Goal: Task Accomplishment & Management: Use online tool/utility

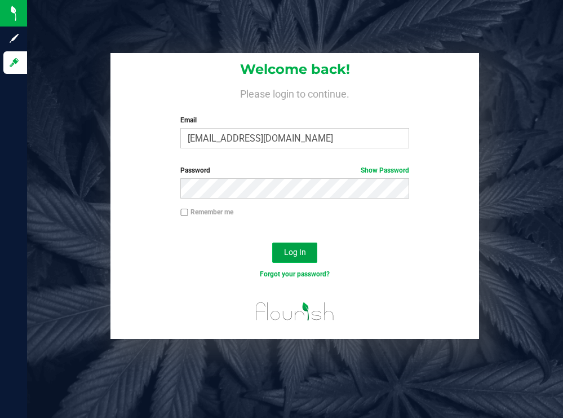
click at [293, 252] on span "Log In" at bounding box center [295, 252] width 22 height 9
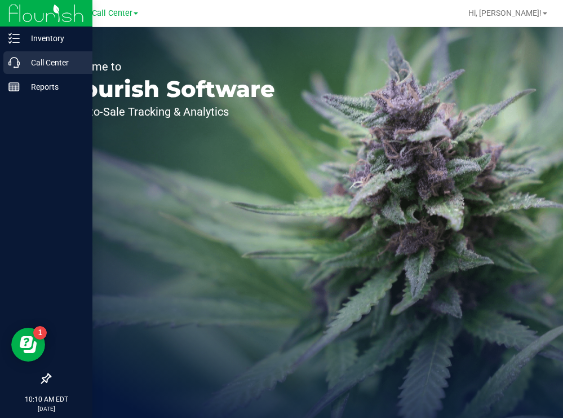
click at [38, 63] on p "Call Center" at bounding box center [54, 63] width 68 height 14
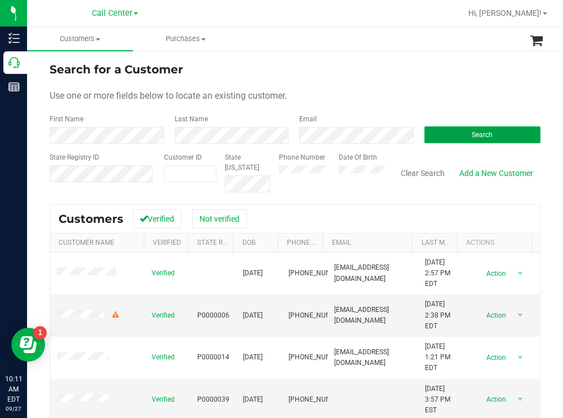
click at [427, 135] on button "Search" at bounding box center [483, 134] width 117 height 17
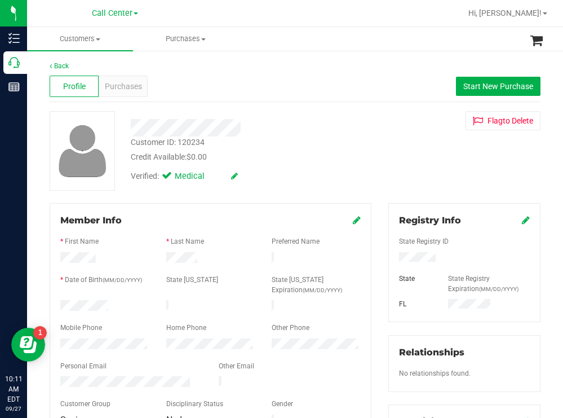
drag, startPoint x: 437, startPoint y: 259, endPoint x: 392, endPoint y: 260, distance: 45.1
click at [392, 260] on div at bounding box center [465, 258] width 148 height 12
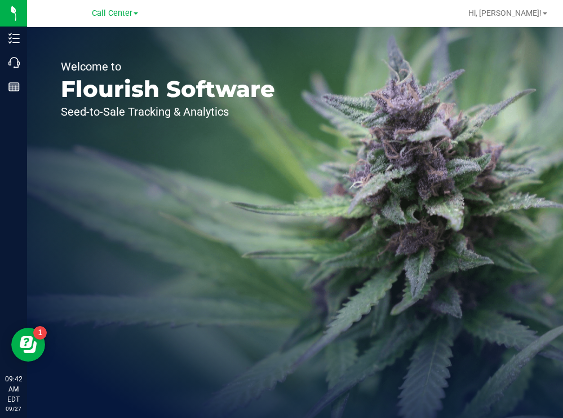
click at [249, 55] on div "Welcome to Flourish Software Seed-to-Sale Tracking & Analytics" at bounding box center [168, 222] width 282 height 391
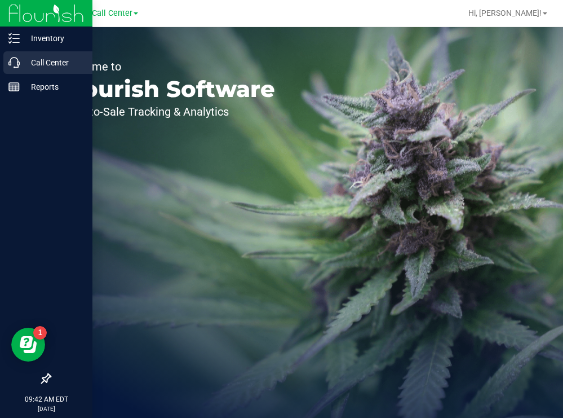
click at [52, 59] on p "Call Center" at bounding box center [54, 63] width 68 height 14
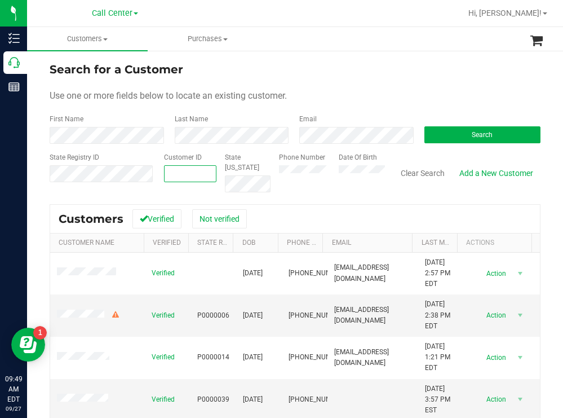
paste input "95037"
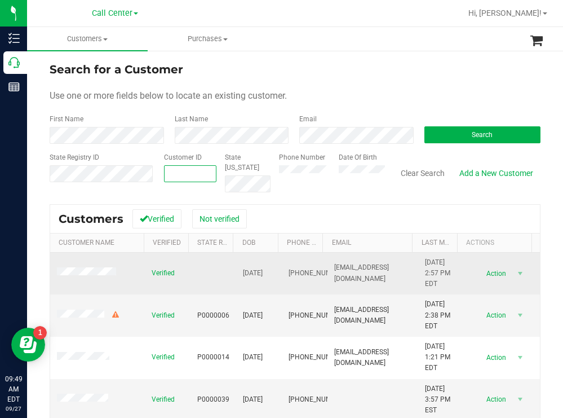
type input "95037"
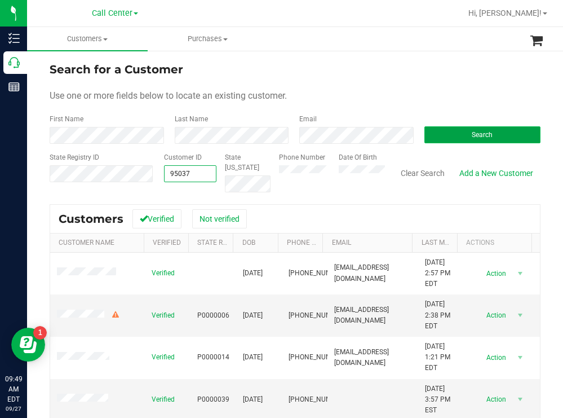
type input "95037"
click at [472, 134] on span "Search" at bounding box center [482, 135] width 21 height 8
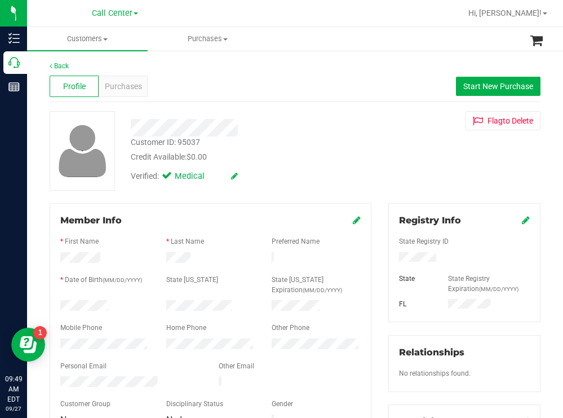
drag, startPoint x: 113, startPoint y: 301, endPoint x: 57, endPoint y: 304, distance: 56.5
click at [56, 304] on div at bounding box center [105, 307] width 106 height 14
click at [394, 262] on div at bounding box center [465, 258] width 148 height 12
click at [334, 175] on div "Verified: Medical" at bounding box center [249, 175] width 254 height 25
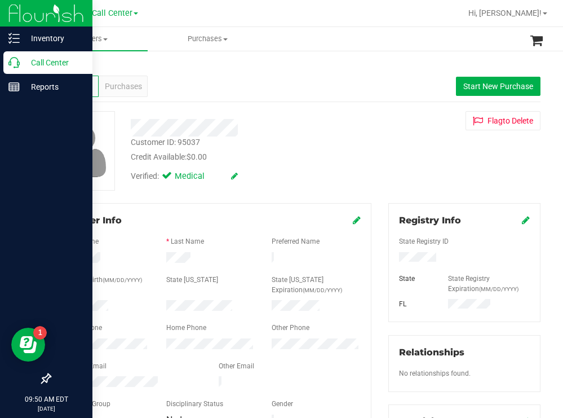
click at [34, 62] on p "Call Center" at bounding box center [54, 63] width 68 height 14
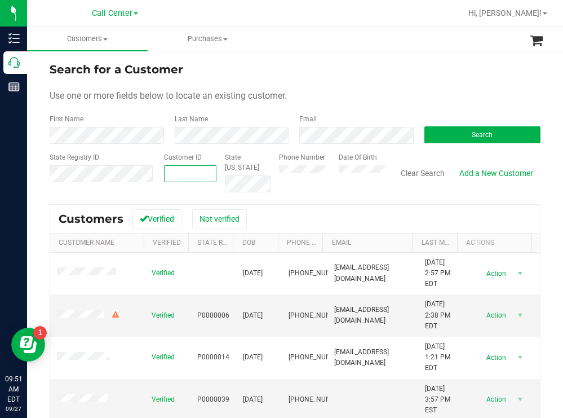
paste input "43610"
type input "43610"
click at [430, 133] on button "Search" at bounding box center [483, 134] width 117 height 17
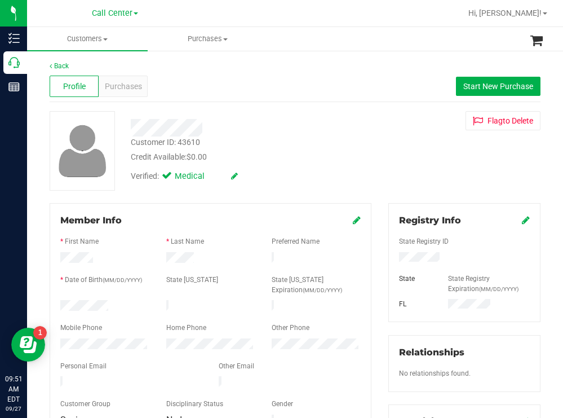
click at [111, 299] on form "Member Info * First Name * Last Name Preferred Name * Date of Birth (MM/DD/YYYY…" at bounding box center [210, 321] width 300 height 214
copy form
drag, startPoint x: 436, startPoint y: 255, endPoint x: 391, endPoint y: 259, distance: 45.3
click at [391, 259] on div at bounding box center [465, 258] width 148 height 12
click at [359, 155] on div "Credit Available: $0.00" at bounding box center [249, 157] width 237 height 12
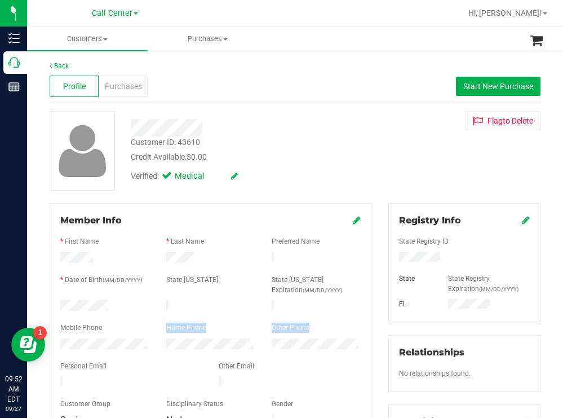
click at [91, 338] on form "Member Info * First Name * Last Name Preferred Name * Date of Birth (MM/DD/YYYY…" at bounding box center [210, 321] width 300 height 214
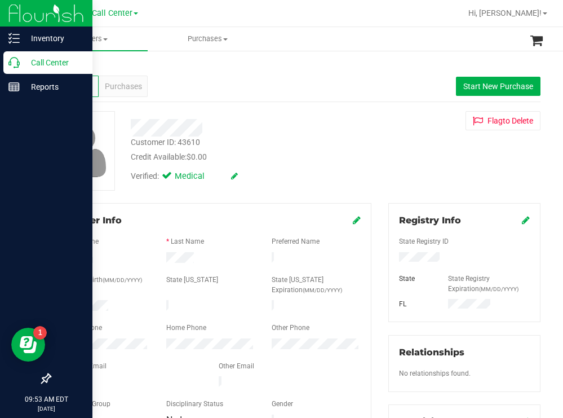
click at [50, 65] on p "Call Center" at bounding box center [54, 63] width 68 height 14
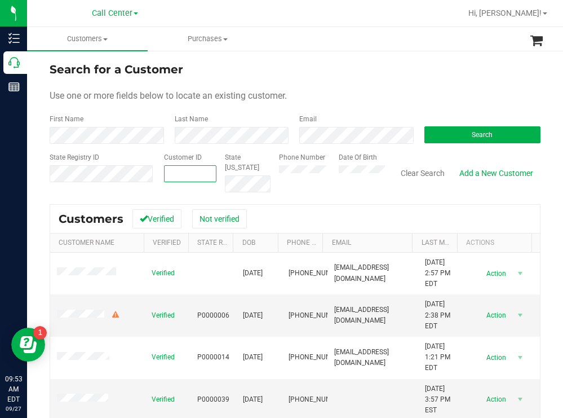
paste input "291555"
type input "291555"
click at [436, 138] on button "Search" at bounding box center [483, 134] width 117 height 17
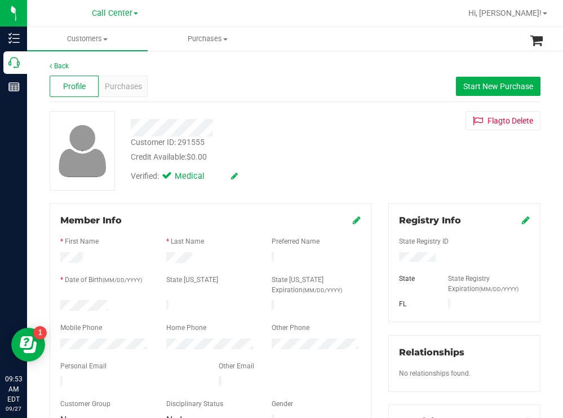
click at [61, 300] on div at bounding box center [105, 307] width 106 height 14
drag, startPoint x: 450, startPoint y: 255, endPoint x: 384, endPoint y: 257, distance: 65.4
click at [391, 256] on div at bounding box center [465, 258] width 148 height 12
drag, startPoint x: 344, startPoint y: 143, endPoint x: 333, endPoint y: 157, distance: 17.6
click at [343, 147] on div "Customer ID: 291555 Credit Available: $0.00" at bounding box center [249, 149] width 254 height 26
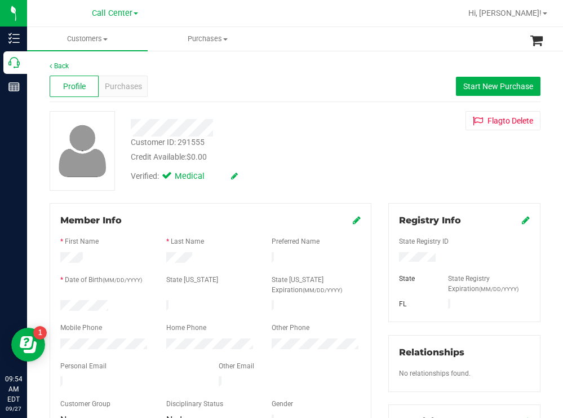
click at [56, 346] on div "Member Info * First Name * Last Name Preferred Name * Date of Birth (MM/DD/YYYY…" at bounding box center [211, 321] width 322 height 236
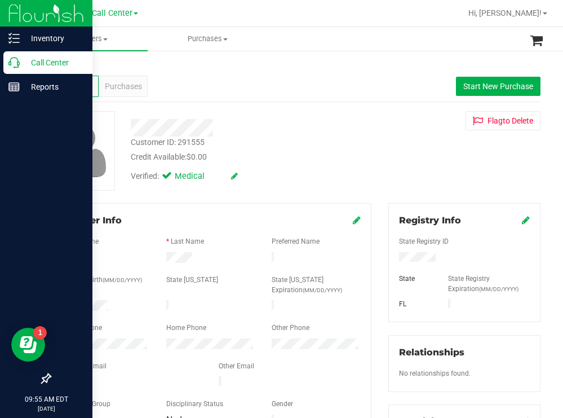
click at [56, 58] on p "Call Center" at bounding box center [54, 63] width 68 height 14
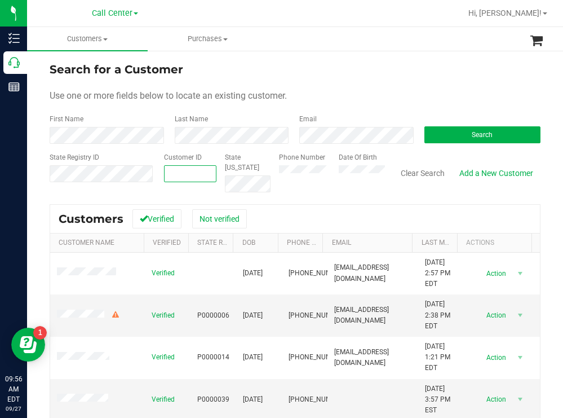
paste input "142599"
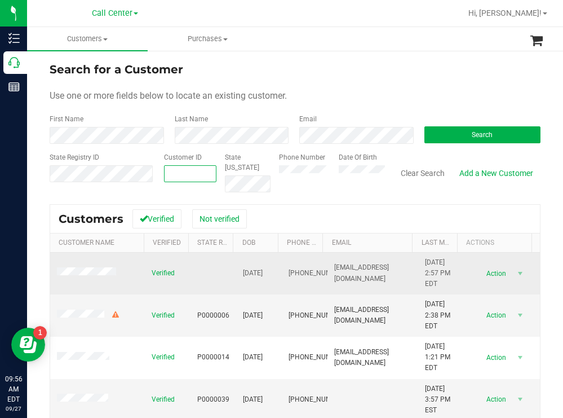
type input "142599"
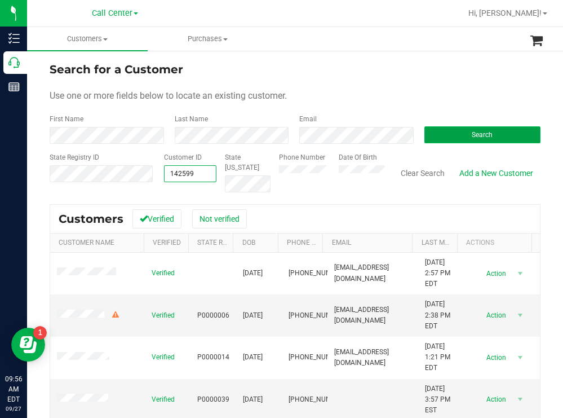
type input "142599"
click at [444, 129] on button "Search" at bounding box center [483, 134] width 117 height 17
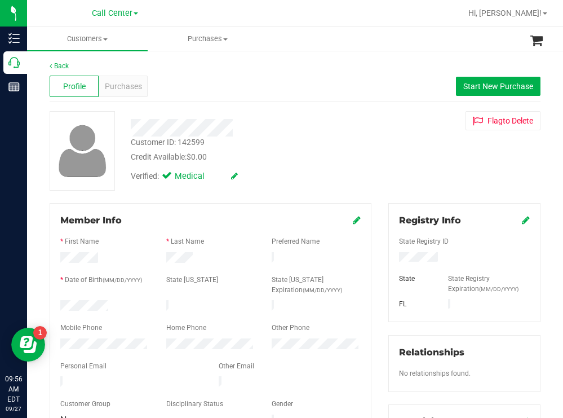
drag, startPoint x: 117, startPoint y: 306, endPoint x: 60, endPoint y: 306, distance: 56.9
click at [60, 304] on div at bounding box center [105, 307] width 106 height 14
drag, startPoint x: 434, startPoint y: 257, endPoint x: 388, endPoint y: 262, distance: 45.3
click at [391, 262] on div at bounding box center [465, 258] width 148 height 12
click at [272, 156] on div "Credit Available: $0.00" at bounding box center [249, 157] width 237 height 12
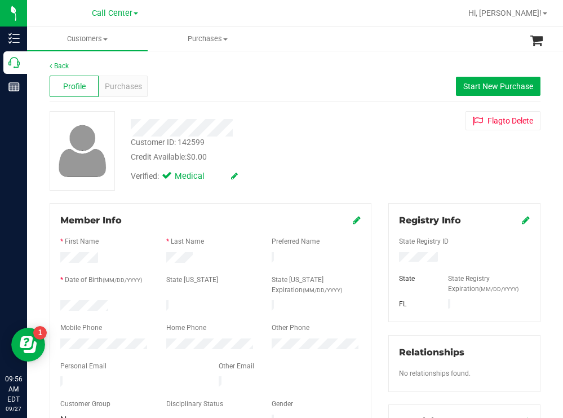
click at [59, 343] on div at bounding box center [105, 345] width 106 height 14
click at [117, 87] on span "Purchases" at bounding box center [123, 87] width 37 height 12
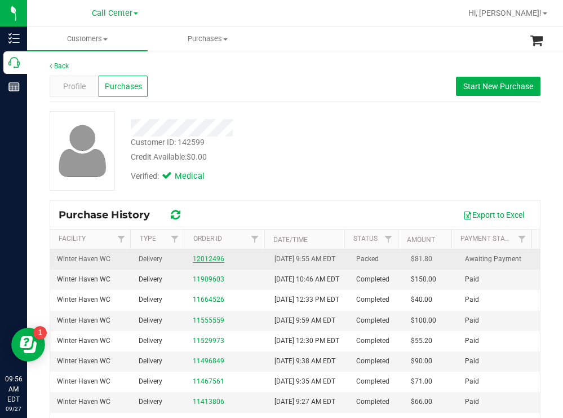
click at [201, 263] on link "12012496" at bounding box center [209, 259] width 32 height 8
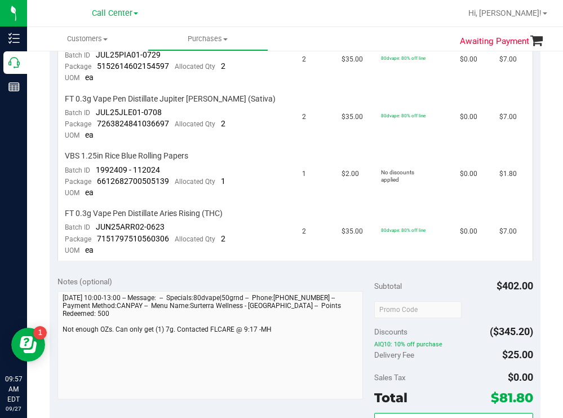
scroll to position [507, 0]
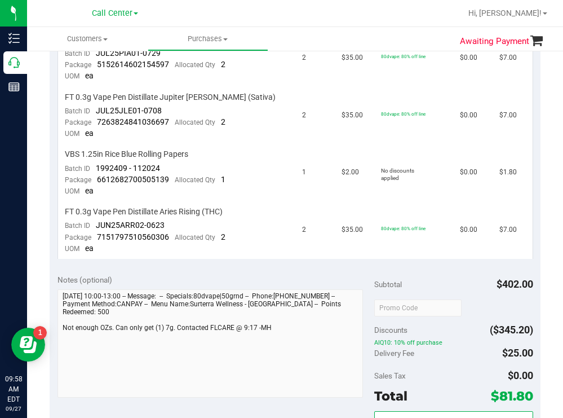
click at [305, 276] on div "Notes (optional)" at bounding box center [216, 279] width 317 height 11
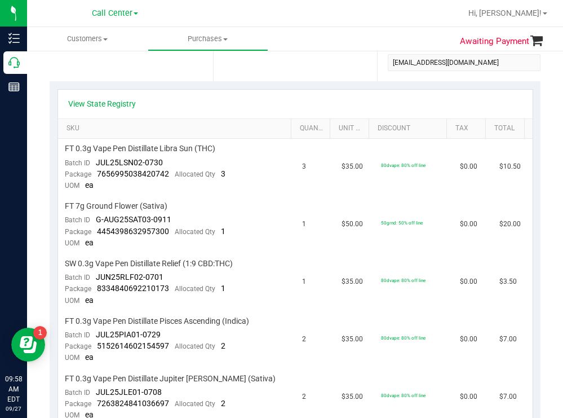
scroll to position [226, 0]
drag, startPoint x: 273, startPoint y: 25, endPoint x: 254, endPoint y: 24, distance: 19.2
click at [265, 25] on nav "Call Center Hi, [PERSON_NAME]!" at bounding box center [295, 13] width 536 height 27
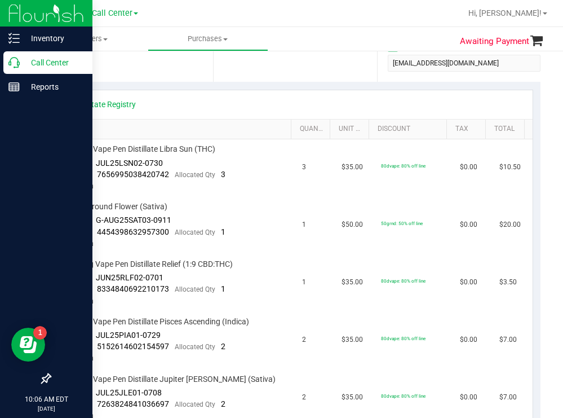
click at [46, 61] on p "Call Center" at bounding box center [54, 63] width 68 height 14
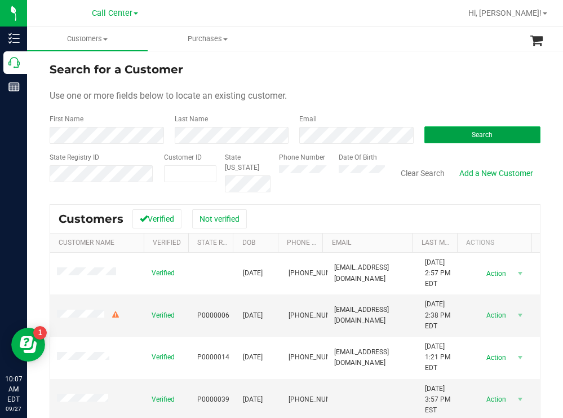
click at [439, 136] on button "Search" at bounding box center [483, 134] width 117 height 17
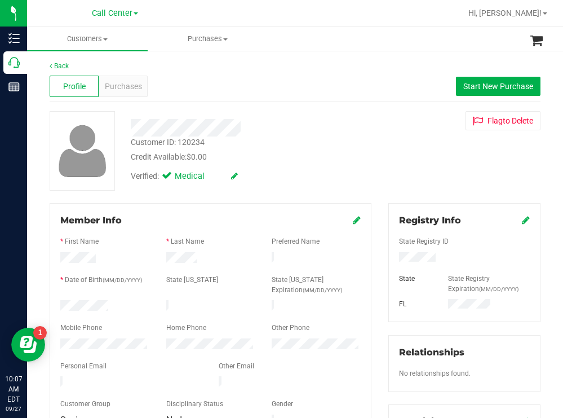
drag, startPoint x: 116, startPoint y: 304, endPoint x: 58, endPoint y: 304, distance: 57.5
click at [58, 304] on div at bounding box center [105, 307] width 106 height 14
drag, startPoint x: 442, startPoint y: 254, endPoint x: 391, endPoint y: 259, distance: 51.0
click at [391, 259] on div at bounding box center [465, 258] width 148 height 12
click at [475, 82] on span "Start New Purchase" at bounding box center [498, 86] width 70 height 9
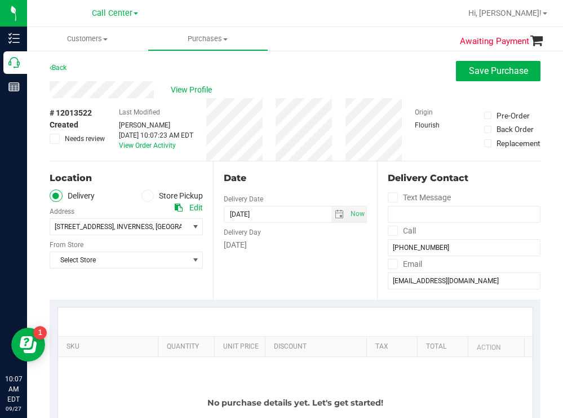
click at [300, 89] on div "View Profile" at bounding box center [295, 89] width 491 height 17
click at [147, 196] on icon at bounding box center [147, 196] width 7 height 0
click at [0, 0] on input "Store Pickup" at bounding box center [0, 0] width 0 height 0
click at [121, 226] on span "Select Store" at bounding box center [119, 227] width 138 height 16
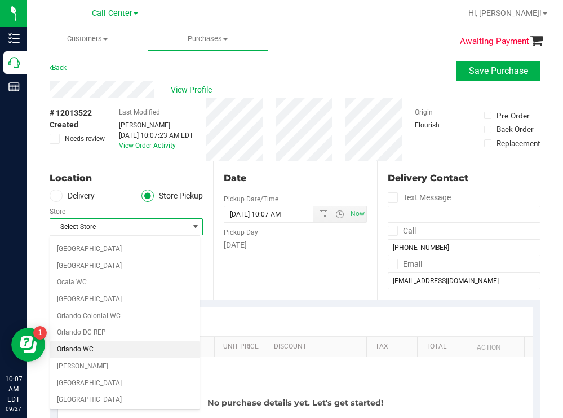
scroll to position [451, 0]
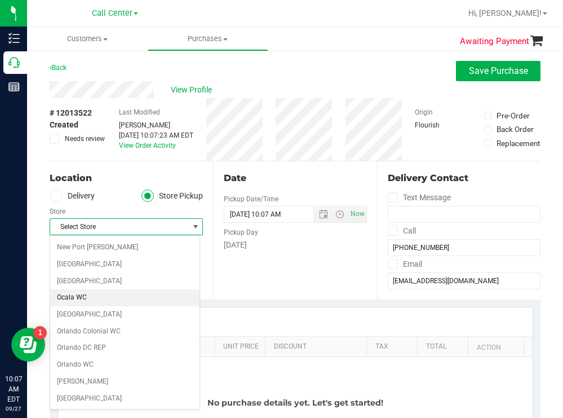
click at [81, 297] on li "Ocala WC" at bounding box center [124, 297] width 149 height 17
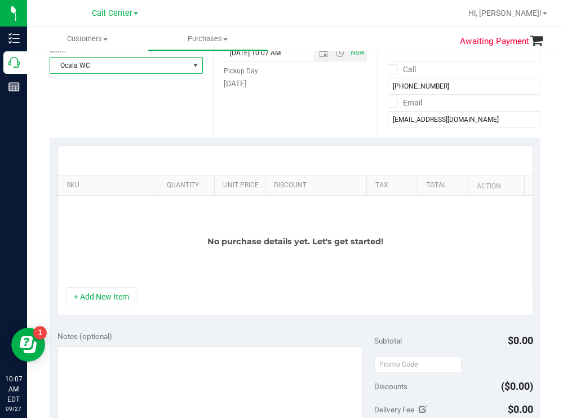
scroll to position [169, 0]
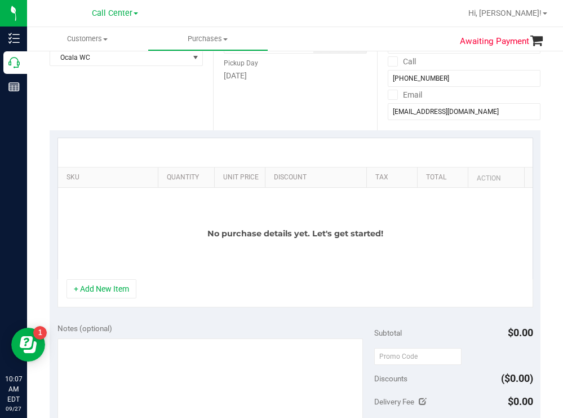
click at [158, 177] on th "Quantity" at bounding box center [186, 177] width 56 height 20
drag, startPoint x: 148, startPoint y: 176, endPoint x: 328, endPoint y: 174, distance: 179.9
click at [328, 174] on div "SKU Quantity Unit Price Discount Tax Total Action" at bounding box center [291, 177] width 467 height 20
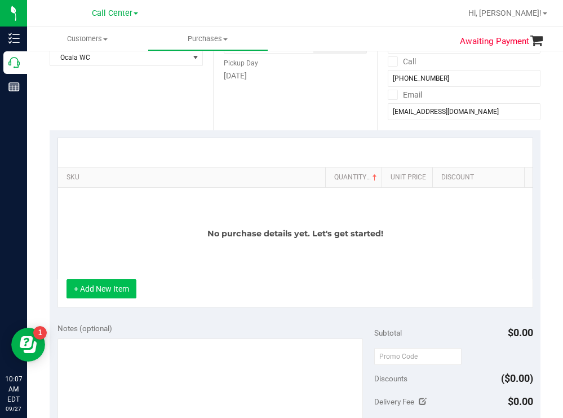
drag, startPoint x: 118, startPoint y: 301, endPoint x: 134, endPoint y: 238, distance: 65.1
click at [118, 298] on button "+ Add New Item" at bounding box center [102, 288] width 70 height 19
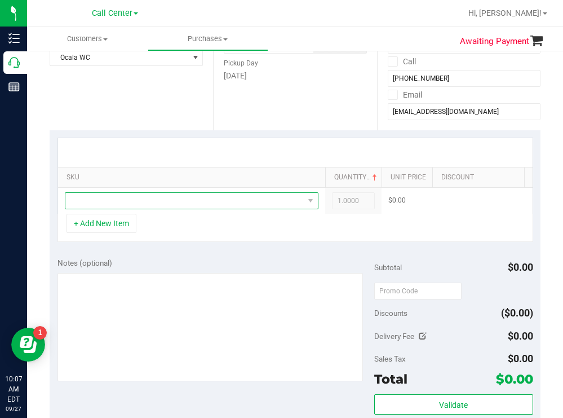
click at [144, 204] on span "NO DATA FOUND" at bounding box center [184, 201] width 238 height 16
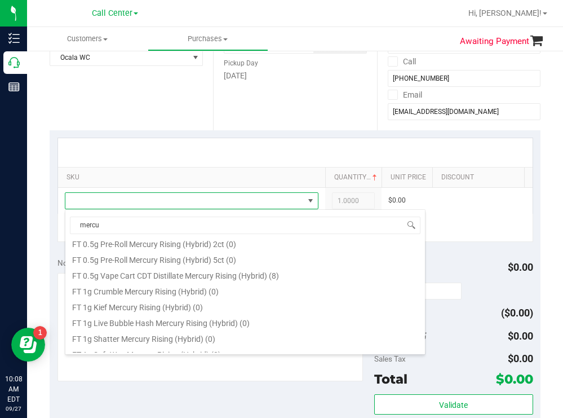
scroll to position [56, 0]
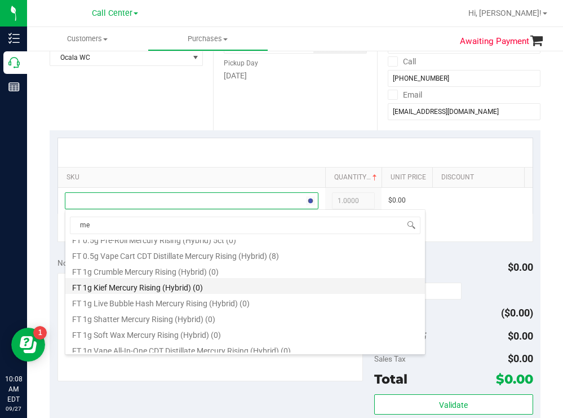
type input "m"
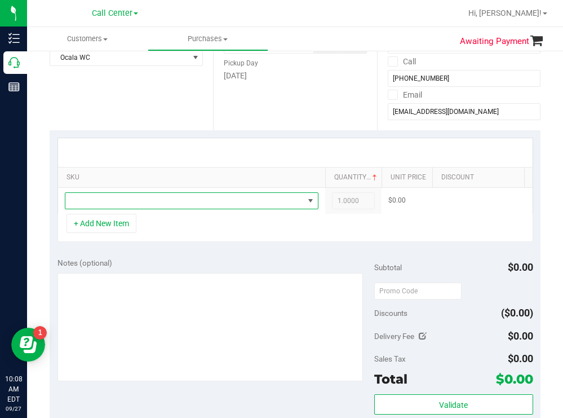
click at [125, 202] on span "NO DATA FOUND" at bounding box center [184, 201] width 238 height 16
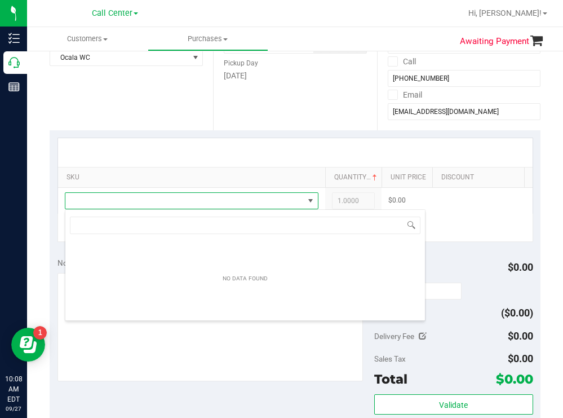
scroll to position [17, 254]
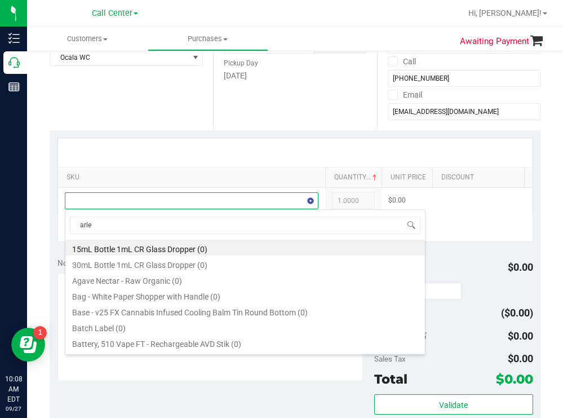
type input "aries"
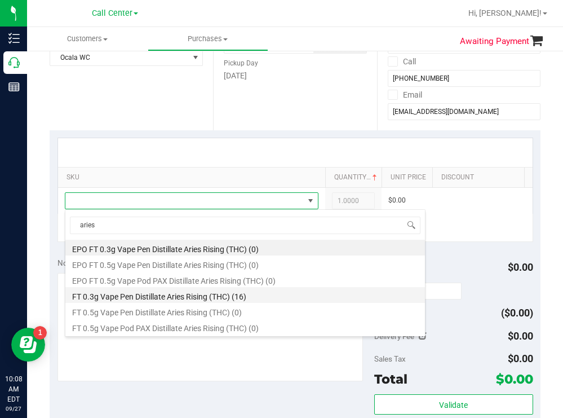
click at [210, 297] on li "FT 0.3g Vape Pen Distillate Aries Rising (THC) (16)" at bounding box center [245, 295] width 360 height 16
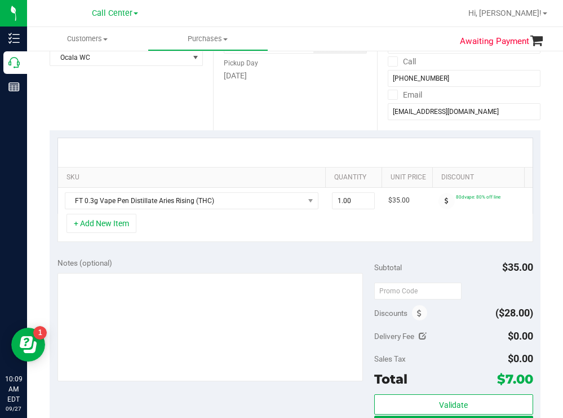
scroll to position [0, 176]
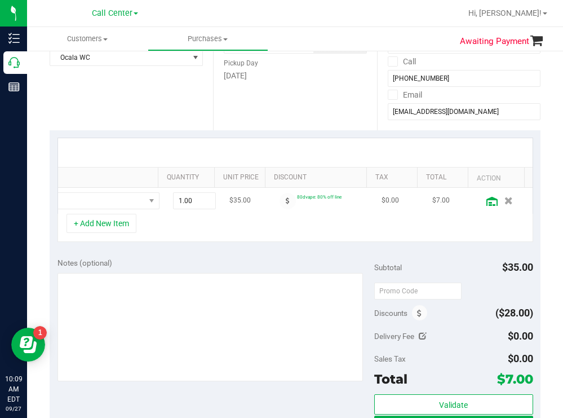
click at [487, 203] on icon at bounding box center [492, 201] width 11 height 9
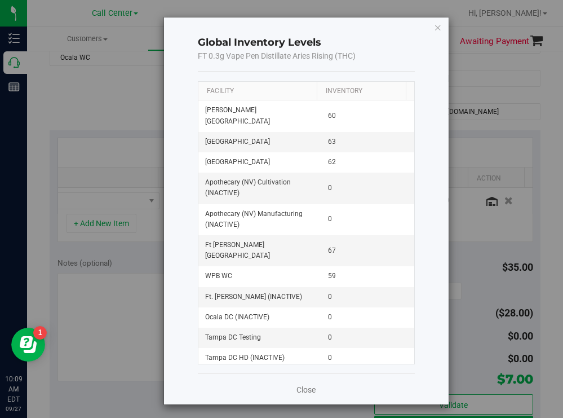
click at [276, 91] on th "Facility" at bounding box center [257, 91] width 118 height 19
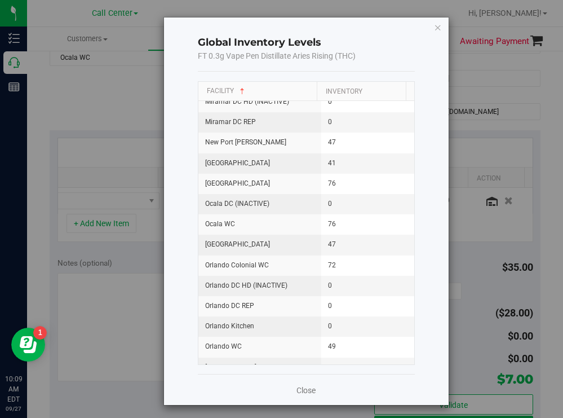
scroll to position [902, 0]
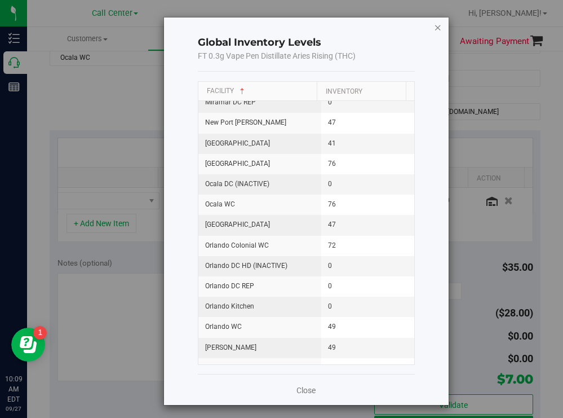
click at [434, 27] on icon "button" at bounding box center [438, 27] width 8 height 14
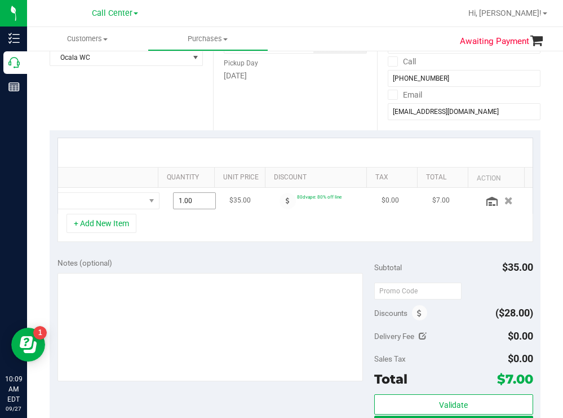
click at [184, 202] on span "1.00 1" at bounding box center [194, 200] width 43 height 17
type input "30"
type input "30.00"
click at [234, 268] on div "Notes (optional)" at bounding box center [216, 262] width 317 height 11
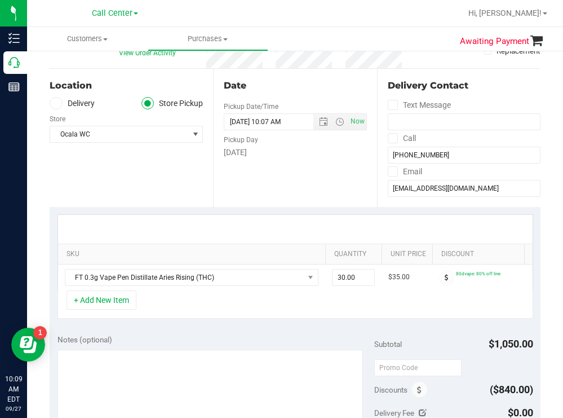
scroll to position [0, 0]
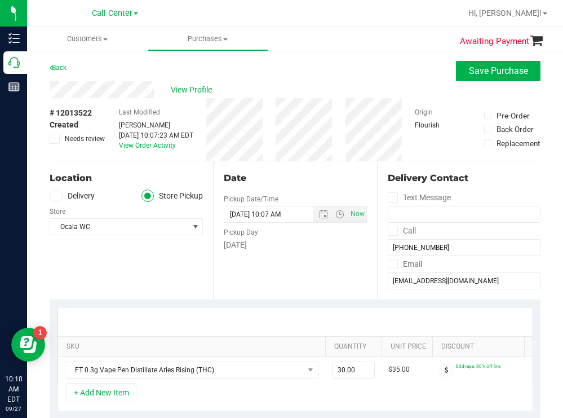
click at [273, 127] on div "# 12013522 Created Needs review Last Modified Todd Mather Sep 27, 2025 10:07:23…" at bounding box center [295, 129] width 491 height 63
click at [280, 76] on div "Back Save Purchase" at bounding box center [295, 71] width 491 height 20
click at [279, 128] on div "# 12013522 Created Needs review Last Modified Todd Mather Sep 27, 2025 10:07:23…" at bounding box center [295, 129] width 491 height 63
click at [308, 76] on div "Back Save Purchase" at bounding box center [295, 71] width 491 height 20
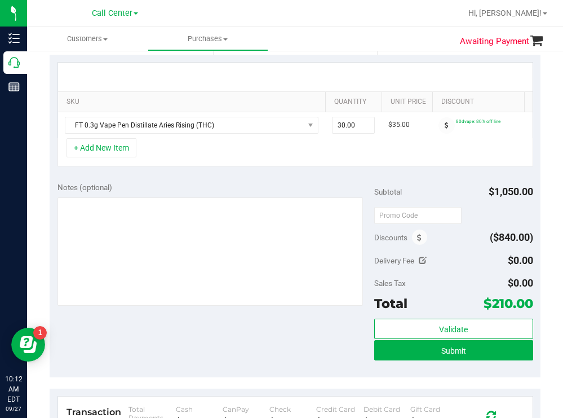
scroll to position [282, 0]
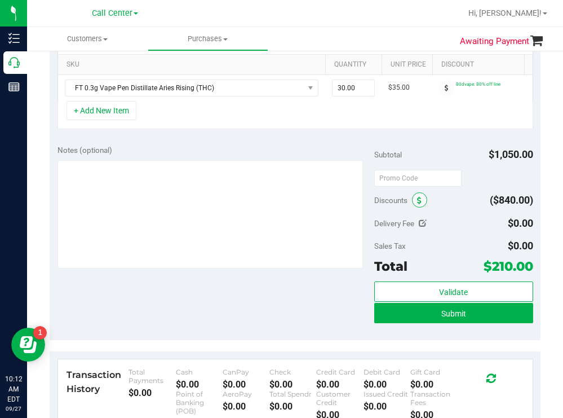
click at [417, 205] on icon at bounding box center [419, 201] width 5 height 8
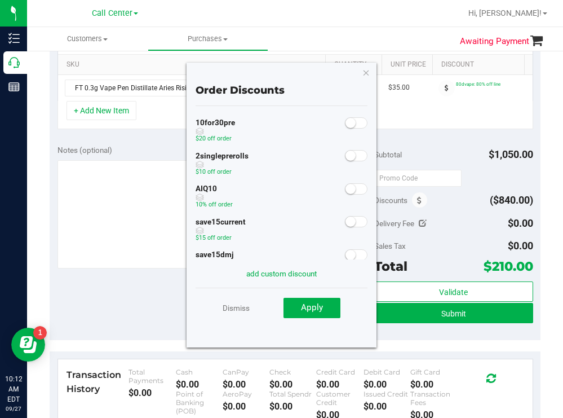
click at [348, 186] on span at bounding box center [356, 188] width 23 height 11
click at [315, 309] on span "Apply" at bounding box center [312, 307] width 22 height 10
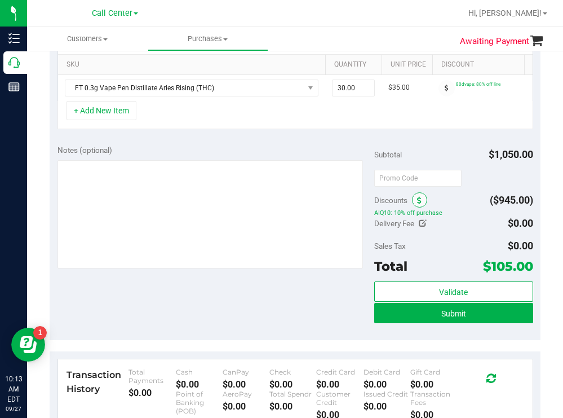
click at [417, 205] on icon at bounding box center [419, 201] width 5 height 8
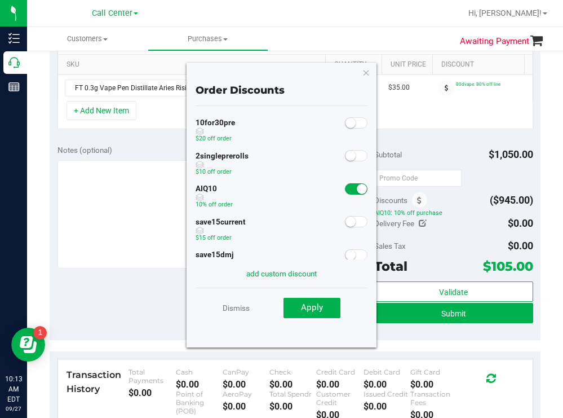
click at [345, 191] on span at bounding box center [356, 188] width 23 height 11
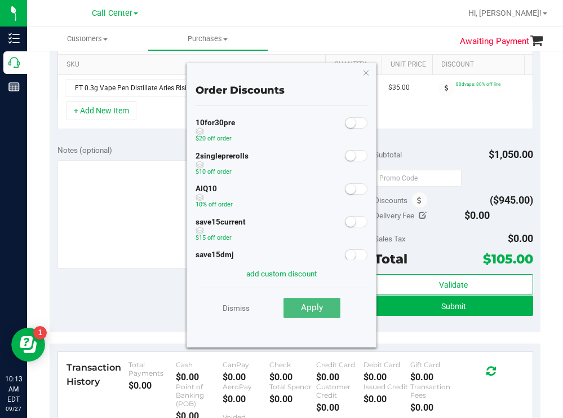
click at [311, 302] on span "Apply" at bounding box center [312, 307] width 22 height 10
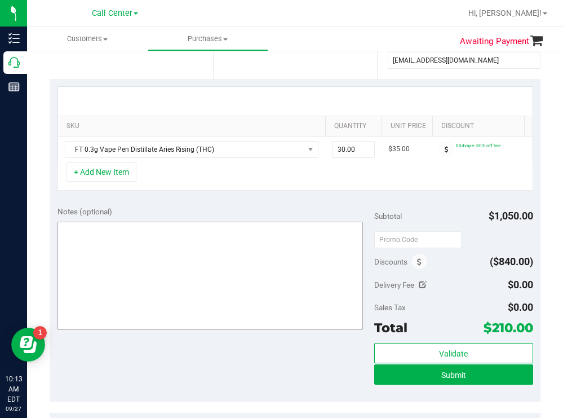
scroll to position [226, 0]
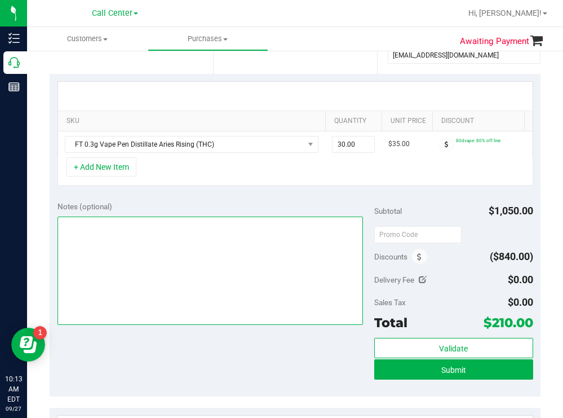
click at [209, 257] on textarea at bounding box center [211, 270] width 306 height 108
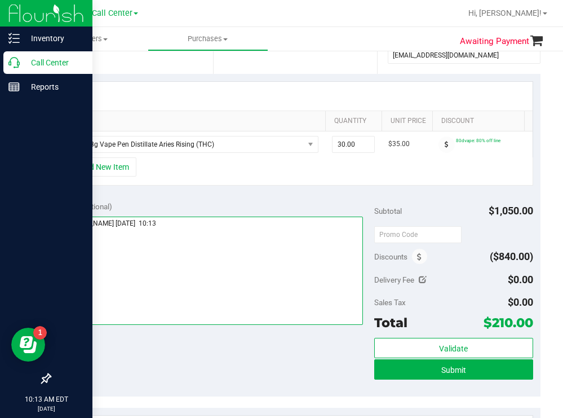
type textarea "ocala todd 9/27 10:13"
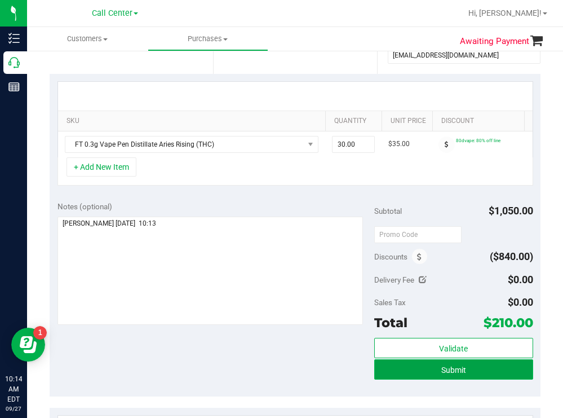
click at [409, 379] on button "Submit" at bounding box center [453, 369] width 158 height 20
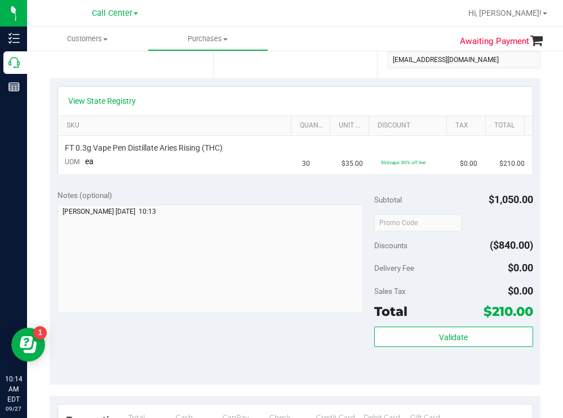
click at [287, 101] on div "View State Registry" at bounding box center [295, 100] width 454 height 11
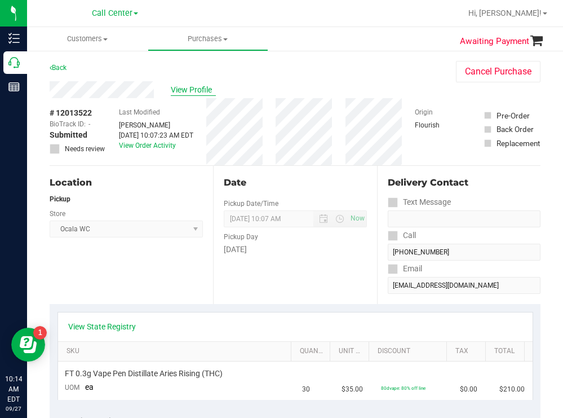
click at [198, 92] on span "View Profile" at bounding box center [193, 90] width 45 height 12
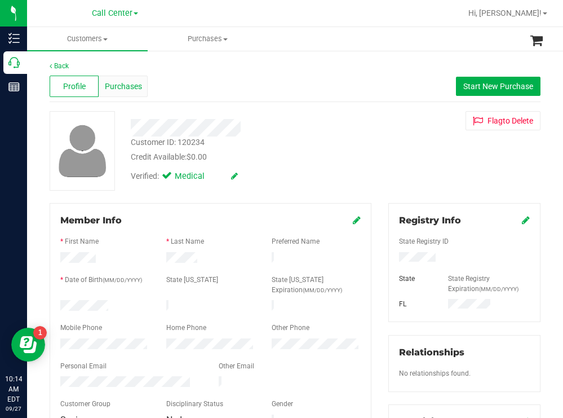
click at [129, 90] on span "Purchases" at bounding box center [123, 87] width 37 height 12
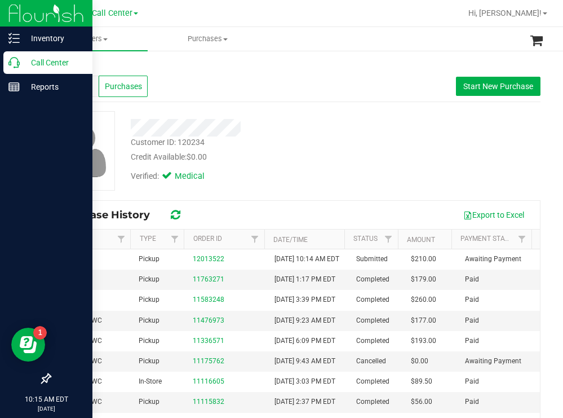
click at [50, 65] on p "Call Center" at bounding box center [54, 63] width 68 height 14
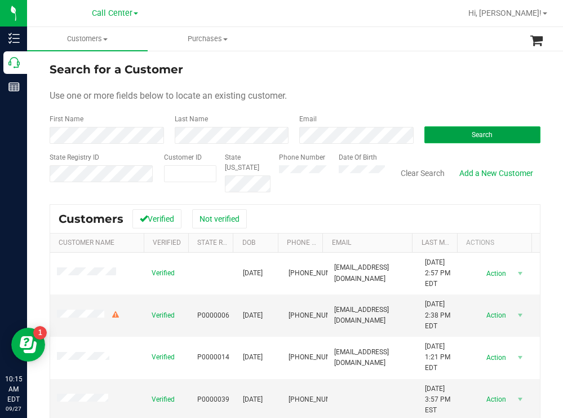
click at [441, 134] on button "Search" at bounding box center [483, 134] width 117 height 17
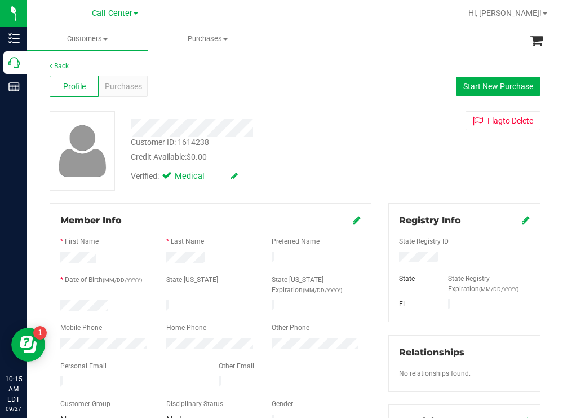
drag, startPoint x: 120, startPoint y: 303, endPoint x: 59, endPoint y: 300, distance: 61.0
click at [59, 300] on div at bounding box center [105, 307] width 106 height 14
drag, startPoint x: 450, startPoint y: 259, endPoint x: 388, endPoint y: 257, distance: 61.5
click at [391, 257] on div at bounding box center [465, 258] width 148 height 12
click at [305, 176] on div "Verified: Medical" at bounding box center [249, 175] width 254 height 25
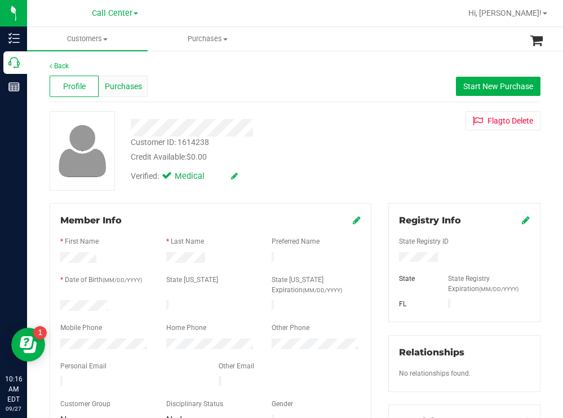
click at [126, 87] on span "Purchases" at bounding box center [123, 87] width 37 height 12
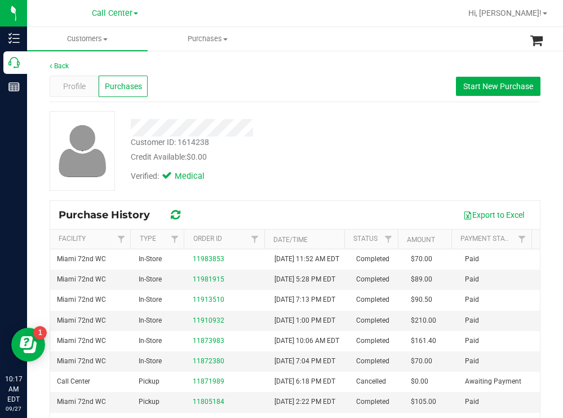
click at [415, 145] on div "Customer ID: 1614238 Credit Available: $0.00 Verified: Medical" at bounding box center [295, 150] width 508 height 79
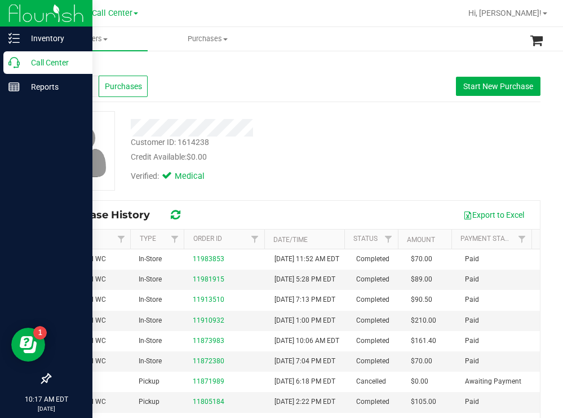
click at [48, 61] on p "Call Center" at bounding box center [54, 63] width 68 height 14
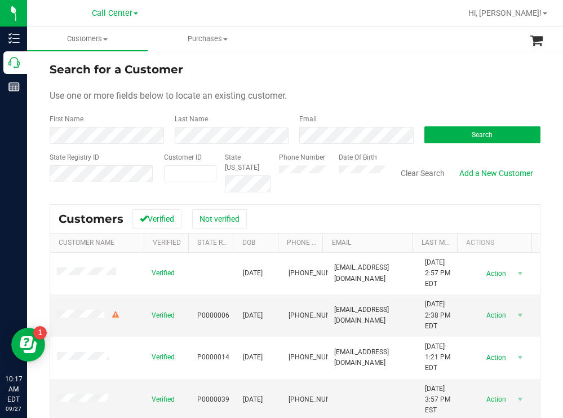
click at [317, 82] on form "Search for a Customer Use one or more fields below to locate an existing custom…" at bounding box center [295, 126] width 491 height 131
click at [441, 138] on button "Search" at bounding box center [483, 134] width 117 height 17
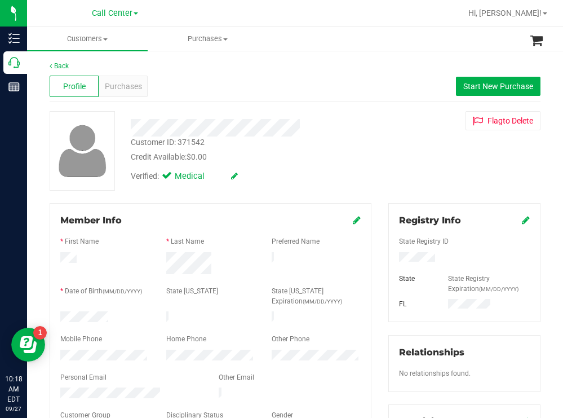
drag, startPoint x: 121, startPoint y: 313, endPoint x: 60, endPoint y: 313, distance: 60.9
click at [60, 313] on div at bounding box center [105, 318] width 106 height 14
click at [394, 258] on div at bounding box center [465, 258] width 148 height 12
click at [290, 162] on div "Credit Available: $0.00" at bounding box center [249, 157] width 237 height 12
click at [501, 86] on span "Start New Purchase" at bounding box center [498, 86] width 70 height 9
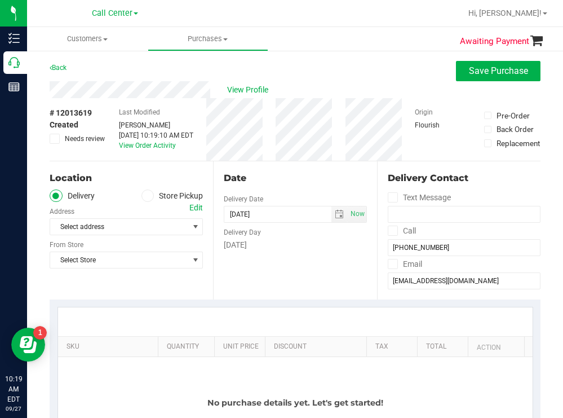
click at [149, 195] on span at bounding box center [148, 195] width 13 height 13
click at [0, 0] on input "Store Pickup" at bounding box center [0, 0] width 0 height 0
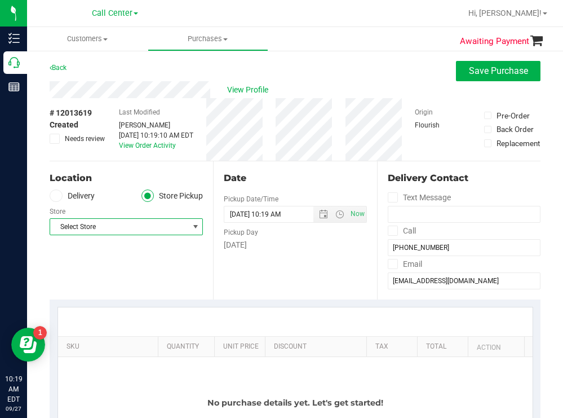
click at [129, 224] on span "Select Store" at bounding box center [119, 227] width 138 height 16
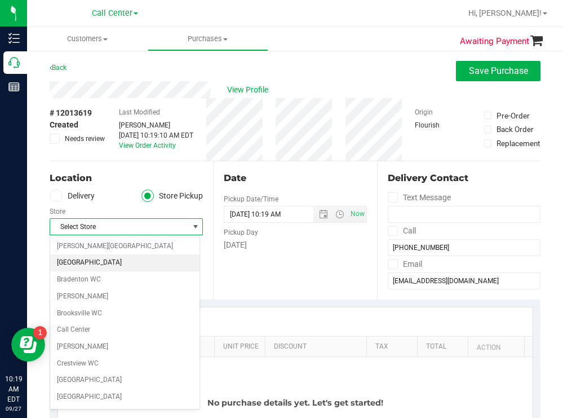
click at [101, 264] on li "[GEOGRAPHIC_DATA]" at bounding box center [124, 262] width 149 height 17
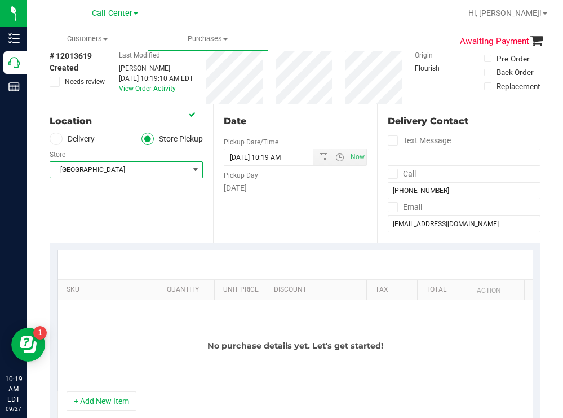
scroll to position [56, 0]
click at [335, 159] on span "Open the time view" at bounding box center [339, 157] width 9 height 9
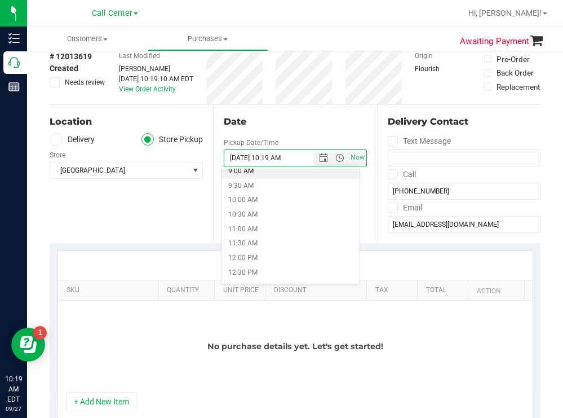
scroll to position [282, 0]
click at [246, 210] on li "11:00 AM" at bounding box center [291, 213] width 138 height 15
type input "09/27/2025 11:00 AM"
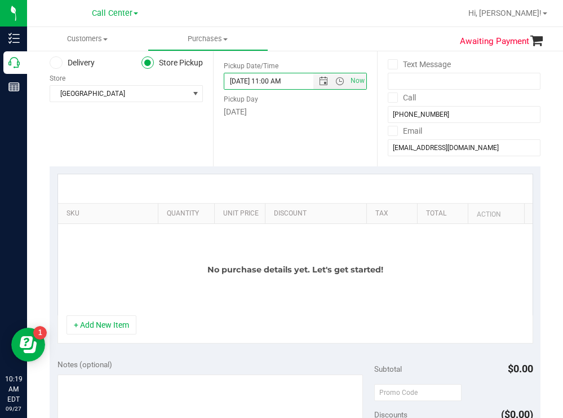
scroll to position [169, 0]
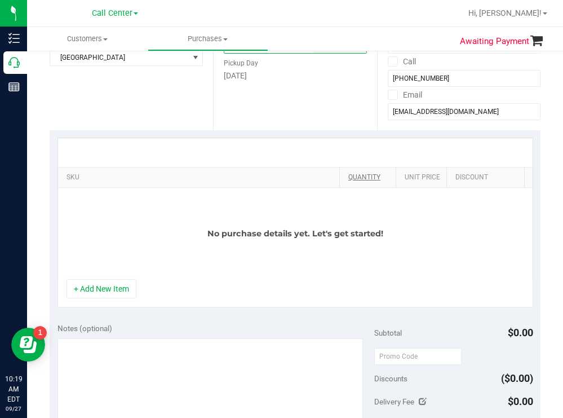
drag, startPoint x: 151, startPoint y: 173, endPoint x: 355, endPoint y: 174, distance: 204.1
click at [355, 174] on div "SKU Quantity Unit Price Discount Tax Total Action" at bounding box center [291, 177] width 467 height 20
click at [122, 298] on button "+ Add New Item" at bounding box center [102, 288] width 70 height 19
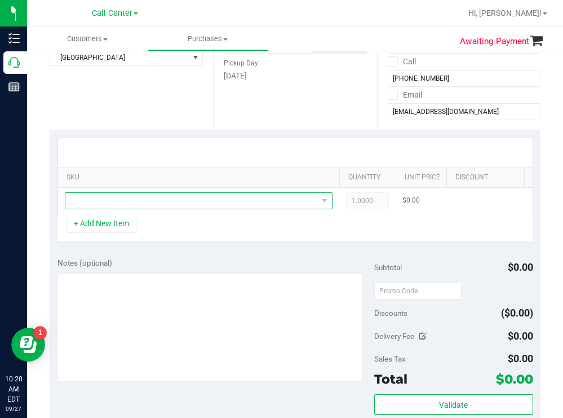
click at [205, 206] on span "NO DATA FOUND" at bounding box center [191, 201] width 253 height 16
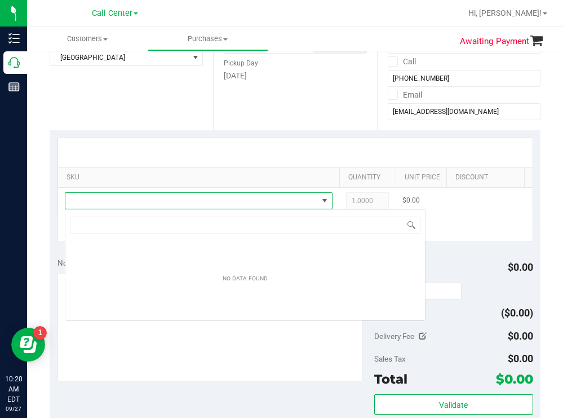
scroll to position [17, 268]
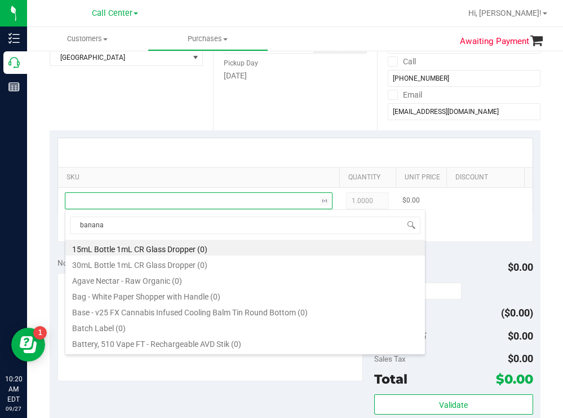
type input "banana r"
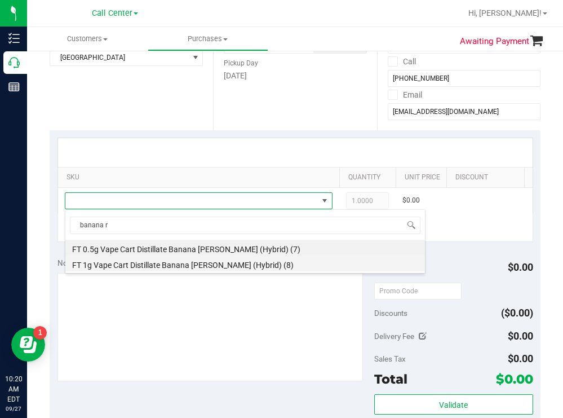
click at [242, 265] on li "FT 1g Vape Cart Distillate Banana Runtz (Hybrid) (8)" at bounding box center [245, 263] width 360 height 16
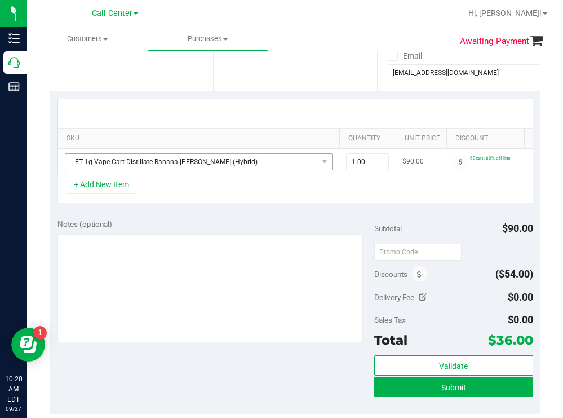
scroll to position [226, 0]
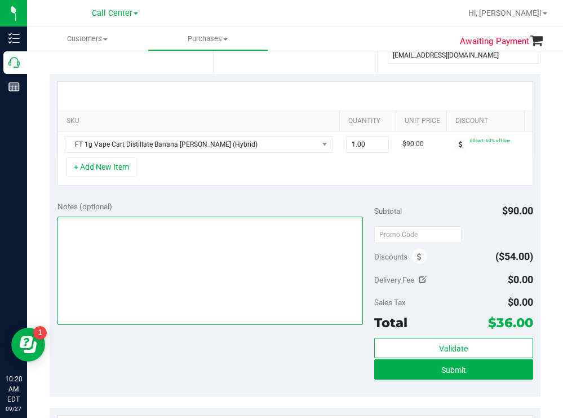
click at [242, 262] on textarea at bounding box center [211, 270] width 306 height 108
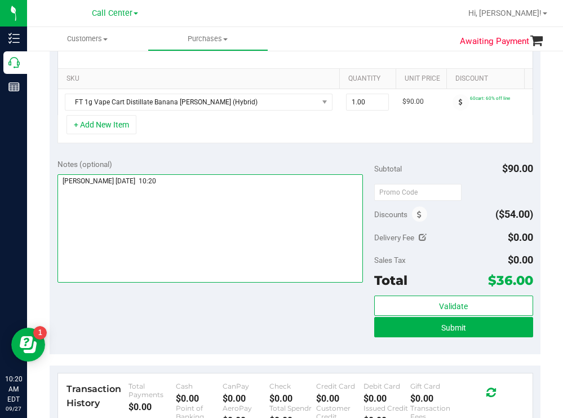
scroll to position [282, 0]
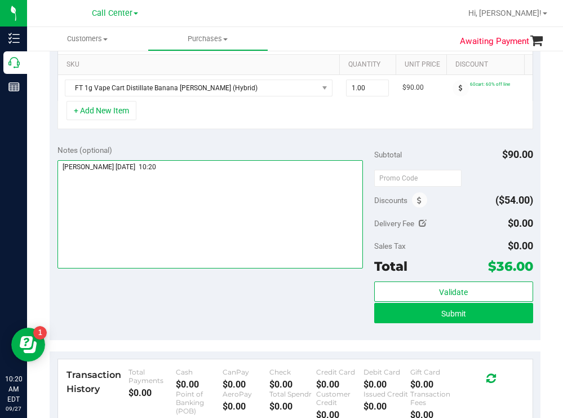
type textarea "boynton todd 9/27 10:20"
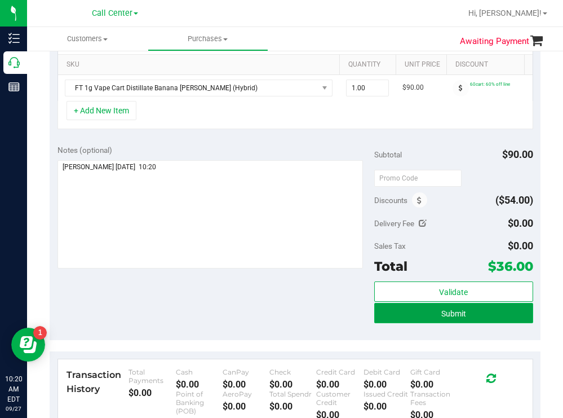
click at [399, 323] on button "Submit" at bounding box center [453, 313] width 158 height 20
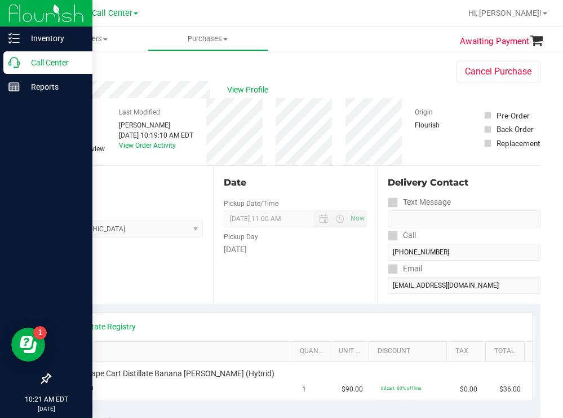
click at [52, 62] on p "Call Center" at bounding box center [54, 63] width 68 height 14
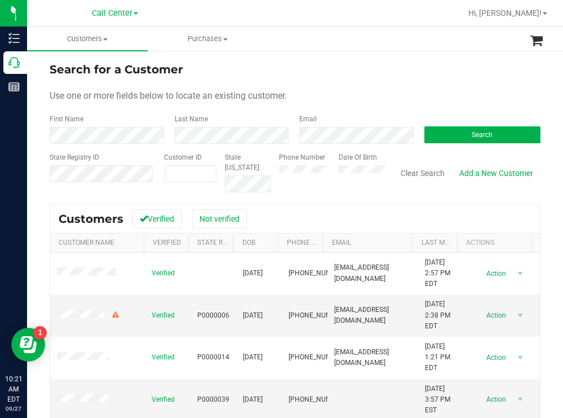
click at [320, 81] on form "Search for a Customer Use one or more fields below to locate an existing custom…" at bounding box center [295, 126] width 491 height 131
drag, startPoint x: 433, startPoint y: 131, endPoint x: 415, endPoint y: 129, distance: 18.3
click at [427, 131] on button "Search" at bounding box center [483, 134] width 117 height 17
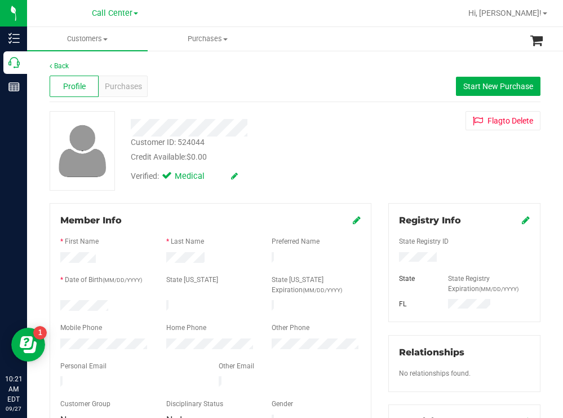
drag, startPoint x: 122, startPoint y: 305, endPoint x: 59, endPoint y: 302, distance: 63.2
click at [59, 302] on div at bounding box center [105, 307] width 106 height 14
drag, startPoint x: 432, startPoint y: 261, endPoint x: 387, endPoint y: 263, distance: 45.7
click at [391, 263] on div at bounding box center [465, 258] width 148 height 12
drag, startPoint x: 399, startPoint y: 250, endPoint x: 456, endPoint y: 254, distance: 57.6
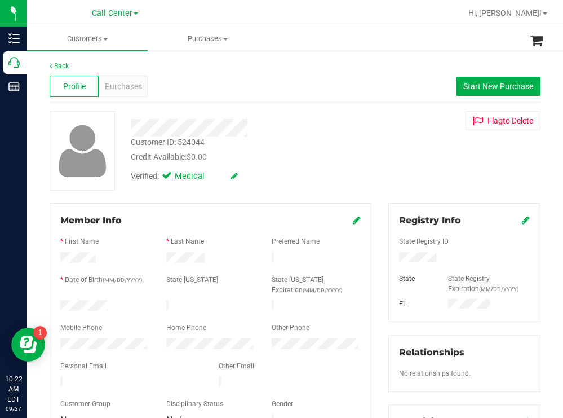
click at [458, 254] on div at bounding box center [465, 258] width 148 height 12
drag, startPoint x: 444, startPoint y: 255, endPoint x: 379, endPoint y: 260, distance: 65.1
click at [380, 260] on div "Registry Info State Registry ID State State Registry Expiration (MM/DD/YYYY) [G…" at bounding box center [464, 414] width 169 height 422
click at [316, 143] on div "Customer ID: 524044 Credit Available: $0.00" at bounding box center [249, 149] width 254 height 26
click at [132, 85] on span "Purchases" at bounding box center [123, 87] width 37 height 12
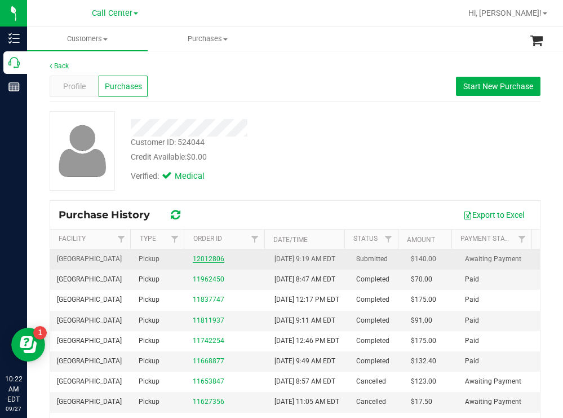
click at [209, 263] on link "12012806" at bounding box center [209, 259] width 32 height 8
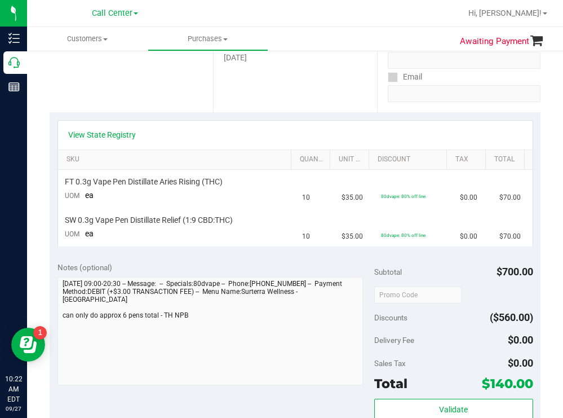
scroll to position [169, 0]
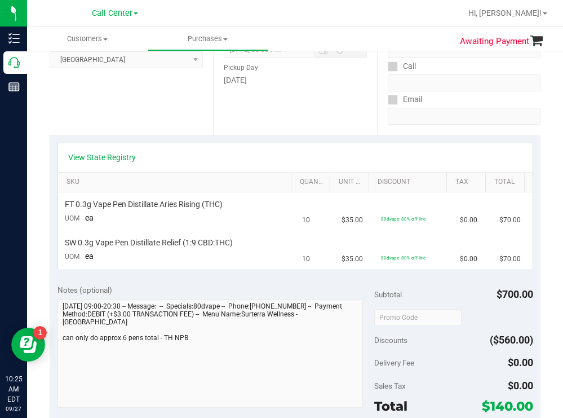
click at [312, 108] on div "Date Pickup Date/Time [DATE] Now [DATE] 08:30 PM Now Pickup Day [DATE]" at bounding box center [294, 66] width 163 height 138
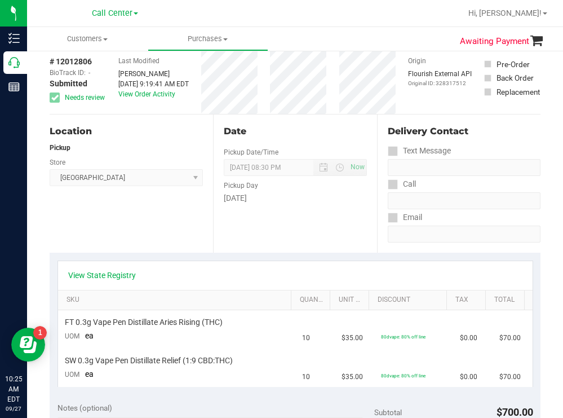
scroll to position [0, 0]
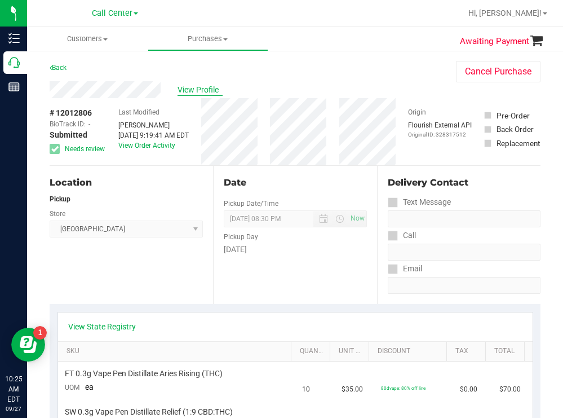
click at [206, 92] on span "View Profile" at bounding box center [200, 90] width 45 height 12
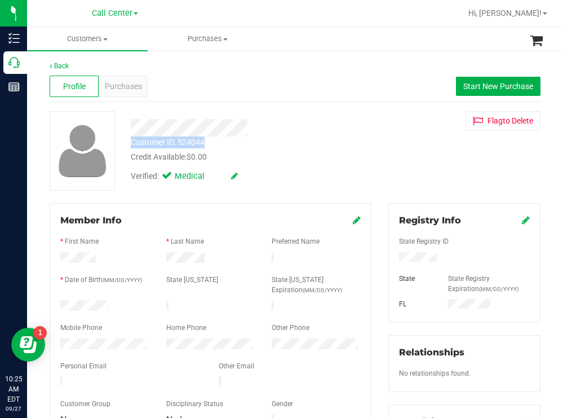
drag, startPoint x: 212, startPoint y: 142, endPoint x: 127, endPoint y: 144, distance: 85.1
click at [127, 144] on div "Customer ID: 524044 Credit Available: $0.00" at bounding box center [249, 149] width 254 height 26
copy div "Customer ID: 524044"
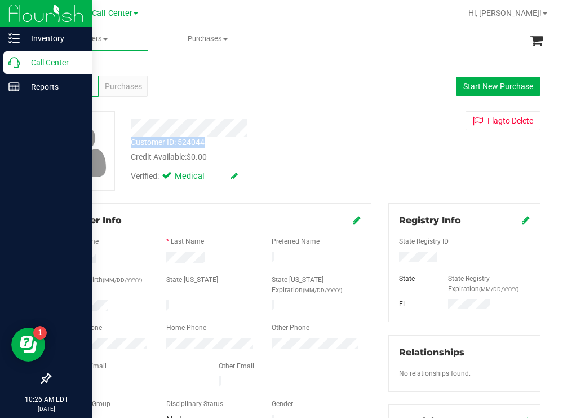
click at [54, 64] on p "Call Center" at bounding box center [54, 63] width 68 height 14
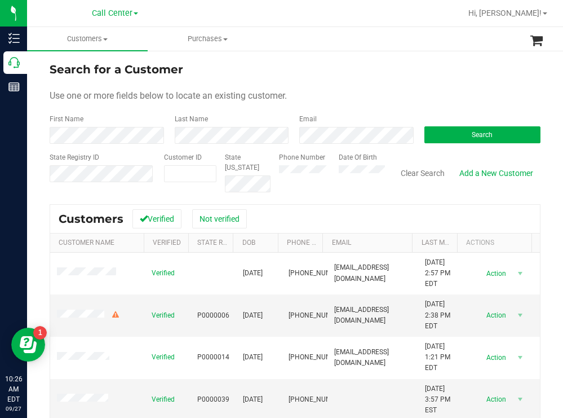
click at [316, 74] on div "Search for a Customer" at bounding box center [295, 69] width 491 height 17
paste input "643515"
type input "643515"
click at [431, 136] on button "Search" at bounding box center [483, 134] width 117 height 17
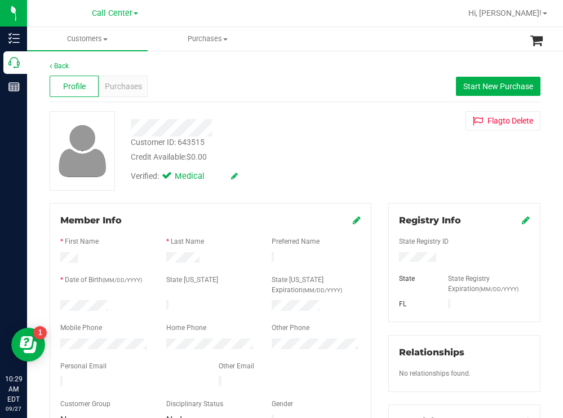
drag, startPoint x: 123, startPoint y: 303, endPoint x: 56, endPoint y: 302, distance: 66.5
click at [55, 300] on div at bounding box center [105, 307] width 106 height 14
drag, startPoint x: 435, startPoint y: 257, endPoint x: 388, endPoint y: 262, distance: 47.0
click at [391, 262] on div at bounding box center [465, 258] width 148 height 12
click at [330, 143] on div "Customer ID: 643515 Credit Available: $0.00" at bounding box center [249, 149] width 254 height 26
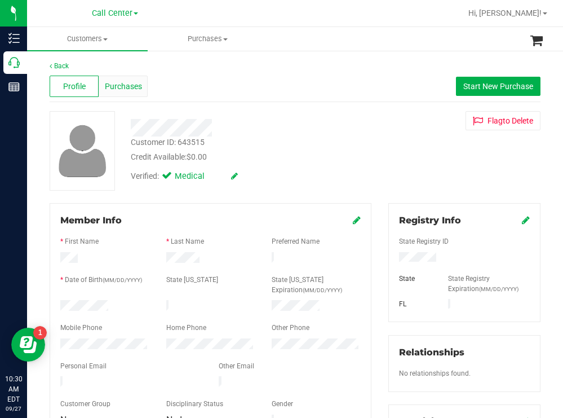
click at [121, 87] on span "Purchases" at bounding box center [123, 87] width 37 height 12
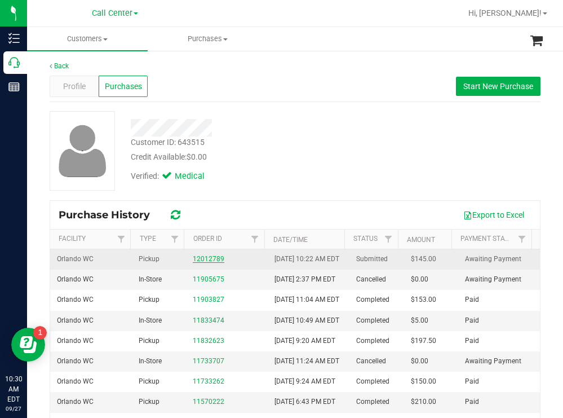
click at [211, 263] on link "12012789" at bounding box center [209, 259] width 32 height 8
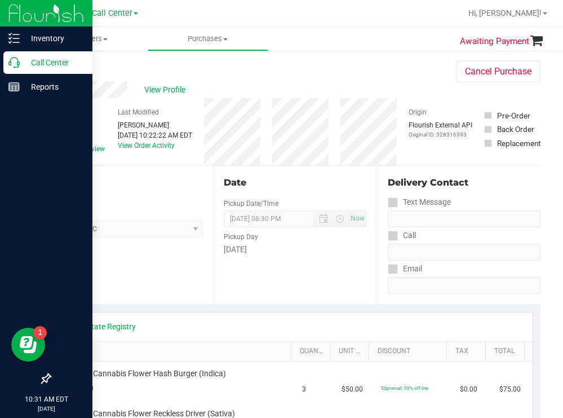
click at [58, 59] on p "Call Center" at bounding box center [54, 63] width 68 height 14
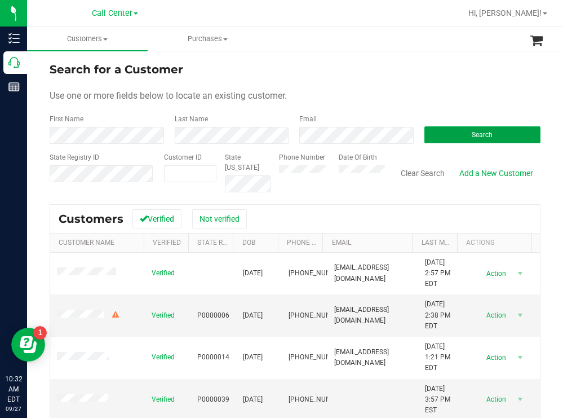
drag, startPoint x: 436, startPoint y: 131, endPoint x: 408, endPoint y: 117, distance: 31.3
click at [436, 131] on button "Search" at bounding box center [483, 134] width 117 height 17
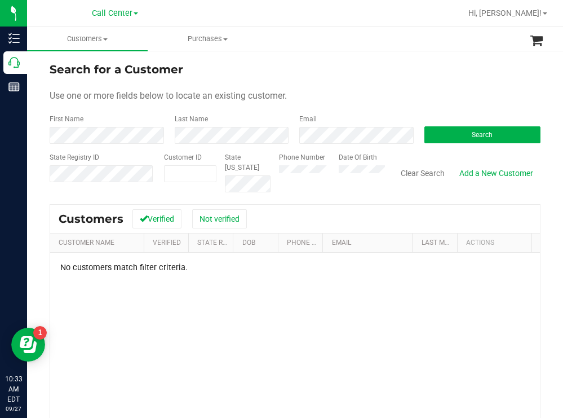
click at [324, 171] on div "Phone Number Date Of Birth" at bounding box center [328, 172] width 114 height 40
click at [222, 177] on div "State Registry ID Customer ID State ID Phone Number Date Of Birth Clear Search …" at bounding box center [295, 172] width 491 height 40
drag, startPoint x: 446, startPoint y: 141, endPoint x: 440, endPoint y: 139, distance: 6.4
click at [443, 140] on button "Search" at bounding box center [483, 134] width 117 height 17
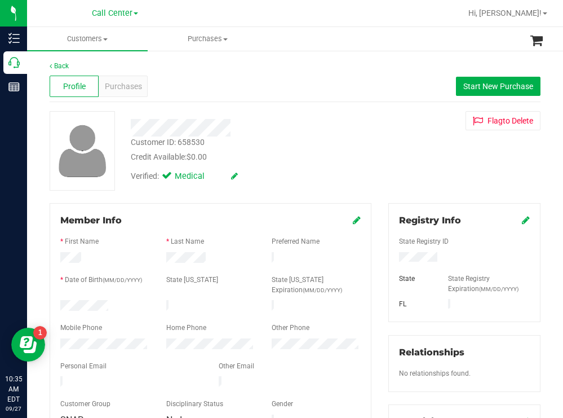
drag, startPoint x: 117, startPoint y: 299, endPoint x: 52, endPoint y: 302, distance: 64.3
click at [52, 302] on div at bounding box center [105, 307] width 106 height 14
drag, startPoint x: 435, startPoint y: 258, endPoint x: 389, endPoint y: 258, distance: 46.2
click at [391, 258] on div at bounding box center [465, 258] width 148 height 12
drag, startPoint x: 293, startPoint y: 154, endPoint x: 281, endPoint y: 147, distance: 13.6
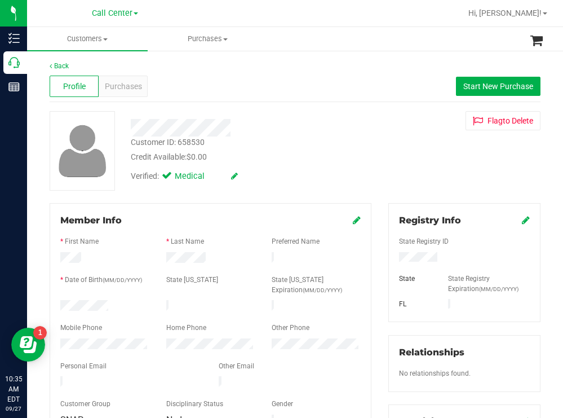
click at [291, 153] on div "Credit Available: $0.00" at bounding box center [249, 157] width 237 height 12
click at [125, 85] on span "Purchases" at bounding box center [123, 87] width 37 height 12
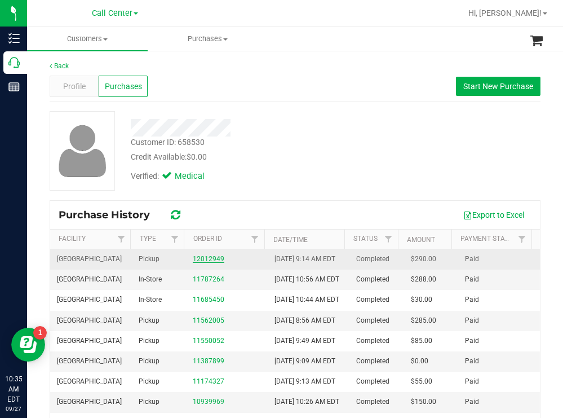
click at [214, 263] on link "12012949" at bounding box center [209, 259] width 32 height 8
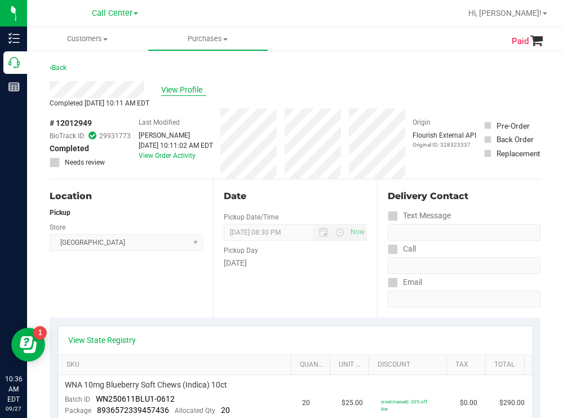
click at [189, 85] on span "View Profile" at bounding box center [183, 90] width 45 height 12
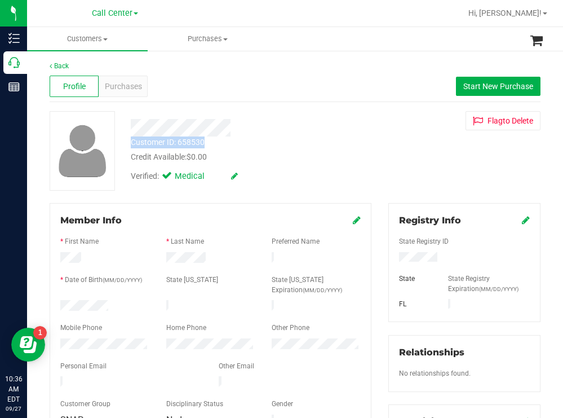
drag, startPoint x: 211, startPoint y: 142, endPoint x: 125, endPoint y: 144, distance: 86.3
click at [125, 144] on div "Customer ID: 658530 Credit Available: $0.00" at bounding box center [249, 149] width 254 height 26
copy div "Customer ID: 658530"
click at [129, 85] on span "Purchases" at bounding box center [123, 87] width 37 height 12
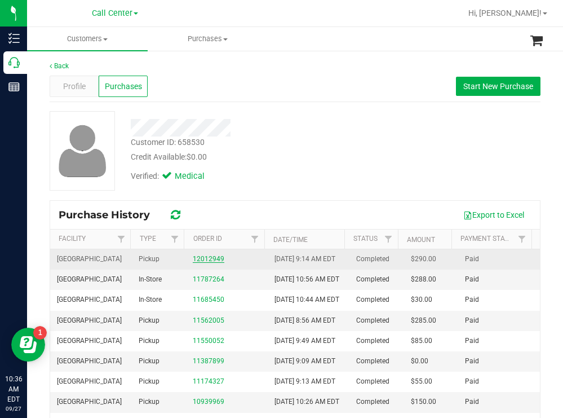
click at [208, 263] on link "12012949" at bounding box center [209, 259] width 32 height 8
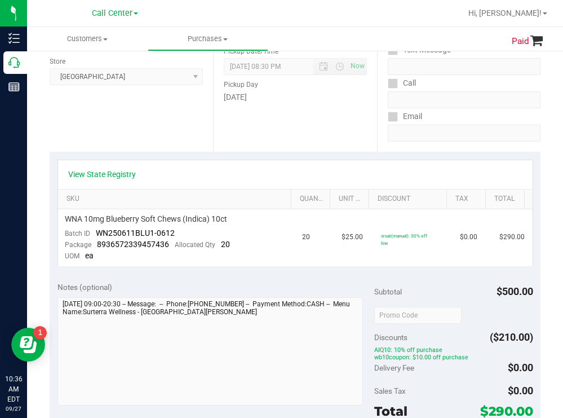
scroll to position [169, 0]
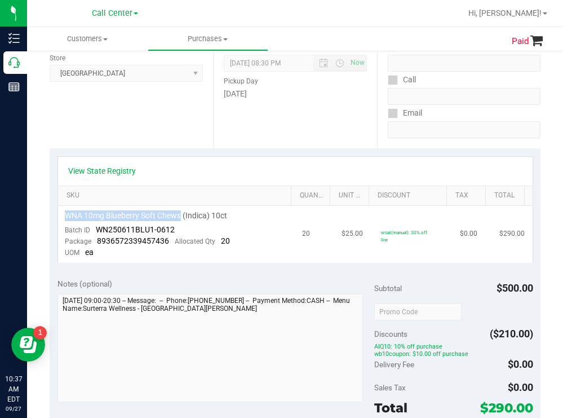
drag, startPoint x: 182, startPoint y: 218, endPoint x: 60, endPoint y: 217, distance: 121.8
click at [60, 217] on td "WNA 10mg Blueberry Soft Chews (Indica) 10ct Batch ID WN250611BLU1-0612 Package …" at bounding box center [176, 234] width 237 height 57
copy span "WNA 10mg Blueberry Soft Chews"
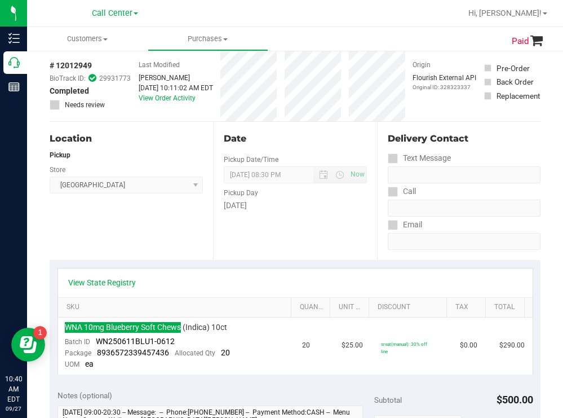
scroll to position [0, 0]
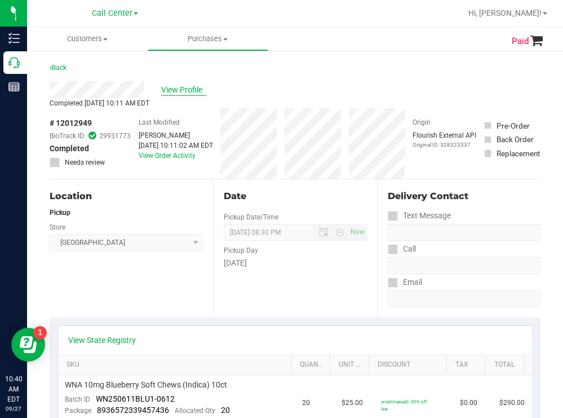
click at [189, 90] on span "View Profile" at bounding box center [183, 90] width 45 height 12
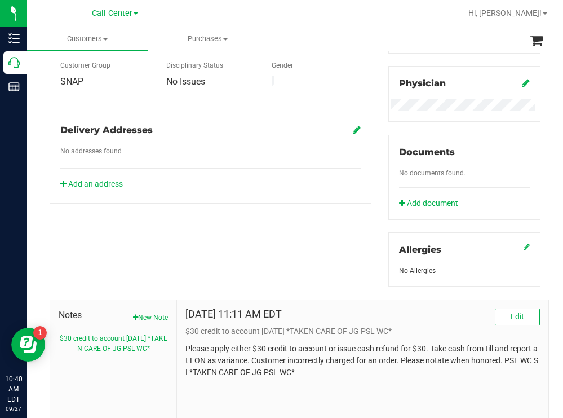
scroll to position [408, 0]
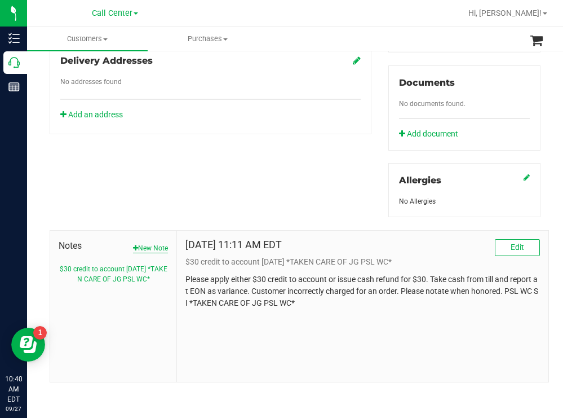
click at [147, 246] on button "New Note" at bounding box center [150, 248] width 35 height 10
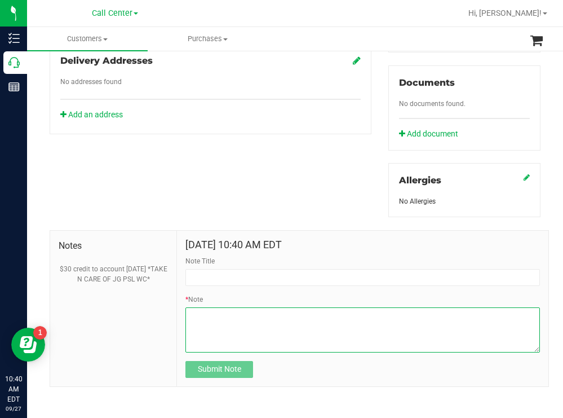
paste textarea "called saying you shorted him 1 - WNA 10mg Blueberry Soft Chews - he purchased …"
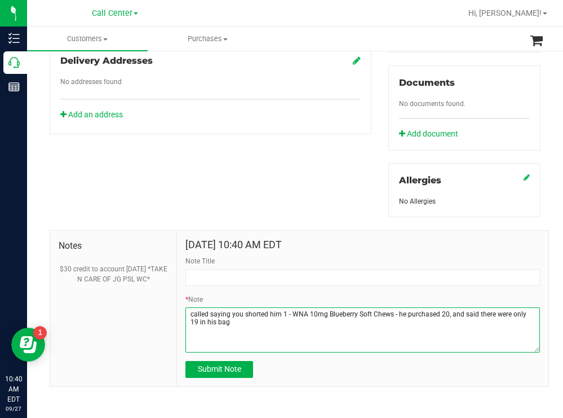
click at [186, 311] on textarea "* Note" at bounding box center [362, 329] width 355 height 45
type textarea "called saying you shorted him 1 - WNA 10mg Blueberry Soft Chews - he purchased …"
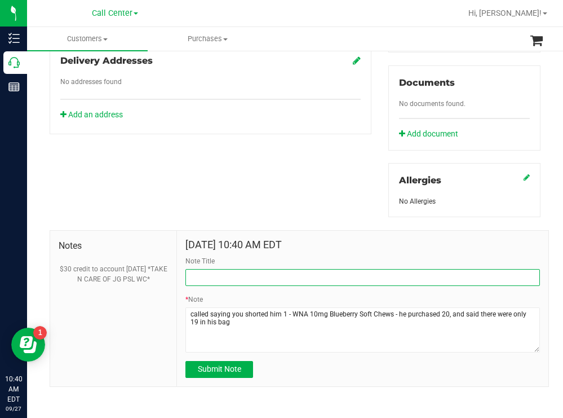
click at [306, 280] on input "Note Title" at bounding box center [362, 277] width 355 height 17
type input "c"
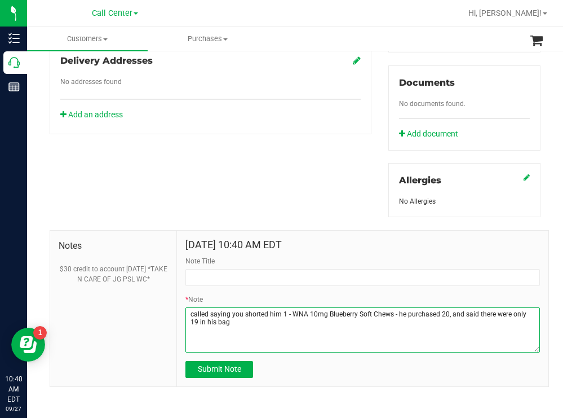
click at [189, 312] on textarea "* Note" at bounding box center [362, 329] width 355 height 45
click at [258, 320] on textarea "* Note" at bounding box center [362, 329] width 355 height 45
click at [269, 312] on textarea "* Note" at bounding box center [362, 329] width 355 height 45
type textarea "customer called saying the store shorted him 1 - WNA 10mg Blueberry Soft Chews …"
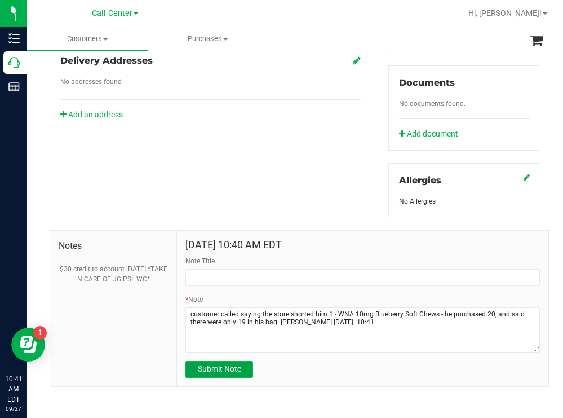
click at [222, 365] on span "Submit Note" at bounding box center [219, 368] width 43 height 9
type input "9/27/2025 10:41 AM EDT"
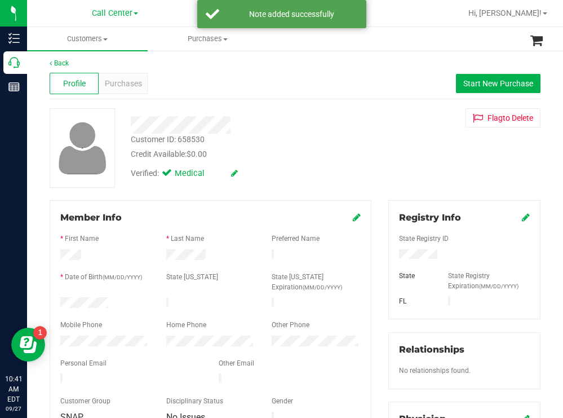
scroll to position [0, 0]
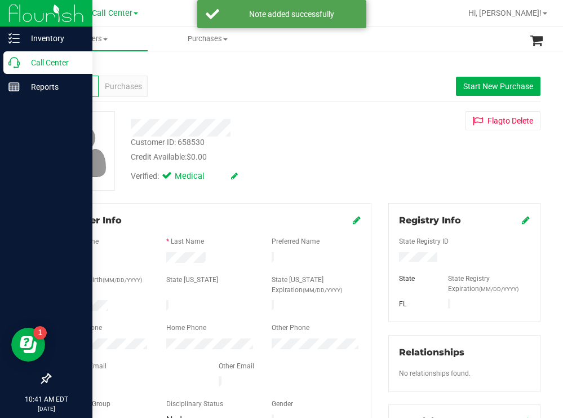
click at [39, 62] on p "Call Center" at bounding box center [54, 63] width 68 height 14
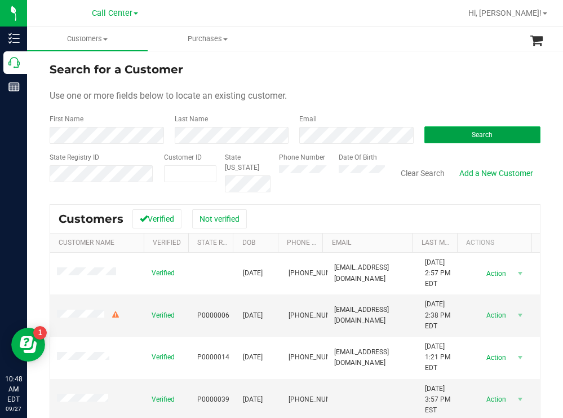
click at [436, 131] on button "Search" at bounding box center [483, 134] width 117 height 17
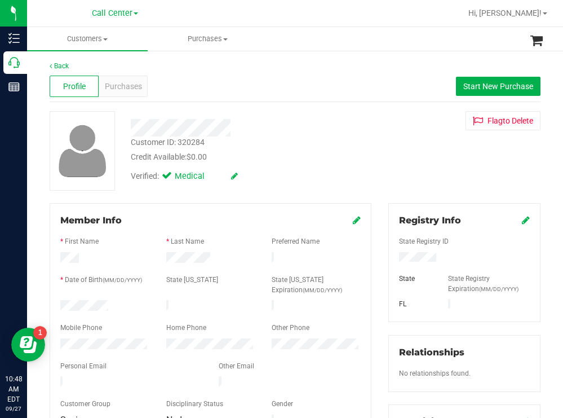
click at [407, 141] on div "Customer ID: 320284 Credit Available: $0.00 Verified: Medical Flag to Delete" at bounding box center [295, 150] width 508 height 79
drag, startPoint x: 432, startPoint y: 258, endPoint x: 385, endPoint y: 258, distance: 47.4
click at [391, 258] on div at bounding box center [465, 258] width 148 height 12
click at [288, 167] on div "Verified: Medical" at bounding box center [249, 175] width 254 height 25
drag, startPoint x: 118, startPoint y: 302, endPoint x: 53, endPoint y: 303, distance: 65.4
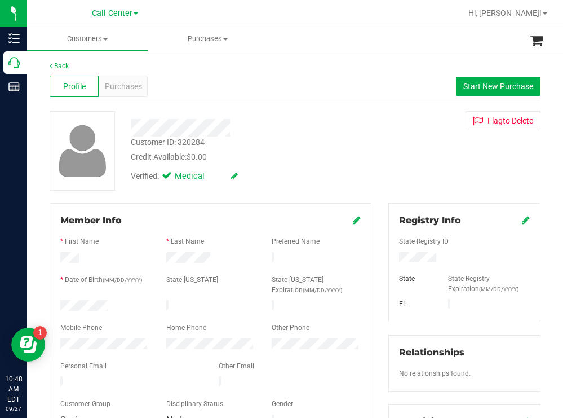
click at [53, 303] on div at bounding box center [105, 307] width 106 height 14
click at [463, 85] on span "Start New Purchase" at bounding box center [498, 86] width 70 height 9
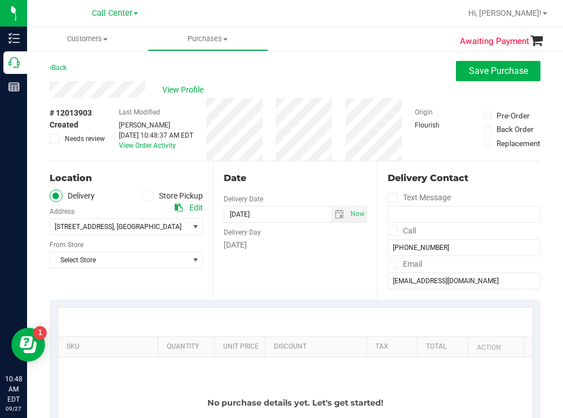
click at [276, 149] on div "# 12013903 Created Needs review Last Modified Todd Mather Sep 27, 2025 10:48:37…" at bounding box center [295, 129] width 491 height 63
click at [153, 195] on label "Store Pickup" at bounding box center [173, 195] width 62 height 13
click at [0, 0] on input "Store Pickup" at bounding box center [0, 0] width 0 height 0
click at [112, 233] on span "Select Store" at bounding box center [119, 227] width 138 height 16
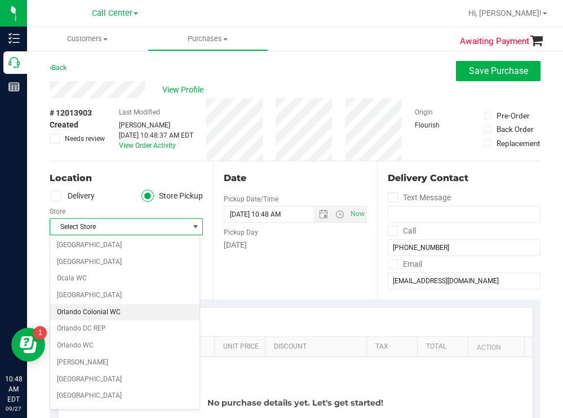
scroll to position [451, 0]
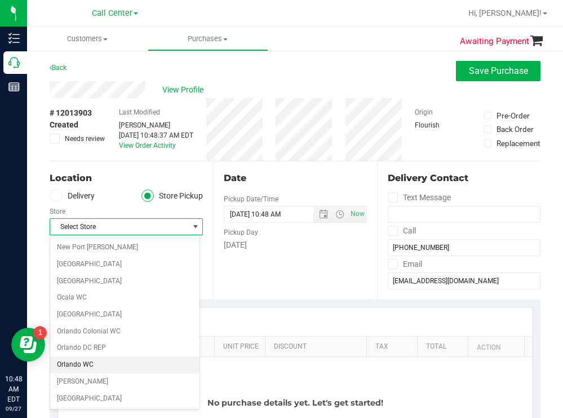
click at [79, 363] on li "Orlando WC" at bounding box center [124, 364] width 149 height 17
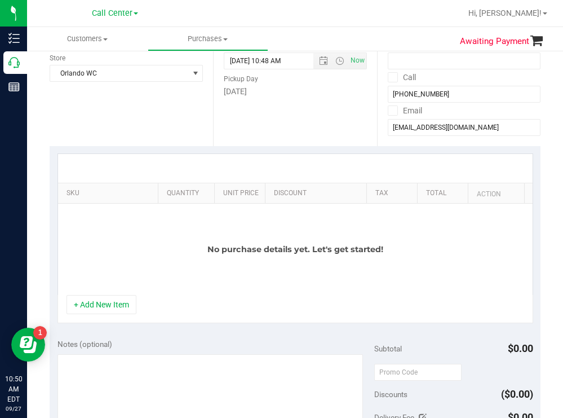
scroll to position [169, 0]
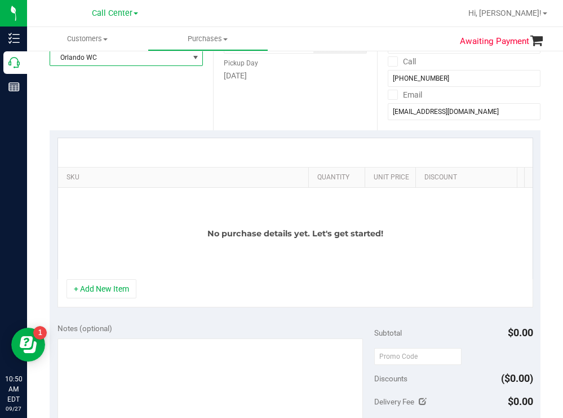
drag, startPoint x: 149, startPoint y: 177, endPoint x: 344, endPoint y: 162, distance: 195.1
click at [346, 162] on div "SKU Quantity Unit Price Discount Tax Total Action No purchase details yet. Let'…" at bounding box center [296, 209] width 476 height 142
click at [111, 298] on button "+ Add New Item" at bounding box center [102, 288] width 70 height 19
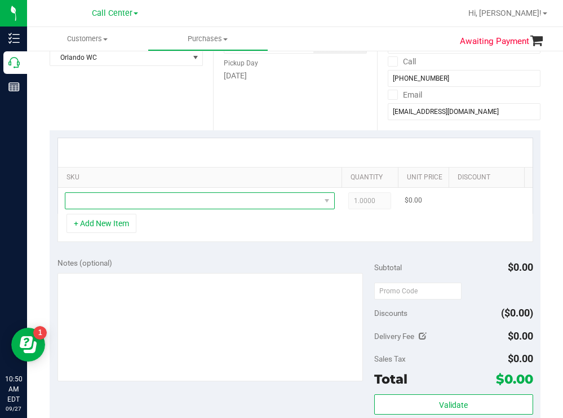
click at [120, 198] on span "NO DATA FOUND" at bounding box center [192, 201] width 255 height 16
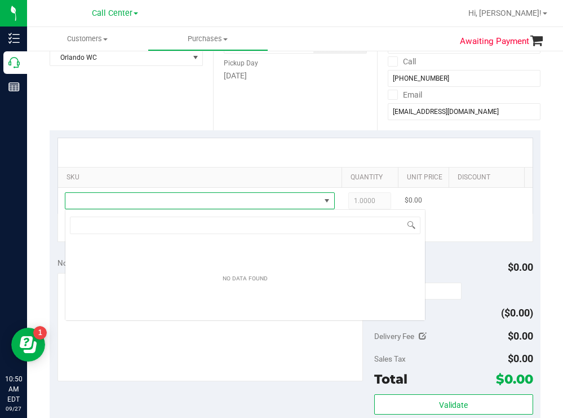
scroll to position [17, 270]
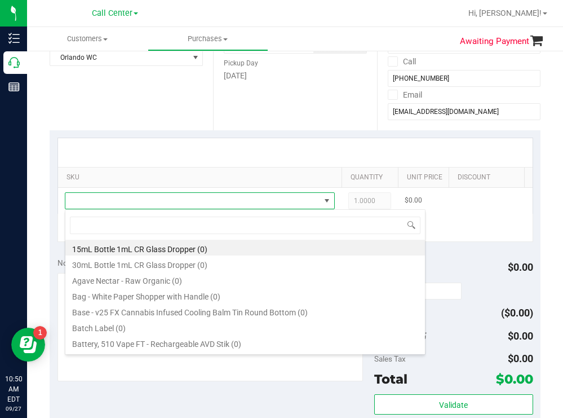
click at [119, 199] on span at bounding box center [192, 201] width 255 height 16
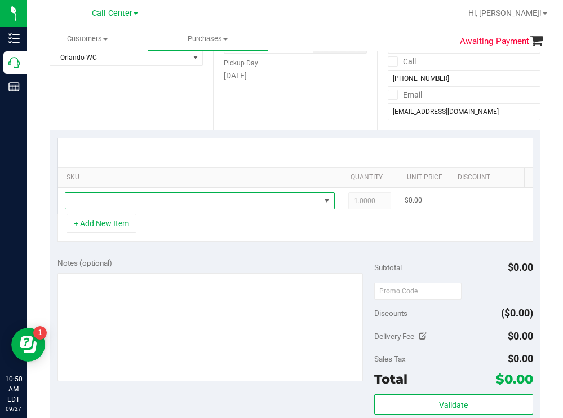
click at [131, 203] on span "NO DATA FOUND" at bounding box center [192, 201] width 255 height 16
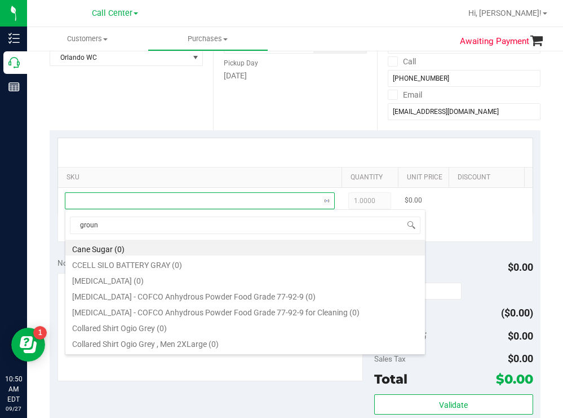
type input "ground"
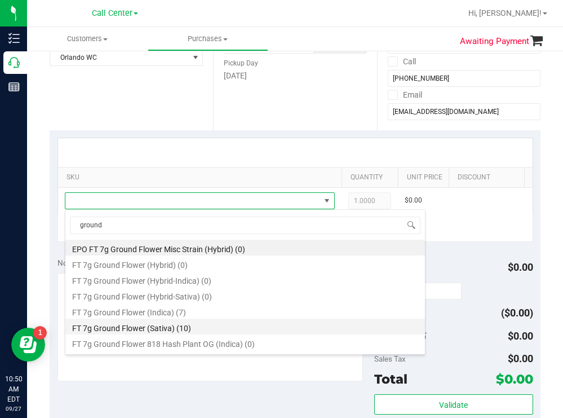
click at [167, 322] on li "FT 7g Ground Flower (Sativa) (10)" at bounding box center [245, 327] width 360 height 16
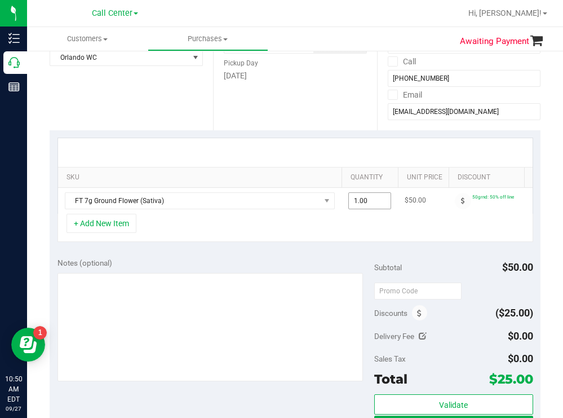
click at [383, 198] on span "1.00 1" at bounding box center [369, 200] width 43 height 17
type input "4"
type input "4.00"
click at [368, 235] on div "+ Add New Item" at bounding box center [296, 228] width 476 height 28
click at [121, 233] on button "+ Add New Item" at bounding box center [102, 223] width 70 height 19
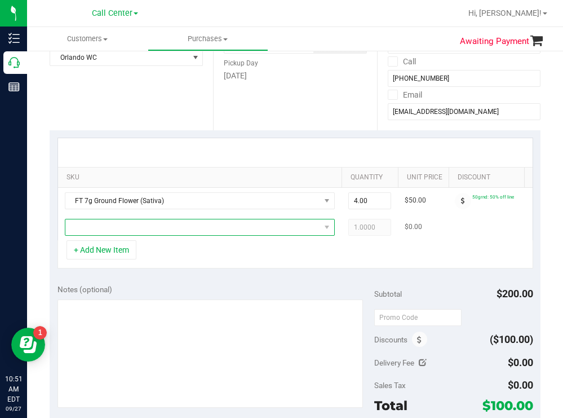
click at [106, 225] on span "NO DATA FOUND" at bounding box center [192, 227] width 255 height 16
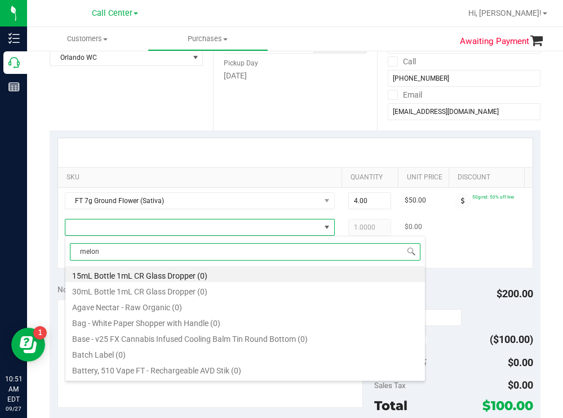
type input "melon c"
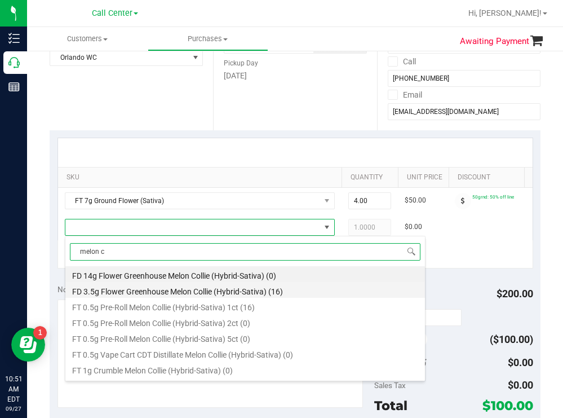
click at [224, 289] on li "FD 3.5g Flower Greenhouse Melon Collie (Hybrid-Sativa) (16)" at bounding box center [245, 290] width 360 height 16
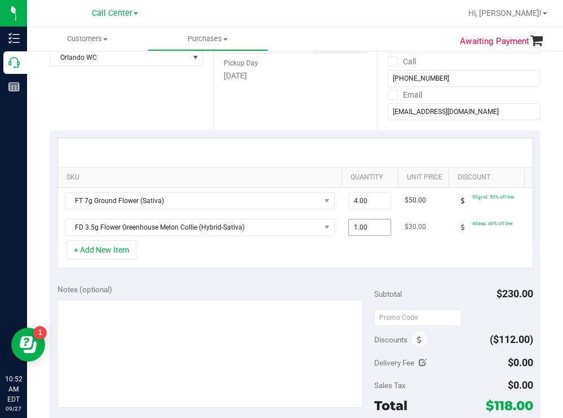
click at [373, 226] on span "1.00 1" at bounding box center [369, 227] width 43 height 17
type input "2"
type input "2.00"
click at [315, 295] on div "Notes (optional)" at bounding box center [216, 289] width 317 height 11
click at [130, 259] on button "+ Add New Item" at bounding box center [102, 249] width 70 height 19
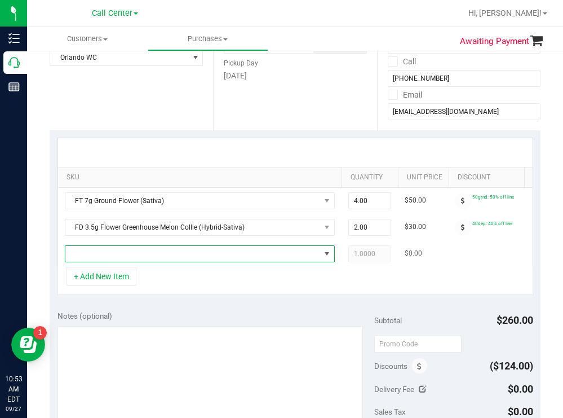
click at [128, 258] on span "NO DATA FOUND" at bounding box center [192, 254] width 255 height 16
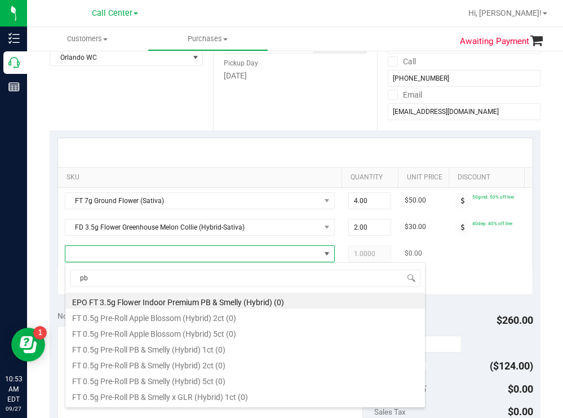
type input "pb &"
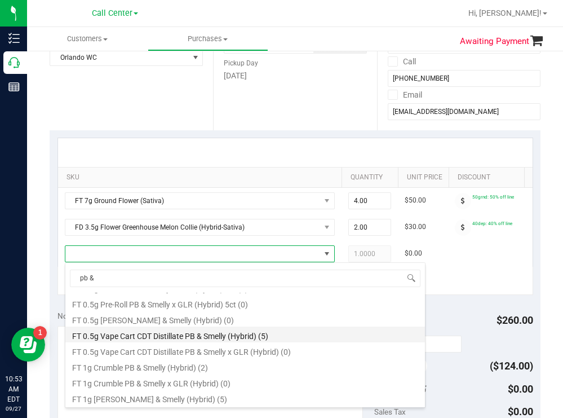
scroll to position [113, 0]
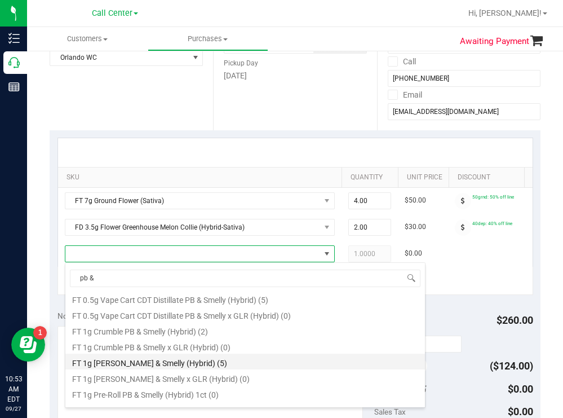
click at [179, 364] on li "FT 1g Kief PB & Smelly (Hybrid) (5)" at bounding box center [245, 361] width 360 height 16
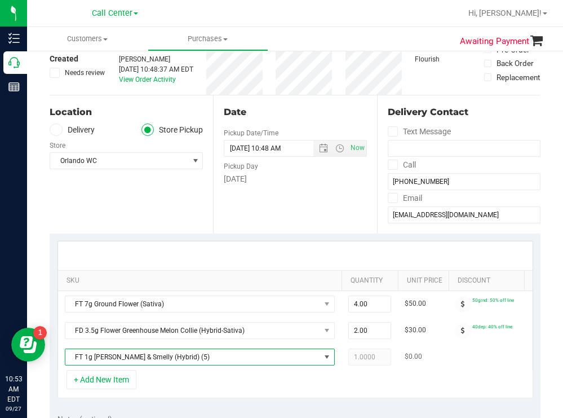
scroll to position [56, 0]
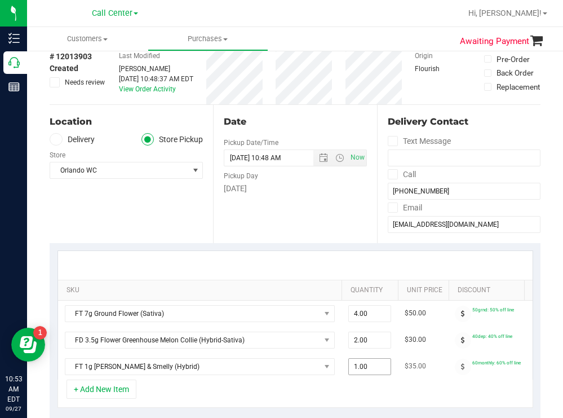
click at [374, 366] on span "1.00 1" at bounding box center [369, 366] width 43 height 17
type input "2"
type input "2.00"
click at [306, 202] on div "Date Pickup Date/Time 09/27/2025 Now 09/27/2025 10:48 AM Now Pickup Day Saturday" at bounding box center [294, 174] width 163 height 138
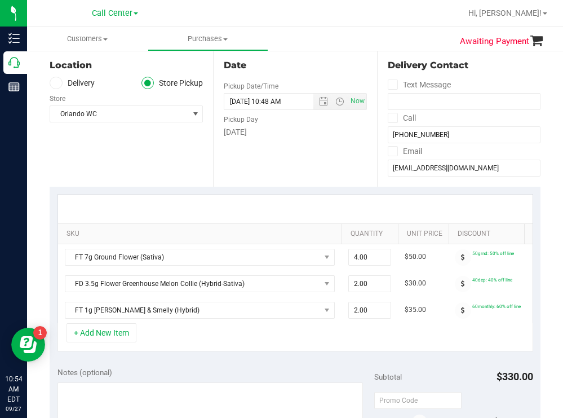
scroll to position [0, 0]
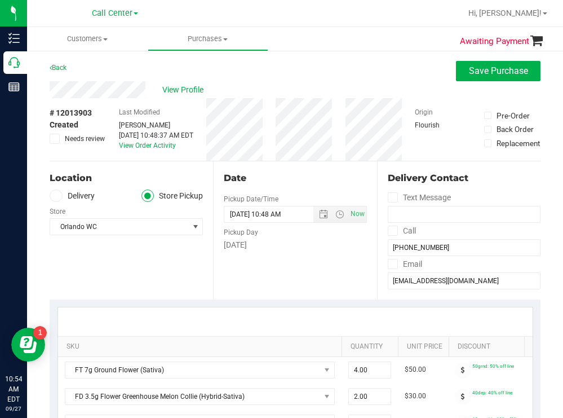
click at [280, 122] on div "# 12013903 Created Needs review Last Modified Todd Mather Sep 27, 2025 10:48:37…" at bounding box center [295, 129] width 491 height 63
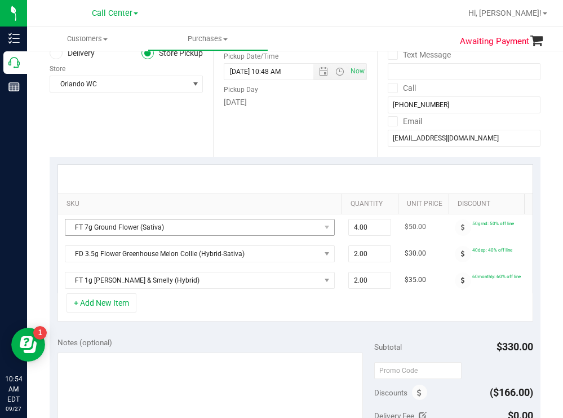
scroll to position [113, 0]
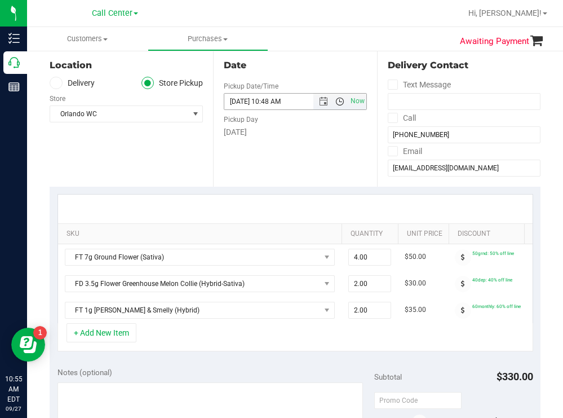
click at [335, 101] on span "Open the time view" at bounding box center [339, 101] width 9 height 9
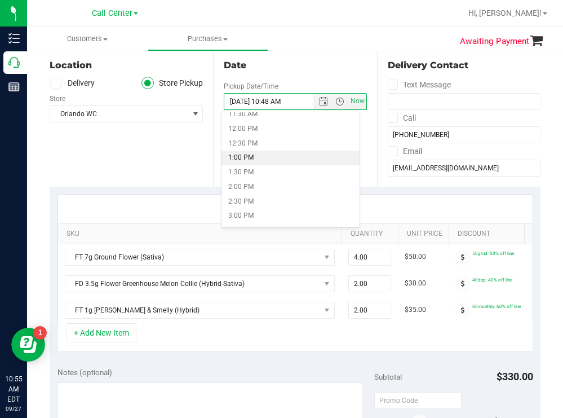
scroll to position [282, 0]
click at [254, 168] on li "11:30 AM" at bounding box center [291, 170] width 138 height 15
type input "09/27/2025 11:30 AM"
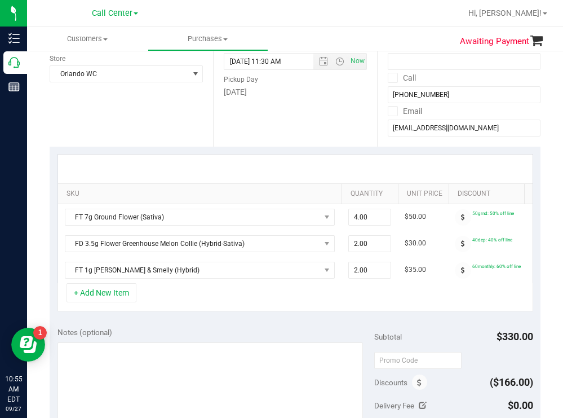
scroll to position [169, 0]
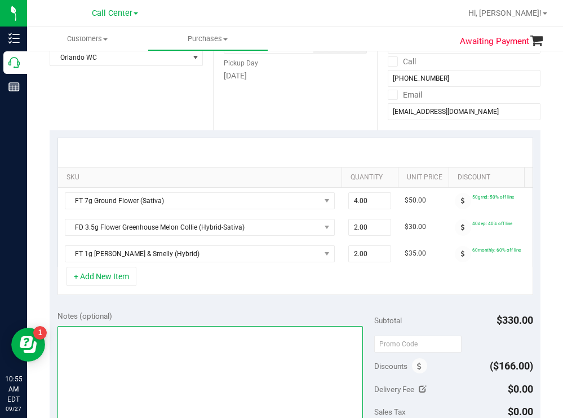
click at [148, 355] on textarea at bounding box center [211, 380] width 306 height 108
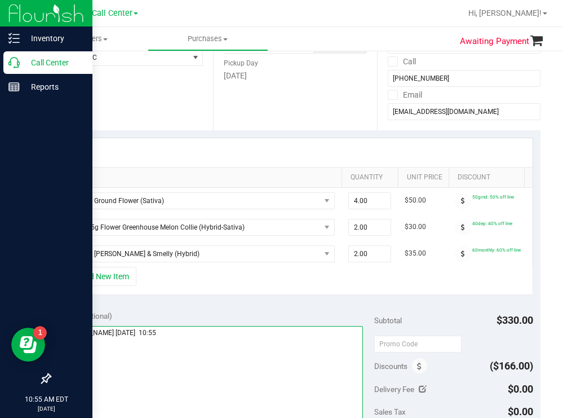
type textarea "orlando todd 9/27 10:55"
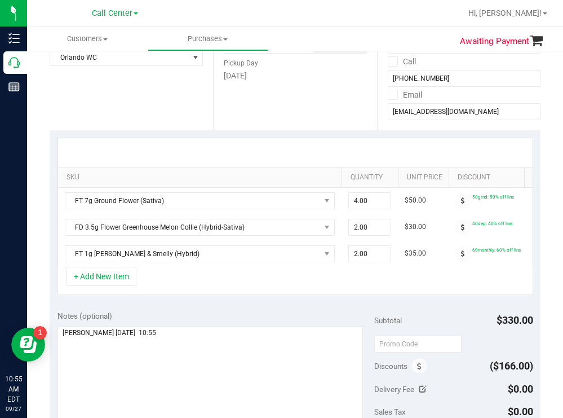
click at [303, 25] on nav "Call Center Hi, [PERSON_NAME]!" at bounding box center [295, 13] width 536 height 27
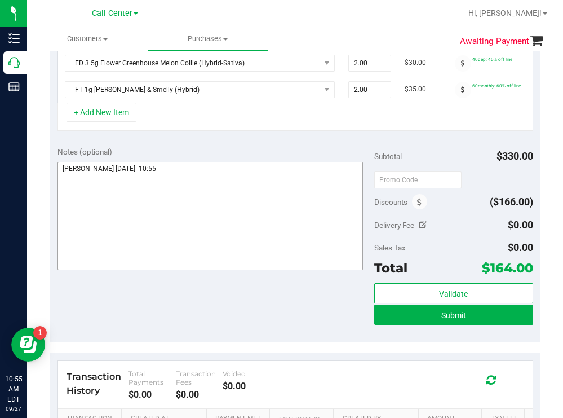
scroll to position [338, 0]
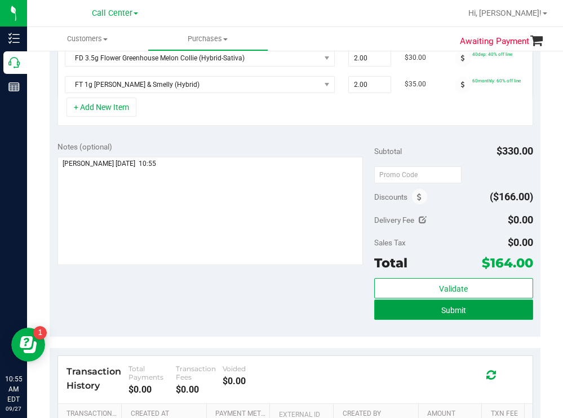
click at [383, 320] on button "Submit" at bounding box center [453, 309] width 158 height 20
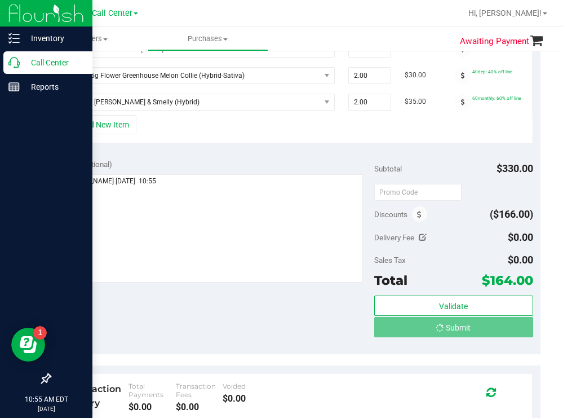
scroll to position [323, 0]
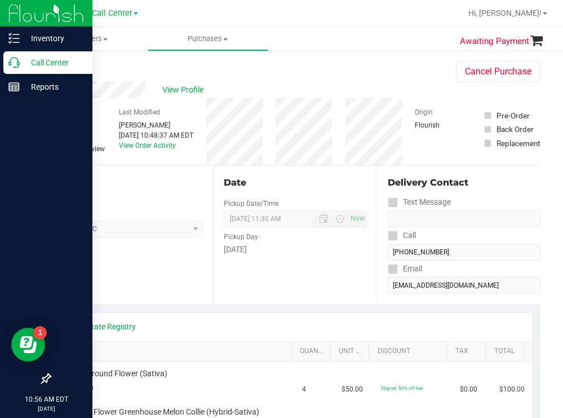
click at [36, 61] on p "Call Center" at bounding box center [54, 63] width 68 height 14
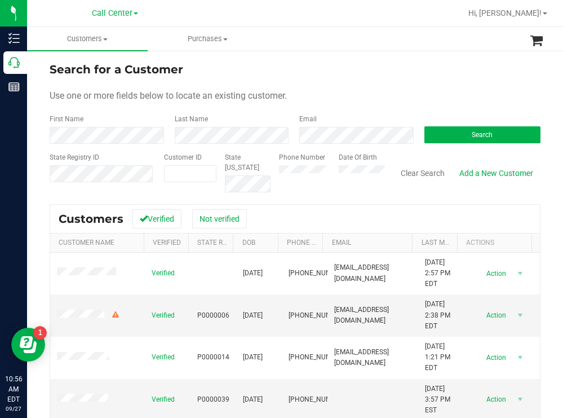
drag, startPoint x: 179, startPoint y: 171, endPoint x: 335, endPoint y: 83, distance: 179.4
click at [339, 76] on div "Search for a Customer" at bounding box center [295, 69] width 491 height 17
click at [450, 132] on button "Search" at bounding box center [483, 134] width 117 height 17
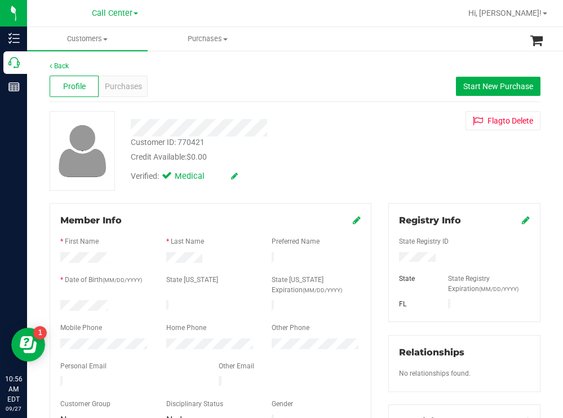
drag, startPoint x: 120, startPoint y: 298, endPoint x: 59, endPoint y: 303, distance: 61.7
click at [59, 302] on div at bounding box center [105, 307] width 106 height 14
click at [332, 153] on div "Credit Available: $0.00" at bounding box center [249, 157] width 237 height 12
drag, startPoint x: 440, startPoint y: 255, endPoint x: 384, endPoint y: 258, distance: 55.3
click at [391, 257] on div at bounding box center [465, 258] width 148 height 12
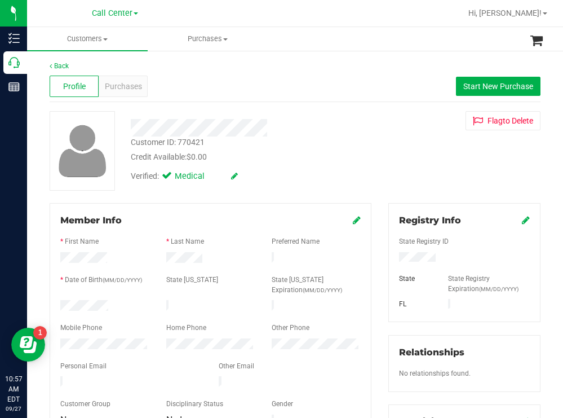
click at [286, 154] on div "Credit Available: $0.00" at bounding box center [249, 157] width 237 height 12
click at [120, 87] on span "Purchases" at bounding box center [123, 87] width 37 height 12
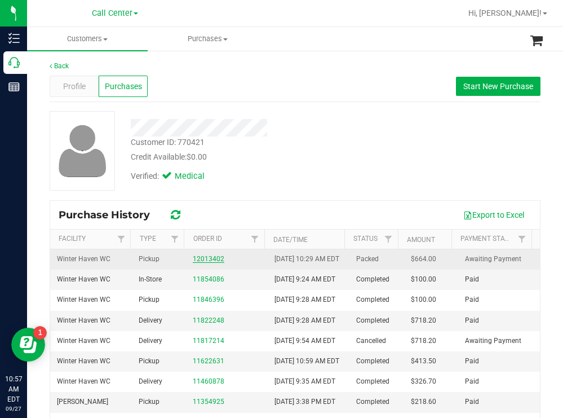
click at [205, 263] on link "12013402" at bounding box center [209, 259] width 32 height 8
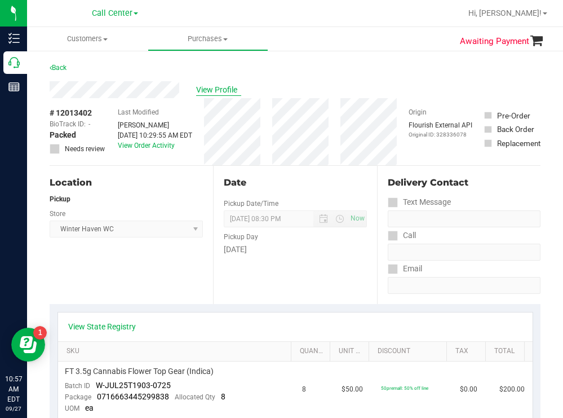
click at [222, 89] on span "View Profile" at bounding box center [218, 90] width 45 height 12
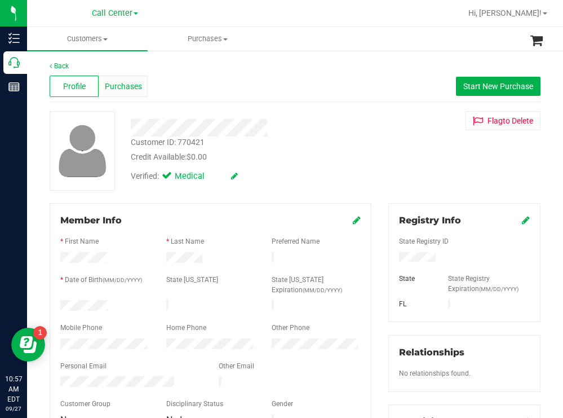
click at [118, 84] on span "Purchases" at bounding box center [123, 87] width 37 height 12
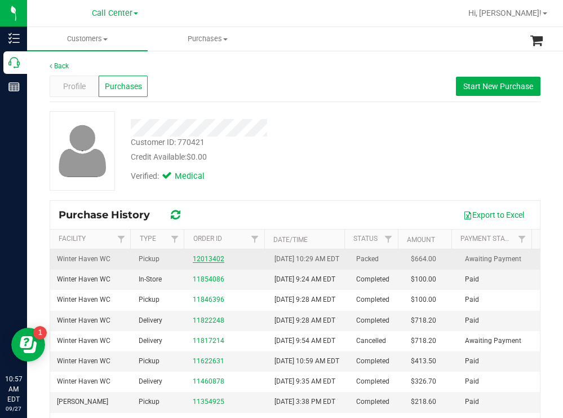
click at [204, 263] on link "12013402" at bounding box center [209, 259] width 32 height 8
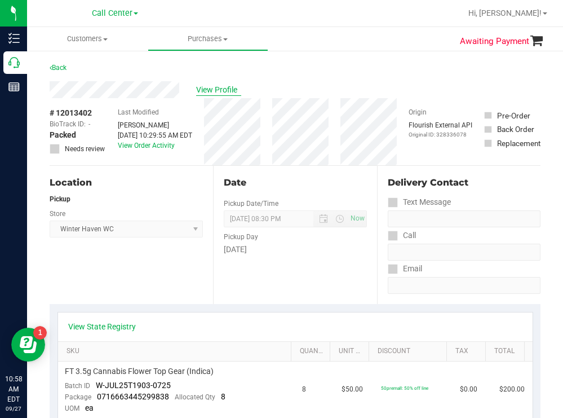
click at [218, 91] on span "View Profile" at bounding box center [218, 90] width 45 height 12
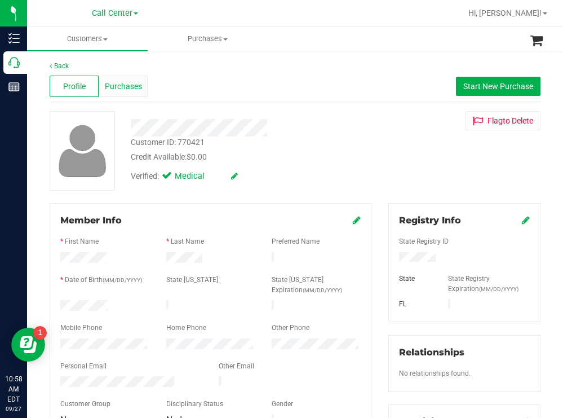
click at [130, 90] on span "Purchases" at bounding box center [123, 87] width 37 height 12
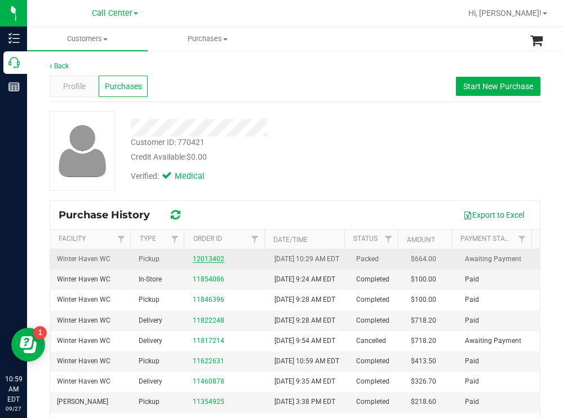
click at [211, 263] on link "12013402" at bounding box center [209, 259] width 32 height 8
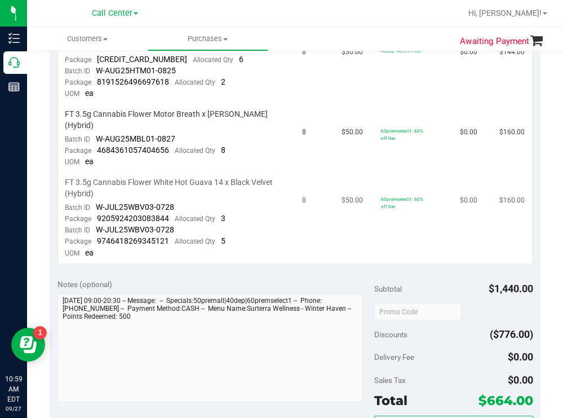
scroll to position [226, 0]
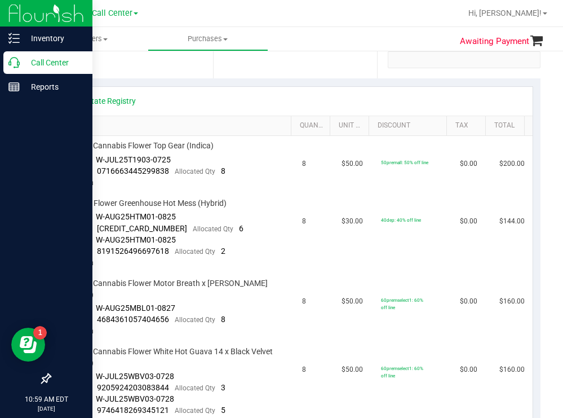
click at [52, 63] on p "Call Center" at bounding box center [54, 63] width 68 height 14
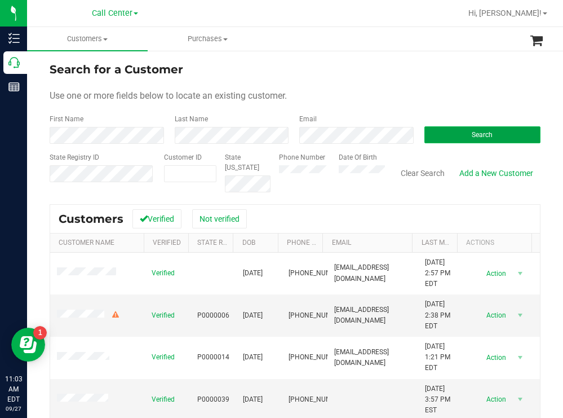
click at [433, 134] on button "Search" at bounding box center [483, 134] width 117 height 17
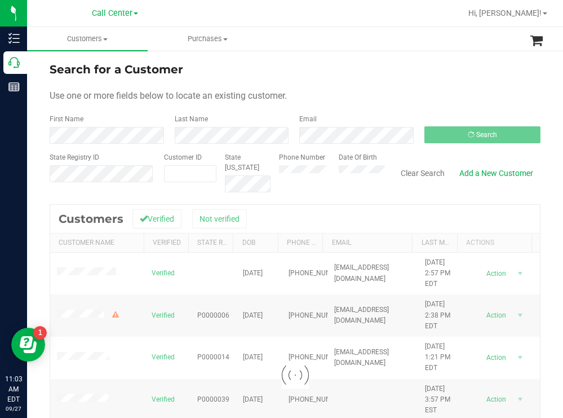
drag, startPoint x: 450, startPoint y: 56, endPoint x: 416, endPoint y: 56, distance: 35.0
click at [435, 59] on div "Search for a Customer Use one or more fields below to locate an existing custom…" at bounding box center [295, 303] width 536 height 507
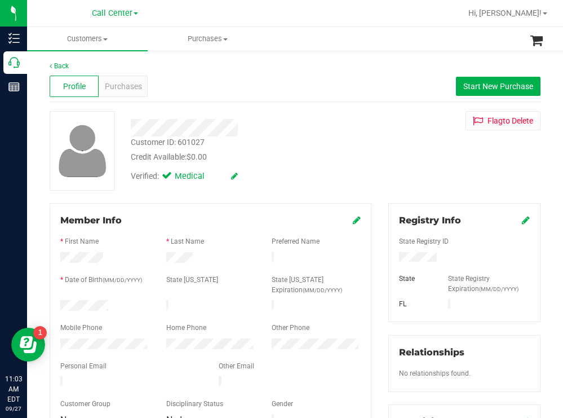
drag, startPoint x: 118, startPoint y: 298, endPoint x: 56, endPoint y: 304, distance: 62.3
click at [56, 304] on div at bounding box center [105, 307] width 106 height 14
drag, startPoint x: 437, startPoint y: 255, endPoint x: 393, endPoint y: 262, distance: 44.4
click at [393, 262] on div at bounding box center [465, 258] width 148 height 12
click at [304, 161] on div "Credit Available: $0.00" at bounding box center [249, 157] width 237 height 12
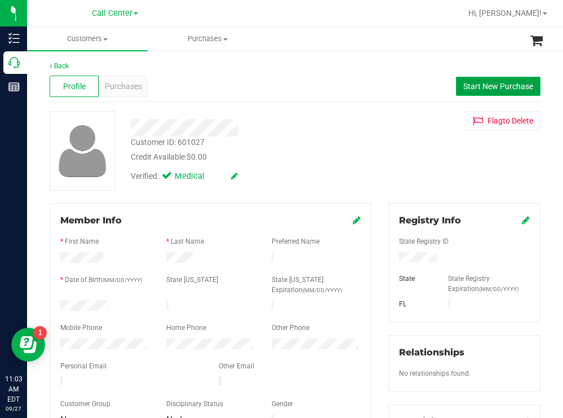
click at [490, 82] on span "Start New Purchase" at bounding box center [498, 86] width 70 height 9
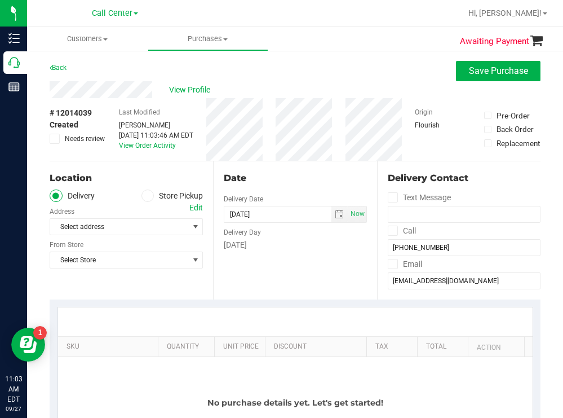
click at [145, 196] on icon at bounding box center [147, 196] width 7 height 0
click at [0, 0] on input "Store Pickup" at bounding box center [0, 0] width 0 height 0
click at [103, 229] on span "Select Store" at bounding box center [119, 227] width 138 height 16
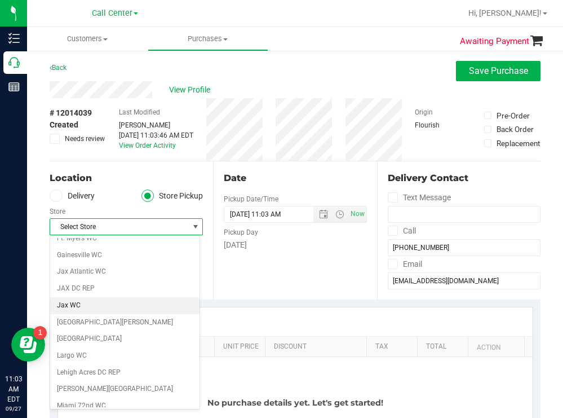
scroll to position [282, 0]
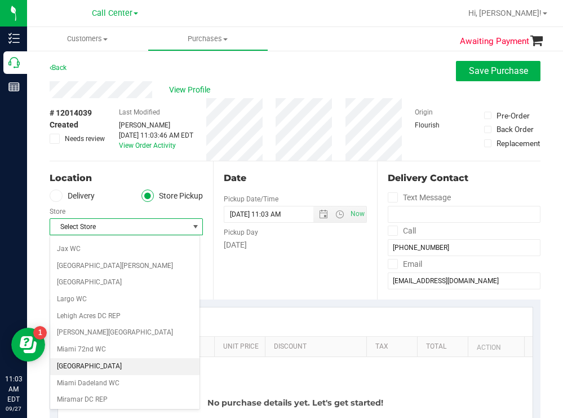
click at [99, 363] on li "[GEOGRAPHIC_DATA]" at bounding box center [124, 366] width 149 height 17
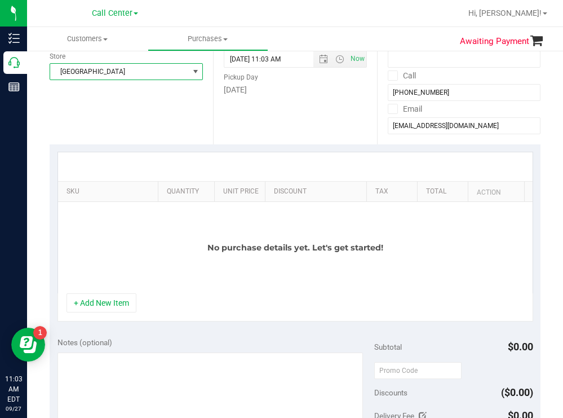
scroll to position [169, 0]
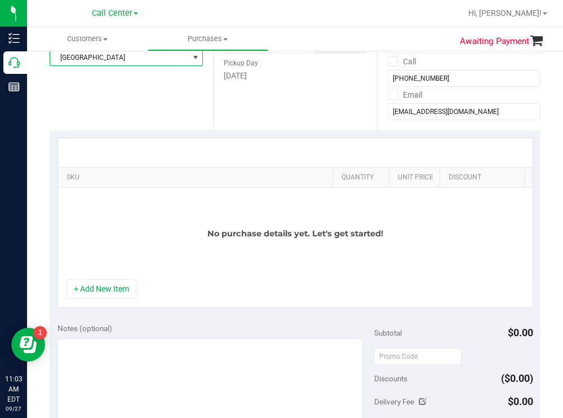
drag, startPoint x: 146, startPoint y: 184, endPoint x: 346, endPoint y: 144, distance: 203.6
click at [346, 144] on div "SKU Quantity Unit Price Discount Tax Total Action No purchase details yet. Let'…" at bounding box center [296, 209] width 476 height 142
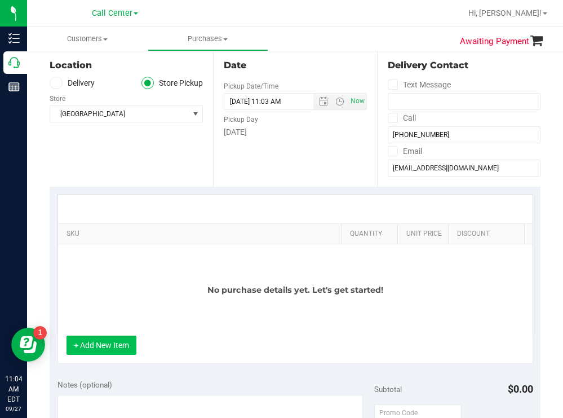
click at [112, 347] on button "+ Add New Item" at bounding box center [102, 344] width 70 height 19
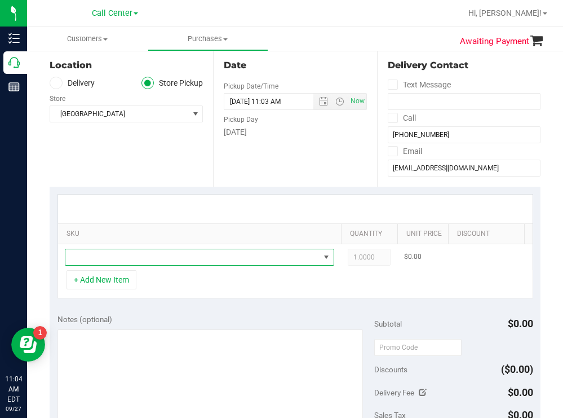
click at [126, 264] on span "NO DATA FOUND" at bounding box center [192, 257] width 254 height 16
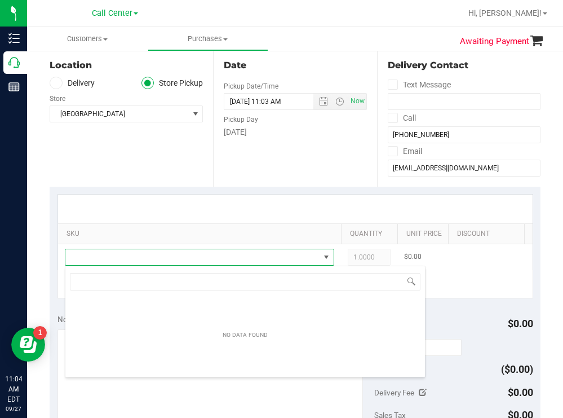
scroll to position [17, 269]
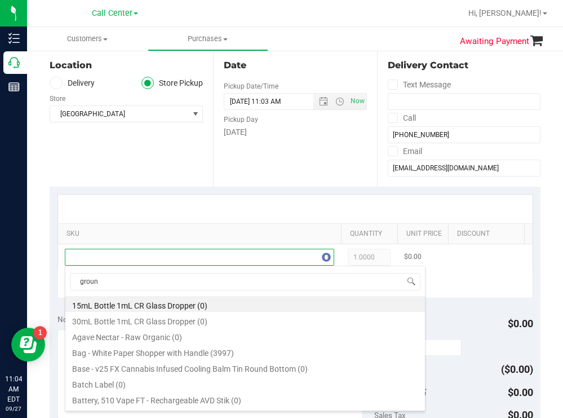
type input "ground"
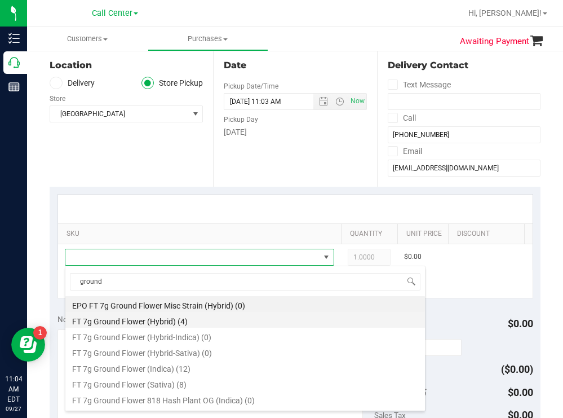
click at [155, 325] on li "FT 7g Ground Flower (Hybrid) (4)" at bounding box center [245, 320] width 360 height 16
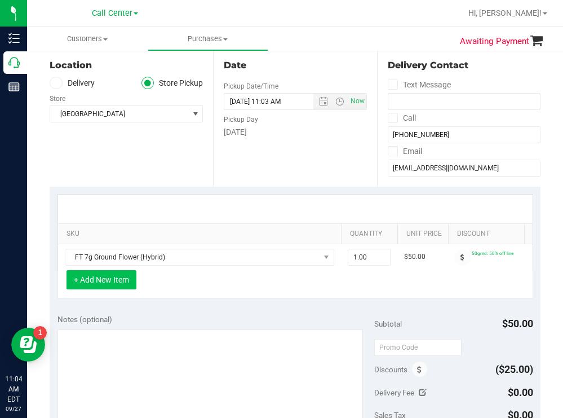
click at [103, 288] on button "+ Add New Item" at bounding box center [102, 279] width 70 height 19
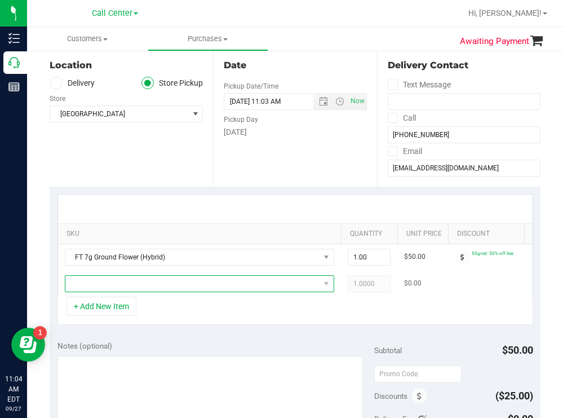
click at [104, 285] on span "NO DATA FOUND" at bounding box center [192, 284] width 254 height 16
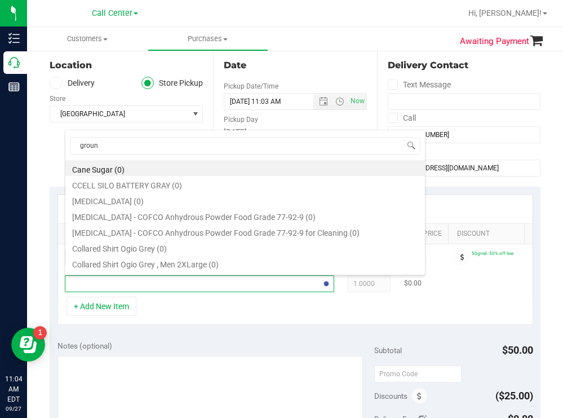
type input "ground"
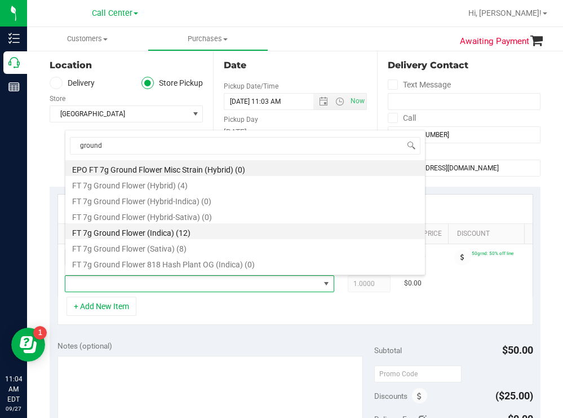
click at [174, 231] on li "FT 7g Ground Flower (Indica) (12)" at bounding box center [245, 231] width 360 height 16
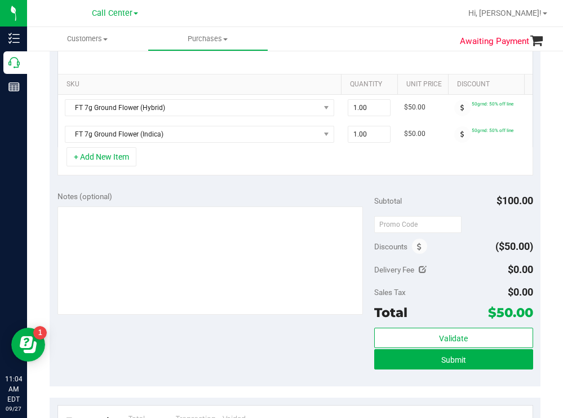
scroll to position [282, 0]
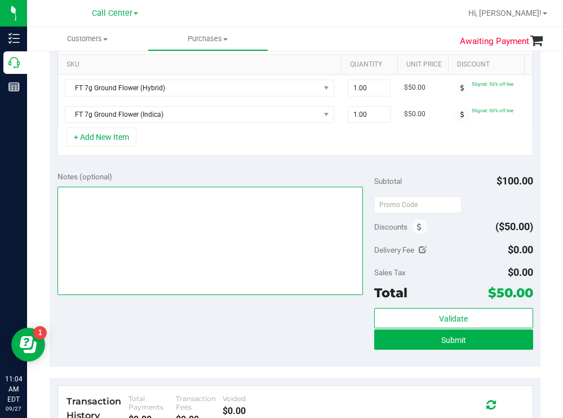
click at [121, 256] on textarea at bounding box center [211, 241] width 306 height 108
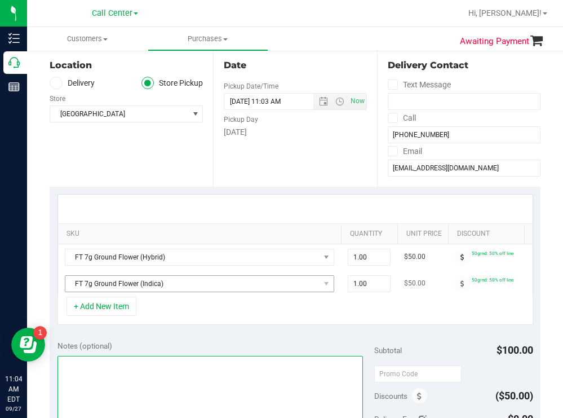
scroll to position [226, 0]
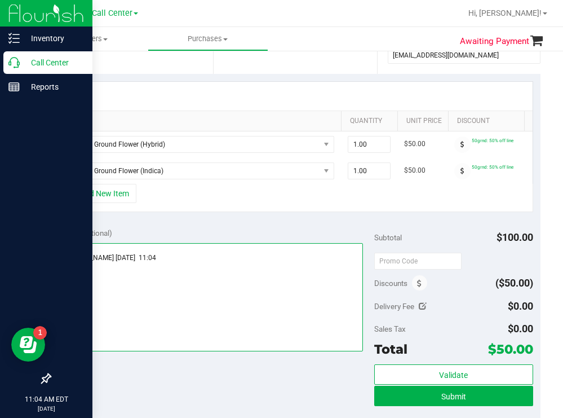
type textarea "miami b todd 9/27 11:04"
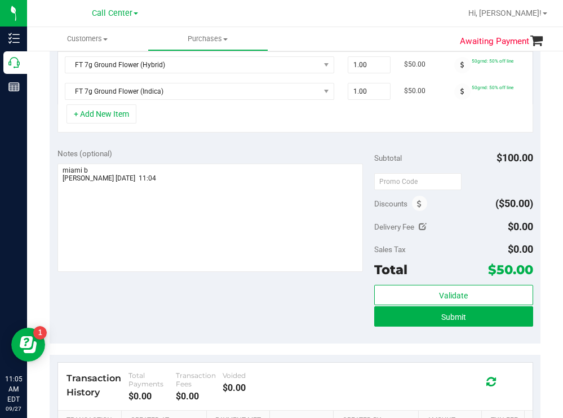
scroll to position [338, 0]
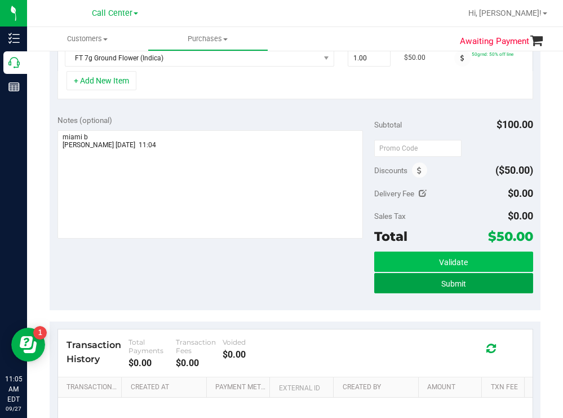
drag, startPoint x: 401, startPoint y: 295, endPoint x: 390, endPoint y: 294, distance: 11.9
click at [398, 293] on button "Submit" at bounding box center [453, 283] width 158 height 20
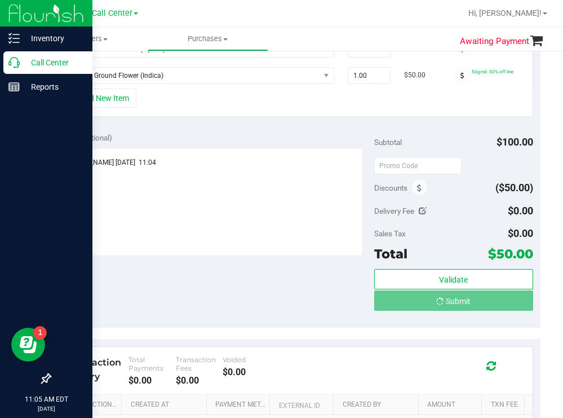
scroll to position [323, 0]
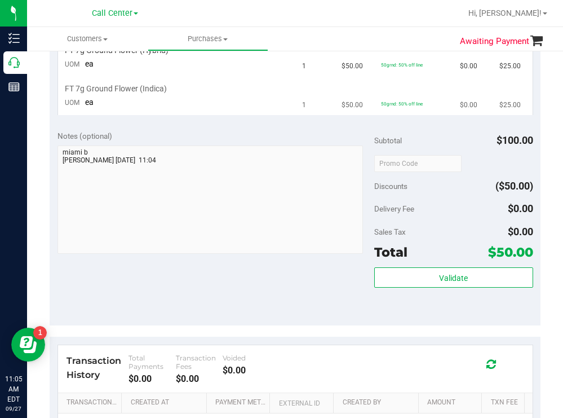
click at [253, 113] on td "FT 7g Ground Flower (Indica) UOM ea" at bounding box center [176, 96] width 237 height 38
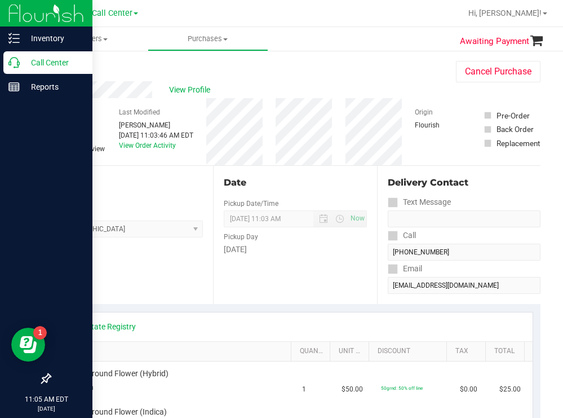
click at [73, 61] on p "Call Center" at bounding box center [54, 63] width 68 height 14
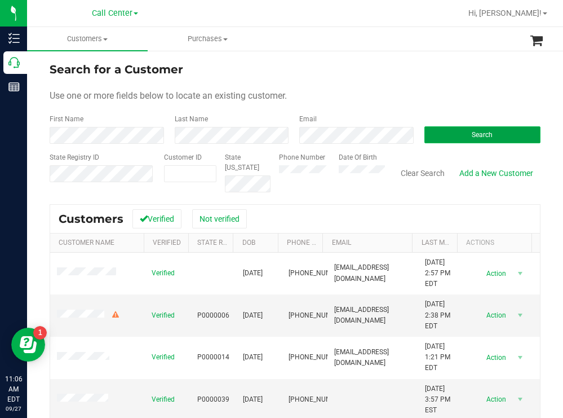
click at [432, 139] on button "Search" at bounding box center [483, 134] width 117 height 17
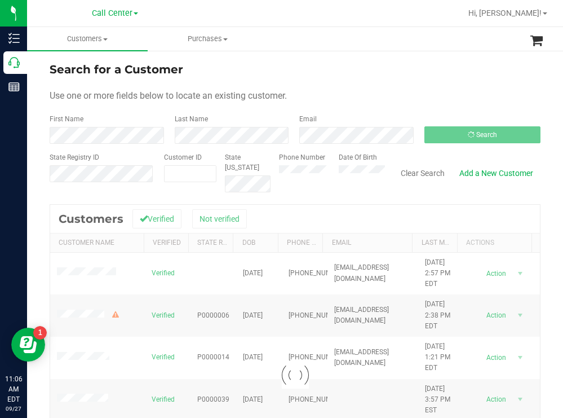
click at [323, 72] on div "Search for a Customer" at bounding box center [295, 69] width 491 height 17
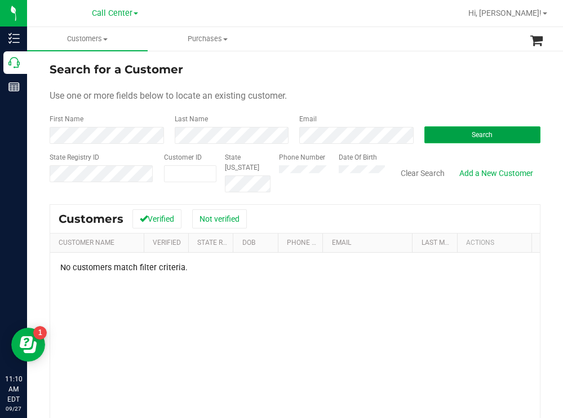
click at [425, 139] on button "Search" at bounding box center [483, 134] width 117 height 17
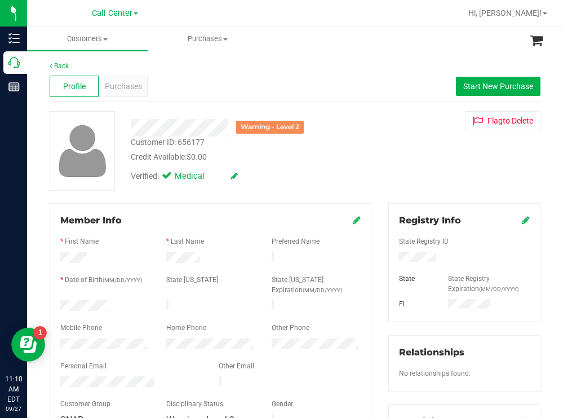
drag, startPoint x: 123, startPoint y: 300, endPoint x: 60, endPoint y: 304, distance: 63.3
click at [60, 304] on div at bounding box center [105, 307] width 106 height 14
drag, startPoint x: 436, startPoint y: 260, endPoint x: 387, endPoint y: 260, distance: 49.6
click at [391, 260] on div at bounding box center [465, 258] width 148 height 12
click at [304, 157] on div "Credit Available: $0.00" at bounding box center [249, 157] width 237 height 12
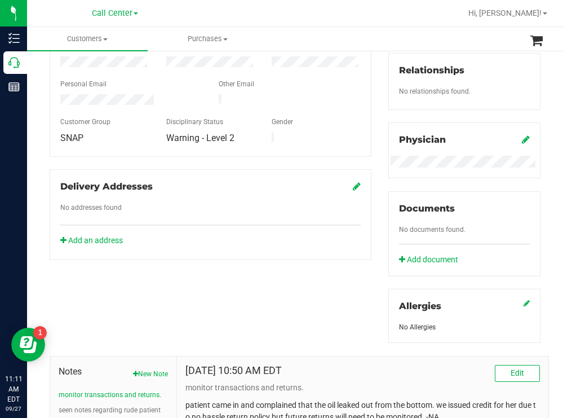
scroll to position [506, 0]
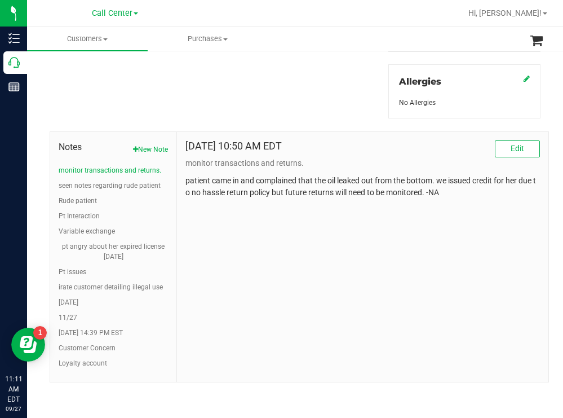
click at [288, 118] on div "Notes New Note monitor transactions and returns. seen notes regarding rude pati…" at bounding box center [295, 250] width 508 height 264
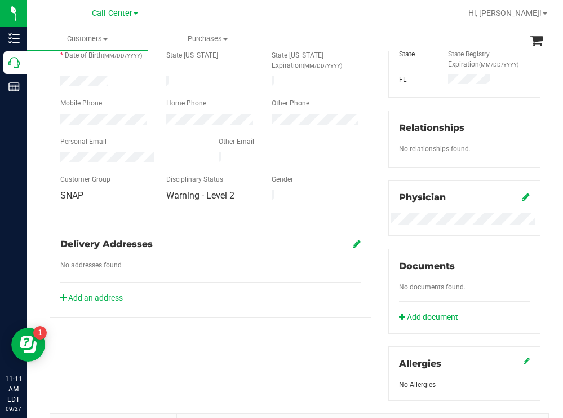
scroll to position [0, 0]
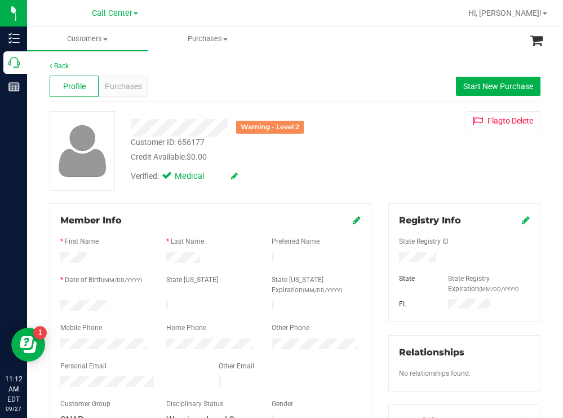
click at [312, 163] on div "Verified: Medical" at bounding box center [249, 175] width 254 height 25
click at [299, 179] on div "Verified: Medical" at bounding box center [249, 175] width 254 height 25
click at [139, 84] on span "Purchases" at bounding box center [123, 87] width 37 height 12
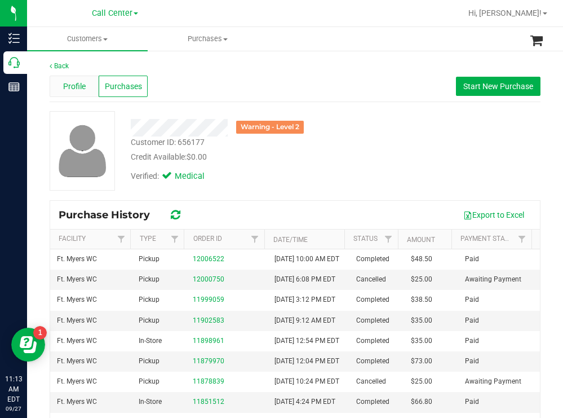
click at [87, 85] on div "Profile" at bounding box center [74, 86] width 49 height 21
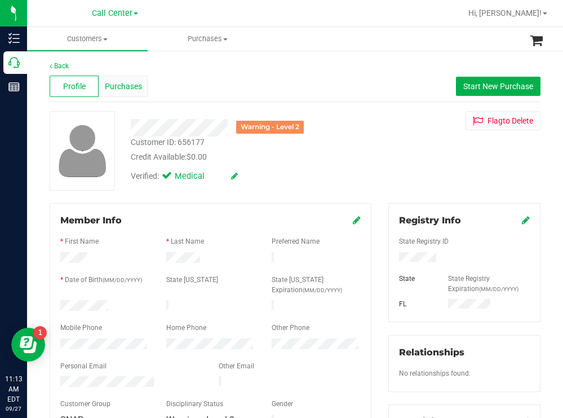
click at [134, 86] on span "Purchases" at bounding box center [123, 87] width 37 height 12
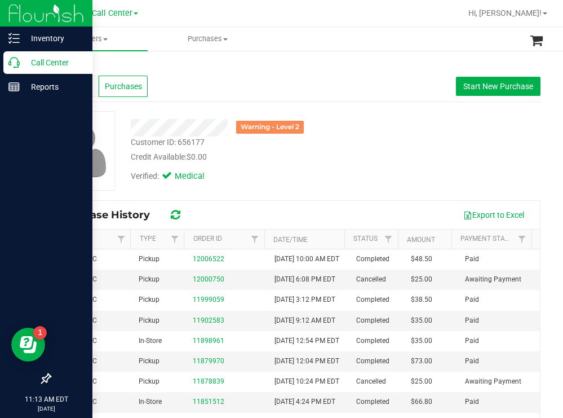
click at [48, 68] on p "Call Center" at bounding box center [54, 63] width 68 height 14
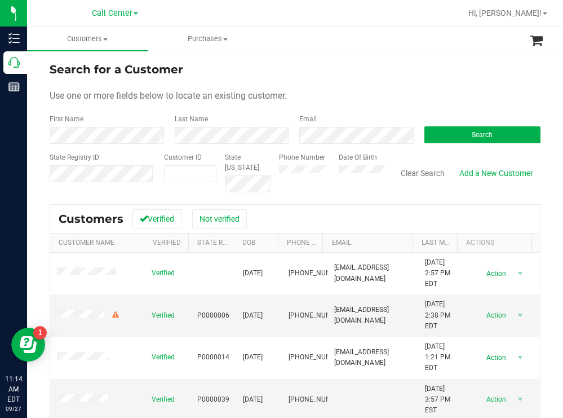
click at [337, 83] on form "Search for a Customer Use one or more fields below to locate an existing custom…" at bounding box center [295, 126] width 491 height 131
click at [445, 131] on button "Search" at bounding box center [483, 134] width 117 height 17
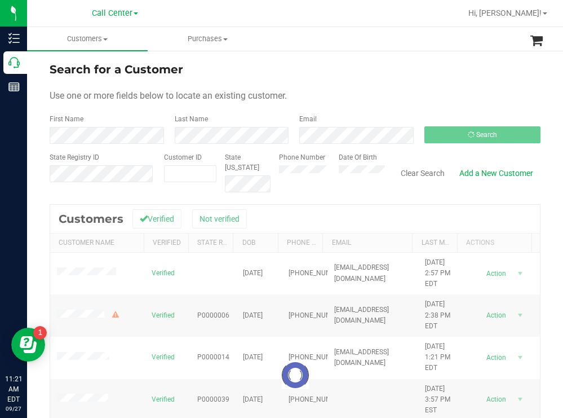
click at [361, 62] on div "Search for a Customer" at bounding box center [295, 69] width 491 height 17
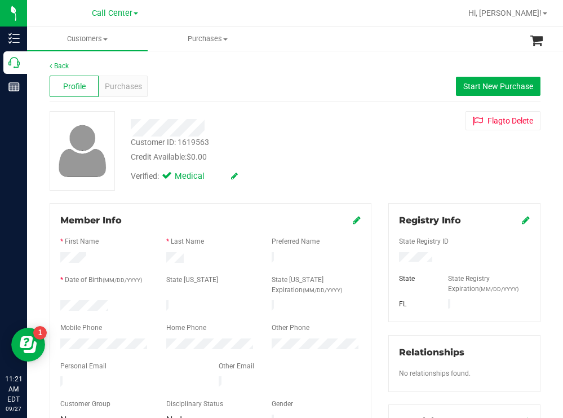
drag, startPoint x: 110, startPoint y: 305, endPoint x: 58, endPoint y: 302, distance: 52.5
click at [58, 301] on div at bounding box center [105, 307] width 106 height 14
drag, startPoint x: 448, startPoint y: 258, endPoint x: 382, endPoint y: 261, distance: 65.5
click at [388, 261] on div "Registry Info State Registry ID State State Registry Expiration (MM/DD/YYYY) [G…" at bounding box center [464, 262] width 152 height 119
drag, startPoint x: 339, startPoint y: 146, endPoint x: 251, endPoint y: 116, distance: 93.4
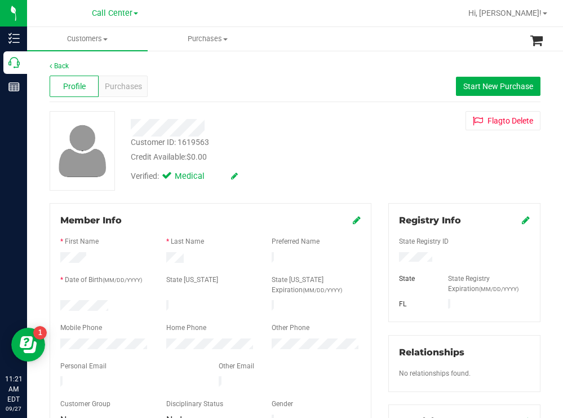
click at [330, 143] on div "Customer ID: 1619563 Credit Available: $0.00" at bounding box center [249, 149] width 254 height 26
click at [136, 83] on span "Purchases" at bounding box center [123, 87] width 37 height 12
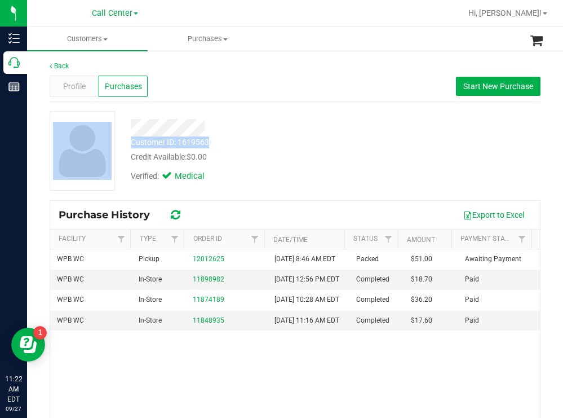
drag, startPoint x: 217, startPoint y: 145, endPoint x: 119, endPoint y: 145, distance: 98.1
click at [119, 145] on div "Customer ID: 1619563 Credit Available: $0.00 Verified: Medical" at bounding box center [295, 150] width 508 height 79
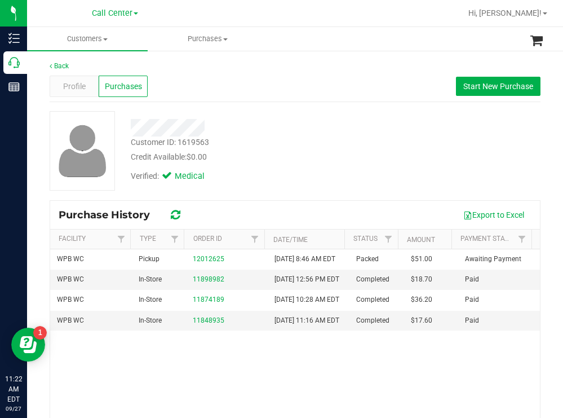
click at [226, 145] on div "Customer ID: 1619563 Credit Available: $0.00" at bounding box center [249, 149] width 254 height 26
drag, startPoint x: 216, startPoint y: 139, endPoint x: 131, endPoint y: 146, distance: 85.4
click at [128, 144] on div "Customer ID: 1619563 Credit Available: $0.00" at bounding box center [249, 149] width 254 height 26
copy div "Customer ID: 1619563"
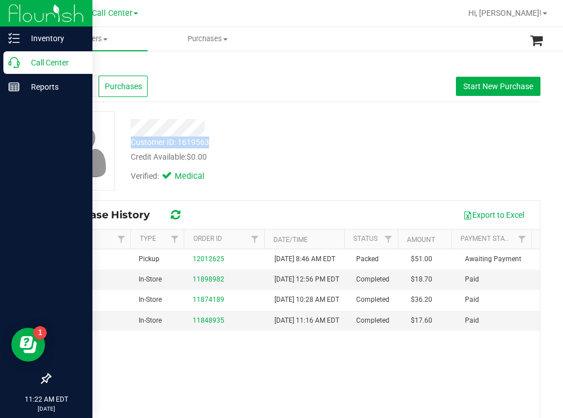
click at [48, 64] on p "Call Center" at bounding box center [54, 63] width 68 height 14
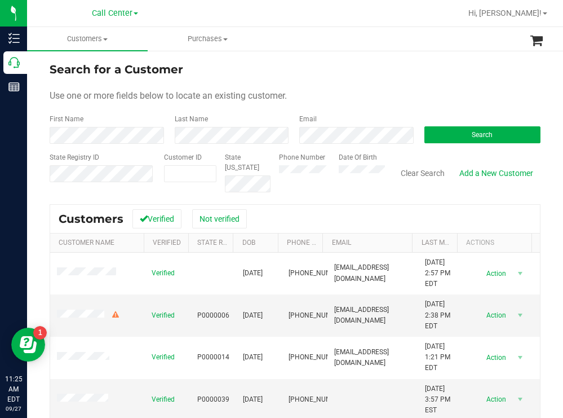
click at [418, 78] on form "Search for a Customer Use one or more fields below to locate an existing custom…" at bounding box center [295, 126] width 491 height 131
paste input "125100"
type input "125100"
click at [427, 134] on button "Search" at bounding box center [483, 134] width 117 height 17
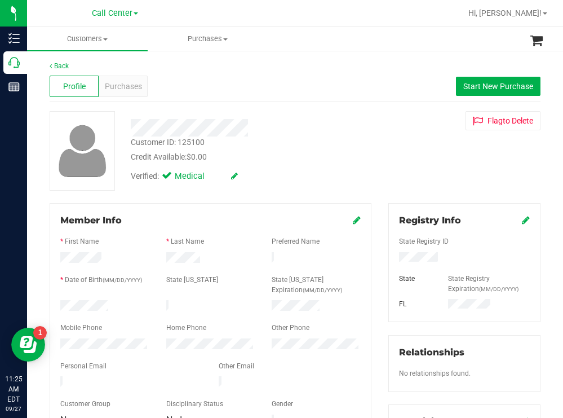
drag, startPoint x: 312, startPoint y: 125, endPoint x: 279, endPoint y: 117, distance: 34.7
click at [312, 125] on div at bounding box center [249, 127] width 254 height 17
drag, startPoint x: 125, startPoint y: 307, endPoint x: 56, endPoint y: 304, distance: 69.4
click at [56, 304] on div at bounding box center [105, 307] width 106 height 14
drag, startPoint x: 439, startPoint y: 259, endPoint x: 382, endPoint y: 262, distance: 56.4
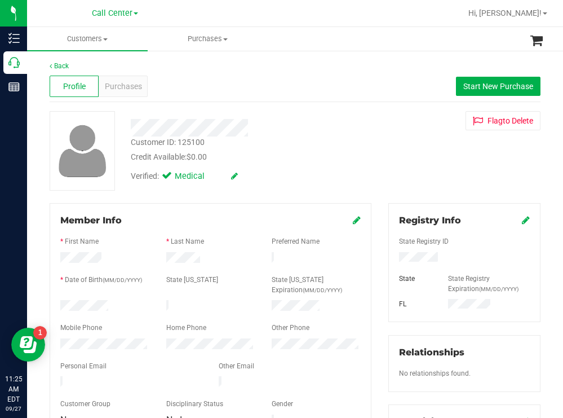
click at [388, 262] on div "Registry Info State Registry ID State State Registry Expiration (MM/DD/YYYY) [G…" at bounding box center [464, 262] width 152 height 119
click at [282, 148] on div "Customer ID: 125100 Credit Available: $0.00" at bounding box center [249, 149] width 254 height 26
click at [137, 86] on span "Purchases" at bounding box center [123, 87] width 37 height 12
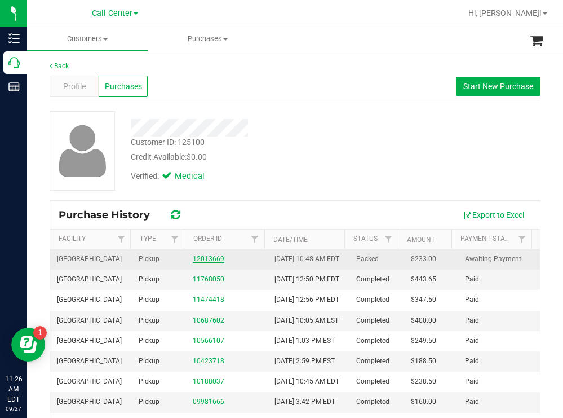
click at [213, 262] on link "12013669" at bounding box center [209, 259] width 32 height 8
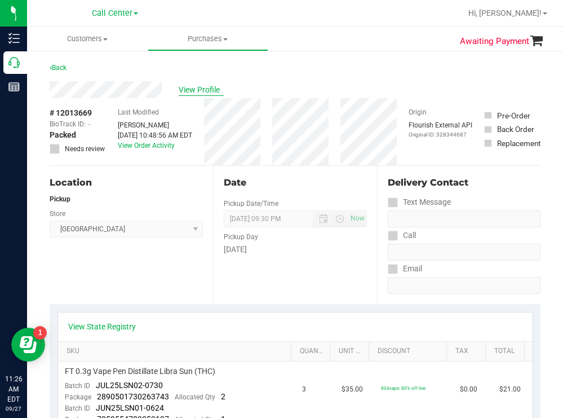
click at [207, 85] on span "View Profile" at bounding box center [201, 90] width 45 height 12
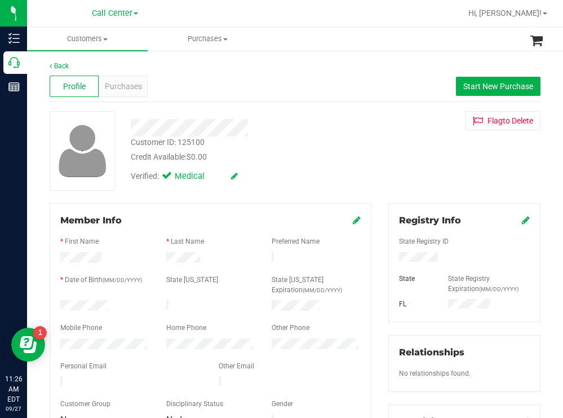
click at [58, 340] on div at bounding box center [105, 345] width 106 height 14
click at [120, 89] on span "Purchases" at bounding box center [123, 87] width 37 height 12
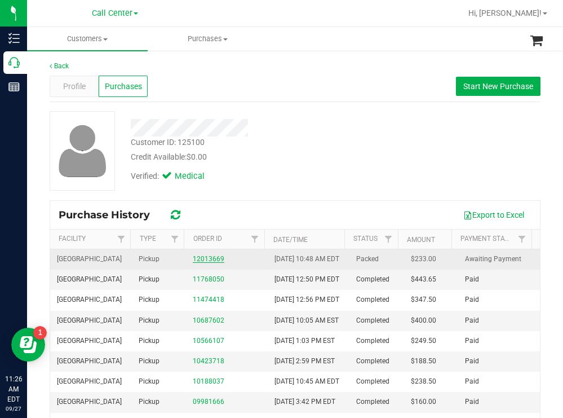
click at [207, 263] on link "12013669" at bounding box center [209, 259] width 32 height 8
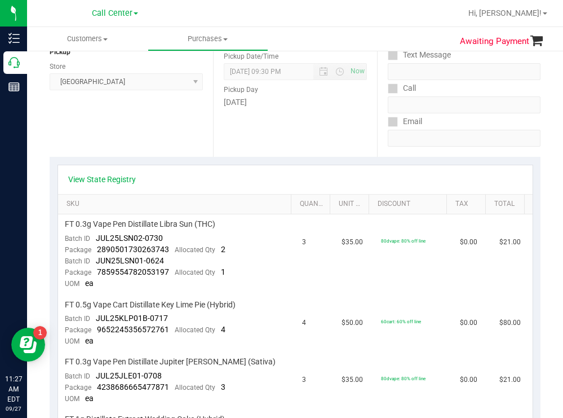
scroll to position [169, 0]
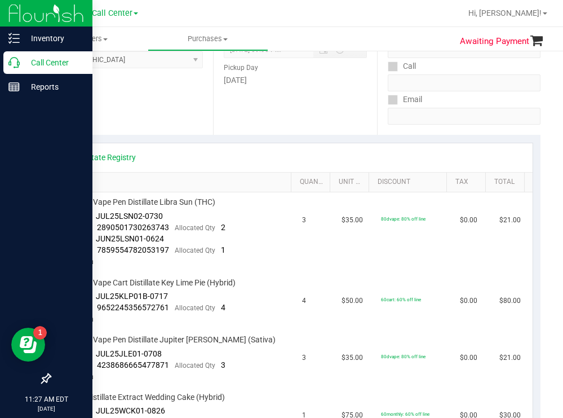
click at [34, 61] on p "Call Center" at bounding box center [54, 63] width 68 height 14
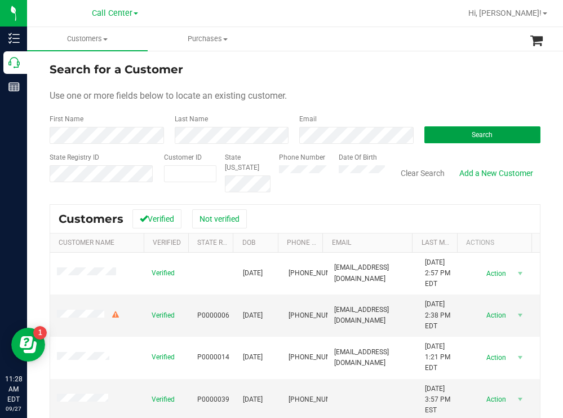
drag, startPoint x: 431, startPoint y: 131, endPoint x: 374, endPoint y: 122, distance: 57.7
click at [425, 129] on button "Search" at bounding box center [483, 134] width 117 height 17
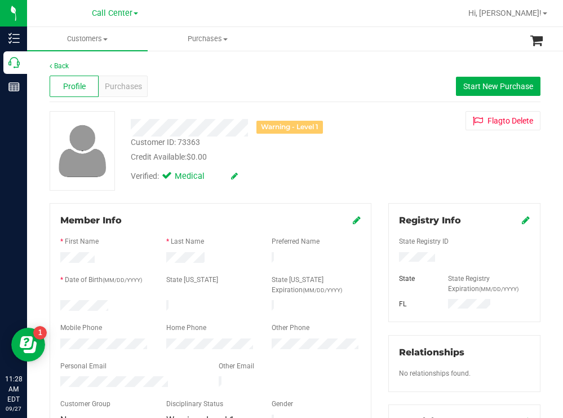
click at [60, 305] on div at bounding box center [105, 307] width 106 height 14
drag, startPoint x: 436, startPoint y: 259, endPoint x: 386, endPoint y: 259, distance: 50.2
click at [391, 259] on div at bounding box center [465, 258] width 148 height 12
click at [469, 85] on span "Start New Purchase" at bounding box center [498, 86] width 70 height 9
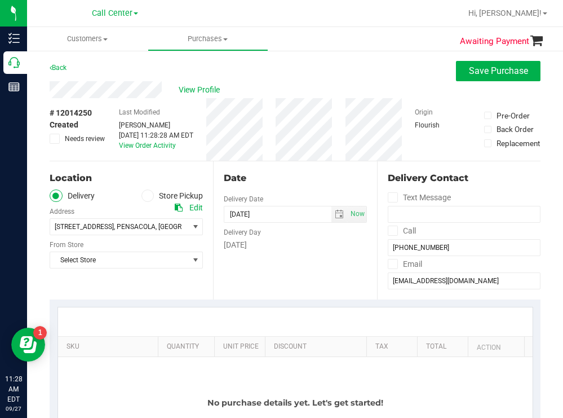
click at [251, 63] on div "Back Save Purchase" at bounding box center [295, 71] width 491 height 20
click at [152, 191] on label "Store Pickup" at bounding box center [173, 195] width 62 height 13
click at [0, 0] on input "Store Pickup" at bounding box center [0, 0] width 0 height 0
click at [129, 228] on span "Select Store" at bounding box center [119, 227] width 138 height 16
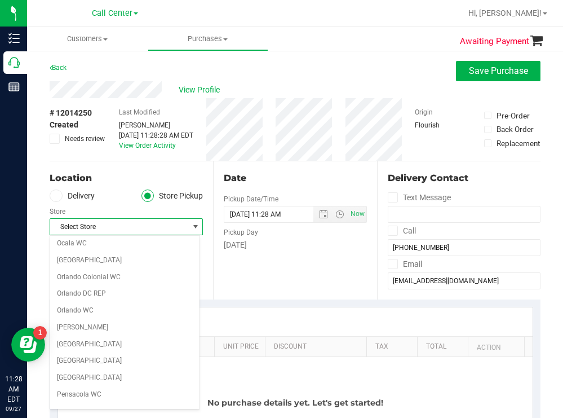
scroll to position [507, 0]
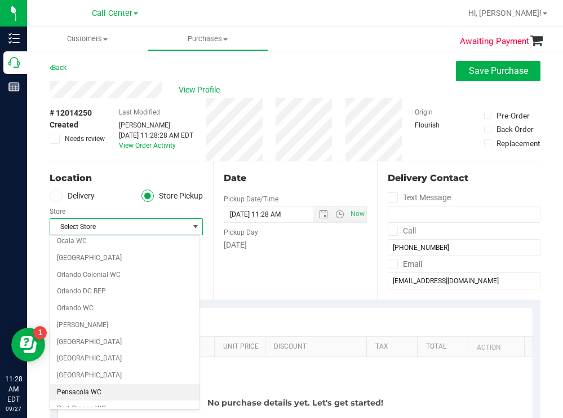
click at [87, 391] on li "Pensacola WC" at bounding box center [124, 392] width 149 height 17
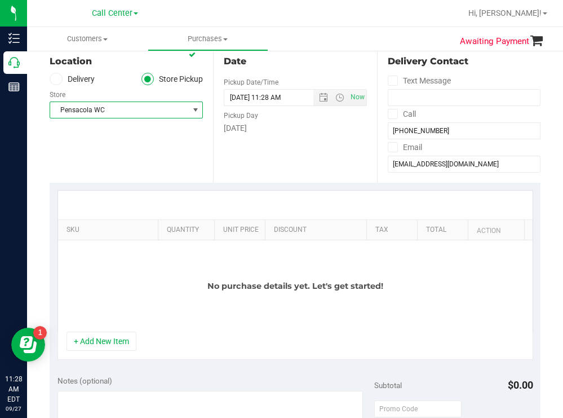
scroll to position [169, 0]
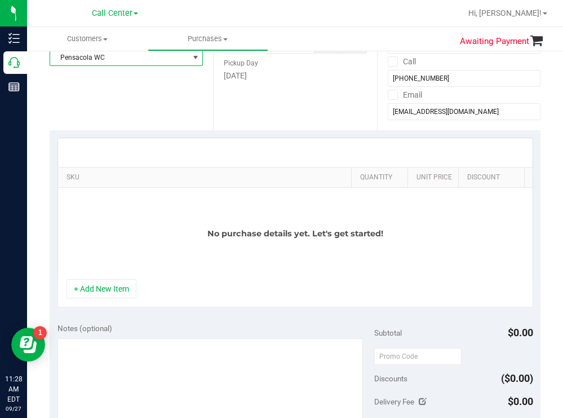
drag, startPoint x: 147, startPoint y: 173, endPoint x: 357, endPoint y: 150, distance: 211.6
click at [360, 148] on div "SKU Quantity Unit Price Discount Tax Total Action No purchase details yet. Let'…" at bounding box center [296, 209] width 476 height 142
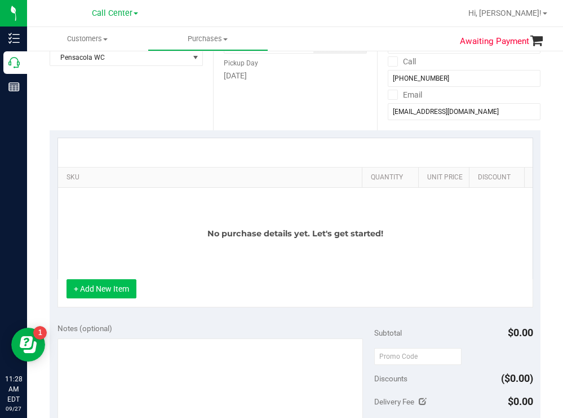
click at [109, 296] on button "+ Add New Item" at bounding box center [102, 288] width 70 height 19
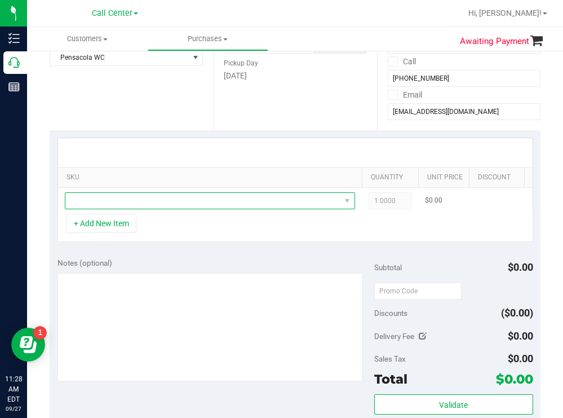
click at [163, 201] on span "NO DATA FOUND" at bounding box center [202, 201] width 275 height 16
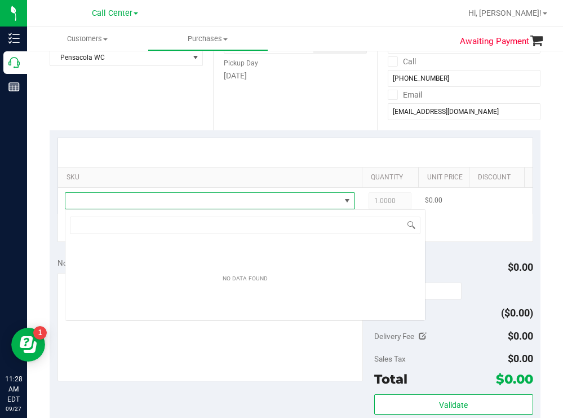
scroll to position [17, 290]
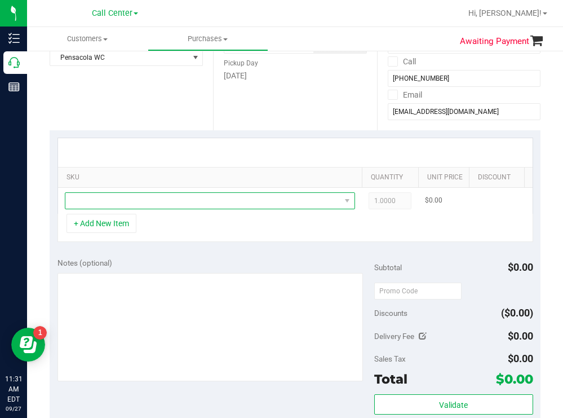
click at [175, 204] on span "NO DATA FOUND" at bounding box center [202, 201] width 275 height 16
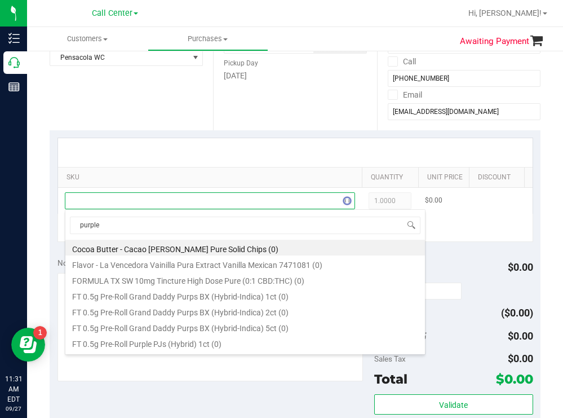
type input "purple p"
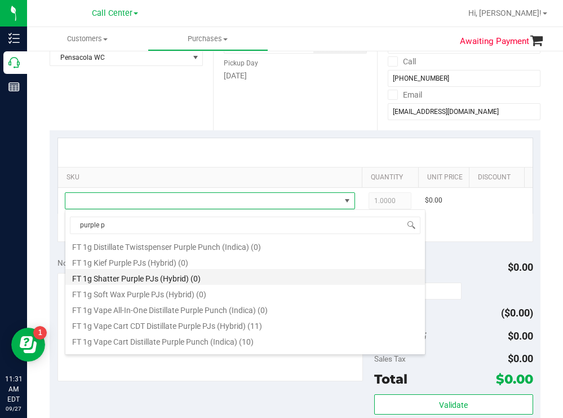
scroll to position [169, 0]
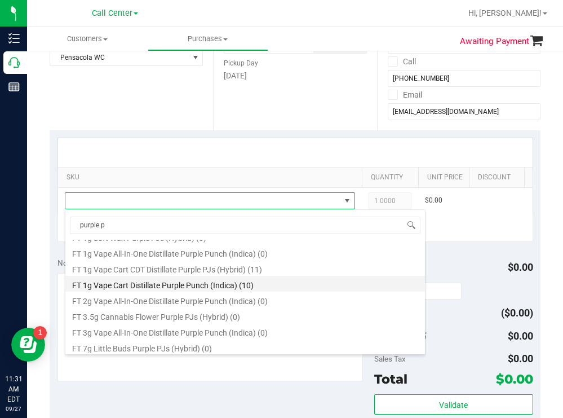
click at [239, 284] on li "FT 1g Vape Cart Distillate Purple Punch (Indica) (10)" at bounding box center [245, 284] width 360 height 16
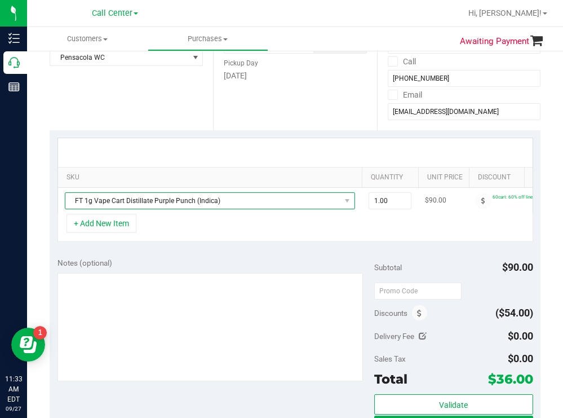
click at [238, 203] on span "FT 1g Vape Cart Distillate Purple Punch (Indica)" at bounding box center [202, 201] width 275 height 16
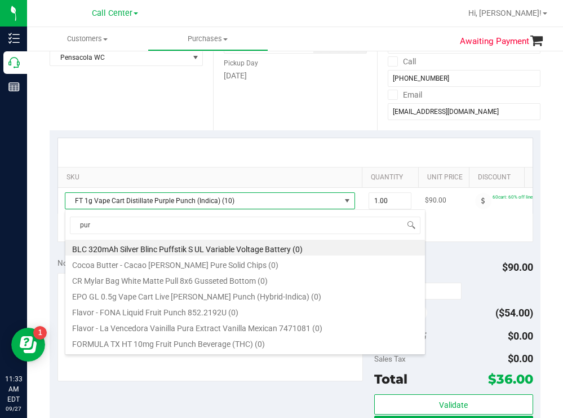
scroll to position [487, 0]
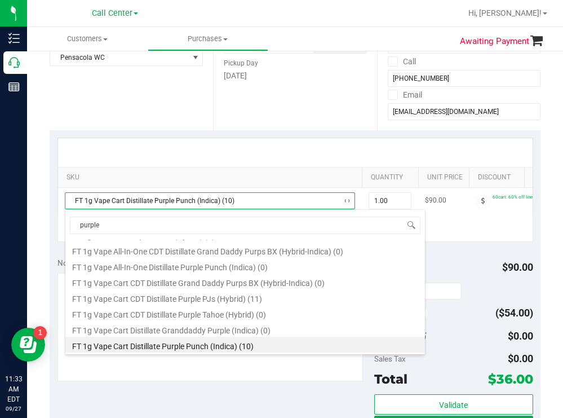
type input "purple p"
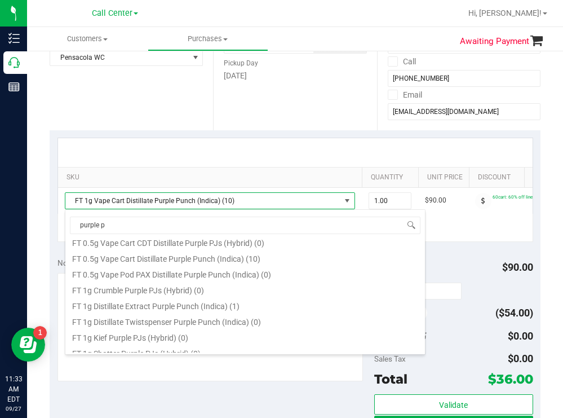
scroll to position [18, 0]
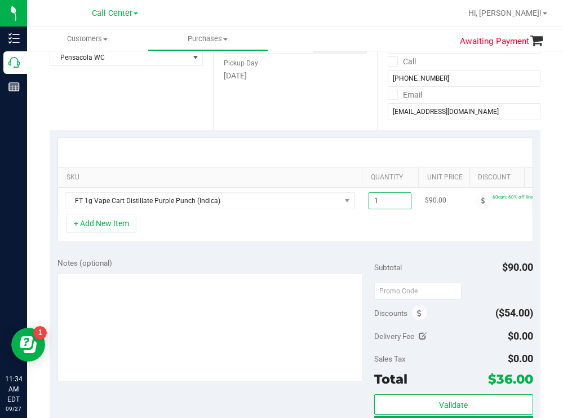
click at [392, 201] on span "1.00 1" at bounding box center [390, 200] width 43 height 17
type input "2"
type input "2.00"
click at [330, 113] on div "Date Pickup Date/Time 09/27/2025 Now 09/27/2025 11:28 AM Now Pickup Day Saturday" at bounding box center [294, 61] width 163 height 138
click at [111, 228] on button "+ Add New Item" at bounding box center [102, 223] width 70 height 19
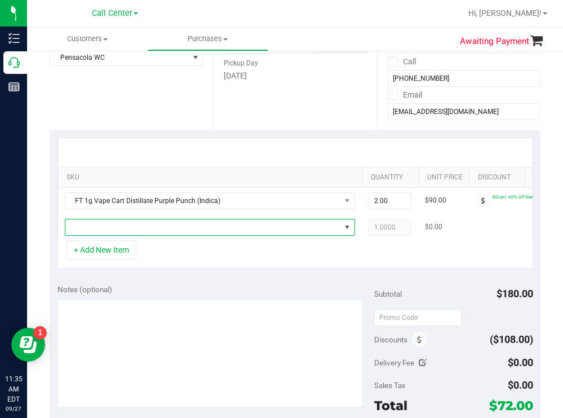
click at [167, 222] on span "NO DATA FOUND" at bounding box center [202, 227] width 275 height 16
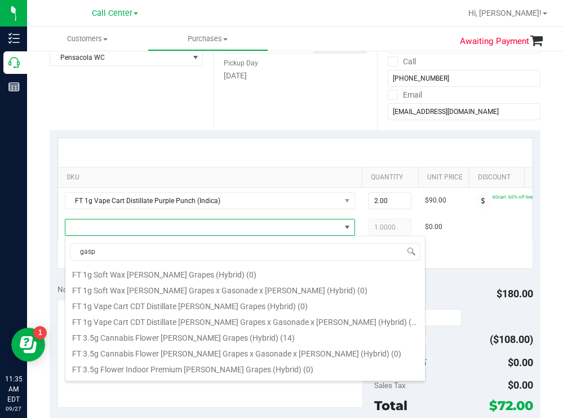
scroll to position [226, 0]
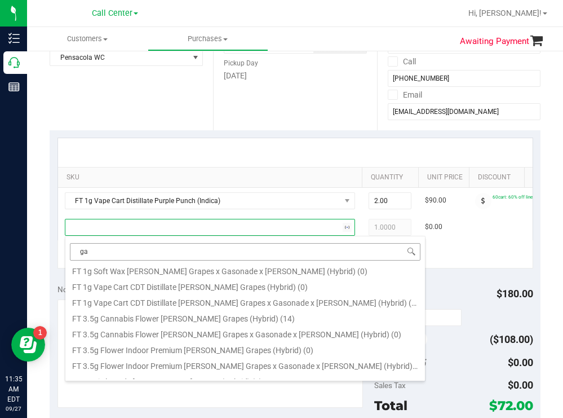
type input "g"
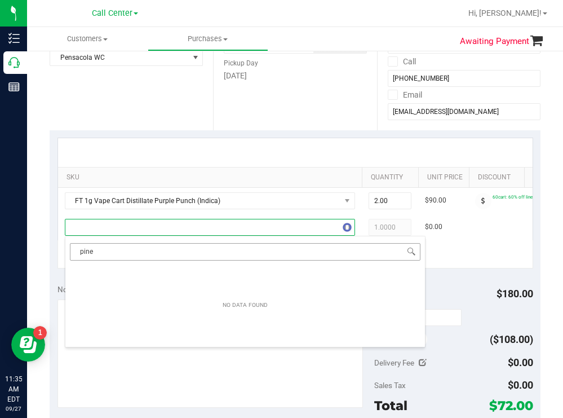
type input "pine z"
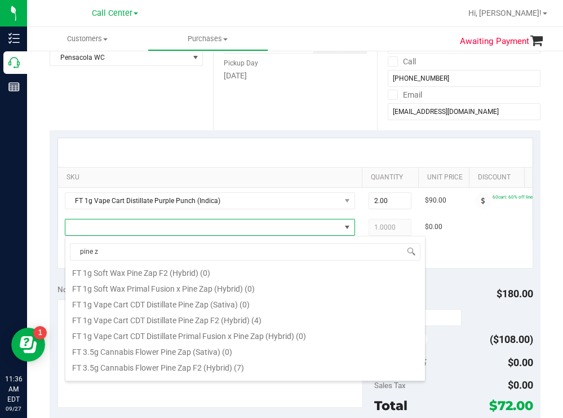
scroll to position [338, 0]
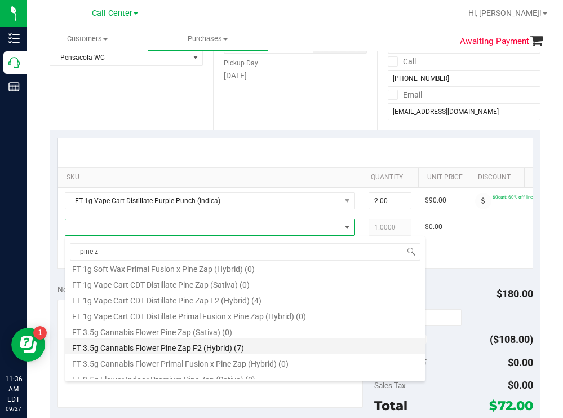
click at [205, 343] on li "FT 3.5g Cannabis Flower Pine Zap F2 (Hybrid) (7)" at bounding box center [245, 346] width 360 height 16
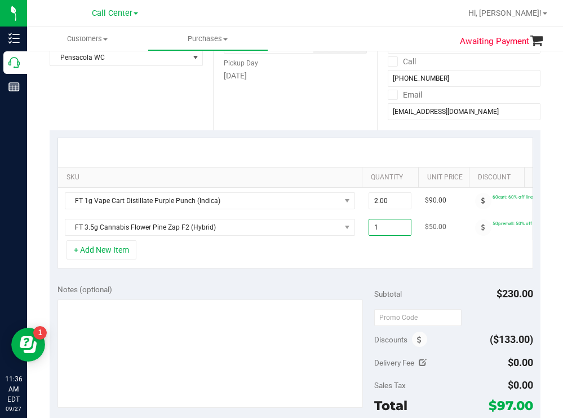
click at [395, 227] on span "1.00 1" at bounding box center [390, 227] width 43 height 17
type input "2"
type input "2.00"
click at [213, 128] on div "Date Pickup Date/Time 09/27/2025 Now 09/27/2025 11:28 AM Now Pickup Day Saturday" at bounding box center [294, 61] width 163 height 138
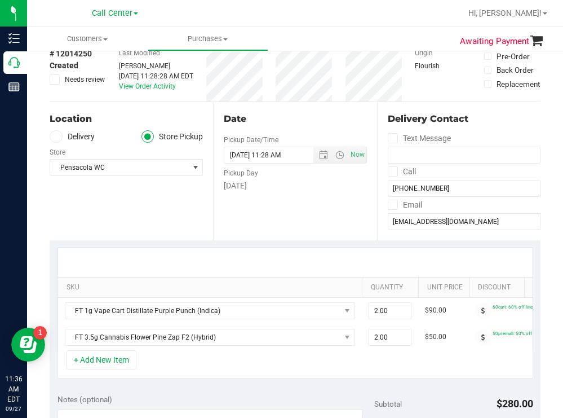
scroll to position [56, 0]
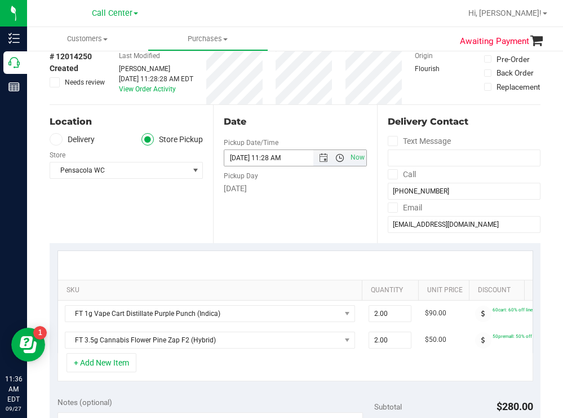
click at [335, 157] on span "Open the time view" at bounding box center [339, 157] width 9 height 9
click at [335, 158] on span "Open the time view" at bounding box center [339, 157] width 9 height 9
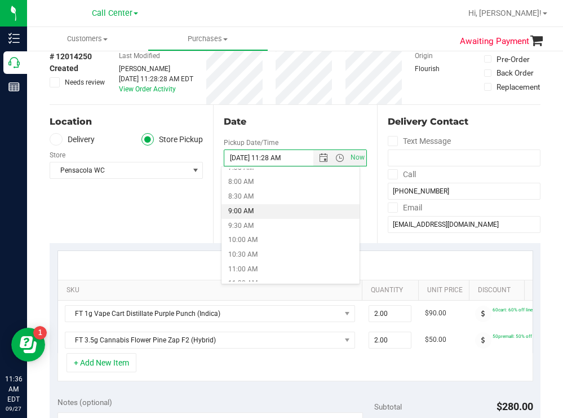
scroll to position [282, 0]
click at [250, 241] on li "12:00 PM" at bounding box center [291, 242] width 138 height 15
type input "09/27/2025 12:00 PM"
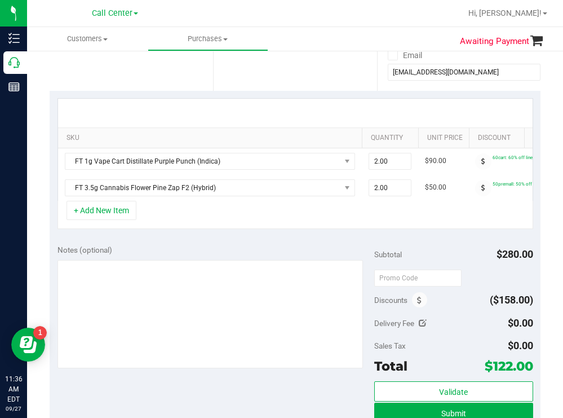
scroll to position [226, 0]
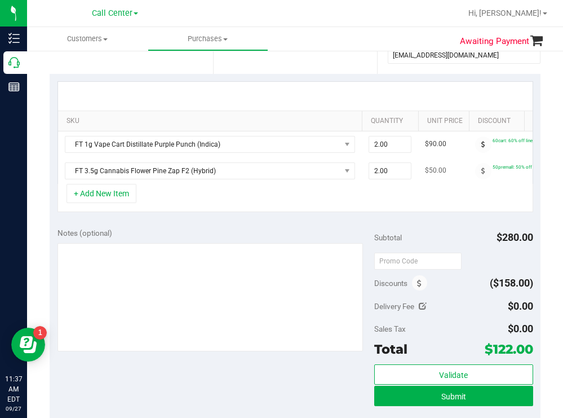
click at [250, 182] on td "FT 3.5g Cannabis Flower Pine Zap F2 (Hybrid)" at bounding box center [210, 171] width 304 height 26
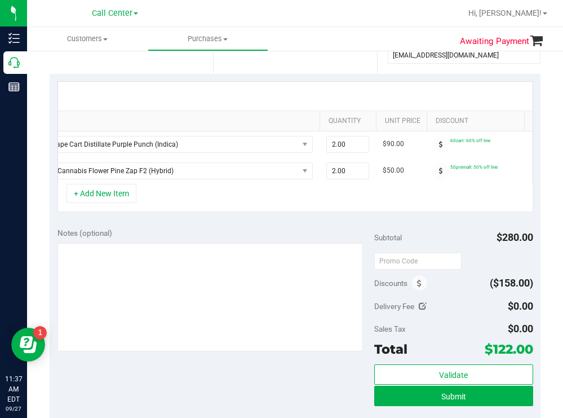
scroll to position [0, 0]
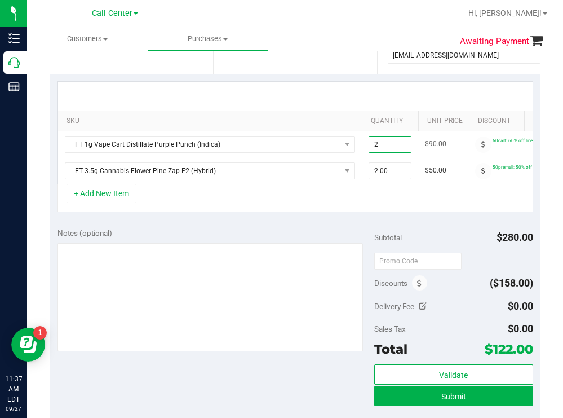
click at [390, 140] on span "2.00 2" at bounding box center [390, 144] width 43 height 17
type input "1"
type input "1.00"
click at [405, 173] on span "2.00 2" at bounding box center [390, 170] width 43 height 17
click at [404, 172] on span "2.00 2" at bounding box center [390, 170] width 43 height 17
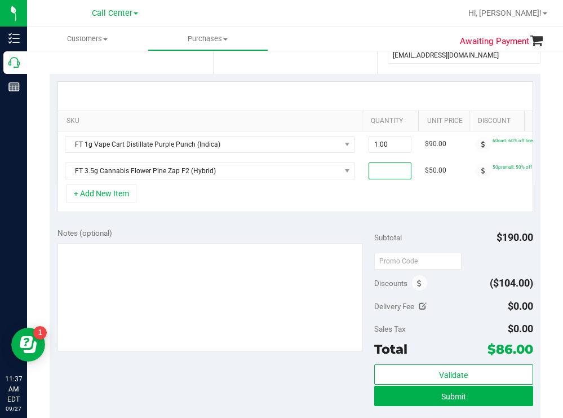
type input "1"
type input "1.00"
click at [328, 249] on div "Notes (optional)" at bounding box center [216, 290] width 317 height 126
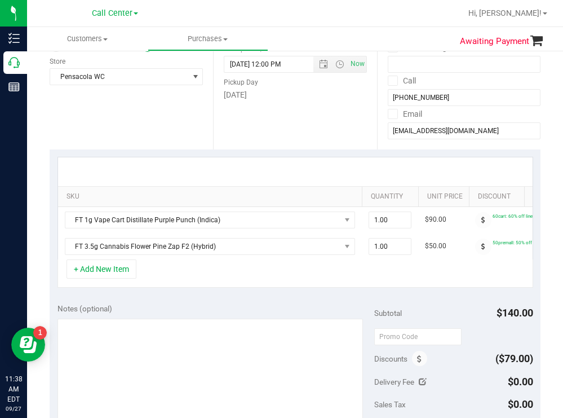
scroll to position [169, 0]
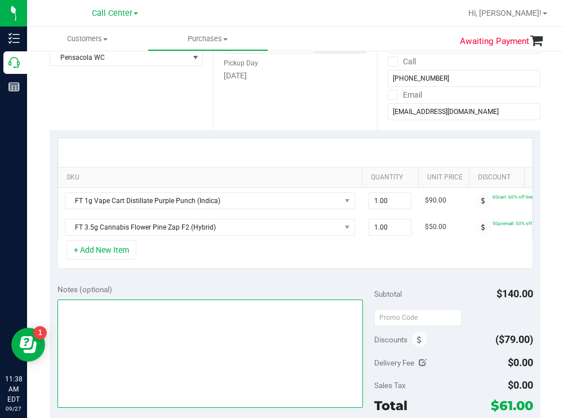
click at [107, 329] on textarea at bounding box center [211, 353] width 306 height 108
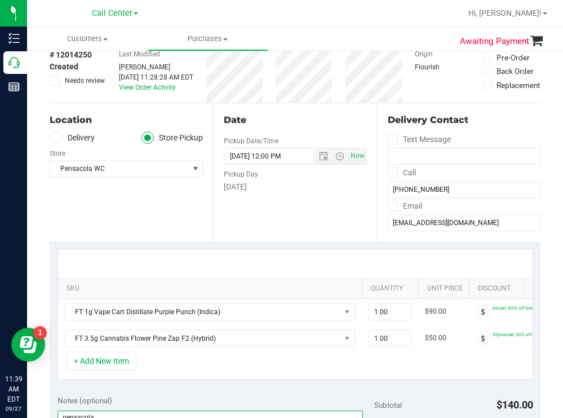
scroll to position [56, 0]
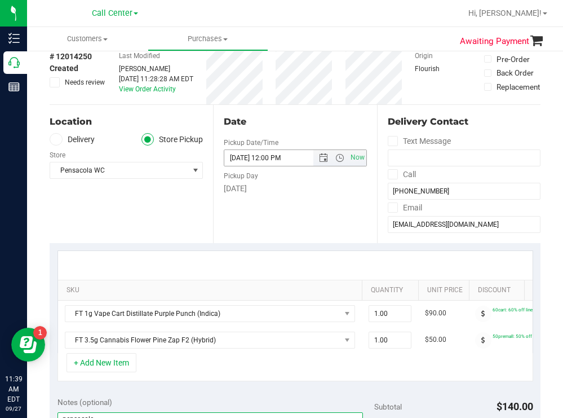
type textarea "pensacola todd 9/27 11:38"
click at [280, 156] on input "09/27/2025 12:00 PM" at bounding box center [278, 158] width 108 height 16
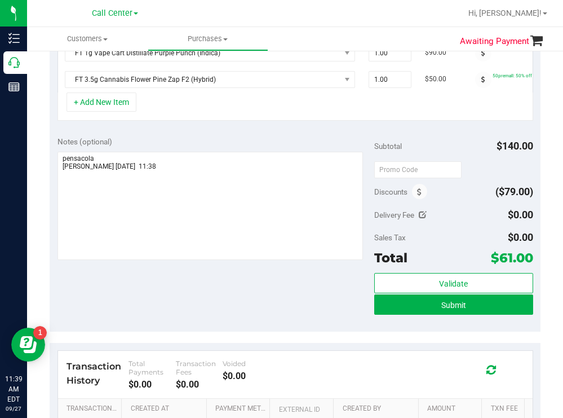
scroll to position [338, 0]
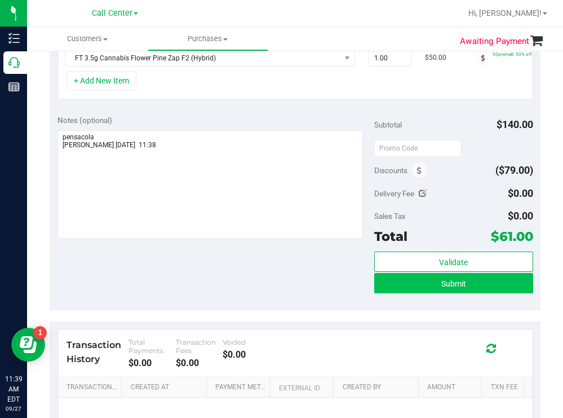
type input "09/27/2025 12:20 PM"
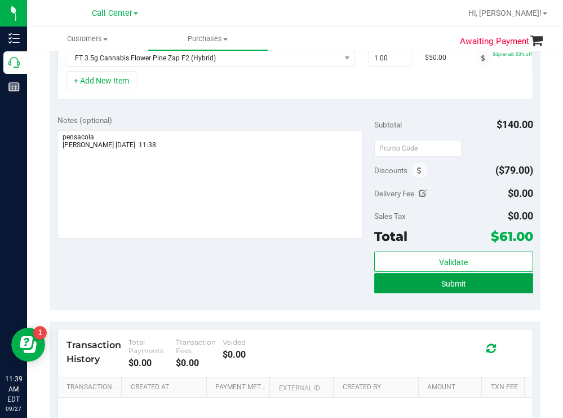
click at [405, 293] on button "Submit" at bounding box center [453, 283] width 158 height 20
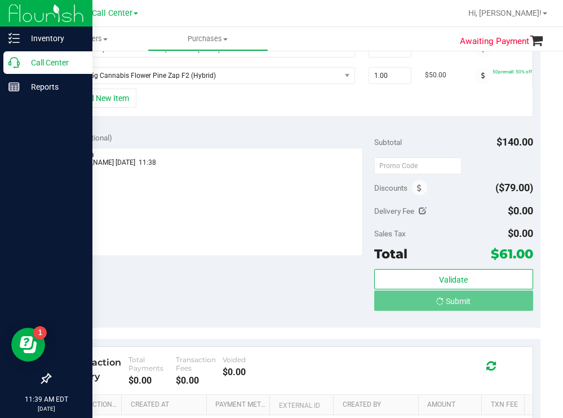
scroll to position [323, 0]
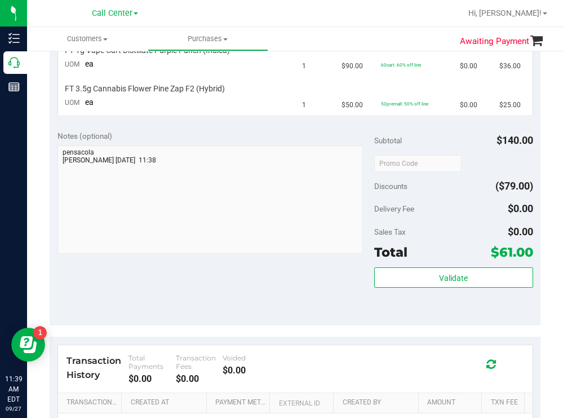
click at [276, 124] on div "Notes (optional) Subtotal $140.00 Discounts ($79.00) Delivery Fee $0.00 Sales T…" at bounding box center [295, 223] width 491 height 203
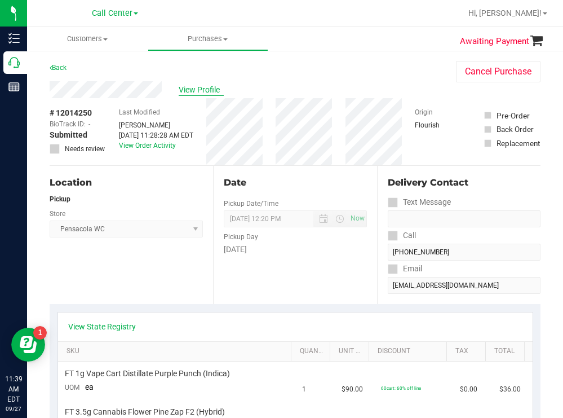
click at [203, 89] on span "View Profile" at bounding box center [201, 90] width 45 height 12
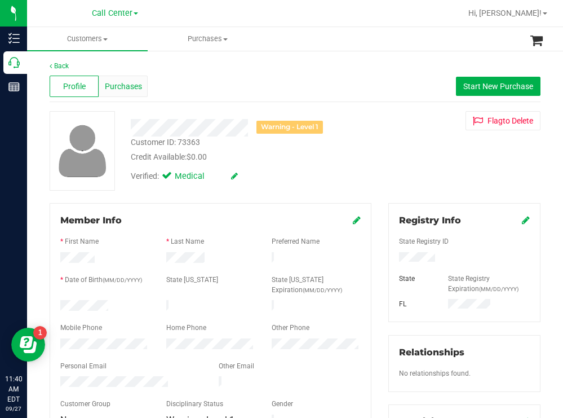
click at [122, 87] on span "Purchases" at bounding box center [123, 87] width 37 height 12
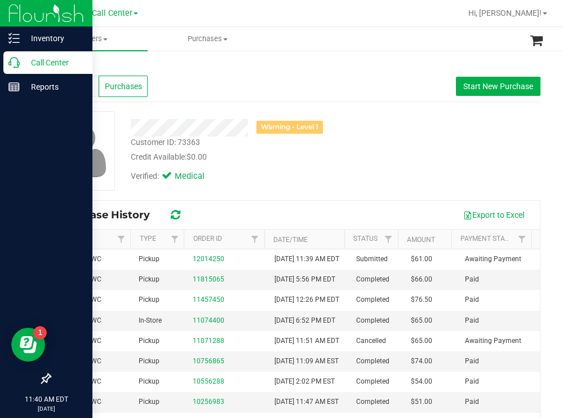
click at [32, 63] on p "Call Center" at bounding box center [54, 63] width 68 height 14
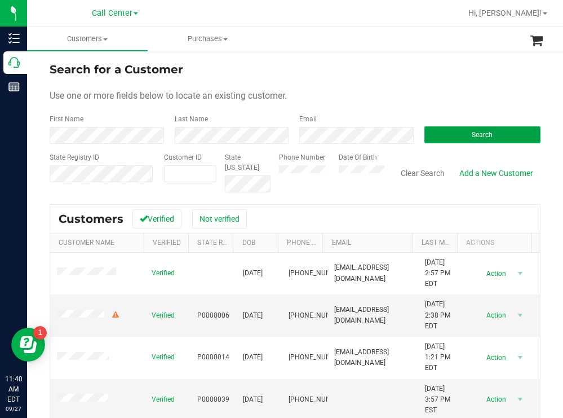
click at [437, 129] on button "Search" at bounding box center [483, 134] width 117 height 17
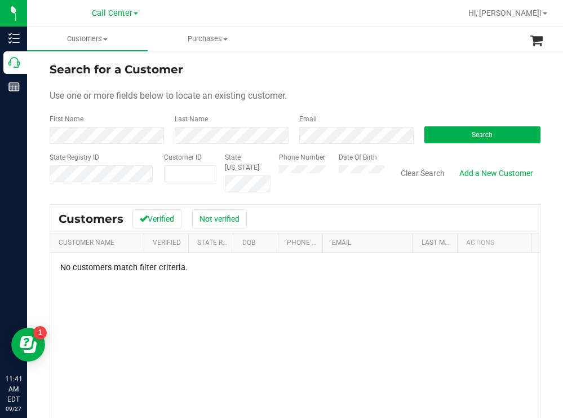
click at [347, 170] on div "Phone Number Date Of Birth" at bounding box center [328, 172] width 114 height 40
paste input "426548"
type input "426548"
click at [432, 132] on button "Search" at bounding box center [483, 134] width 117 height 17
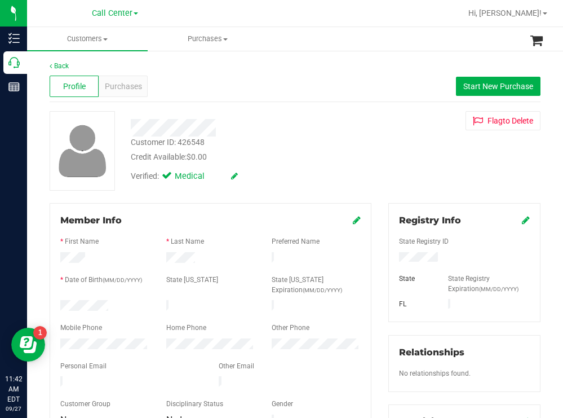
drag, startPoint x: 115, startPoint y: 302, endPoint x: 56, endPoint y: 302, distance: 58.6
click at [56, 302] on div at bounding box center [105, 307] width 106 height 14
drag, startPoint x: 441, startPoint y: 259, endPoint x: 393, endPoint y: 260, distance: 47.9
click at [393, 260] on div at bounding box center [465, 258] width 148 height 12
click at [346, 120] on div at bounding box center [249, 127] width 254 height 17
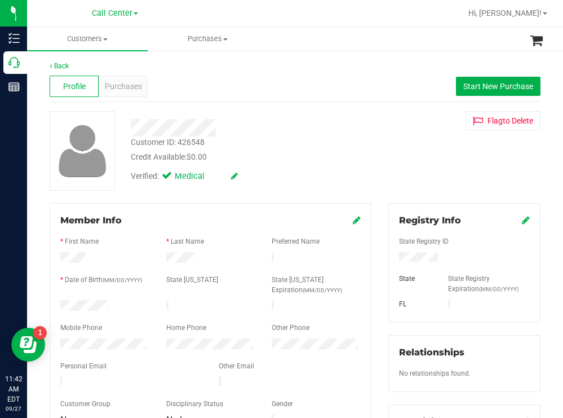
click at [79, 341] on form "Member Info * First Name * Last Name Preferred Name * Date of Birth (MM/DD/YYYY…" at bounding box center [210, 321] width 300 height 214
click at [121, 85] on span "Purchases" at bounding box center [123, 87] width 37 height 12
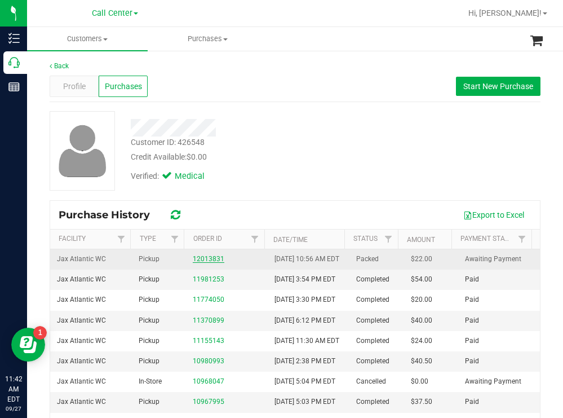
click at [209, 263] on link "12013831" at bounding box center [209, 259] width 32 height 8
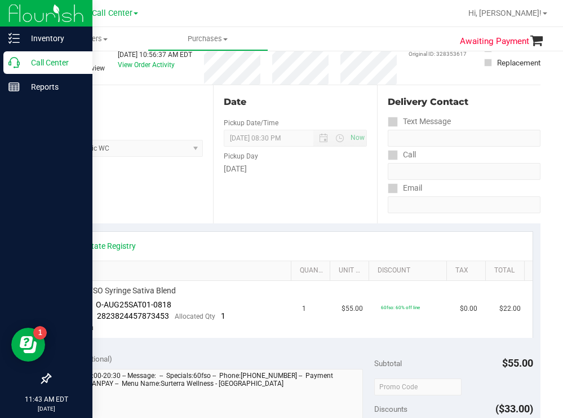
scroll to position [113, 0]
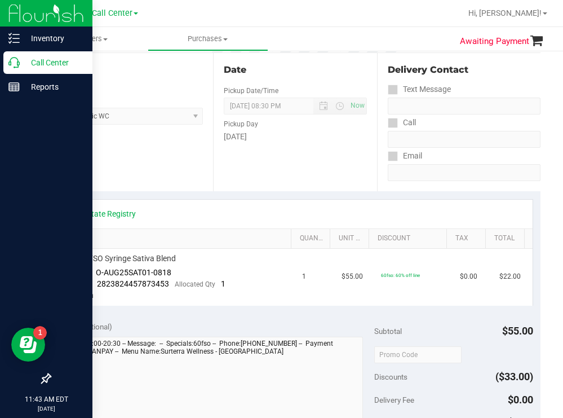
click at [39, 59] on p "Call Center" at bounding box center [54, 63] width 68 height 14
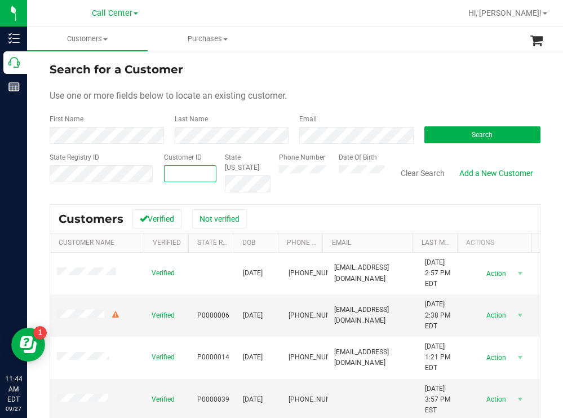
paste input "1624974"
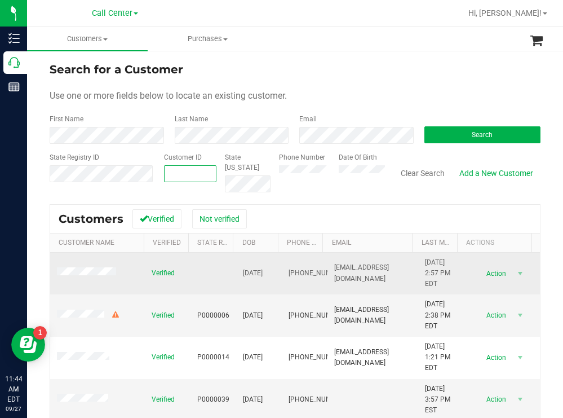
type input "1624974"
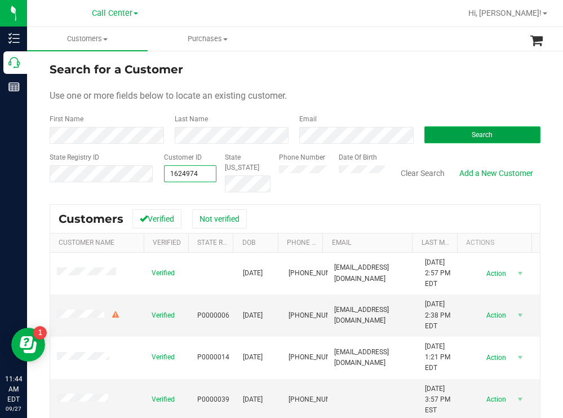
type input "1624974"
click at [428, 131] on button "Search" at bounding box center [483, 134] width 117 height 17
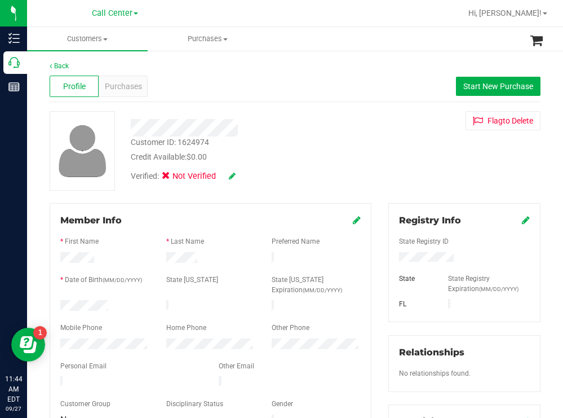
click at [63, 303] on div at bounding box center [105, 307] width 106 height 14
click at [284, 160] on div "Credit Available: $0.00" at bounding box center [249, 157] width 237 height 12
click at [186, 126] on div at bounding box center [249, 127] width 254 height 17
click at [312, 131] on div at bounding box center [249, 127] width 254 height 17
click at [297, 152] on div "Credit Available: $0.00" at bounding box center [249, 157] width 237 height 12
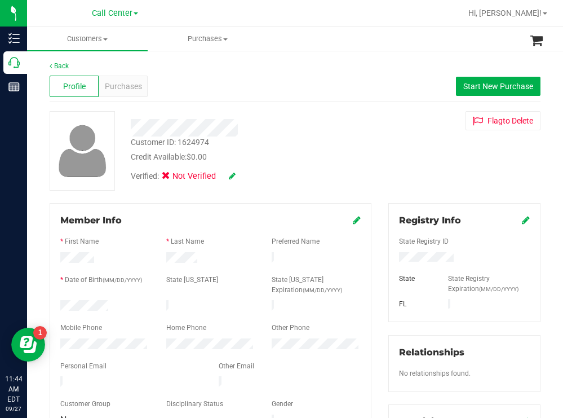
drag, startPoint x: 115, startPoint y: 303, endPoint x: 59, endPoint y: 306, distance: 55.9
click at [56, 305] on div at bounding box center [105, 307] width 106 height 14
drag, startPoint x: 349, startPoint y: 127, endPoint x: 339, endPoint y: 145, distance: 20.4
click at [349, 127] on div at bounding box center [249, 127] width 254 height 17
click at [59, 340] on div at bounding box center [105, 345] width 106 height 14
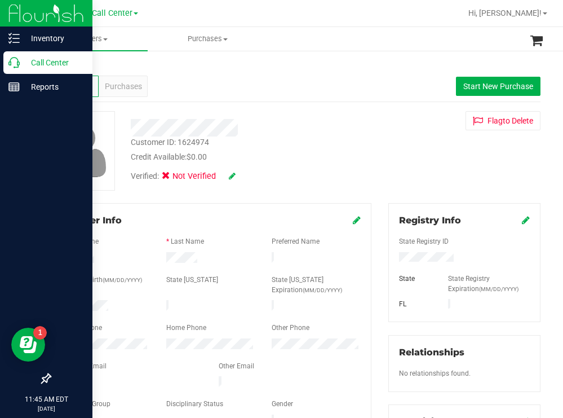
click at [32, 56] on p "Call Center" at bounding box center [54, 63] width 68 height 14
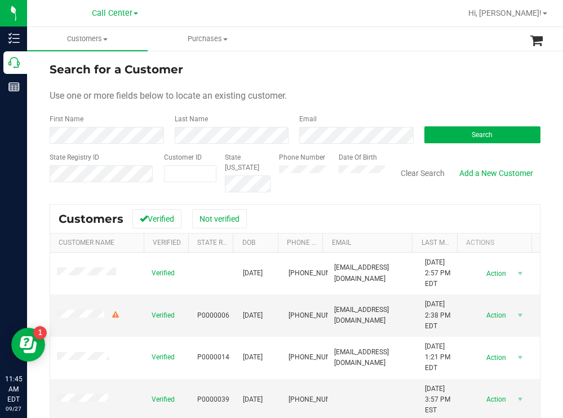
drag, startPoint x: 347, startPoint y: 68, endPoint x: 260, endPoint y: 82, distance: 88.4
click at [334, 69] on div "Search for a Customer" at bounding box center [295, 69] width 491 height 17
paste input "1608239"
type input "1608239"
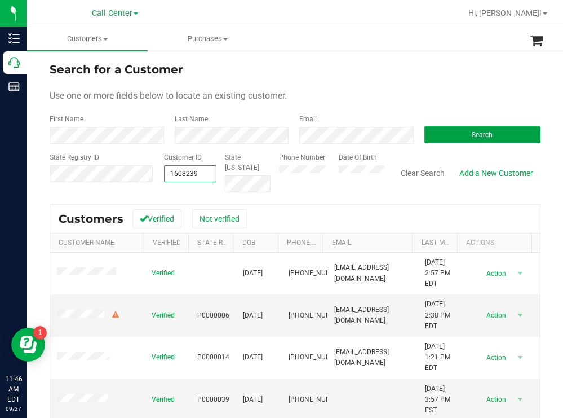
click at [454, 130] on button "Search" at bounding box center [483, 134] width 117 height 17
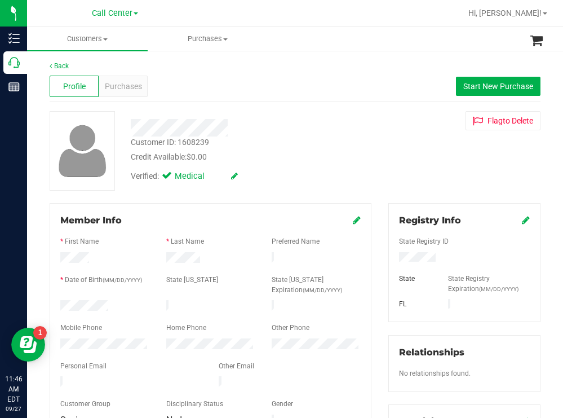
drag, startPoint x: 108, startPoint y: 302, endPoint x: 58, endPoint y: 306, distance: 50.3
click at [58, 304] on div at bounding box center [105, 307] width 106 height 14
drag, startPoint x: 435, startPoint y: 257, endPoint x: 392, endPoint y: 258, distance: 42.9
click at [392, 258] on div at bounding box center [465, 258] width 148 height 12
click at [306, 113] on div at bounding box center [249, 123] width 254 height 25
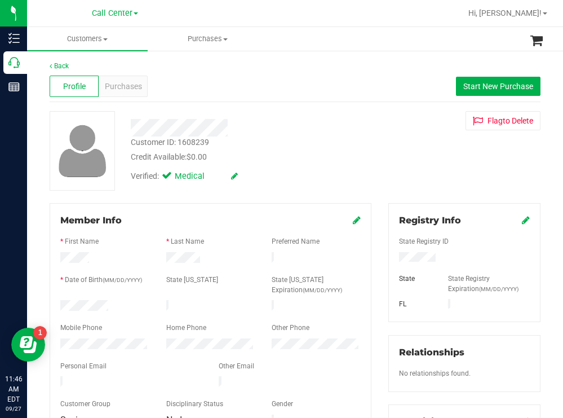
click at [59, 342] on div at bounding box center [105, 345] width 106 height 14
click at [131, 81] on span "Purchases" at bounding box center [123, 87] width 37 height 12
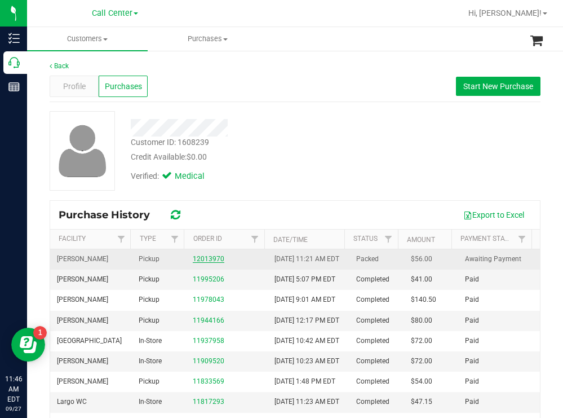
click at [210, 263] on link "12013970" at bounding box center [209, 259] width 32 height 8
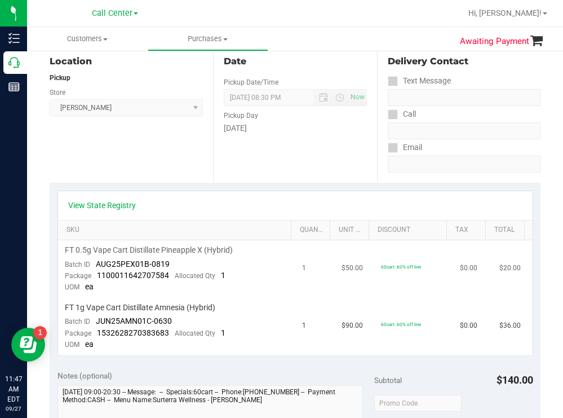
scroll to position [56, 0]
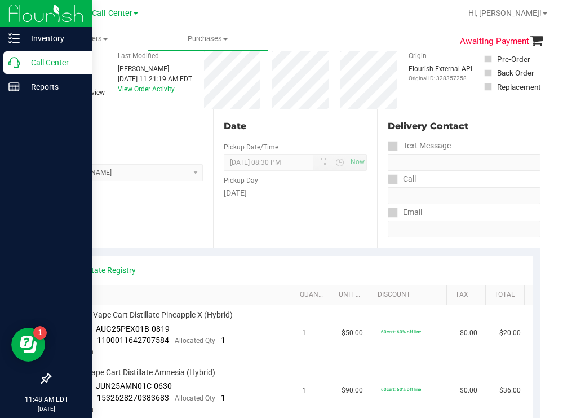
click at [78, 53] on div "Call Center" at bounding box center [47, 62] width 89 height 23
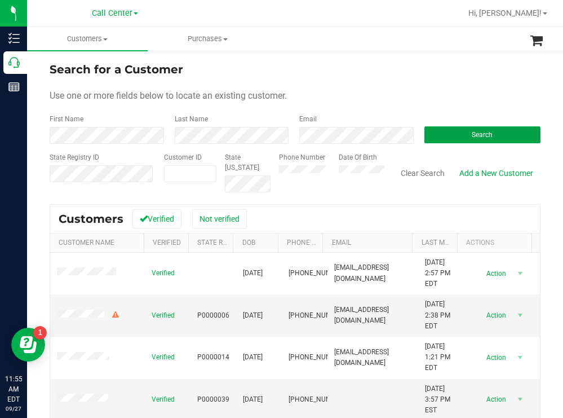
drag, startPoint x: 451, startPoint y: 132, endPoint x: 372, endPoint y: 107, distance: 83.6
click at [449, 132] on button "Search" at bounding box center [483, 134] width 117 height 17
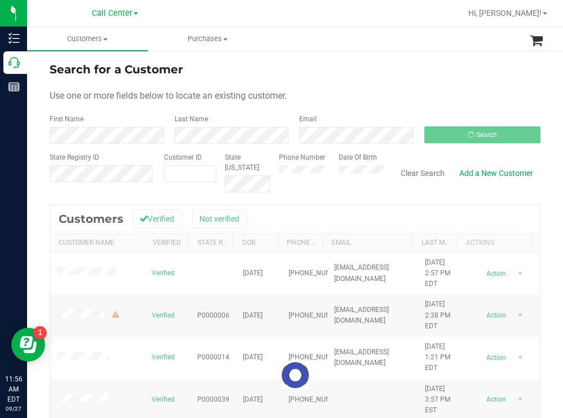
click at [336, 40] on ul "Customers All customers Add a new customer All physicians Purchases All purchas…" at bounding box center [308, 39] width 563 height 24
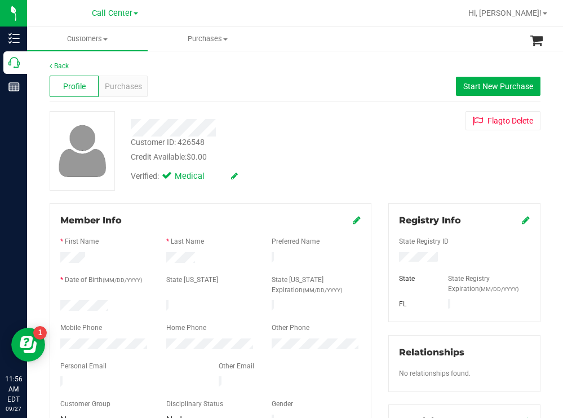
drag, startPoint x: 118, startPoint y: 304, endPoint x: 60, endPoint y: 304, distance: 58.6
click at [60, 304] on div at bounding box center [105, 307] width 106 height 14
click at [298, 154] on div "Credit Available: $0.00" at bounding box center [249, 157] width 237 height 12
drag, startPoint x: 445, startPoint y: 257, endPoint x: 389, endPoint y: 260, distance: 55.9
click at [391, 262] on div at bounding box center [465, 258] width 148 height 12
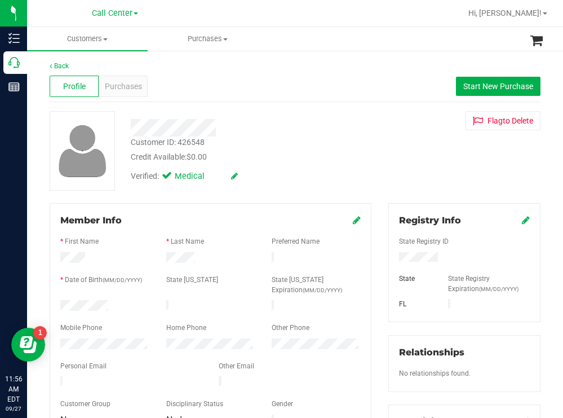
drag, startPoint x: 356, startPoint y: 139, endPoint x: 342, endPoint y: 134, distance: 15.5
click at [356, 139] on div "Customer ID: 426548 Credit Available: $0.00" at bounding box center [249, 149] width 254 height 26
click at [123, 83] on span "Purchases" at bounding box center [123, 87] width 37 height 12
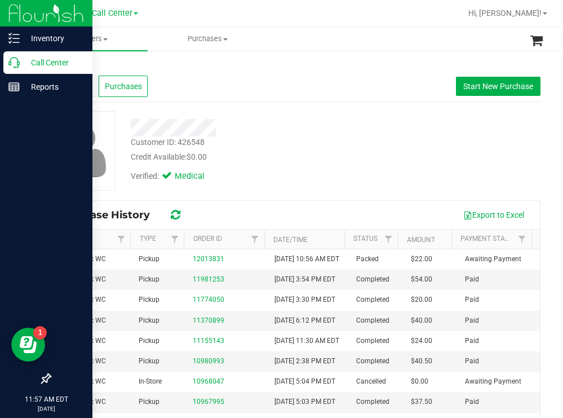
click at [41, 61] on p "Call Center" at bounding box center [54, 63] width 68 height 14
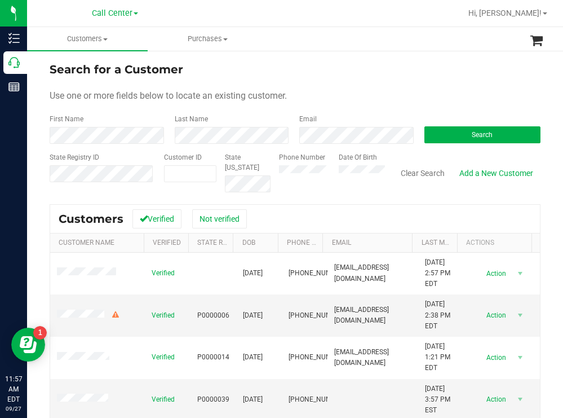
drag, startPoint x: 314, startPoint y: 67, endPoint x: 282, endPoint y: 62, distance: 32.5
click at [308, 68] on div "Search for a Customer" at bounding box center [295, 69] width 491 height 17
click at [445, 140] on button "Search" at bounding box center [483, 134] width 117 height 17
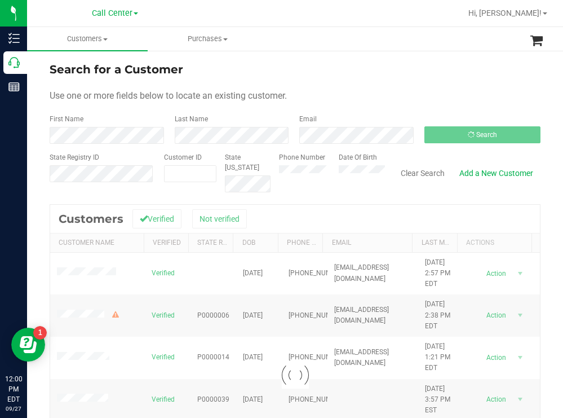
click at [300, 74] on div "Search for a Customer" at bounding box center [295, 69] width 491 height 17
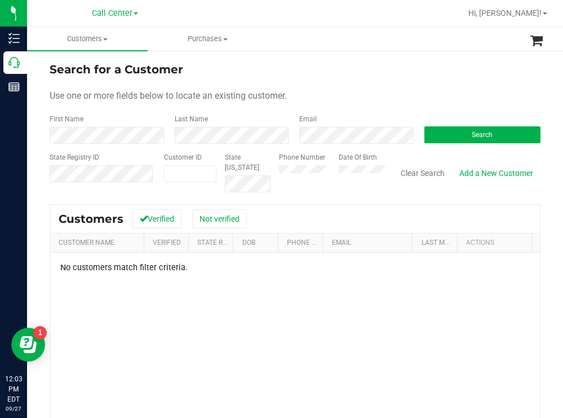
click at [328, 172] on div "Phone Number Date Of Birth" at bounding box center [328, 172] width 114 height 40
click at [431, 138] on button "Search" at bounding box center [483, 134] width 117 height 17
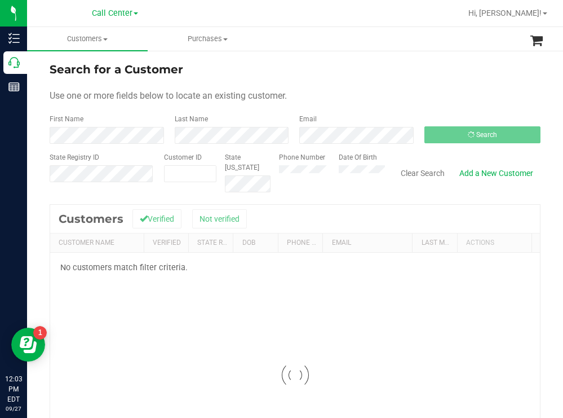
click at [317, 58] on div "Search for a Customer Use one or more fields below to locate an existing custom…" at bounding box center [295, 303] width 536 height 507
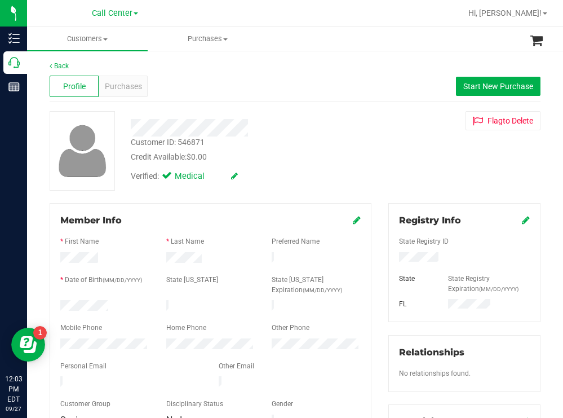
click at [63, 303] on div at bounding box center [105, 307] width 106 height 14
drag, startPoint x: 455, startPoint y: 256, endPoint x: 386, endPoint y: 260, distance: 68.9
click at [391, 260] on div at bounding box center [465, 258] width 148 height 12
click at [473, 89] on span "Start New Purchase" at bounding box center [498, 86] width 70 height 9
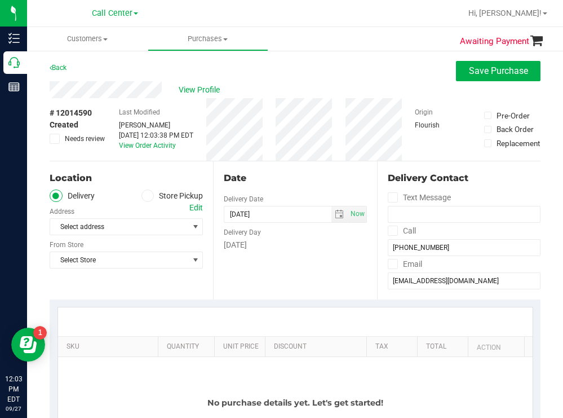
click at [271, 74] on div "Back Save Purchase" at bounding box center [295, 71] width 491 height 20
click at [145, 196] on icon at bounding box center [147, 196] width 7 height 0
click at [0, 0] on input "Store Pickup" at bounding box center [0, 0] width 0 height 0
click at [118, 231] on span "Select Store" at bounding box center [119, 227] width 138 height 16
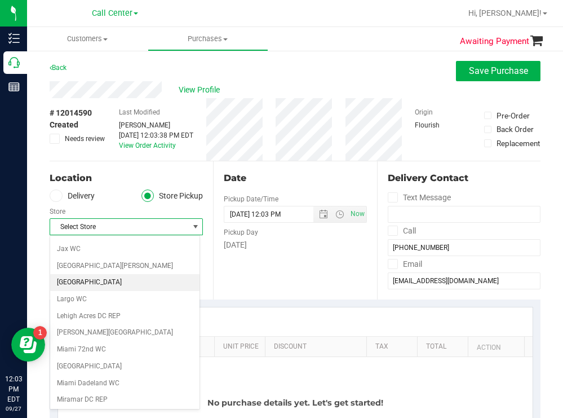
scroll to position [338, 0]
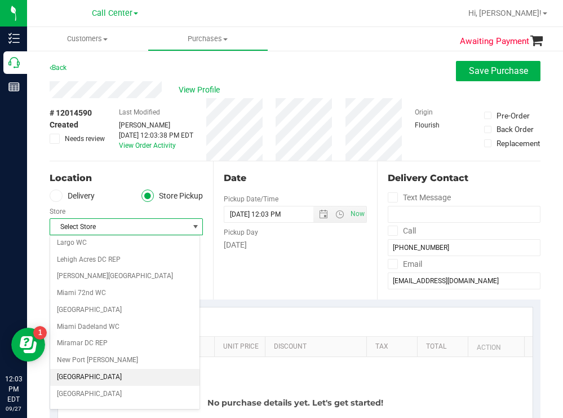
click at [106, 374] on li "[GEOGRAPHIC_DATA]" at bounding box center [124, 377] width 149 height 17
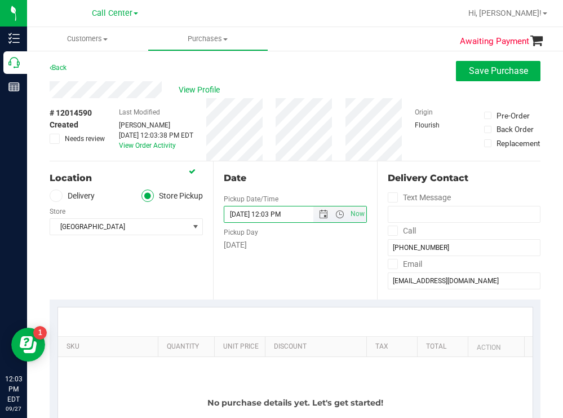
click at [281, 215] on input "09/27/2025 12:03 PM" at bounding box center [278, 214] width 108 height 16
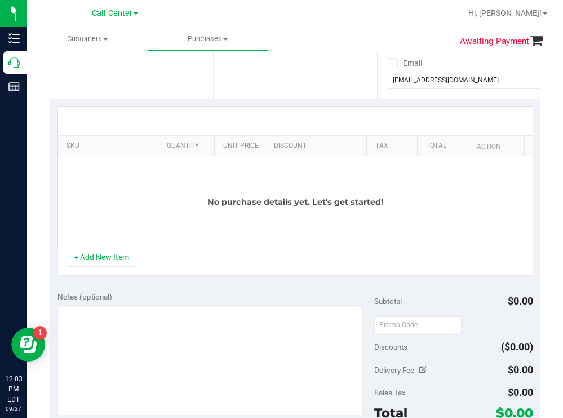
scroll to position [226, 0]
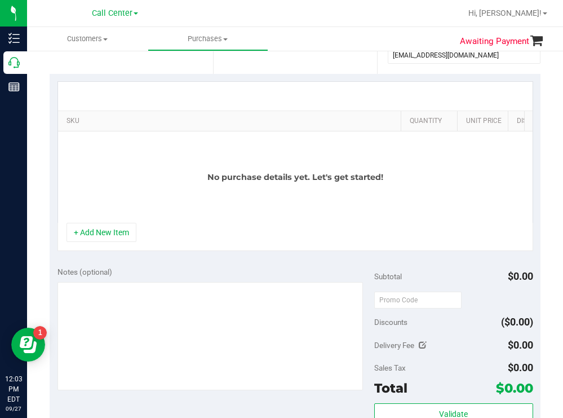
drag, startPoint x: 150, startPoint y: 117, endPoint x: 405, endPoint y: 112, distance: 254.9
click at [405, 112] on div "SKU Quantity Unit Price Discount Tax Total Action" at bounding box center [291, 121] width 467 height 20
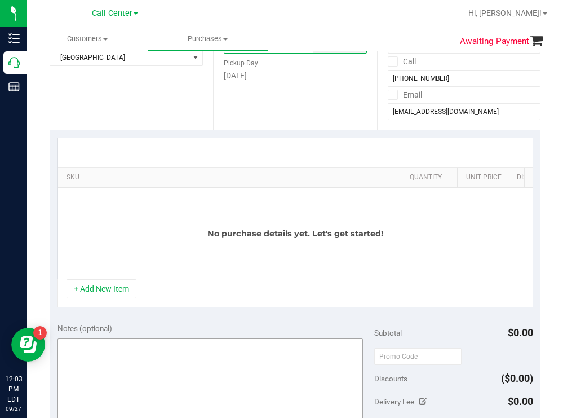
type input "09/27/2025 12:45 PM"
click at [96, 298] on button "+ Add New Item" at bounding box center [102, 288] width 70 height 19
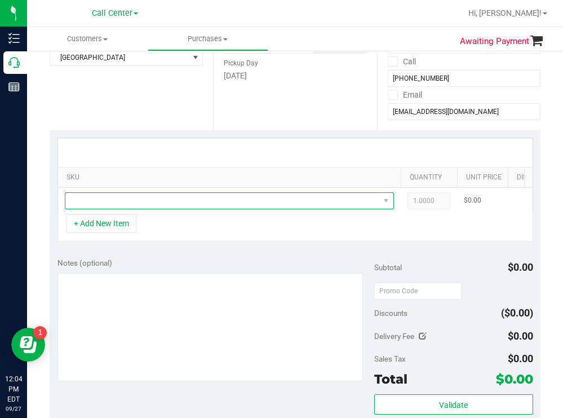
click at [161, 201] on span "NO DATA FOUND" at bounding box center [222, 201] width 314 height 16
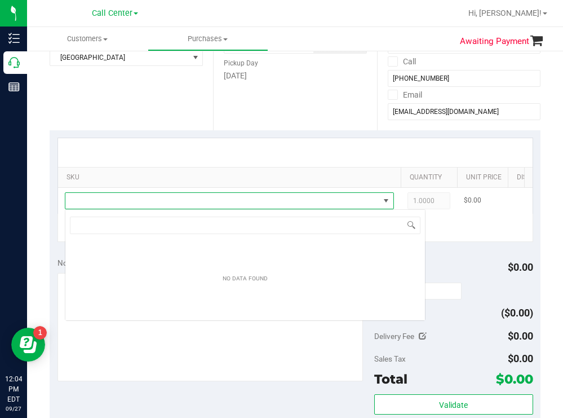
scroll to position [17, 329]
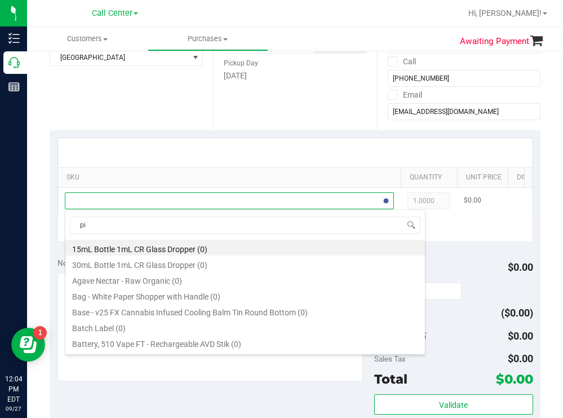
type input "pis"
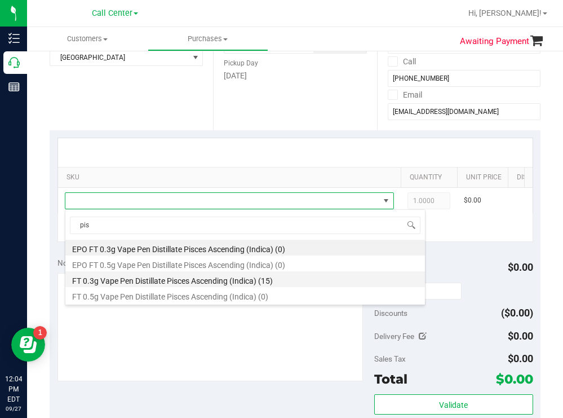
click at [209, 281] on li "FT 0.3g Vape Pen Distillate Pisces Ascending (Indica) (15)" at bounding box center [245, 279] width 360 height 16
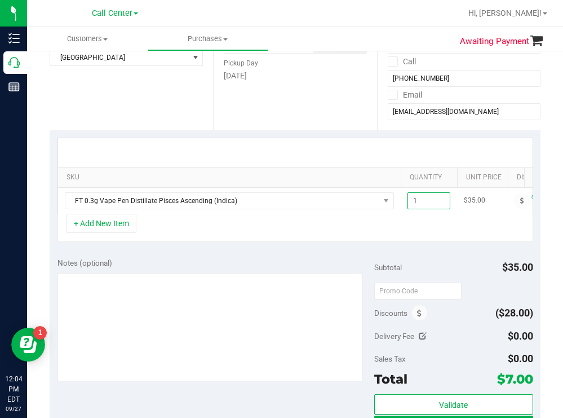
click at [431, 200] on span "1.00 1" at bounding box center [429, 200] width 43 height 17
type input "3"
type input "3.00"
click at [352, 242] on div "+ Add New Item" at bounding box center [296, 228] width 476 height 28
click at [117, 233] on button "+ Add New Item" at bounding box center [102, 223] width 70 height 19
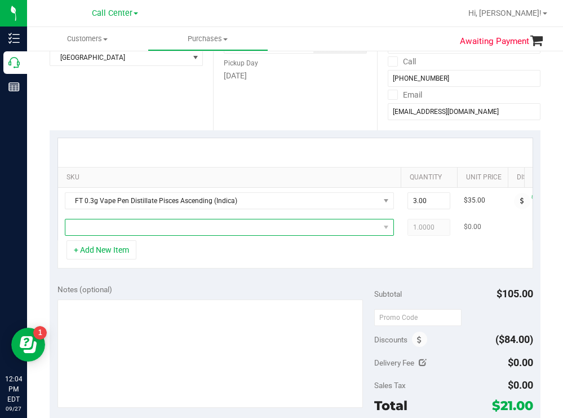
click at [120, 227] on span "NO DATA FOUND" at bounding box center [222, 227] width 314 height 16
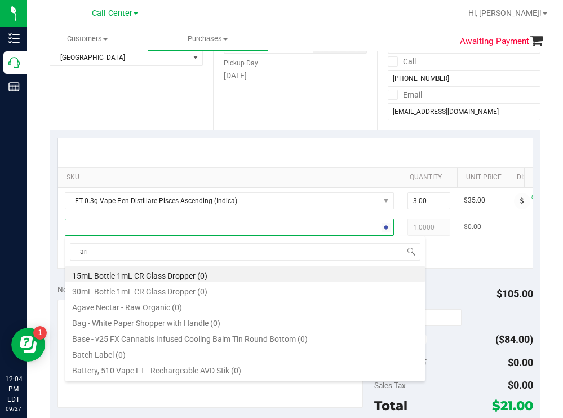
type input "arie"
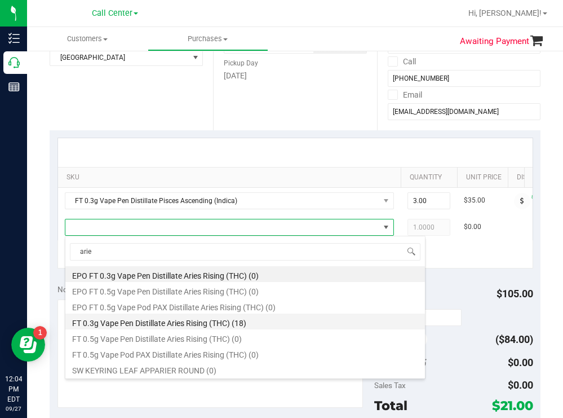
click at [203, 322] on li "FT 0.3g Vape Pen Distillate Aries Rising (THC) (18)" at bounding box center [245, 321] width 360 height 16
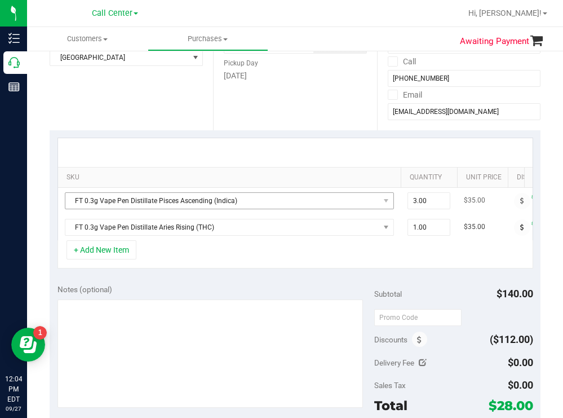
scroll to position [56, 0]
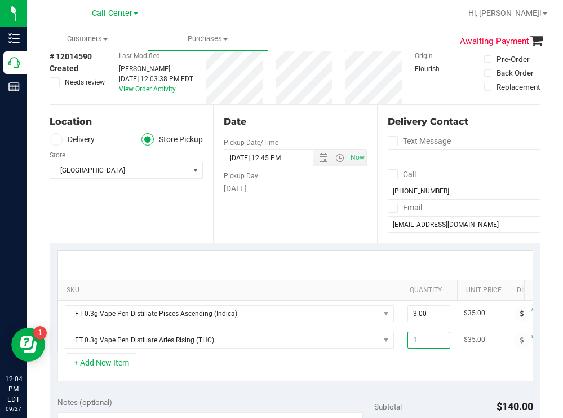
click at [428, 335] on span "1.00 1" at bounding box center [429, 340] width 43 height 17
type input "3"
type input "3.00"
click at [236, 200] on div "Date Pickup Date/Time 09/27/2025 Now 09/27/2025 12:45 PM Now Pickup Day Saturday" at bounding box center [294, 174] width 163 height 138
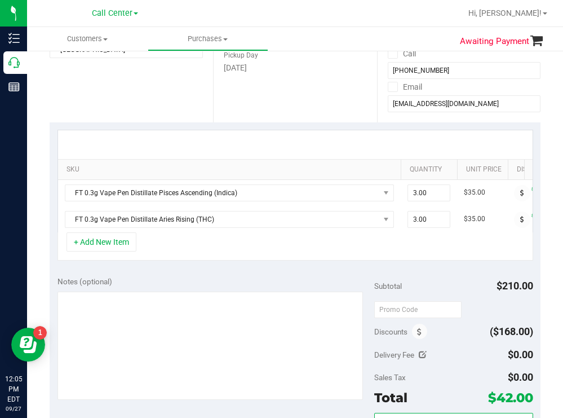
scroll to position [113, 0]
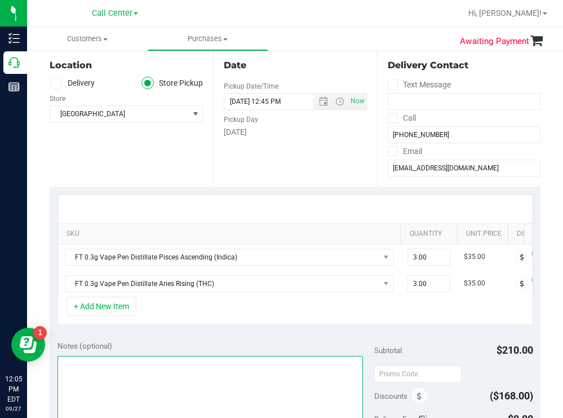
click at [126, 381] on textarea at bounding box center [211, 410] width 306 height 108
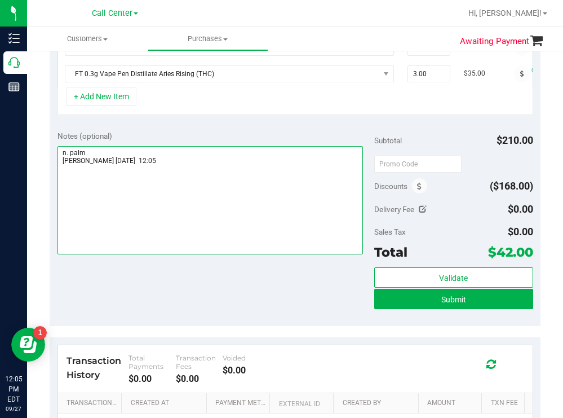
scroll to position [338, 0]
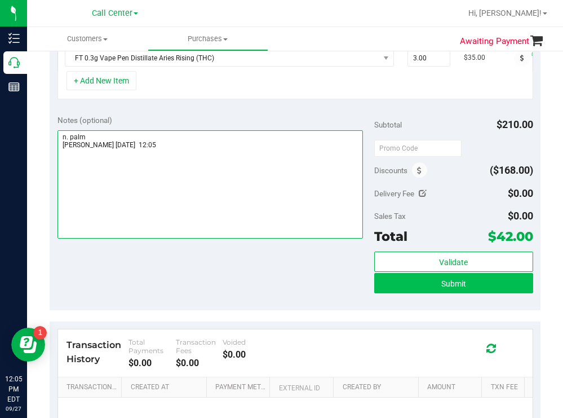
type textarea "n. palm todd 9/27 12:05"
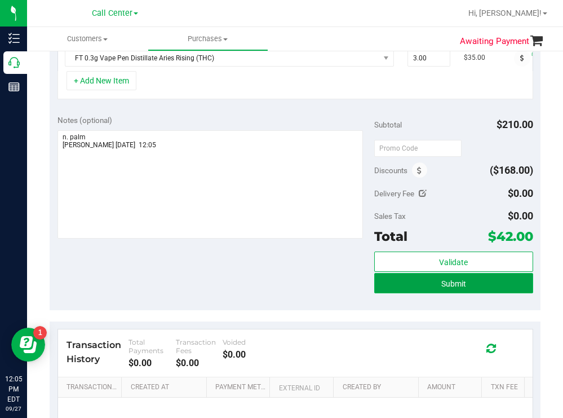
click at [390, 293] on button "Submit" at bounding box center [453, 283] width 158 height 20
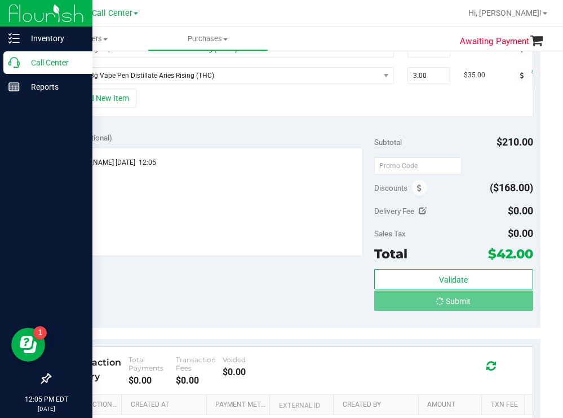
scroll to position [323, 0]
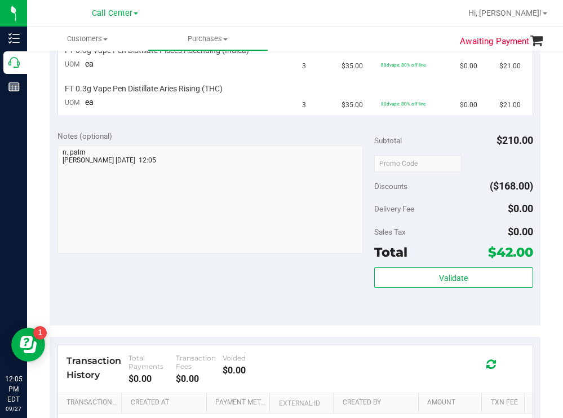
click at [333, 21] on div at bounding box center [331, 13] width 259 height 22
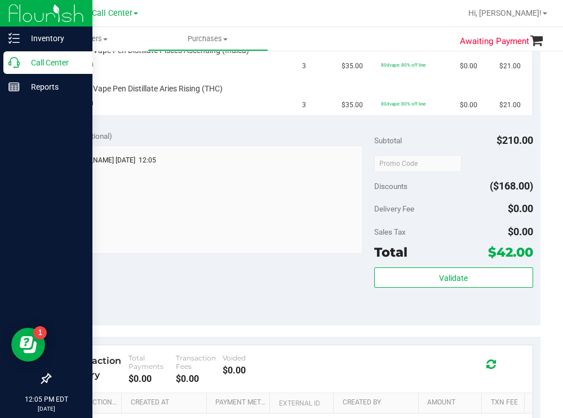
click at [37, 61] on p "Call Center" at bounding box center [54, 63] width 68 height 14
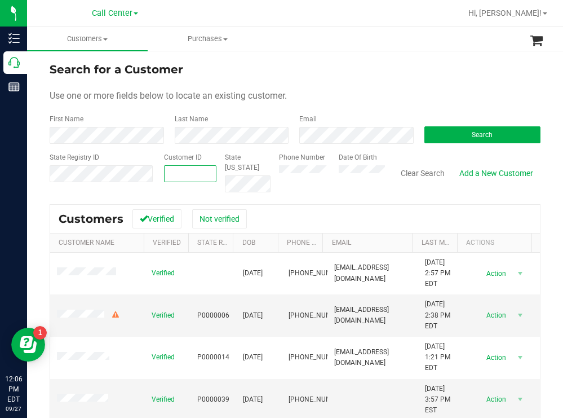
paste input "1557317"
type input "1557317"
click at [444, 132] on button "Search" at bounding box center [483, 134] width 117 height 17
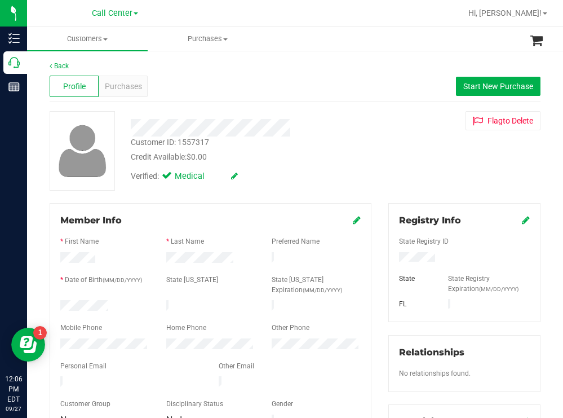
drag, startPoint x: 116, startPoint y: 298, endPoint x: 138, endPoint y: 304, distance: 22.8
click at [138, 304] on form "Member Info * First Name * Last Name Preferred Name * Date of Birth (MM/DD/YYYY…" at bounding box center [210, 321] width 300 height 214
copy form
drag, startPoint x: 438, startPoint y: 257, endPoint x: 378, endPoint y: 259, distance: 60.4
click at [380, 259] on div "Registry Info State Registry ID State State Registry Expiration (MM/DD/YYYY) [G…" at bounding box center [464, 414] width 169 height 422
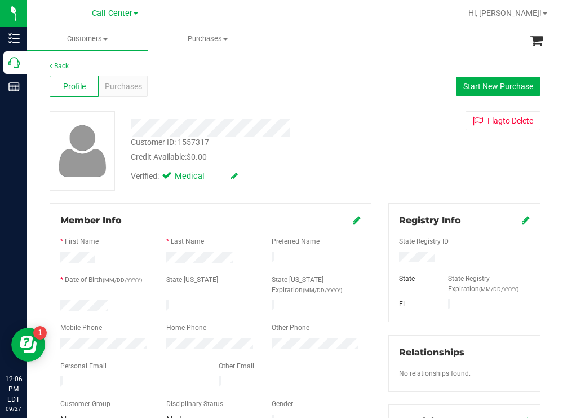
drag, startPoint x: 286, startPoint y: 183, endPoint x: 258, endPoint y: 202, distance: 34.1
click at [286, 183] on div "Verified: Medical" at bounding box center [249, 175] width 254 height 25
click at [114, 86] on span "Purchases" at bounding box center [123, 87] width 37 height 12
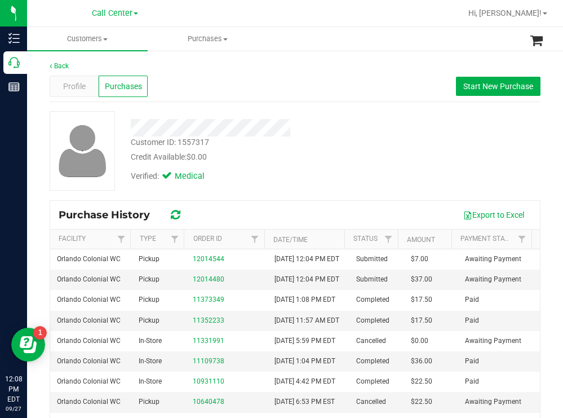
drag, startPoint x: 385, startPoint y: 179, endPoint x: 335, endPoint y: 148, distance: 58.8
click at [375, 173] on div "Customer ID: 1557317 Credit Available: $0.00 Verified: Medical" at bounding box center [295, 150] width 508 height 79
click at [78, 86] on span "Profile" at bounding box center [74, 87] width 23 height 12
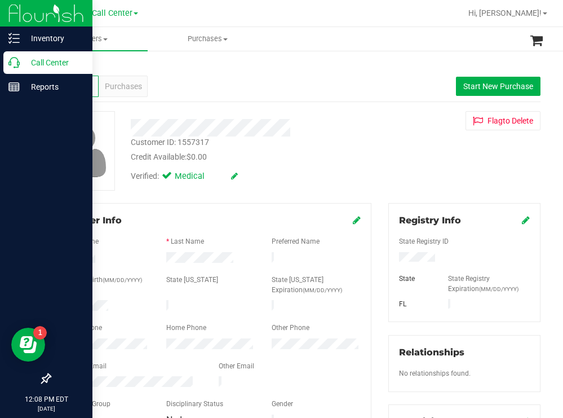
click at [38, 64] on p "Call Center" at bounding box center [54, 63] width 68 height 14
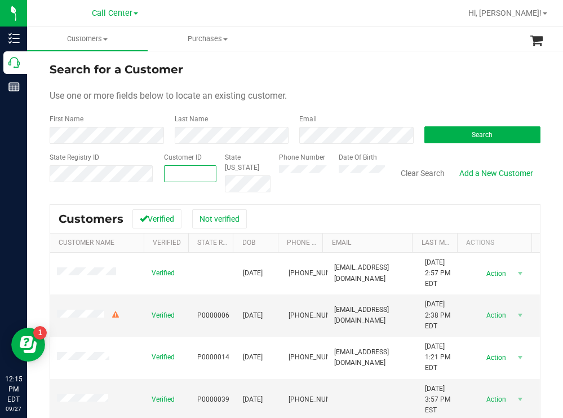
paste input "100106"
type input "100106"
click at [454, 135] on button "Search" at bounding box center [483, 134] width 117 height 17
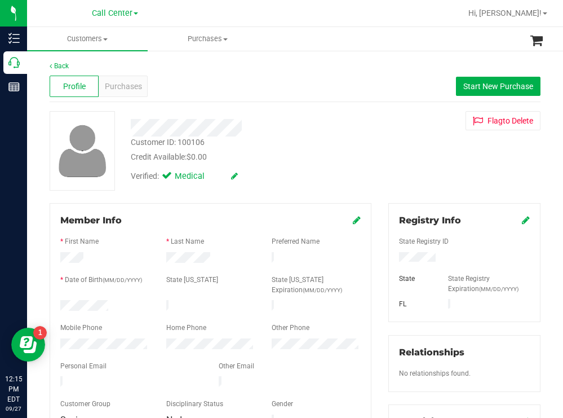
drag, startPoint x: 126, startPoint y: 299, endPoint x: 59, endPoint y: 306, distance: 67.4
click at [59, 306] on div at bounding box center [105, 307] width 106 height 14
drag, startPoint x: 445, startPoint y: 254, endPoint x: 392, endPoint y: 257, distance: 53.6
click at [391, 257] on div at bounding box center [465, 258] width 148 height 12
drag, startPoint x: 342, startPoint y: 164, endPoint x: 321, endPoint y: 178, distance: 25.6
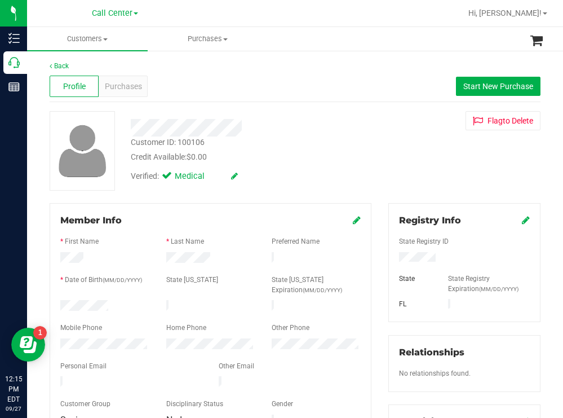
click at [337, 169] on div "Verified: Medical" at bounding box center [249, 175] width 254 height 25
drag, startPoint x: 345, startPoint y: 131, endPoint x: 294, endPoint y: 113, distance: 54.4
click at [341, 130] on div at bounding box center [249, 127] width 254 height 17
drag, startPoint x: 313, startPoint y: 137, endPoint x: 238, endPoint y: 100, distance: 84.0
click at [312, 135] on div "Customer ID: 100106 Credit Available: $0.00 Verified: Medical" at bounding box center [249, 149] width 254 height 77
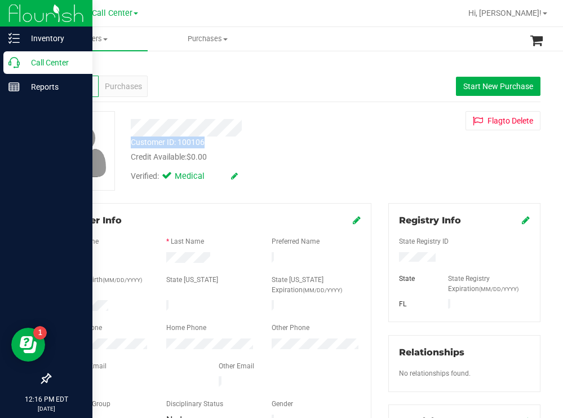
click at [21, 64] on p "Call Center" at bounding box center [54, 63] width 68 height 14
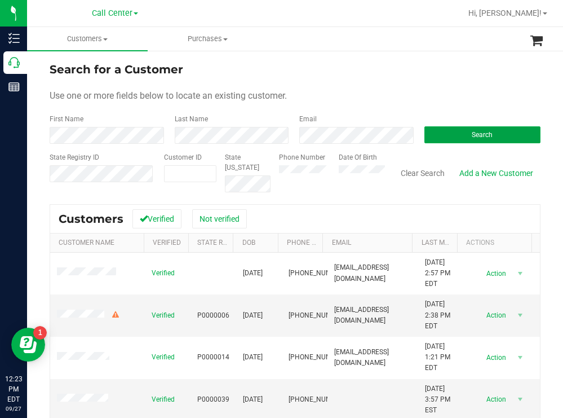
drag, startPoint x: 447, startPoint y: 136, endPoint x: 403, endPoint y: 122, distance: 46.4
click at [443, 136] on button "Search" at bounding box center [483, 134] width 117 height 17
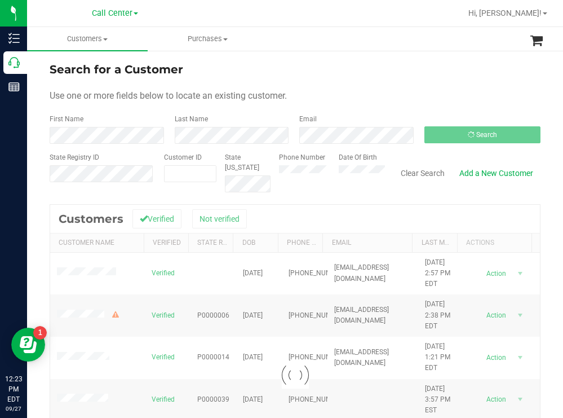
drag, startPoint x: 377, startPoint y: 81, endPoint x: 346, endPoint y: 79, distance: 31.6
click at [364, 81] on form "Search for a Customer Use one or more fields below to locate an existing custom…" at bounding box center [295, 126] width 491 height 131
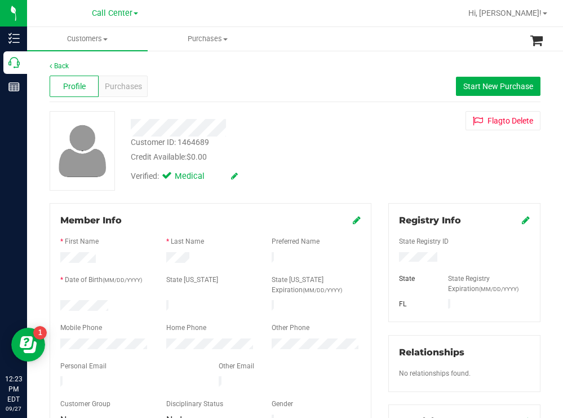
drag, startPoint x: 113, startPoint y: 300, endPoint x: 59, endPoint y: 300, distance: 54.1
click at [59, 300] on div at bounding box center [105, 307] width 106 height 14
drag, startPoint x: 458, startPoint y: 254, endPoint x: 382, endPoint y: 257, distance: 76.2
click at [382, 257] on div "Registry Info State Registry ID State State Registry Expiration (MM/DD/YYYY) [G…" at bounding box center [464, 414] width 169 height 422
click at [312, 137] on div "Customer ID: 1464689 Credit Available: $0.00" at bounding box center [249, 149] width 254 height 26
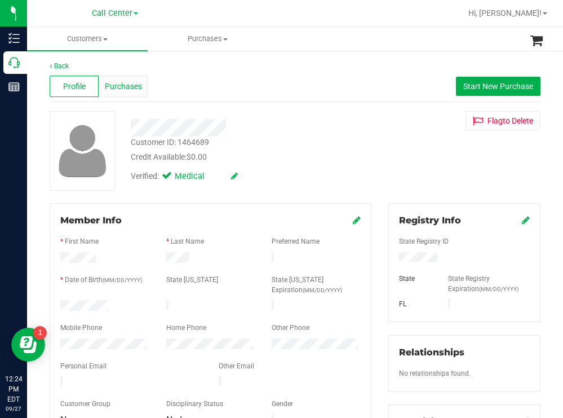
click at [135, 83] on span "Purchases" at bounding box center [123, 87] width 37 height 12
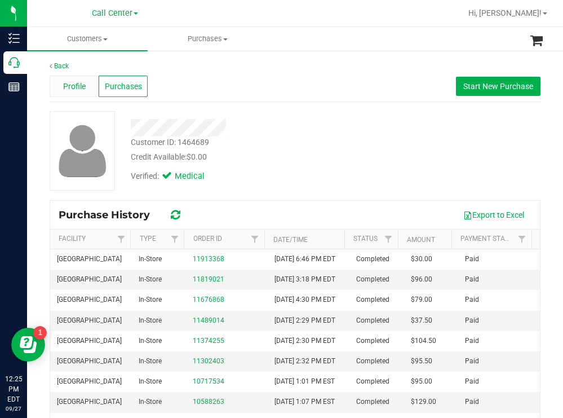
click at [74, 87] on span "Profile" at bounding box center [74, 87] width 23 height 12
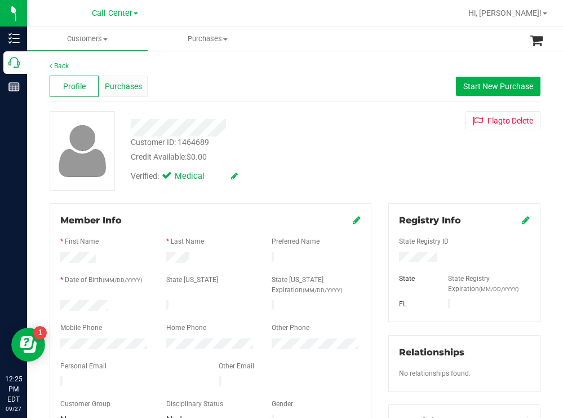
click at [128, 90] on span "Purchases" at bounding box center [123, 87] width 37 height 12
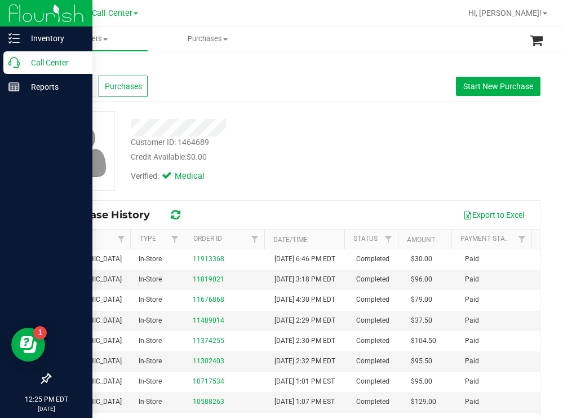
click at [30, 63] on p "Call Center" at bounding box center [54, 63] width 68 height 14
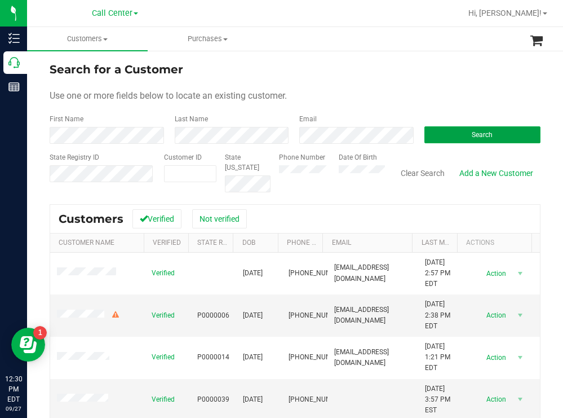
drag, startPoint x: 449, startPoint y: 137, endPoint x: 388, endPoint y: 124, distance: 62.3
click at [449, 136] on button "Search" at bounding box center [483, 134] width 117 height 17
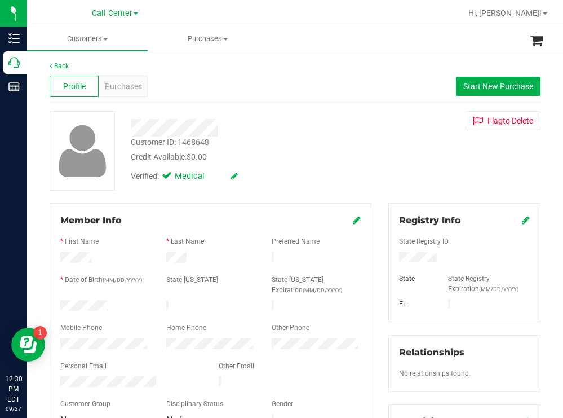
drag, startPoint x: 111, startPoint y: 306, endPoint x: 54, endPoint y: 301, distance: 57.7
click at [54, 301] on div at bounding box center [105, 307] width 106 height 14
drag, startPoint x: 448, startPoint y: 255, endPoint x: 391, endPoint y: 257, distance: 57.5
click at [391, 257] on div at bounding box center [465, 258] width 148 height 12
click at [285, 148] on div "Customer ID: 1468648 Credit Available: $0.00" at bounding box center [249, 149] width 254 height 26
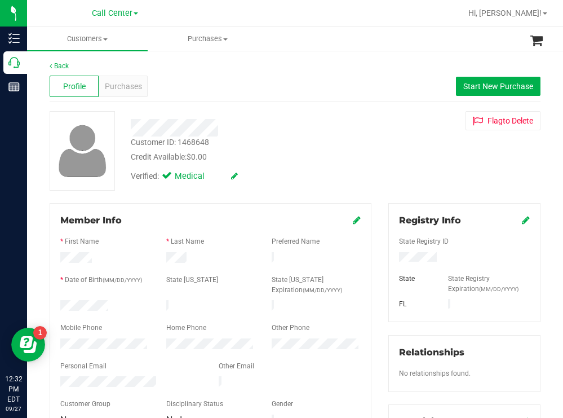
drag, startPoint x: 353, startPoint y: 138, endPoint x: 314, endPoint y: 125, distance: 41.4
click at [330, 131] on div "Customer ID: 1468648 Credit Available: $0.00 Verified: Medical" at bounding box center [249, 149] width 254 height 77
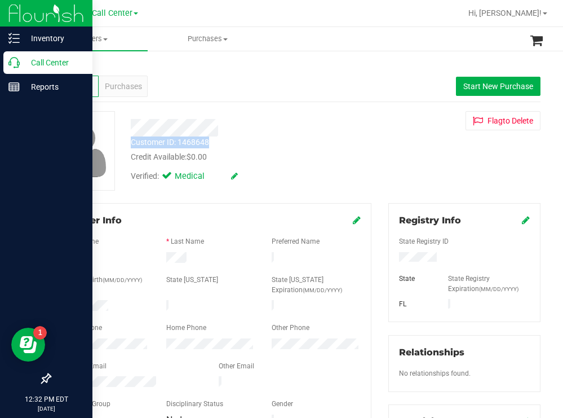
drag, startPoint x: 30, startPoint y: 59, endPoint x: 1, endPoint y: 74, distance: 33.5
click at [29, 60] on p "Call Center" at bounding box center [54, 63] width 68 height 14
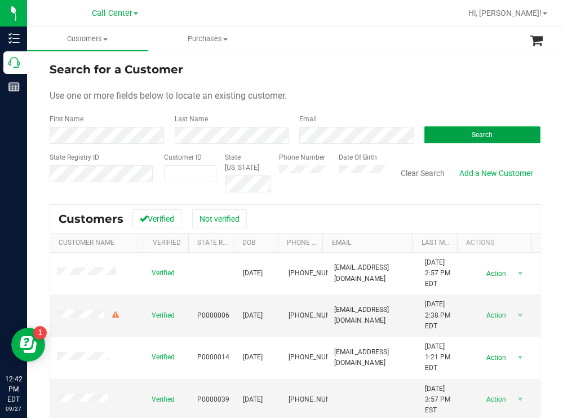
click at [453, 129] on button "Search" at bounding box center [483, 134] width 117 height 17
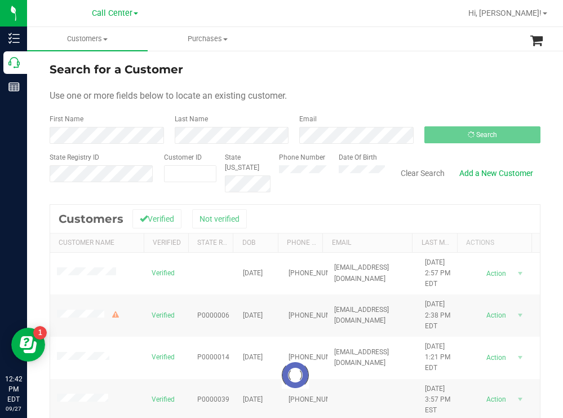
click at [344, 85] on form "Search for a Customer Use one or more fields below to locate an existing custom…" at bounding box center [295, 126] width 491 height 131
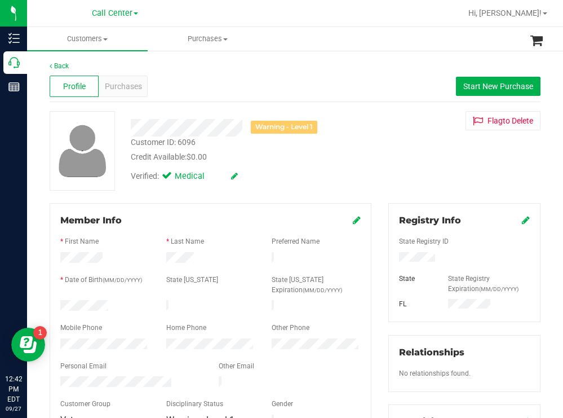
drag, startPoint x: 120, startPoint y: 300, endPoint x: 57, endPoint y: 303, distance: 63.2
click at [57, 303] on div at bounding box center [105, 307] width 106 height 14
click at [394, 255] on div at bounding box center [465, 258] width 148 height 12
click at [307, 165] on div "Verified: Medical" at bounding box center [249, 175] width 254 height 25
click at [132, 77] on div "Purchases" at bounding box center [123, 86] width 49 height 21
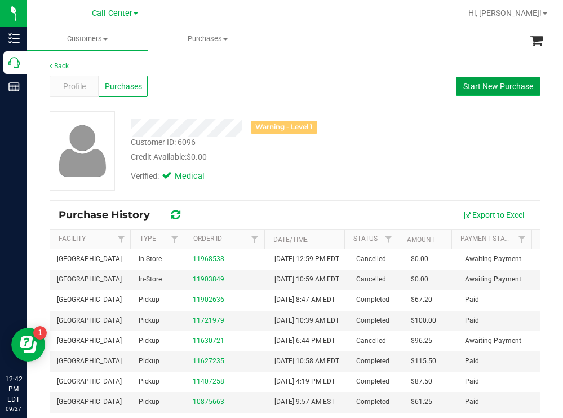
click at [473, 88] on span "Start New Purchase" at bounding box center [498, 86] width 70 height 9
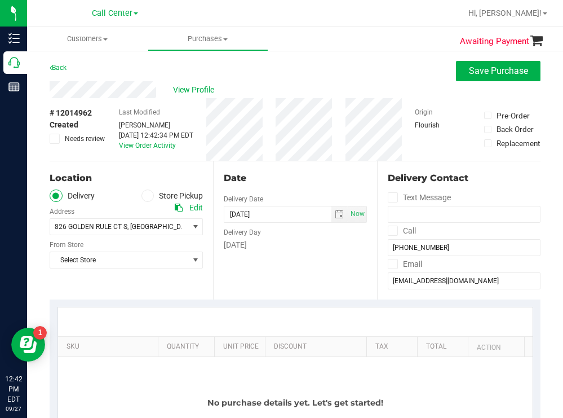
click at [151, 198] on label "Store Pickup" at bounding box center [173, 195] width 62 height 13
click at [0, 0] on input "Store Pickup" at bounding box center [0, 0] width 0 height 0
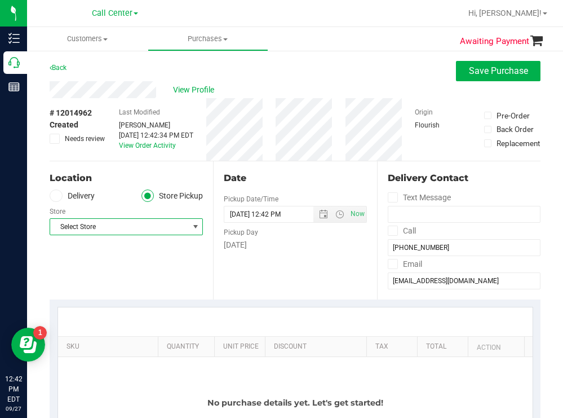
click at [129, 223] on span "Select Store" at bounding box center [119, 227] width 138 height 16
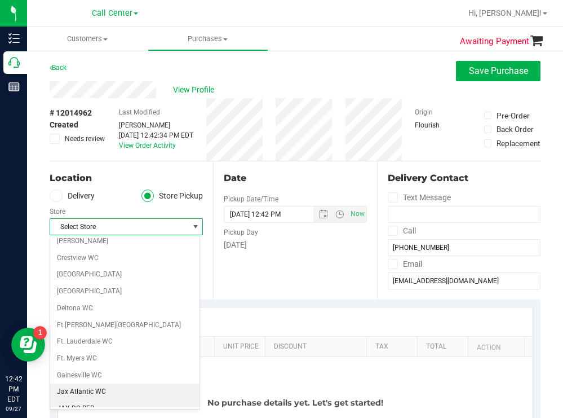
scroll to position [226, 0]
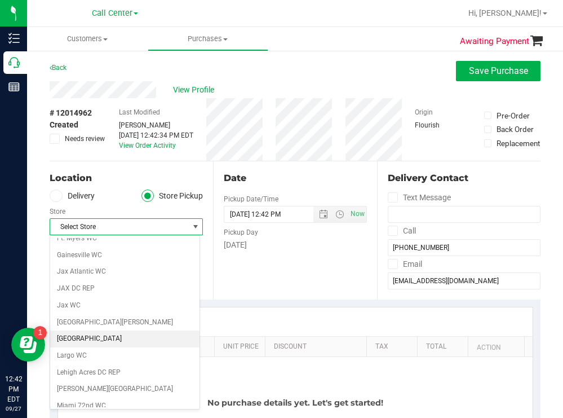
click at [83, 335] on li "[GEOGRAPHIC_DATA]" at bounding box center [124, 338] width 149 height 17
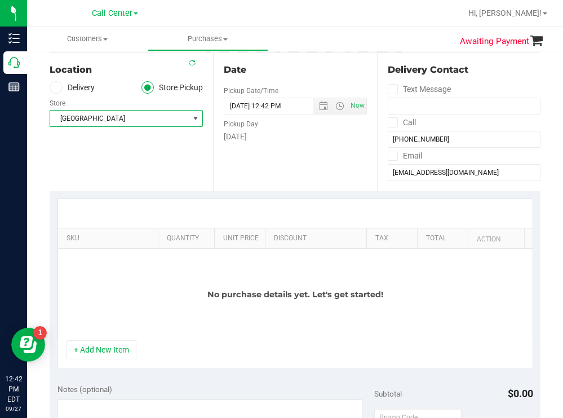
scroll to position [113, 0]
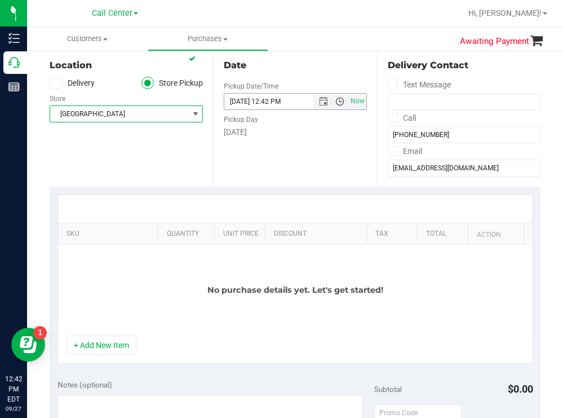
click at [335, 101] on span "Open the time view" at bounding box center [339, 101] width 9 height 9
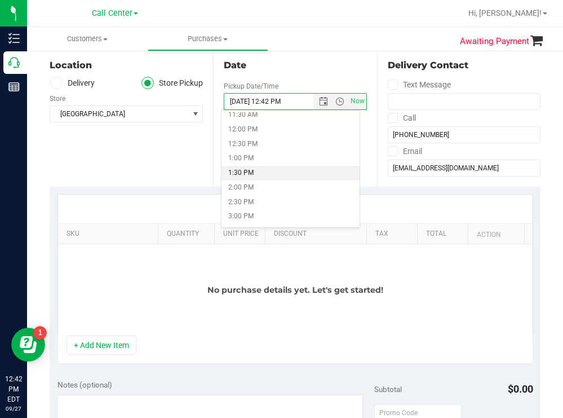
scroll to position [338, 0]
click at [255, 176] on li "1:30 PM" at bounding box center [291, 172] width 138 height 15
type input "09/27/2025 01:30 PM"
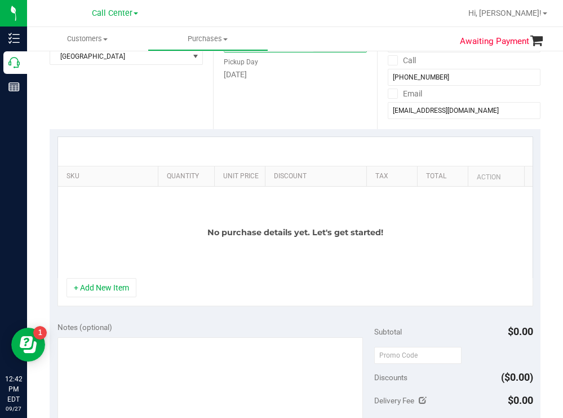
scroll to position [169, 0]
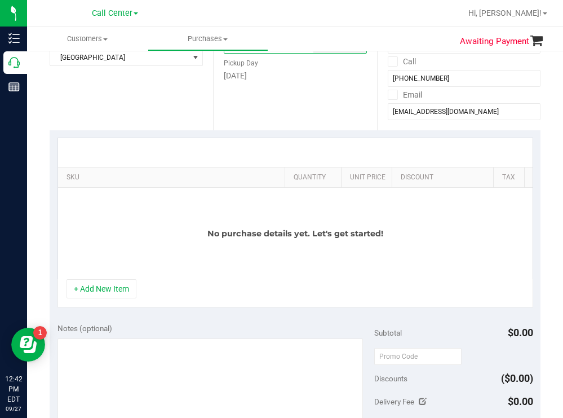
drag, startPoint x: 149, startPoint y: 169, endPoint x: 400, endPoint y: 153, distance: 250.9
click at [400, 153] on div "SKU Quantity Unit Price Discount Tax Total Action No purchase details yet. Let'…" at bounding box center [296, 209] width 476 height 142
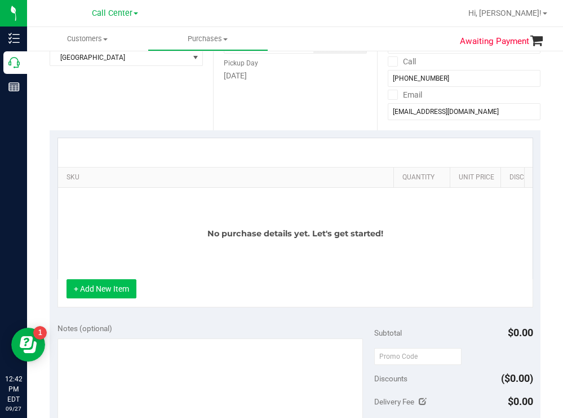
click at [111, 294] on button "+ Add New Item" at bounding box center [102, 288] width 70 height 19
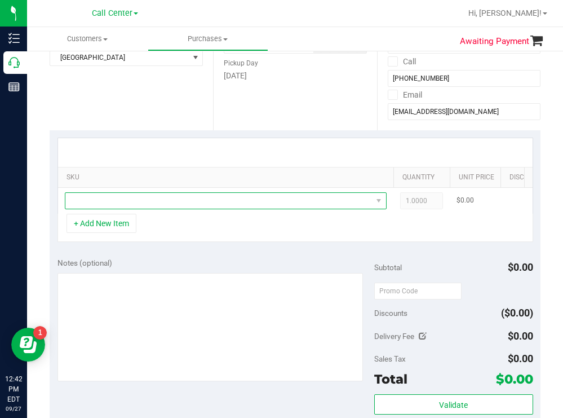
click at [161, 204] on span "NO DATA FOUND" at bounding box center [218, 201] width 307 height 16
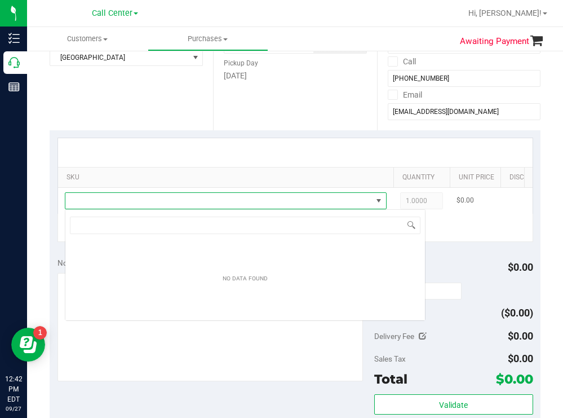
scroll to position [17, 322]
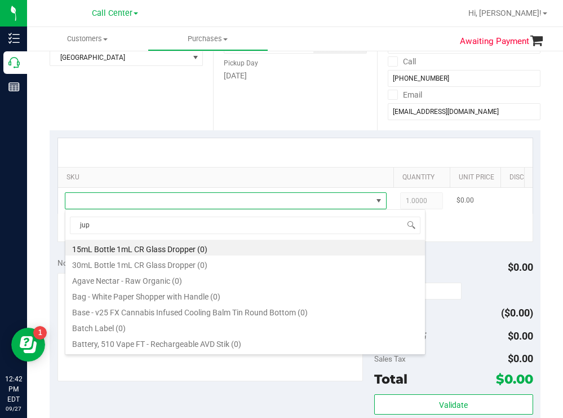
type input "jupi"
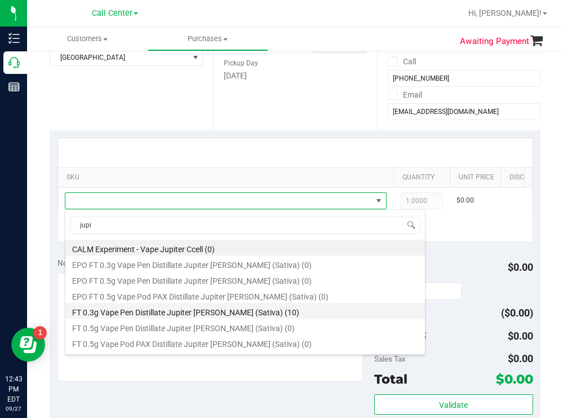
click at [237, 311] on li "FT 0.3g Vape Pen Distillate Jupiter Leo (Sativa) (10)" at bounding box center [245, 311] width 360 height 16
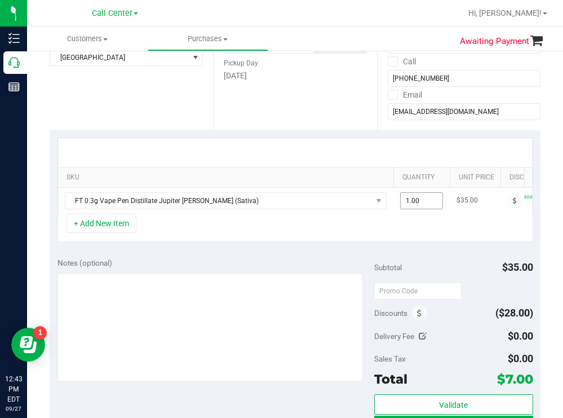
click at [423, 205] on span "1.00 1" at bounding box center [421, 200] width 43 height 17
type input "11"
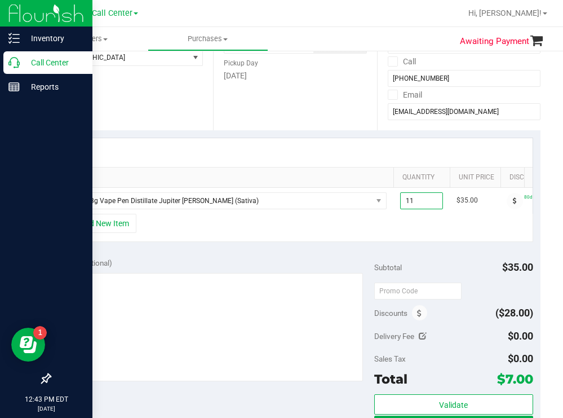
type input "11.00"
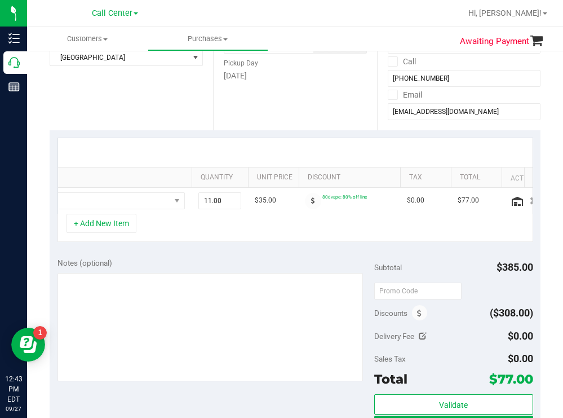
scroll to position [0, 244]
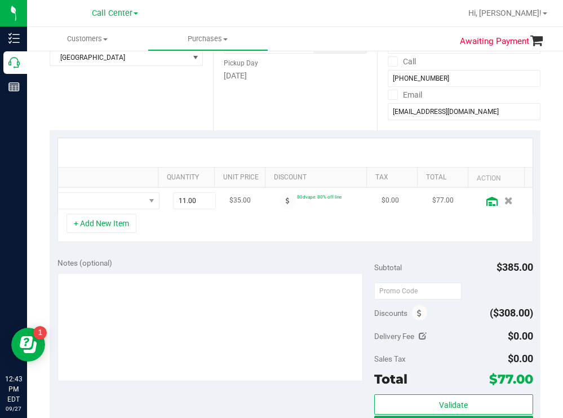
click at [487, 203] on icon at bounding box center [492, 201] width 11 height 9
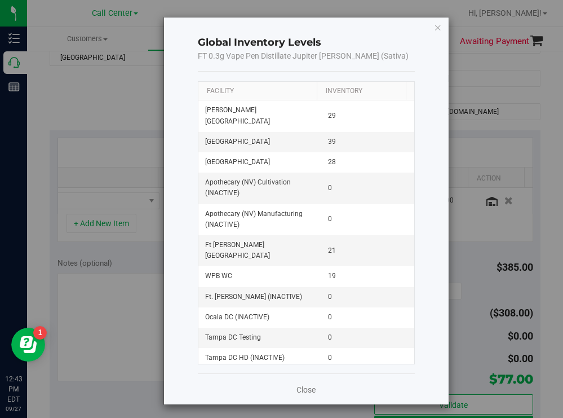
click at [279, 94] on th "Facility" at bounding box center [257, 91] width 118 height 19
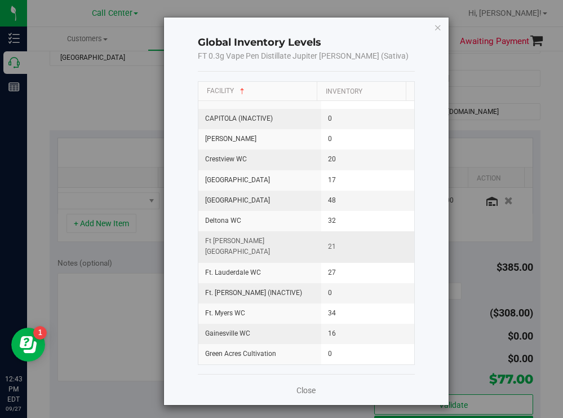
scroll to position [507, 0]
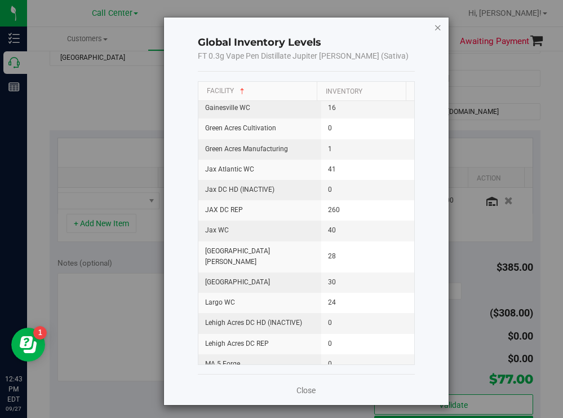
click at [434, 29] on icon "button" at bounding box center [438, 27] width 8 height 14
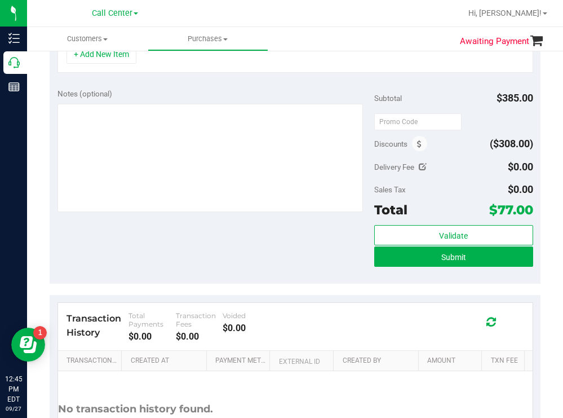
scroll to position [169, 0]
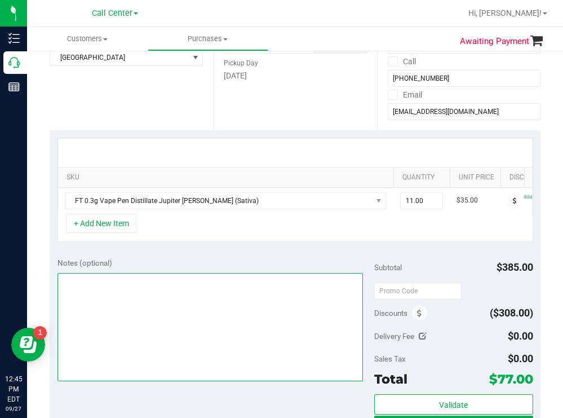
click at [158, 286] on textarea at bounding box center [211, 327] width 306 height 108
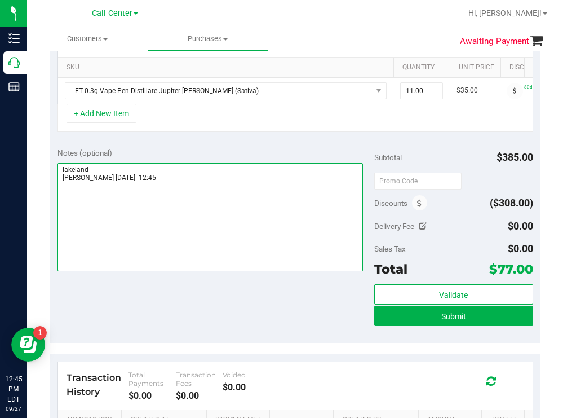
scroll to position [282, 0]
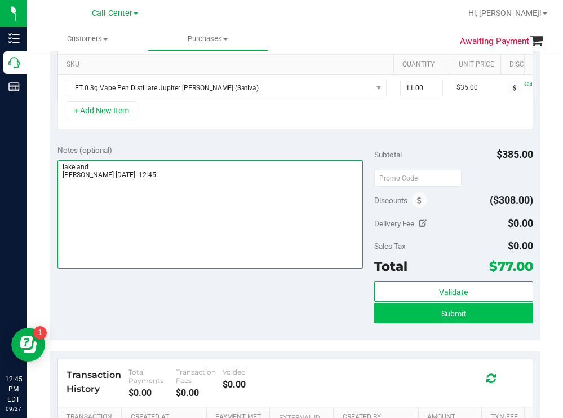
type textarea "lakeland todd 9/27 12:45"
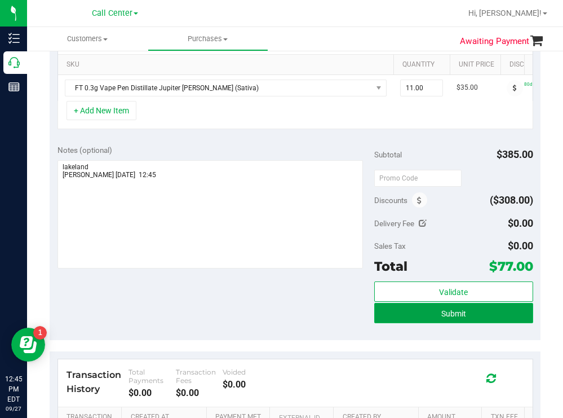
click at [394, 323] on button "Submit" at bounding box center [453, 313] width 158 height 20
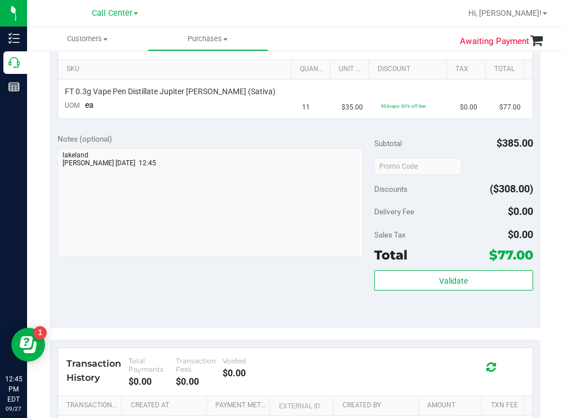
click at [238, 140] on div "Notes (optional)" at bounding box center [216, 138] width 317 height 11
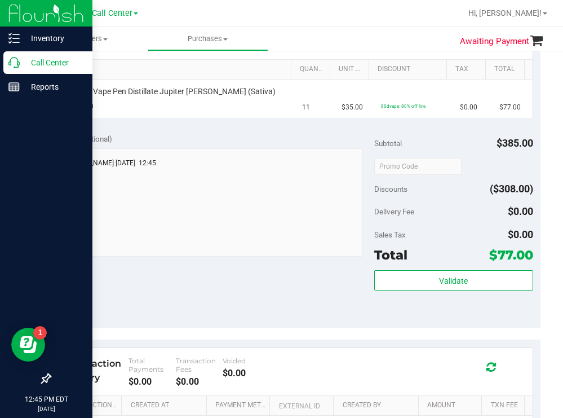
click at [60, 67] on p "Call Center" at bounding box center [54, 63] width 68 height 14
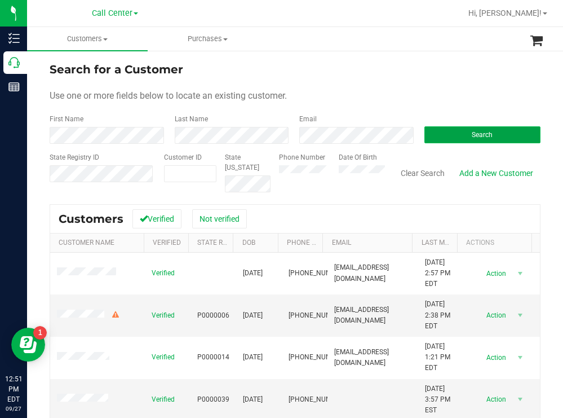
click at [445, 136] on button "Search" at bounding box center [483, 134] width 117 height 17
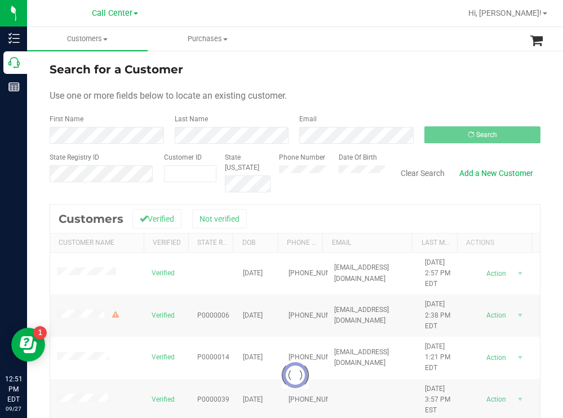
drag, startPoint x: 419, startPoint y: 60, endPoint x: 413, endPoint y: 60, distance: 6.8
click at [417, 60] on div "Search for a Customer Use one or more fields below to locate an existing custom…" at bounding box center [295, 303] width 536 height 507
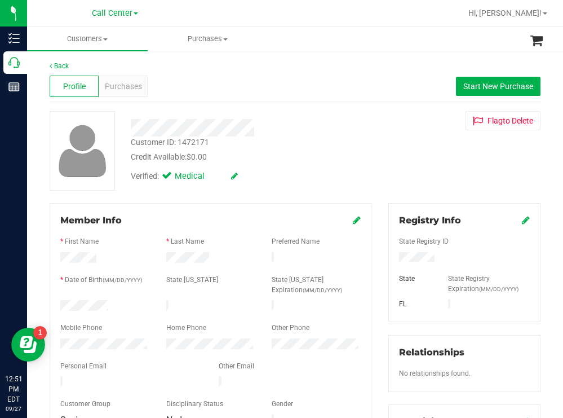
click at [61, 303] on div at bounding box center [105, 307] width 106 height 14
drag, startPoint x: 449, startPoint y: 260, endPoint x: 383, endPoint y: 259, distance: 65.4
click at [388, 259] on div "Registry Info State Registry ID State State Registry Expiration (MM/DD/YYYY) [G…" at bounding box center [464, 262] width 152 height 119
click at [316, 135] on div at bounding box center [249, 127] width 254 height 17
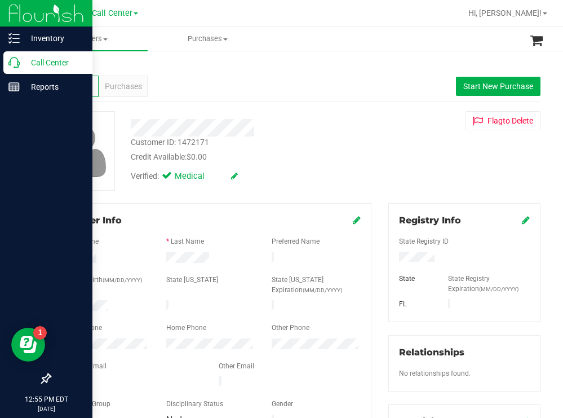
click at [48, 60] on p "Call Center" at bounding box center [54, 63] width 68 height 14
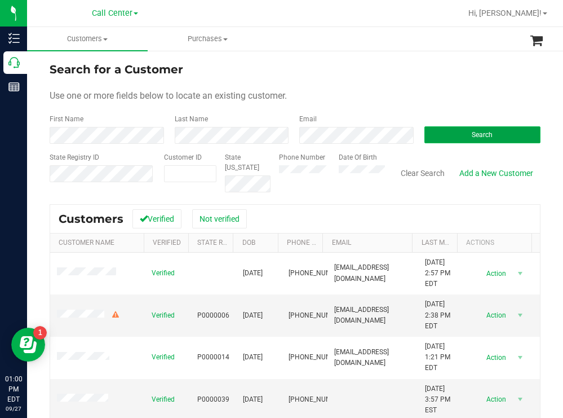
click at [437, 132] on button "Search" at bounding box center [483, 134] width 117 height 17
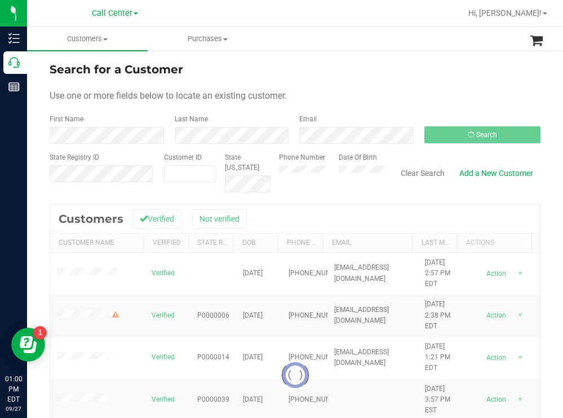
click at [298, 44] on ul "Customers All customers Add a new customer All physicians Purchases All purchas…" at bounding box center [308, 39] width 563 height 24
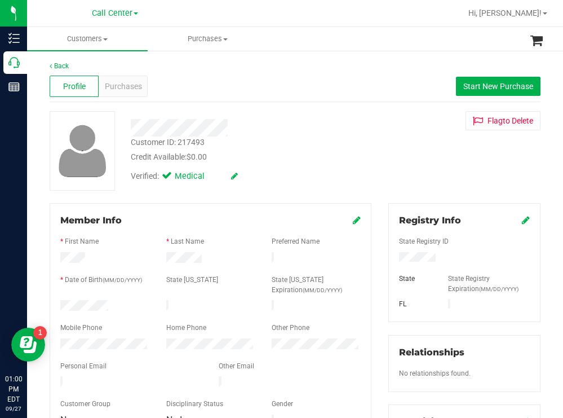
drag, startPoint x: 117, startPoint y: 305, endPoint x: 60, endPoint y: 306, distance: 56.9
click at [60, 306] on div at bounding box center [105, 307] width 106 height 14
drag, startPoint x: 440, startPoint y: 257, endPoint x: 388, endPoint y: 260, distance: 52.5
click at [391, 262] on div at bounding box center [465, 258] width 148 height 12
drag, startPoint x: 333, startPoint y: 136, endPoint x: 308, endPoint y: 131, distance: 25.3
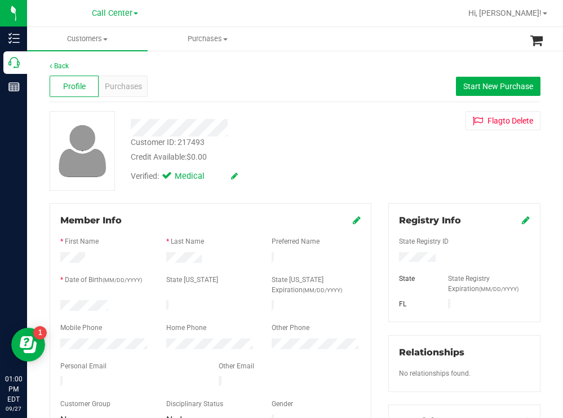
click at [308, 131] on div "Customer ID: 217493 Credit Available: $0.00 Verified: Medical" at bounding box center [249, 149] width 254 height 77
click at [118, 89] on span "Purchases" at bounding box center [123, 87] width 37 height 12
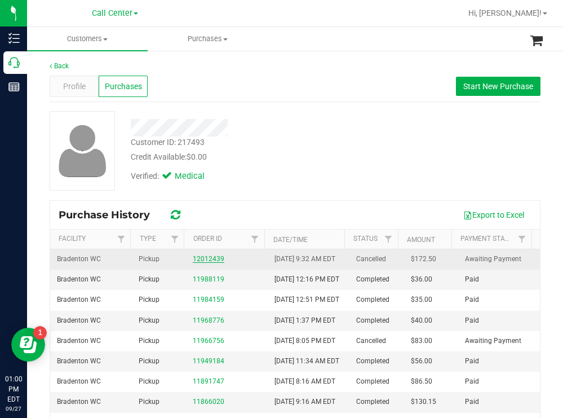
click at [210, 263] on link "12012439" at bounding box center [209, 259] width 32 height 8
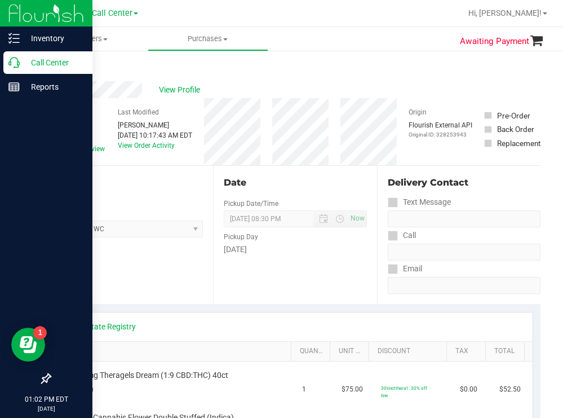
click at [61, 54] on div "Call Center" at bounding box center [47, 62] width 89 height 23
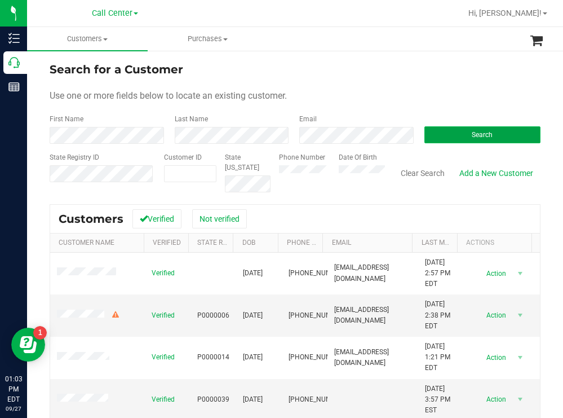
click at [462, 138] on button "Search" at bounding box center [483, 134] width 117 height 17
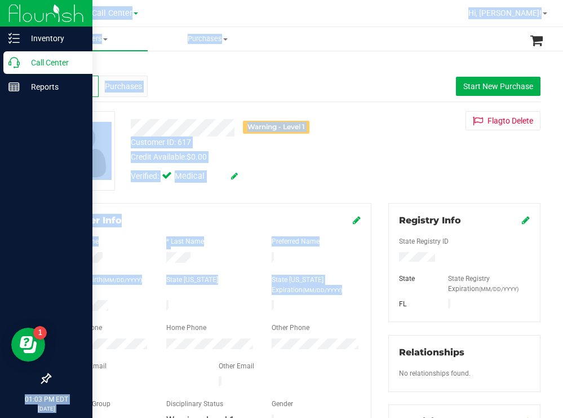
drag, startPoint x: 112, startPoint y: 303, endPoint x: 29, endPoint y: 304, distance: 82.3
click at [24, 303] on div "Inventory Call Center Reports 01:03 PM EDT 09/27/2025 09/27 Call Center Hi, Tod…" at bounding box center [281, 209] width 563 height 418
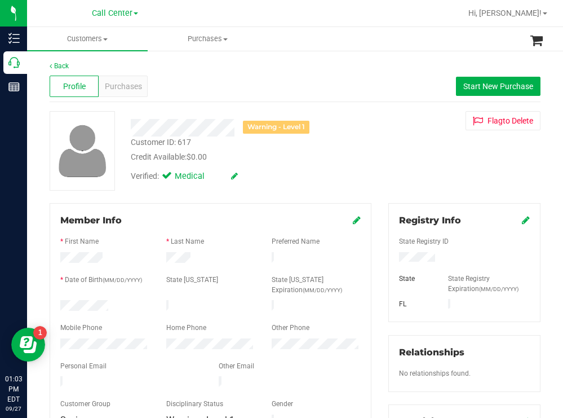
click at [66, 301] on div at bounding box center [105, 307] width 106 height 14
click at [132, 304] on div at bounding box center [105, 307] width 106 height 14
drag, startPoint x: 111, startPoint y: 301, endPoint x: 56, endPoint y: 300, distance: 54.7
click at [56, 300] on div at bounding box center [105, 307] width 106 height 14
drag, startPoint x: 440, startPoint y: 257, endPoint x: 386, endPoint y: 255, distance: 54.1
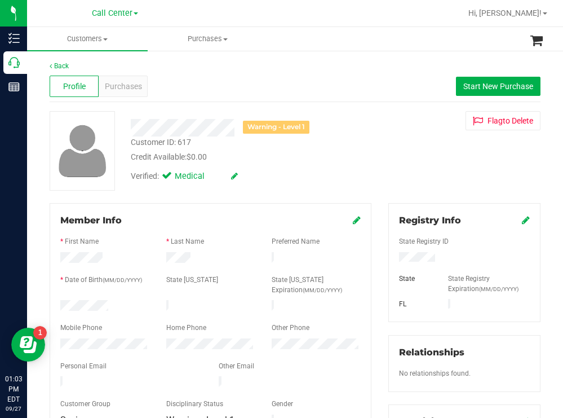
click at [391, 255] on div at bounding box center [465, 258] width 148 height 12
click at [339, 155] on div "Credit Available: $0.00" at bounding box center [249, 157] width 237 height 12
click at [306, 169] on div "Verified: Medical" at bounding box center [249, 175] width 254 height 25
click at [405, 146] on div "Warning - Level 1 Customer ID: 617 Credit Available: $0.00 Verified: Medical Fl…" at bounding box center [295, 150] width 508 height 79
click at [489, 86] on span "Start New Purchase" at bounding box center [498, 86] width 70 height 9
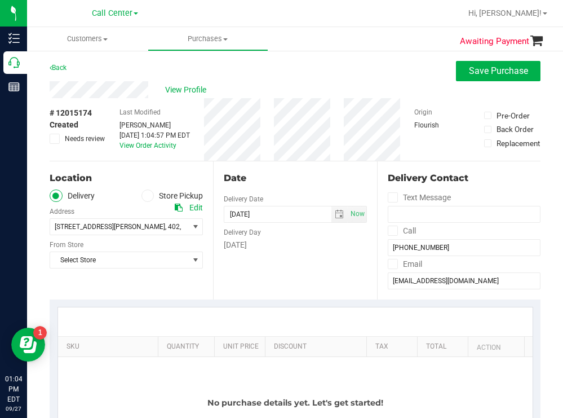
click at [148, 198] on span at bounding box center [148, 195] width 13 height 13
click at [0, 0] on input "Store Pickup" at bounding box center [0, 0] width 0 height 0
click at [126, 226] on span "Select Store" at bounding box center [119, 227] width 138 height 16
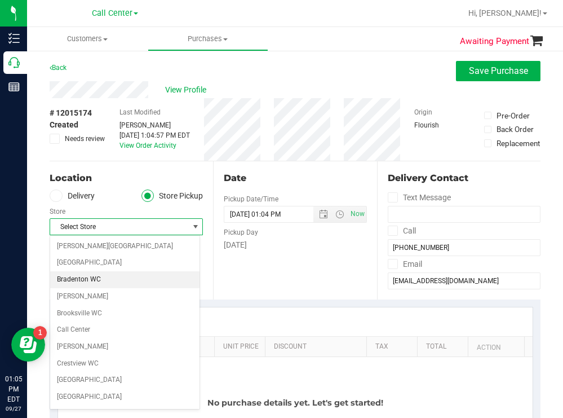
scroll to position [56, 0]
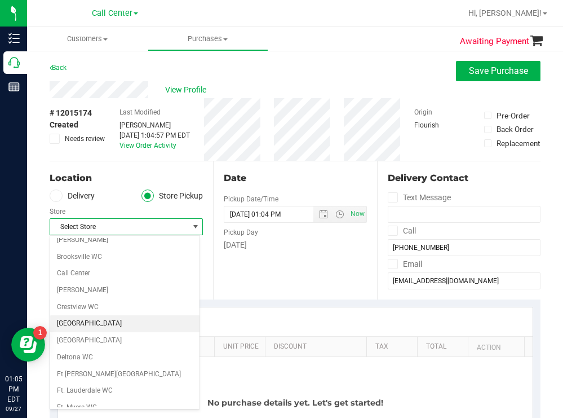
click at [96, 319] on li "[GEOGRAPHIC_DATA]" at bounding box center [124, 323] width 149 height 17
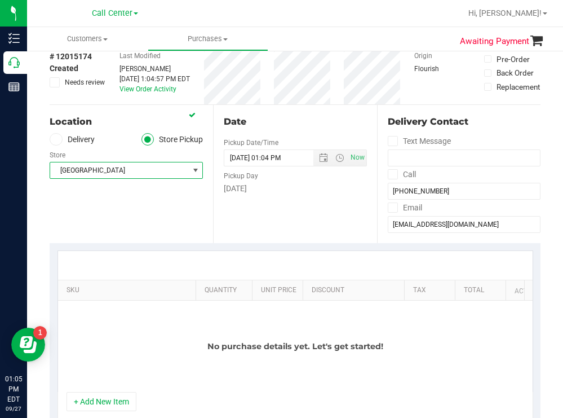
drag, startPoint x: 147, startPoint y: 288, endPoint x: 331, endPoint y: 273, distance: 184.9
click at [330, 274] on div "SKU Quantity Unit Price Discount Tax Total Action No purchase details yet. Let'…" at bounding box center [296, 321] width 476 height 142
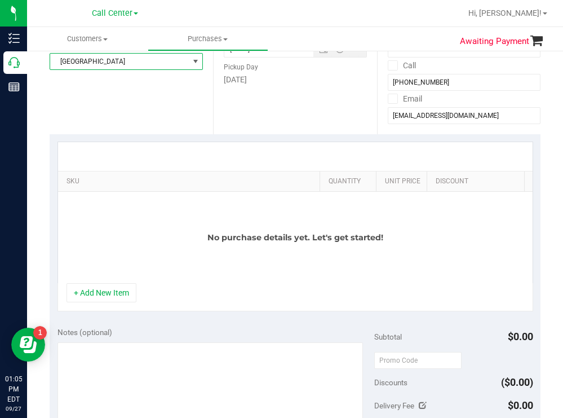
scroll to position [169, 0]
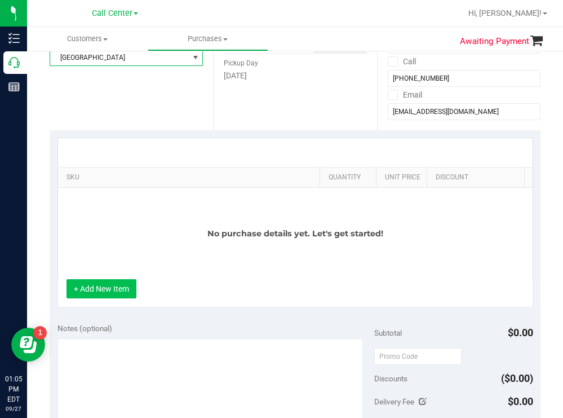
drag, startPoint x: 115, startPoint y: 301, endPoint x: 132, endPoint y: 240, distance: 63.3
click at [115, 298] on button "+ Add New Item" at bounding box center [102, 288] width 70 height 19
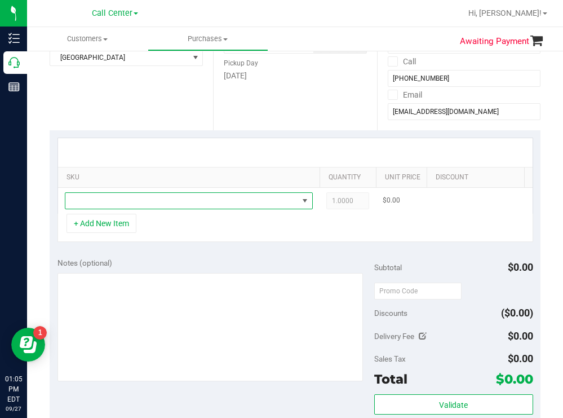
click at [152, 200] on span "NO DATA FOUND" at bounding box center [181, 201] width 233 height 16
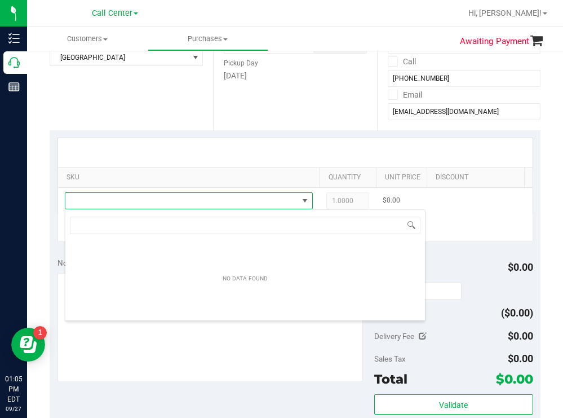
scroll to position [17, 248]
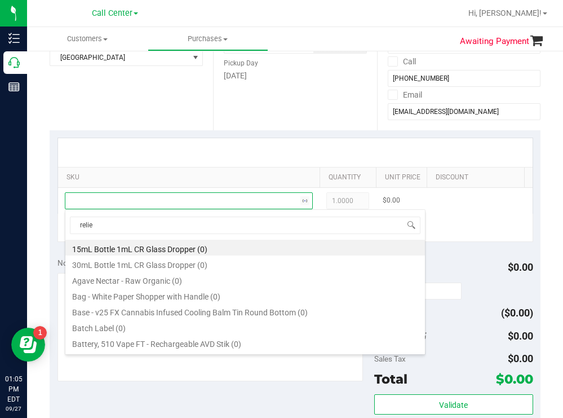
type input "relief"
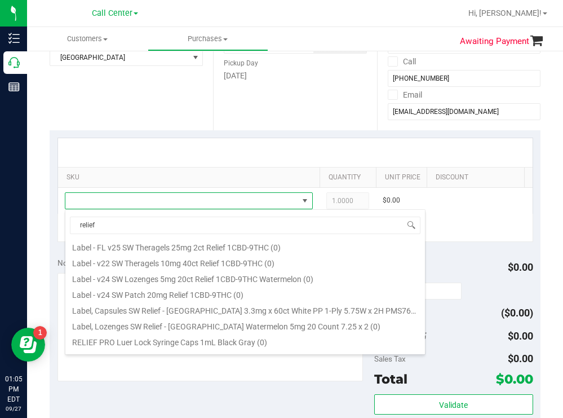
scroll to position [226, 0]
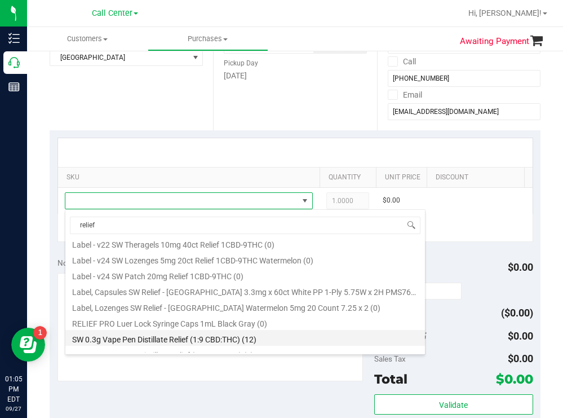
click at [238, 334] on li "SW 0.3g Vape Pen Distillate Relief (1:9 CBD:THC) (12)" at bounding box center [245, 338] width 360 height 16
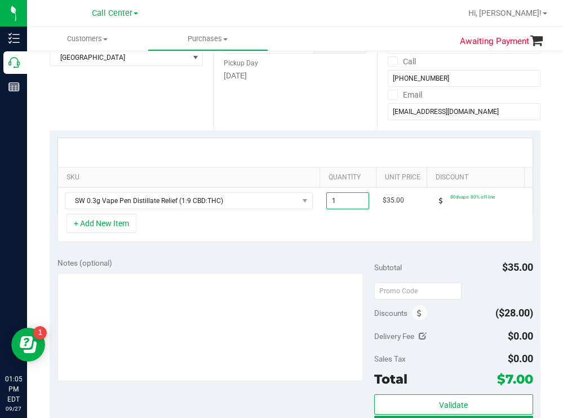
click at [351, 200] on span "1.00 1" at bounding box center [347, 200] width 43 height 17
type input "6"
type input "6.00"
click at [266, 120] on div "Date Pickup Date/Time 09/27/2025 Now 09/27/2025 01:04 PM Now Pickup Day Saturday" at bounding box center [294, 61] width 163 height 138
click at [352, 198] on span "6.00 6" at bounding box center [347, 200] width 43 height 17
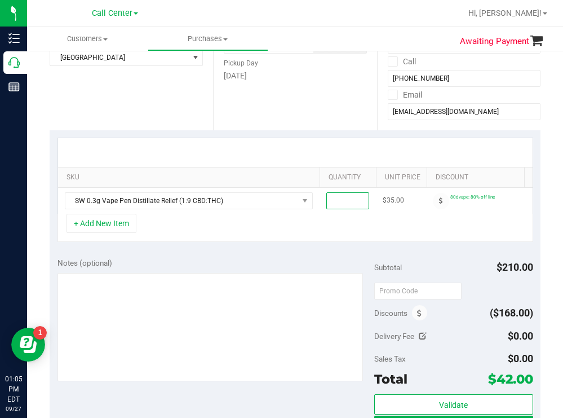
type input "7"
type input "7.00"
click at [288, 127] on div "Date Pickup Date/Time 09/27/2025 Now 09/27/2025 01:04 PM Now Pickup Day Saturday" at bounding box center [294, 61] width 163 height 138
click at [125, 232] on button "+ Add New Item" at bounding box center [102, 223] width 70 height 19
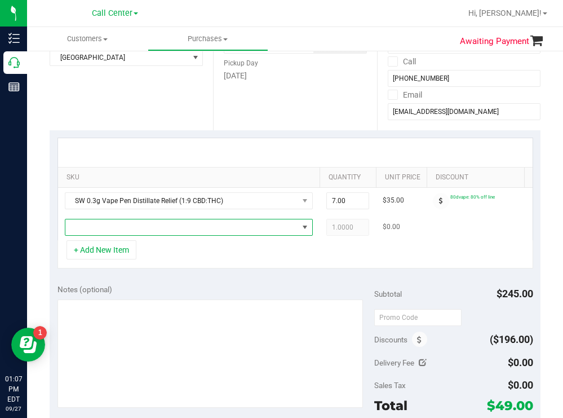
click at [137, 230] on span "NO DATA FOUND" at bounding box center [181, 227] width 233 height 16
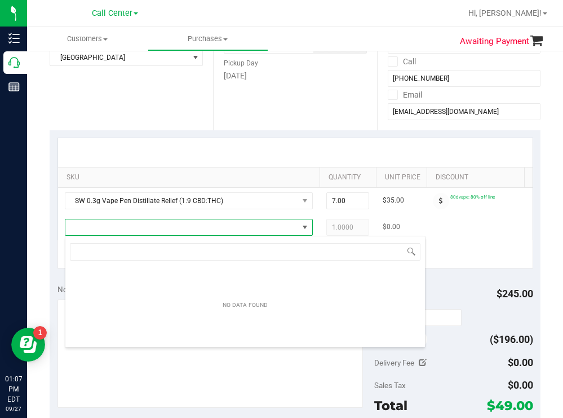
scroll to position [17, 248]
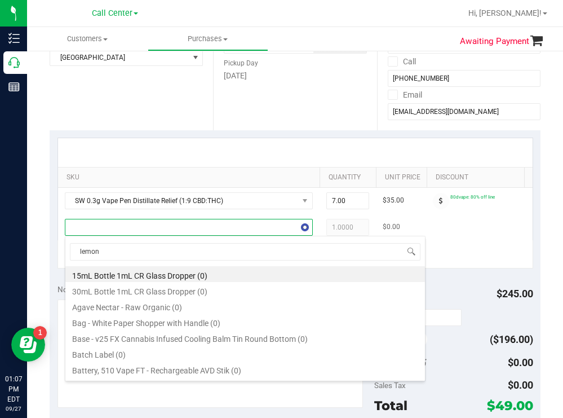
type input "lemon z"
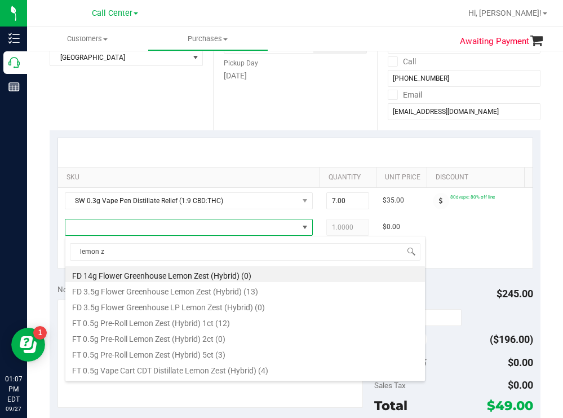
click at [231, 99] on div "Date Pickup Date/Time 09/27/2025 Now 09/27/2025 01:04 PM Now Pickup Day Saturday" at bounding box center [294, 61] width 163 height 138
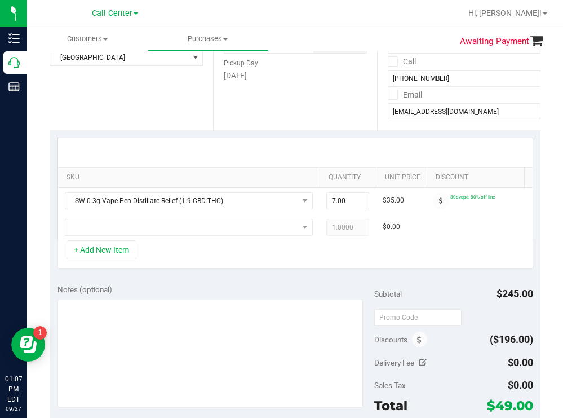
scroll to position [0, 170]
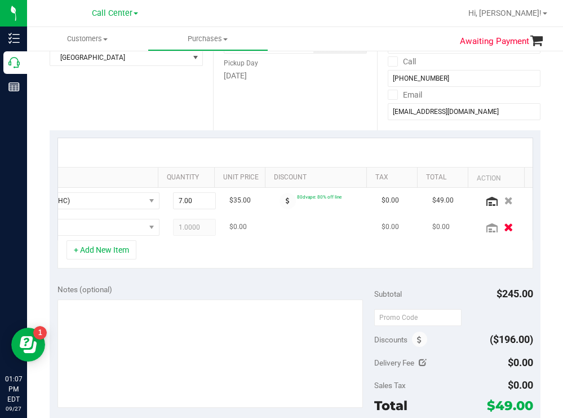
click at [504, 228] on icon "button" at bounding box center [509, 227] width 10 height 8
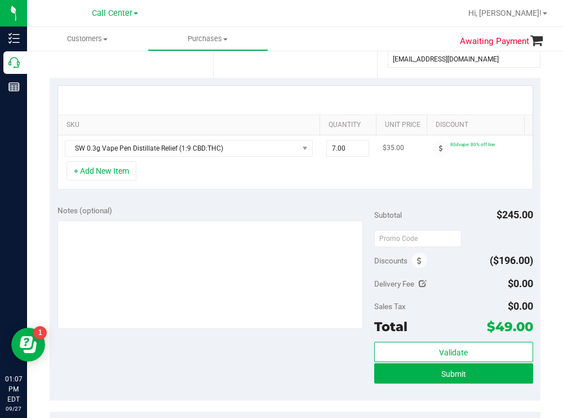
scroll to position [226, 0]
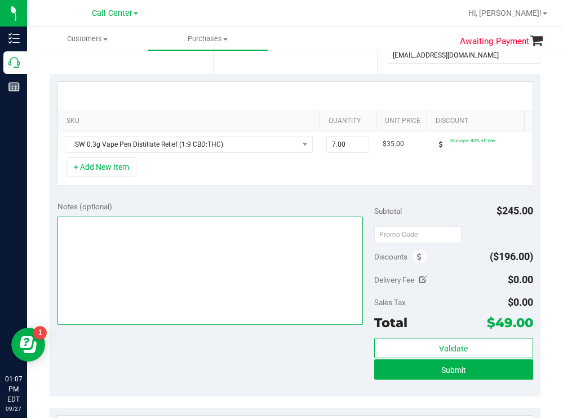
click at [198, 284] on textarea at bounding box center [211, 270] width 306 height 108
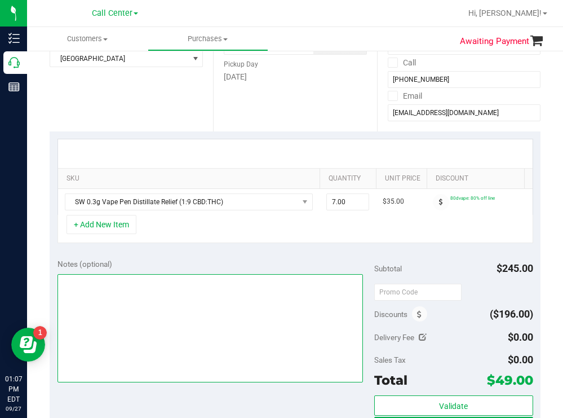
scroll to position [113, 0]
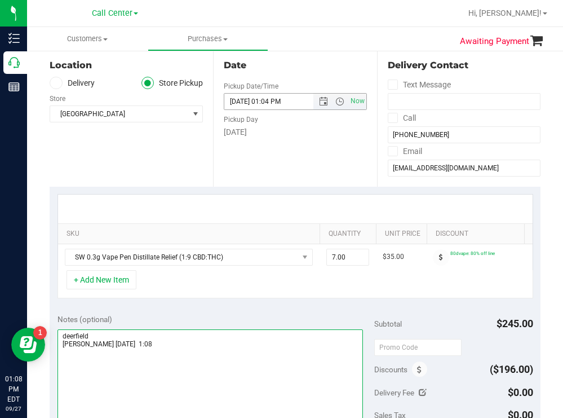
type textarea "deerfield todd 9/27 1:08"
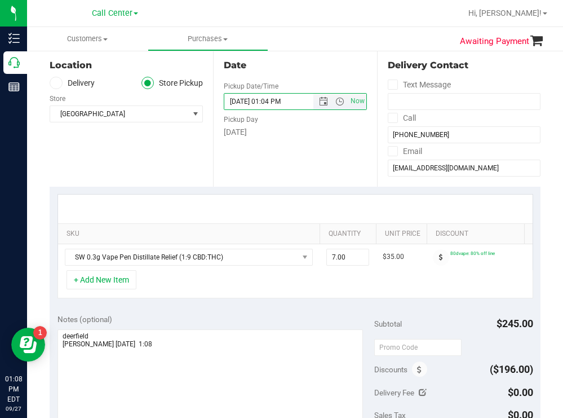
click at [281, 106] on input "09/27/2025 01:04 PM" at bounding box center [278, 102] width 108 height 16
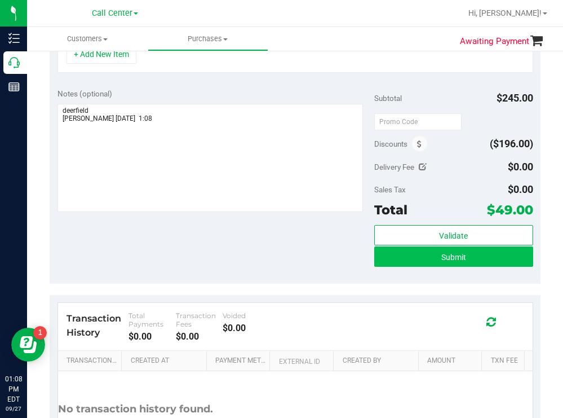
type input "09/27/2025 01:45 PM"
click at [422, 267] on button "Submit" at bounding box center [453, 256] width 158 height 20
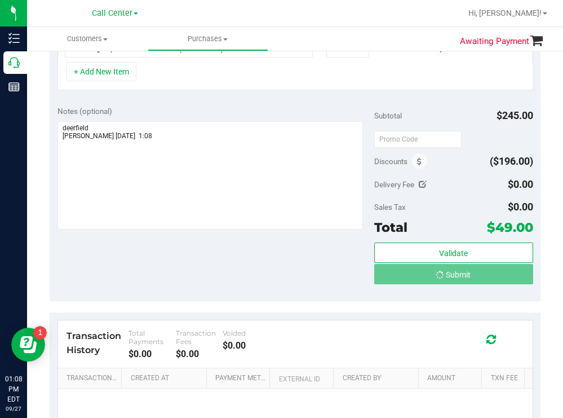
scroll to position [323, 0]
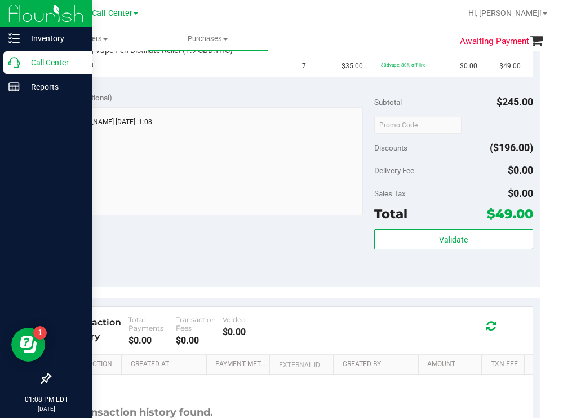
click at [41, 60] on p "Call Center" at bounding box center [54, 63] width 68 height 14
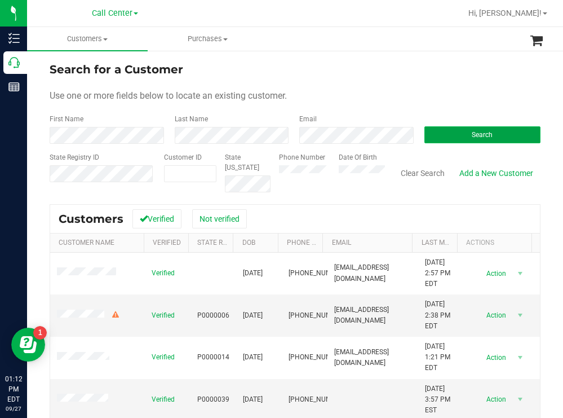
click at [440, 138] on button "Search" at bounding box center [483, 134] width 117 height 17
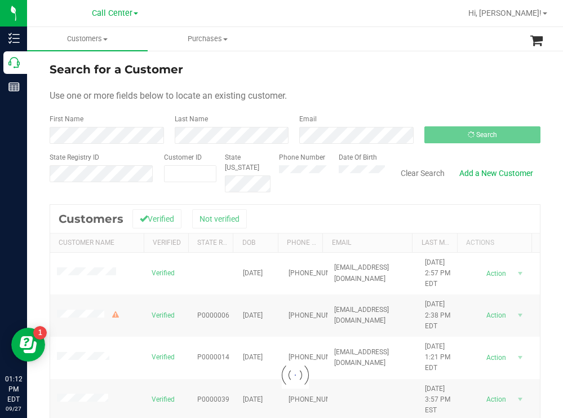
drag, startPoint x: 414, startPoint y: 70, endPoint x: 370, endPoint y: 72, distance: 43.4
click at [413, 70] on div "Search for a Customer" at bounding box center [295, 69] width 491 height 17
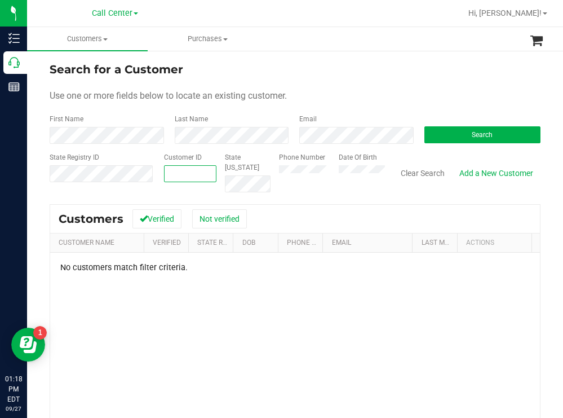
paste input "1440699"
type input "1440699"
click at [448, 136] on button "Search" at bounding box center [483, 134] width 117 height 17
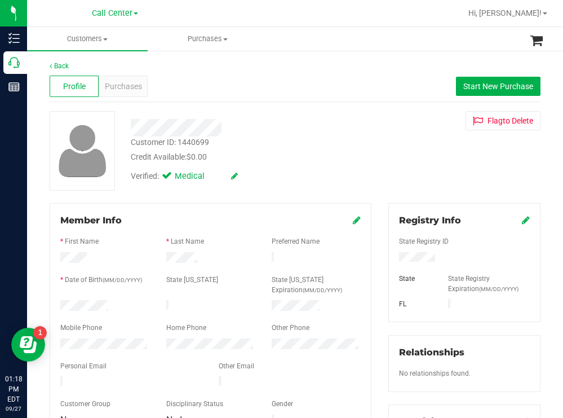
drag, startPoint x: 114, startPoint y: 307, endPoint x: 59, endPoint y: 304, distance: 54.8
click at [59, 304] on div at bounding box center [105, 307] width 106 height 14
drag, startPoint x: 469, startPoint y: 256, endPoint x: 390, endPoint y: 255, distance: 78.9
click at [391, 255] on div at bounding box center [465, 258] width 148 height 12
click at [314, 178] on div "Verified: Medical" at bounding box center [249, 175] width 254 height 25
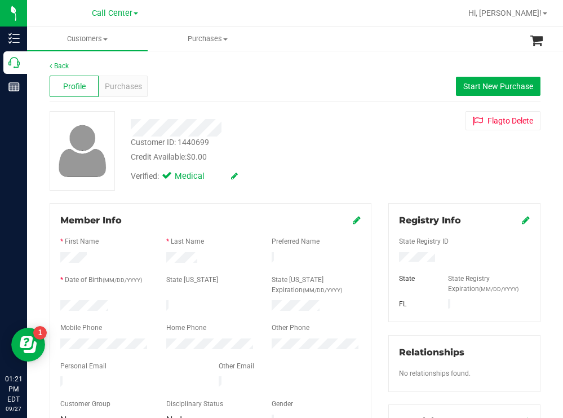
click at [58, 338] on div at bounding box center [105, 345] width 106 height 14
drag, startPoint x: 78, startPoint y: 345, endPoint x: 322, endPoint y: 182, distance: 294.0
click at [324, 182] on div "Verified: Medical" at bounding box center [249, 175] width 254 height 25
click at [132, 82] on span "Purchases" at bounding box center [123, 87] width 37 height 12
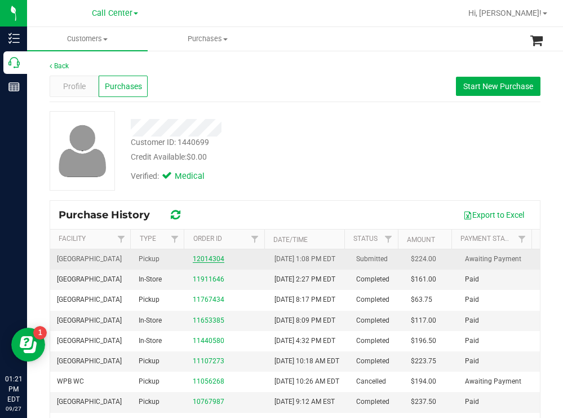
click at [213, 263] on link "12014304" at bounding box center [209, 259] width 32 height 8
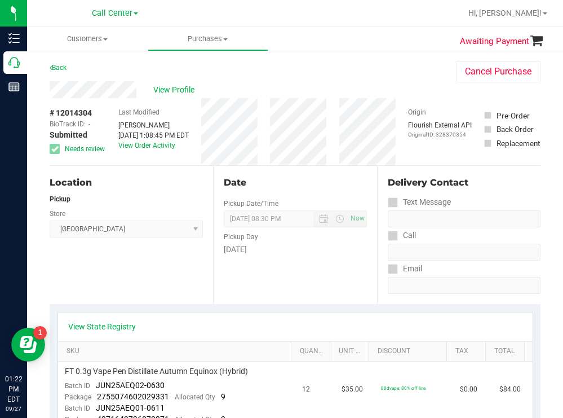
click at [316, 80] on div "Back Cancel Purchase" at bounding box center [295, 71] width 491 height 20
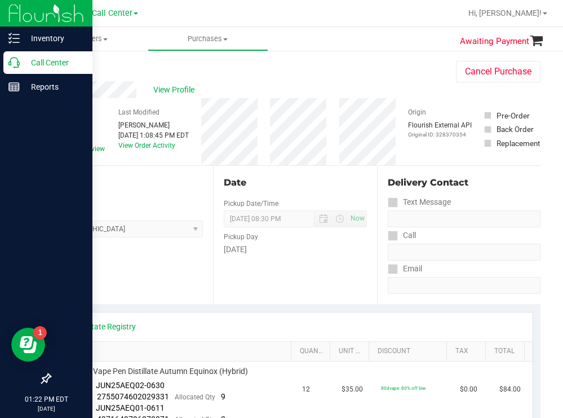
click at [68, 60] on p "Call Center" at bounding box center [54, 63] width 68 height 14
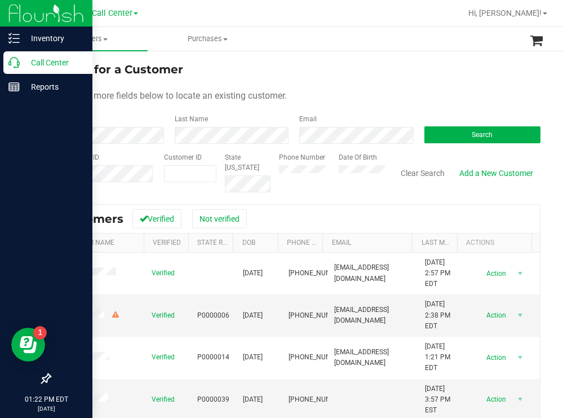
drag, startPoint x: 51, startPoint y: 58, endPoint x: 67, endPoint y: 57, distance: 15.8
click at [51, 58] on p "Call Center" at bounding box center [54, 63] width 68 height 14
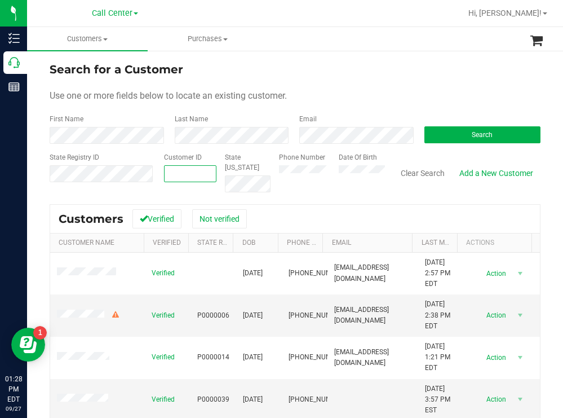
paste input "576001"
type input "576001"
click at [457, 135] on button "Search" at bounding box center [483, 134] width 117 height 17
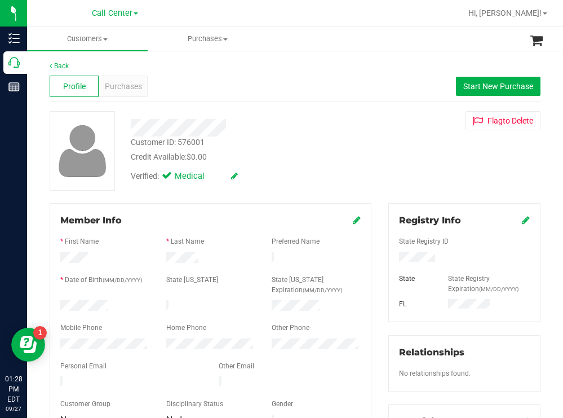
click at [60, 302] on div at bounding box center [105, 307] width 106 height 14
drag, startPoint x: 436, startPoint y: 265, endPoint x: 387, endPoint y: 263, distance: 49.1
click at [399, 262] on div "State Registry ID State State Registry Expiration (MM/DD/YYYY) FL" at bounding box center [464, 269] width 131 height 84
copy div
drag, startPoint x: 293, startPoint y: 140, endPoint x: 277, endPoint y: 147, distance: 17.0
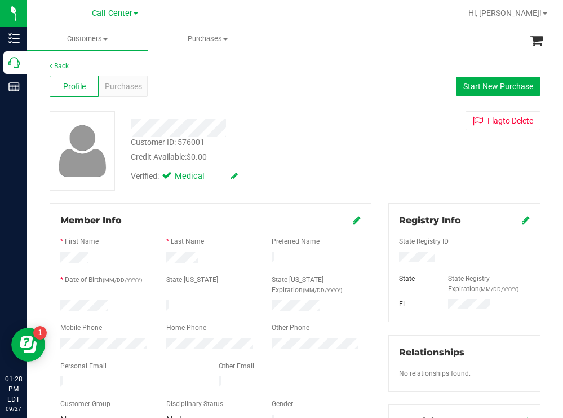
click at [293, 140] on div "Customer ID: 576001 Credit Available: $0.00" at bounding box center [249, 149] width 254 height 26
click at [378, 144] on div "Customer ID: 576001 Credit Available: $0.00 Verified: Medical Flag to Delete" at bounding box center [295, 150] width 508 height 79
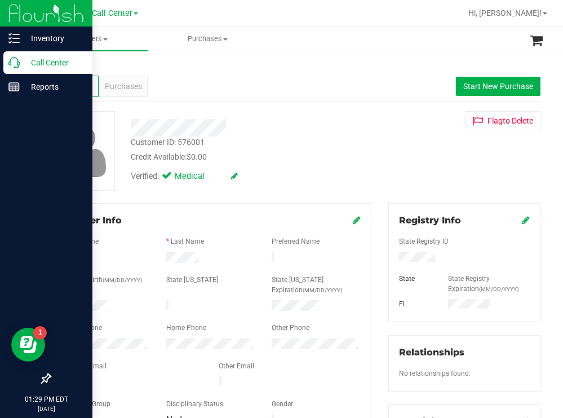
click at [53, 61] on p "Call Center" at bounding box center [54, 63] width 68 height 14
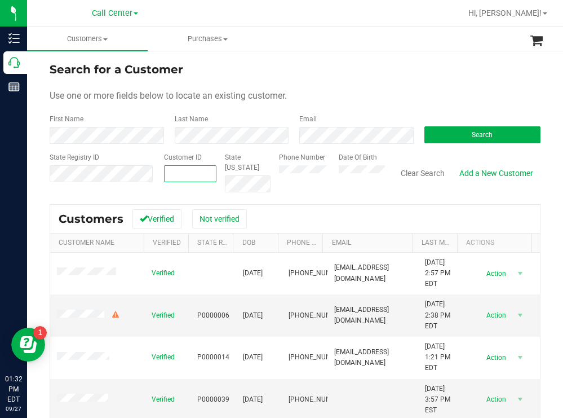
paste input "66938"
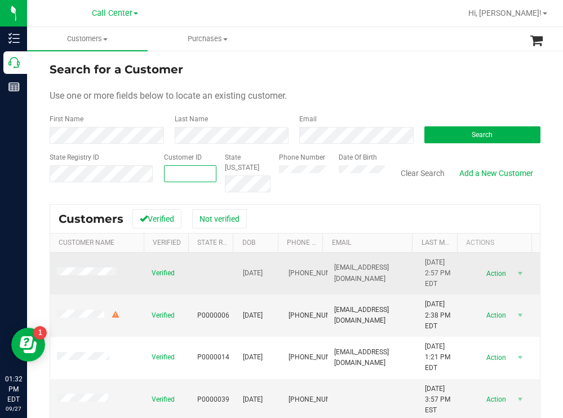
type input "66938"
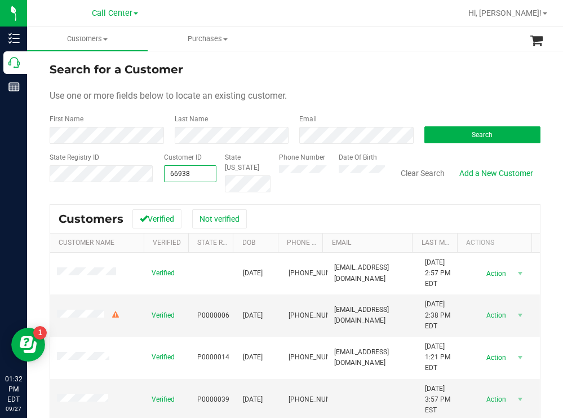
type input "66938"
click at [405, 126] on div "Email" at bounding box center [353, 129] width 125 height 30
click at [443, 137] on button "Search" at bounding box center [483, 134] width 117 height 17
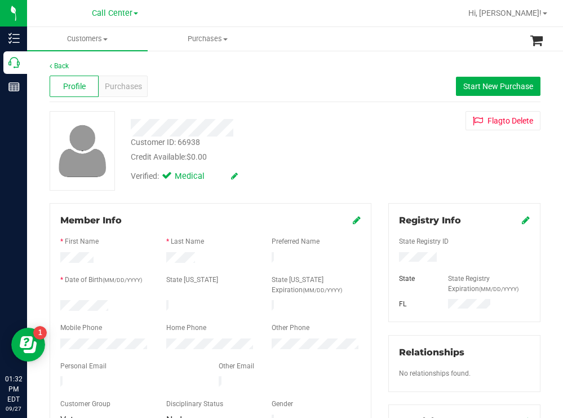
click at [61, 303] on div at bounding box center [105, 307] width 106 height 14
drag, startPoint x: 459, startPoint y: 254, endPoint x: 382, endPoint y: 255, distance: 76.7
click at [388, 255] on div "Registry Info State Registry ID State State Registry Expiration (MM/DD/YYYY) [G…" at bounding box center [464, 262] width 152 height 119
drag, startPoint x: 386, startPoint y: 128, endPoint x: 377, endPoint y: 130, distance: 8.8
click at [386, 128] on div "Flag to Delete" at bounding box center [464, 120] width 169 height 19
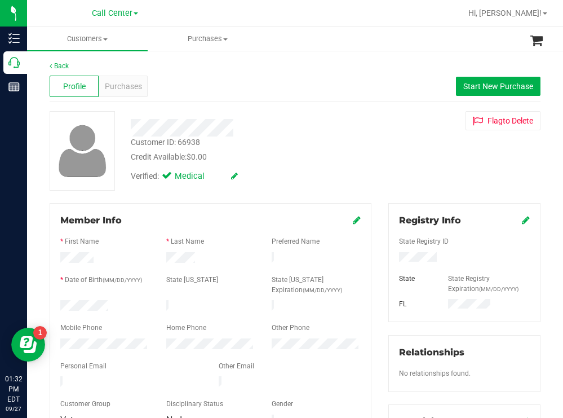
click at [60, 338] on div at bounding box center [105, 345] width 106 height 14
drag, startPoint x: 308, startPoint y: 128, endPoint x: 267, endPoint y: 118, distance: 41.7
click at [306, 128] on div at bounding box center [249, 127] width 254 height 17
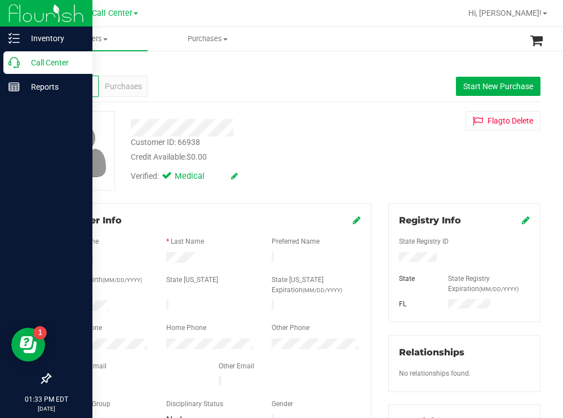
click at [74, 61] on p "Call Center" at bounding box center [54, 63] width 68 height 14
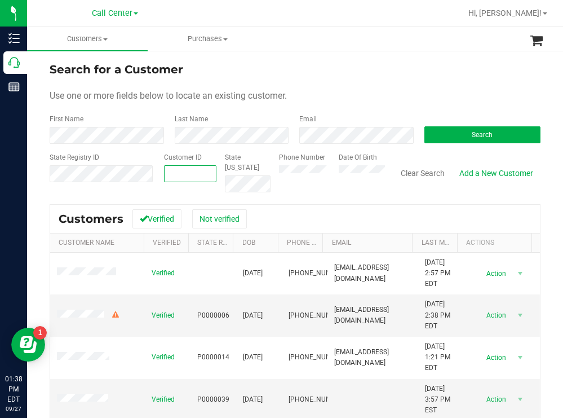
paste input "1397312"
type input "1397312"
click at [434, 132] on button "Search" at bounding box center [483, 134] width 117 height 17
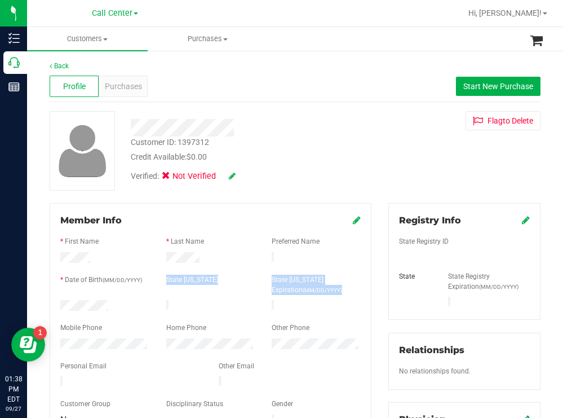
drag, startPoint x: 114, startPoint y: 303, endPoint x: 65, endPoint y: 296, distance: 49.0
click at [65, 295] on form "Member Info * First Name * Last Name Preferred Name * Date of Birth (MM/DD/YYYY…" at bounding box center [210, 321] width 300 height 214
click at [293, 178] on div "Verified: Not Verified" at bounding box center [249, 175] width 254 height 25
drag, startPoint x: 120, startPoint y: 302, endPoint x: 59, endPoint y: 299, distance: 60.4
click at [59, 300] on div at bounding box center [105, 307] width 106 height 14
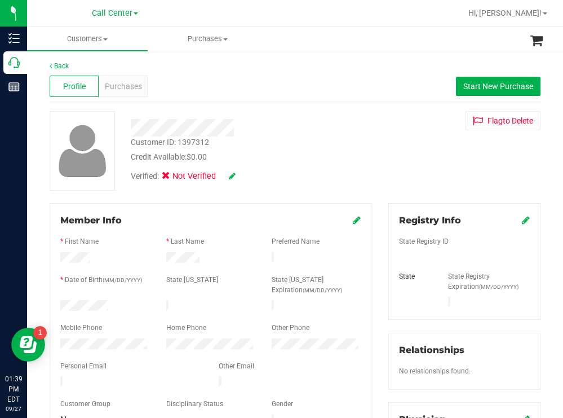
click at [183, 129] on div at bounding box center [249, 127] width 254 height 17
click at [303, 162] on div "Credit Available: $0.00" at bounding box center [249, 157] width 237 height 12
click at [130, 132] on div at bounding box center [249, 127] width 254 height 17
click at [334, 150] on div "Customer ID: 1397312 Credit Available: $0.00" at bounding box center [249, 149] width 254 height 26
click at [333, 138] on div "Customer ID: 1397312 Credit Available: $0.00" at bounding box center [249, 149] width 254 height 26
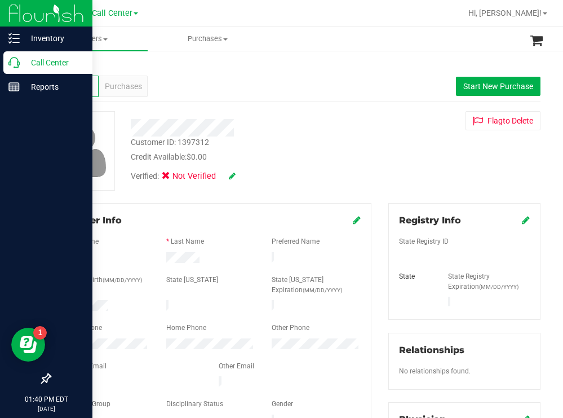
click at [56, 59] on p "Call Center" at bounding box center [54, 63] width 68 height 14
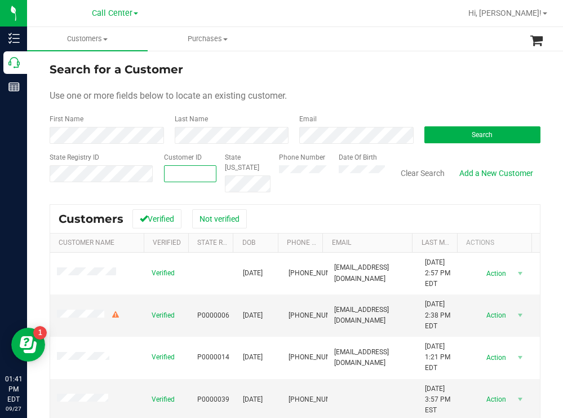
paste input "1435474"
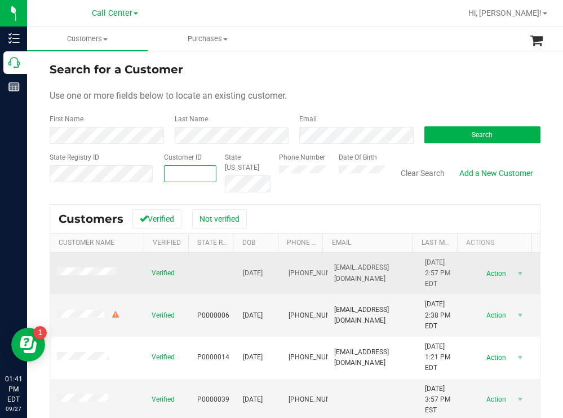
type input "1435474"
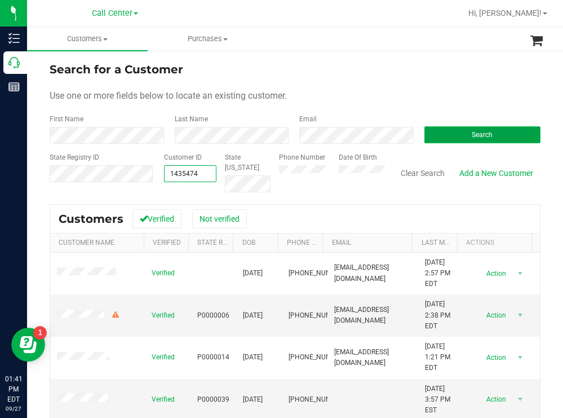
type input "1435474"
click at [443, 134] on button "Search" at bounding box center [483, 134] width 117 height 17
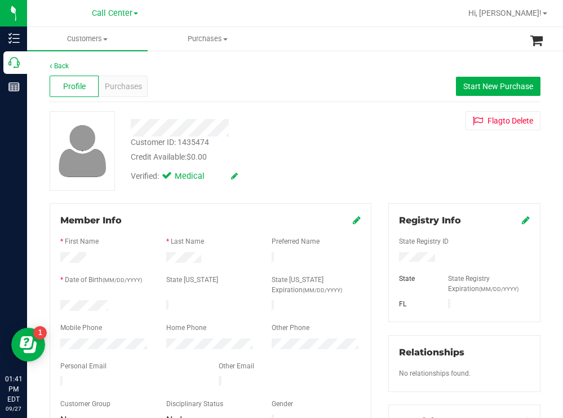
click at [132, 325] on form "Member Info * First Name * Last Name Preferred Name * Date of Birth (MM/DD/YYYY…" at bounding box center [210, 321] width 300 height 214
drag, startPoint x: 117, startPoint y: 300, endPoint x: 59, endPoint y: 304, distance: 57.6
click at [58, 304] on div at bounding box center [105, 307] width 106 height 14
drag, startPoint x: 454, startPoint y: 258, endPoint x: 391, endPoint y: 260, distance: 63.2
click at [391, 260] on div at bounding box center [465, 258] width 148 height 12
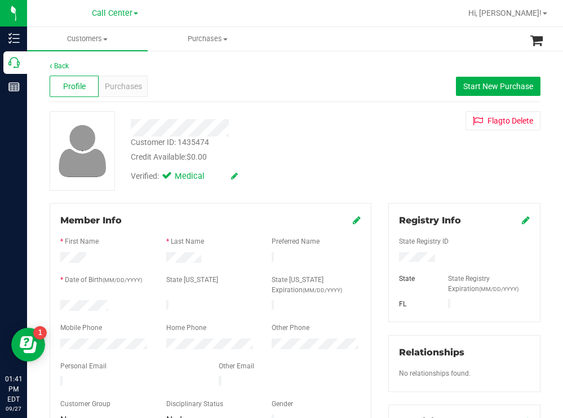
drag, startPoint x: 386, startPoint y: 147, endPoint x: 374, endPoint y: 158, distance: 16.0
click at [386, 147] on div "Customer ID: 1435474 Credit Available: $0.00 Verified: Medical Flag to Delete" at bounding box center [295, 150] width 508 height 79
click at [52, 338] on div at bounding box center [105, 345] width 106 height 14
click at [134, 83] on span "Purchases" at bounding box center [123, 87] width 37 height 12
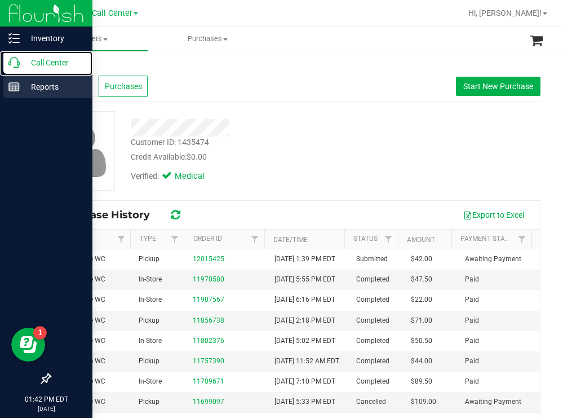
drag, startPoint x: 43, startPoint y: 61, endPoint x: 2, endPoint y: 82, distance: 45.6
click at [43, 61] on p "Call Center" at bounding box center [54, 63] width 68 height 14
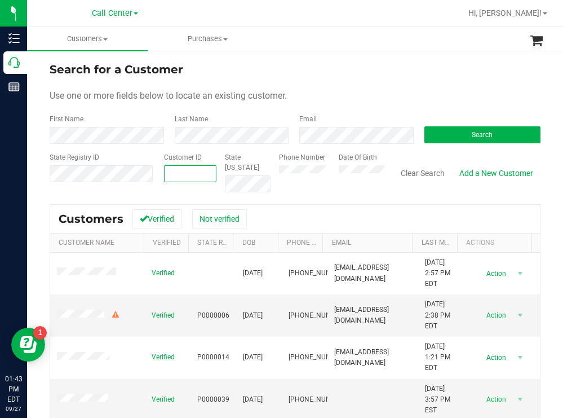
paste input "773494"
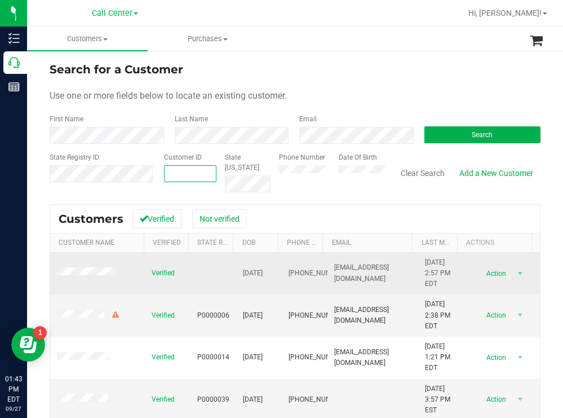
type input "773494"
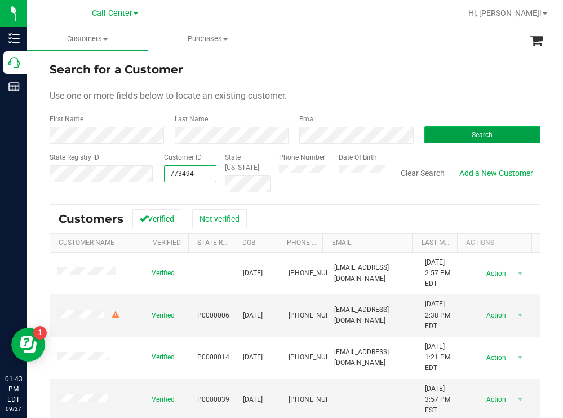
type input "773494"
click at [441, 136] on button "Search" at bounding box center [483, 134] width 117 height 17
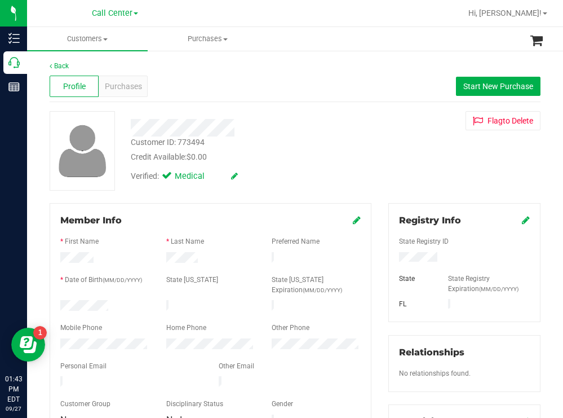
click at [295, 131] on div at bounding box center [249, 127] width 254 height 17
drag, startPoint x: 436, startPoint y: 262, endPoint x: 393, endPoint y: 260, distance: 43.5
click at [393, 260] on div at bounding box center [465, 258] width 148 height 12
click at [300, 148] on div "Customer ID: 773494 Credit Available: $0.00" at bounding box center [249, 149] width 254 height 26
click at [53, 307] on div at bounding box center [105, 307] width 106 height 14
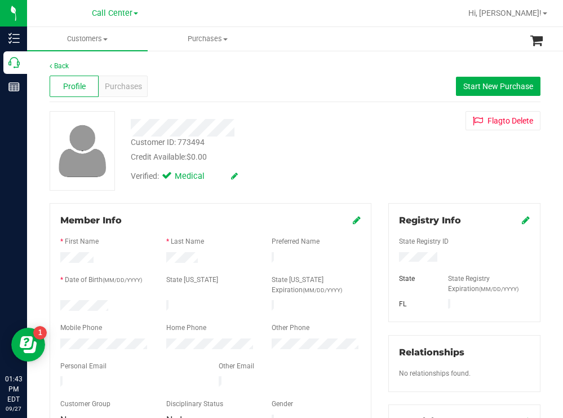
click at [125, 306] on div at bounding box center [105, 307] width 106 height 14
drag, startPoint x: 117, startPoint y: 303, endPoint x: 52, endPoint y: 306, distance: 64.3
click at [52, 306] on div at bounding box center [105, 307] width 106 height 14
click at [350, 188] on div "Customer ID: 773494 Credit Available: $0.00 Verified: Medical Flag to Delete" at bounding box center [295, 150] width 508 height 79
drag, startPoint x: 324, startPoint y: 148, endPoint x: 235, endPoint y: 106, distance: 98.6
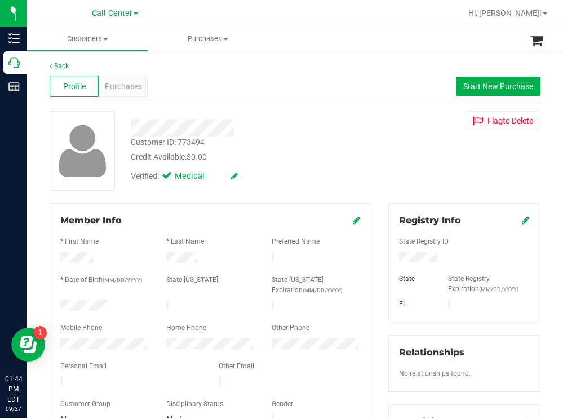
click at [322, 147] on div "Customer ID: 773494 Credit Available: $0.00" at bounding box center [249, 149] width 254 height 26
click at [121, 81] on span "Purchases" at bounding box center [123, 87] width 37 height 12
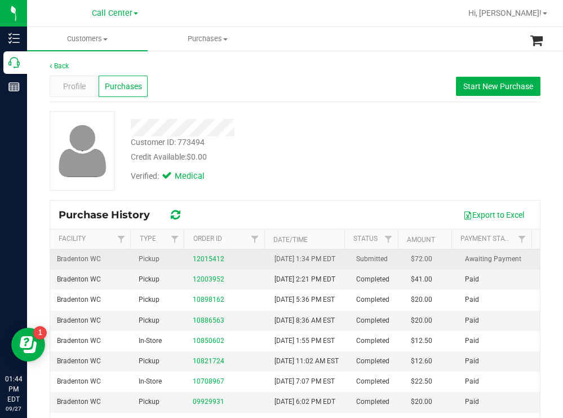
click at [219, 264] on div "12015412" at bounding box center [227, 259] width 68 height 11
click at [207, 263] on link "12015412" at bounding box center [209, 259] width 32 height 8
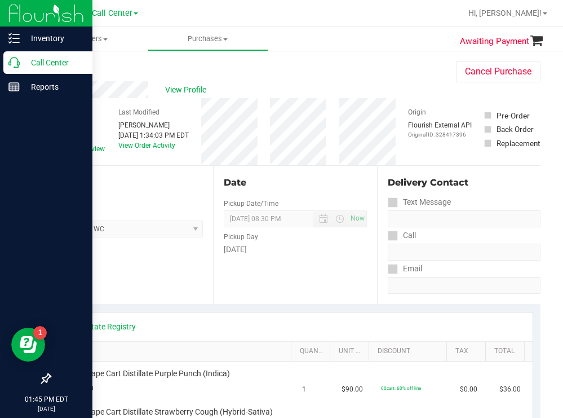
click at [55, 59] on p "Call Center" at bounding box center [54, 63] width 68 height 14
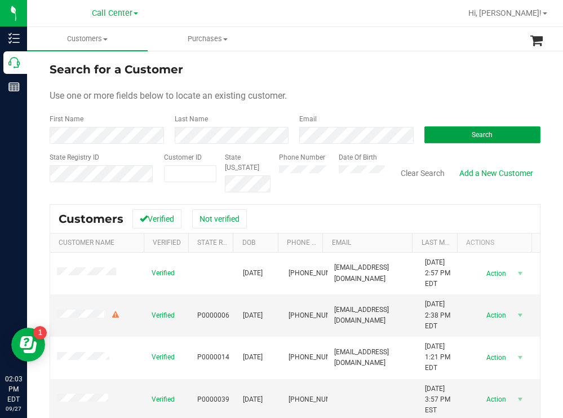
click at [442, 138] on button "Search" at bounding box center [483, 134] width 117 height 17
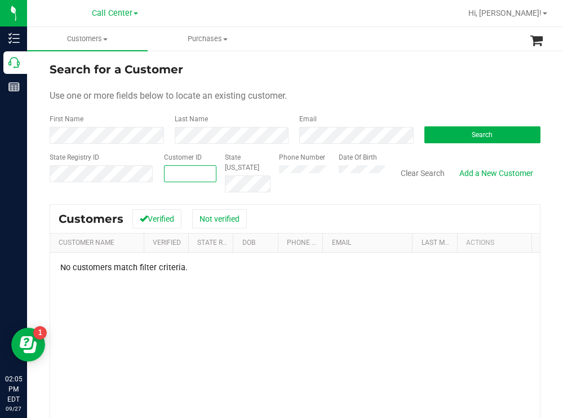
paste input "288576"
type input "288576"
click at [442, 130] on button "Search" at bounding box center [483, 134] width 117 height 17
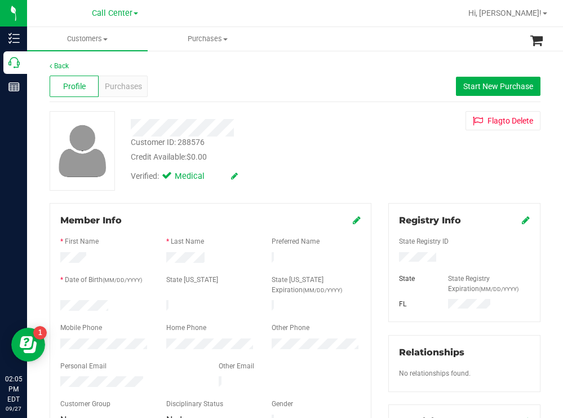
drag, startPoint x: 121, startPoint y: 299, endPoint x: 60, endPoint y: 304, distance: 61.7
click at [59, 304] on div at bounding box center [105, 307] width 106 height 14
drag, startPoint x: 431, startPoint y: 255, endPoint x: 377, endPoint y: 257, distance: 54.1
click at [380, 257] on div "Registry Info State Registry ID State State Registry Expiration (MM/DD/YYYY) [G…" at bounding box center [464, 414] width 169 height 422
drag, startPoint x: 393, startPoint y: 150, endPoint x: 387, endPoint y: 154, distance: 7.7
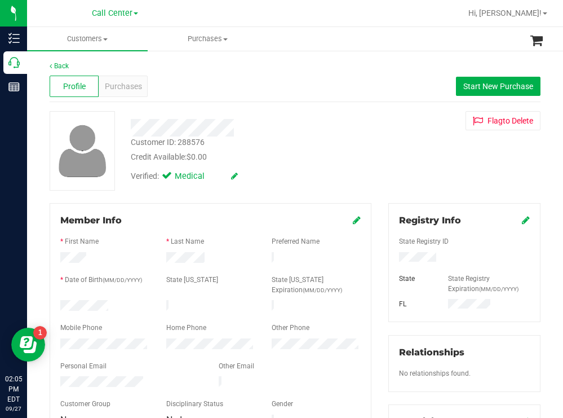
click at [392, 152] on div "Customer ID: 288576 Credit Available: $0.00 Verified: Medical Flag to Delete" at bounding box center [295, 150] width 508 height 79
click at [137, 90] on span "Purchases" at bounding box center [123, 87] width 37 height 12
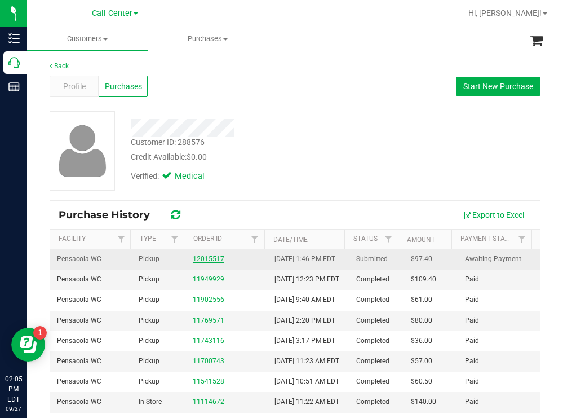
click at [213, 263] on link "12015517" at bounding box center [209, 259] width 32 height 8
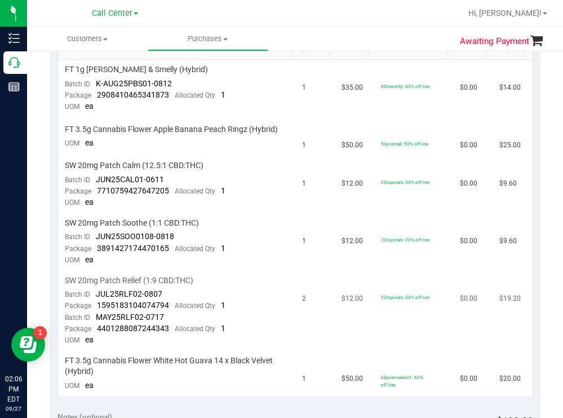
scroll to position [282, 0]
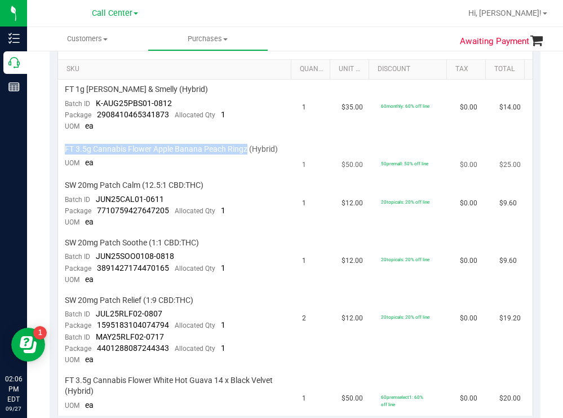
drag, startPoint x: 247, startPoint y: 150, endPoint x: 64, endPoint y: 151, distance: 183.2
click at [64, 151] on td "FT 3.5g Cannabis Flower Apple Banana Peach Ringz (Hybrid) UOM ea" at bounding box center [176, 156] width 237 height 38
copy span "FT 3.5g Cannabis Flower Apple Banana Peach Ringz"
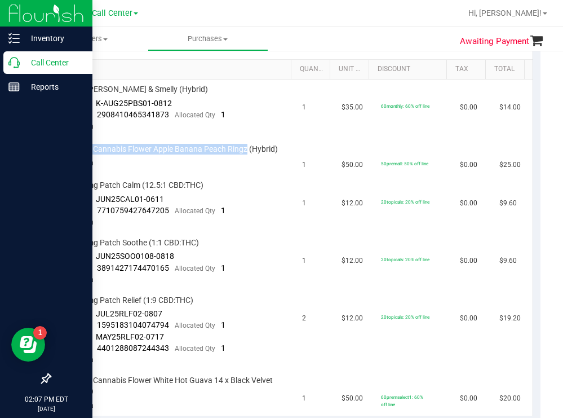
click at [45, 62] on p "Call Center" at bounding box center [54, 63] width 68 height 14
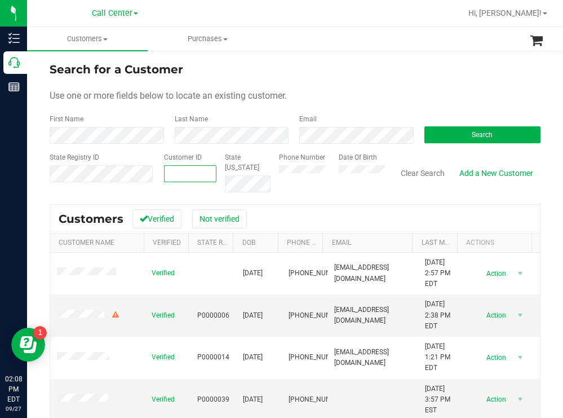
paste input "1402111"
type input "1402111"
click at [436, 131] on button "Search" at bounding box center [483, 134] width 117 height 17
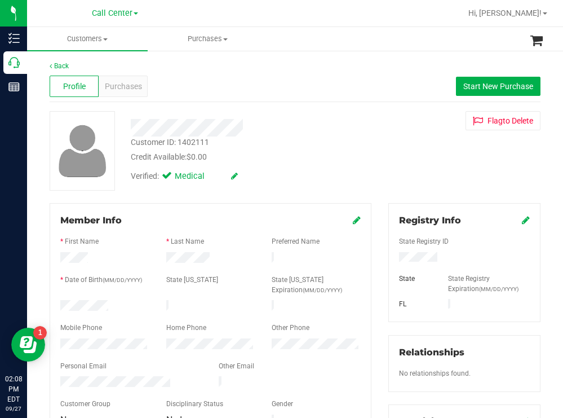
drag, startPoint x: 121, startPoint y: 303, endPoint x: 58, endPoint y: 303, distance: 62.6
click at [58, 302] on div at bounding box center [105, 307] width 106 height 14
drag, startPoint x: 436, startPoint y: 256, endPoint x: 384, endPoint y: 260, distance: 52.6
click at [388, 260] on div "Registry Info State Registry ID State State Registry Expiration (MM/DD/YYYY) [G…" at bounding box center [464, 262] width 152 height 119
drag, startPoint x: 419, startPoint y: 152, endPoint x: 384, endPoint y: 153, distance: 35.5
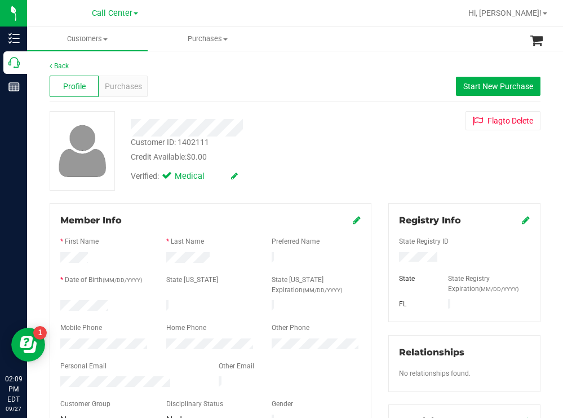
click at [417, 153] on div "Customer ID: 1402111 Credit Available: $0.00 Verified: Medical Flag to Delete" at bounding box center [295, 150] width 508 height 79
click at [130, 82] on span "Purchases" at bounding box center [123, 87] width 37 height 12
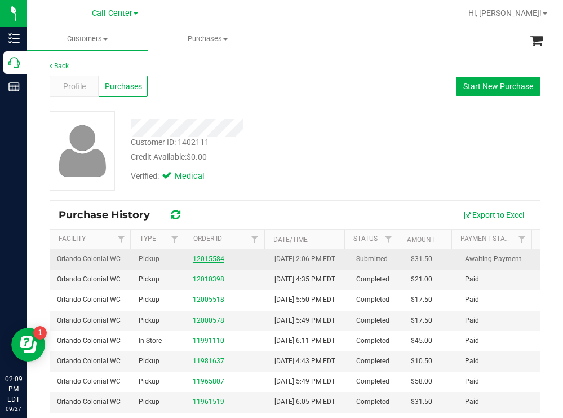
click at [201, 261] on link "12015584" at bounding box center [209, 259] width 32 height 8
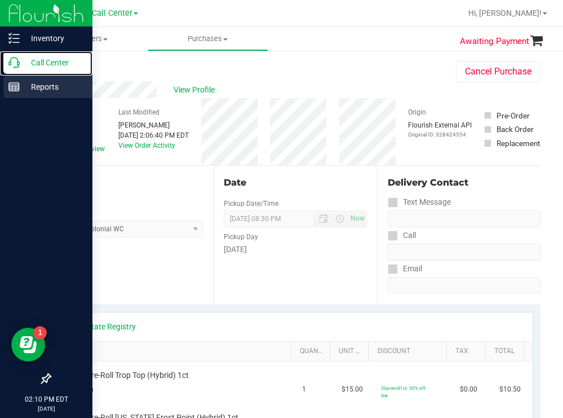
drag, startPoint x: 42, startPoint y: 63, endPoint x: 37, endPoint y: 82, distance: 19.1
click at [42, 63] on p "Call Center" at bounding box center [54, 63] width 68 height 14
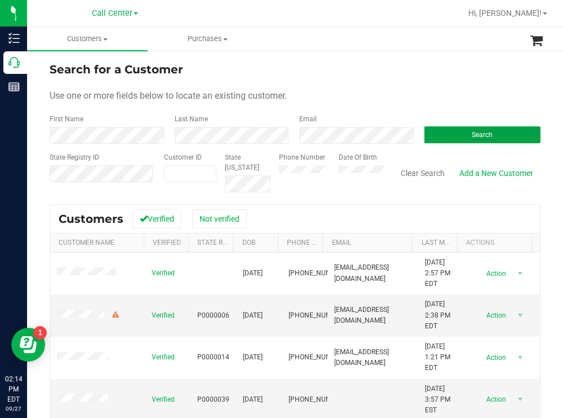
drag, startPoint x: 424, startPoint y: 135, endPoint x: 213, endPoint y: 81, distance: 218.4
click at [425, 135] on button "Search" at bounding box center [483, 134] width 117 height 17
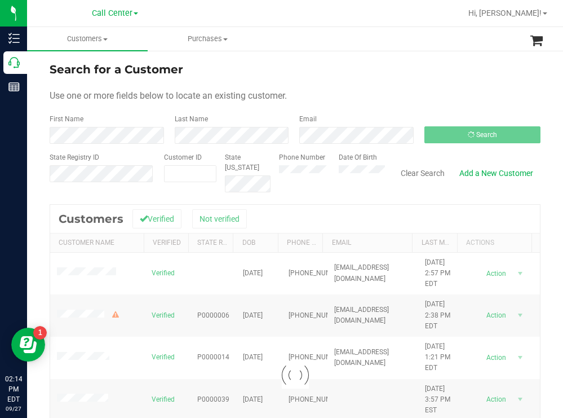
click at [408, 76] on div "Search for a Customer" at bounding box center [295, 69] width 491 height 17
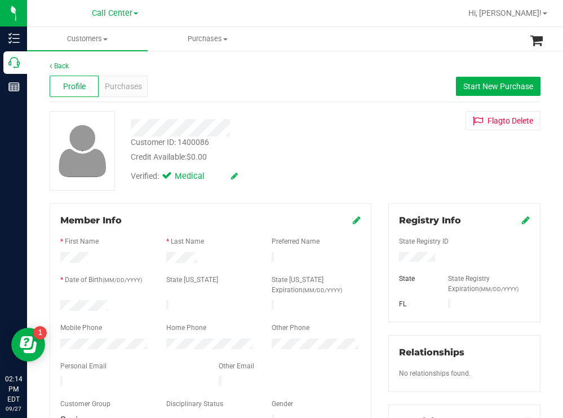
drag, startPoint x: 123, startPoint y: 302, endPoint x: 56, endPoint y: 302, distance: 67.1
click at [56, 302] on div at bounding box center [105, 307] width 106 height 14
drag, startPoint x: 437, startPoint y: 254, endPoint x: 391, endPoint y: 258, distance: 46.9
click at [388, 257] on div "Registry Info State Registry ID State State Registry Expiration (MM/DD/YYYY) [G…" at bounding box center [464, 262] width 152 height 119
click at [308, 133] on div at bounding box center [249, 127] width 254 height 17
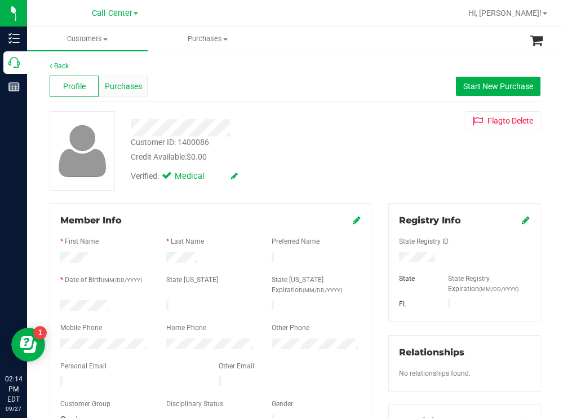
click at [131, 83] on span "Purchases" at bounding box center [123, 87] width 37 height 12
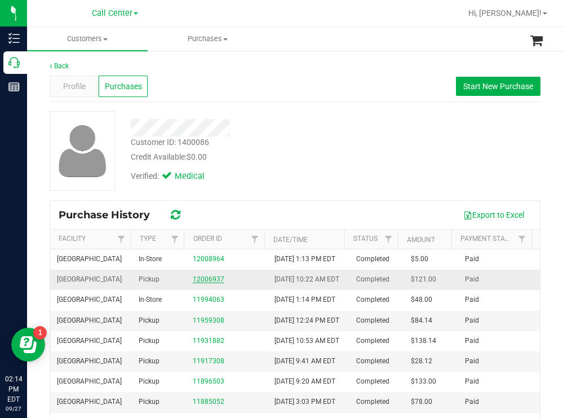
click at [209, 283] on link "12006937" at bounding box center [209, 279] width 32 height 8
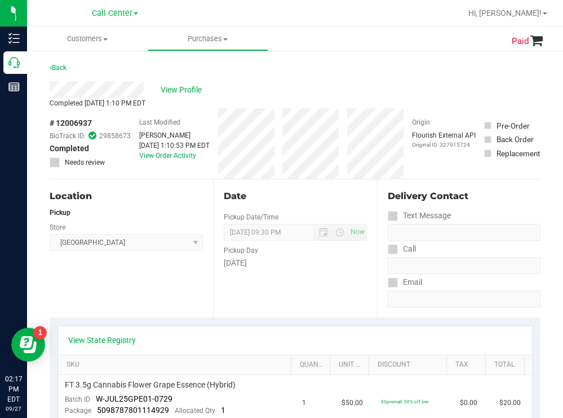
drag, startPoint x: 84, startPoint y: 121, endPoint x: 56, endPoint y: 121, distance: 27.6
click at [56, 121] on div "# 12006937 BioTrack ID: 29858673 Completed Needs review" at bounding box center [90, 142] width 81 height 50
copy div "12006937"
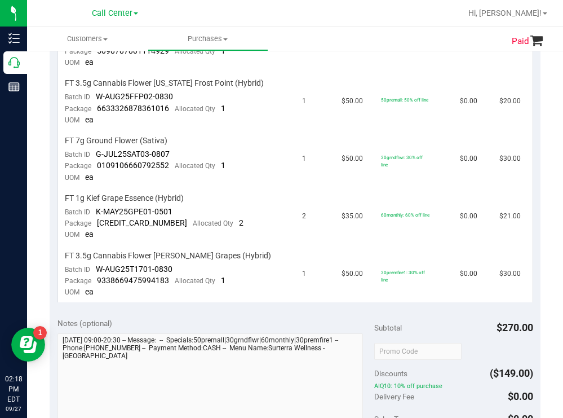
scroll to position [395, 0]
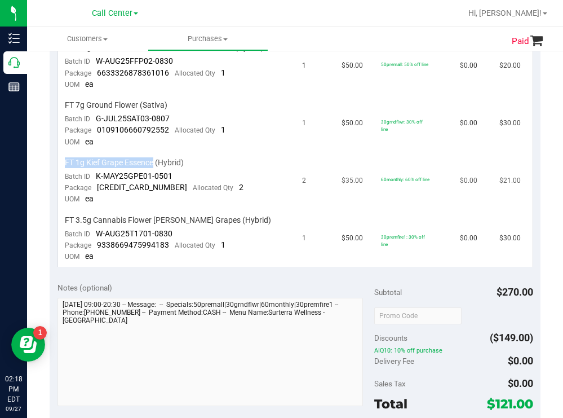
drag, startPoint x: 154, startPoint y: 163, endPoint x: 60, endPoint y: 161, distance: 94.2
click at [60, 161] on td "FT 1g Kief Grape Essence (Hybrid) Batch ID K-MAY25GPE01-0501 Package 5602830905…" at bounding box center [176, 182] width 237 height 58
copy span "FT 1g Kief Grape Essence"
drag, startPoint x: 175, startPoint y: 176, endPoint x: 95, endPoint y: 174, distance: 79.5
click at [95, 174] on td "FT 1g Kief Grape Essence (Hybrid) Batch ID K-MAY25GPE01-0501 Package 5602830905…" at bounding box center [176, 182] width 237 height 58
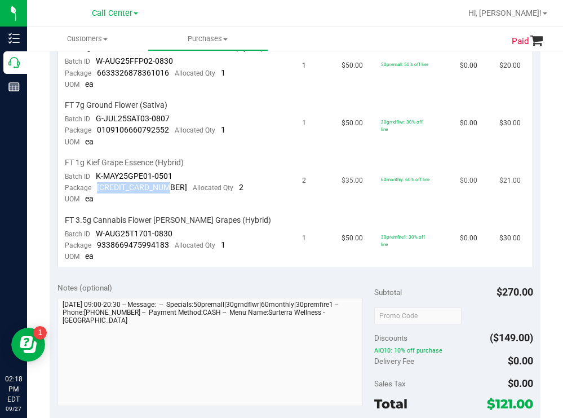
drag, startPoint x: 169, startPoint y: 189, endPoint x: 98, endPoint y: 187, distance: 70.5
click at [98, 187] on div "Package 5602830905052388 Allocated Qty 2" at bounding box center [154, 187] width 179 height 11
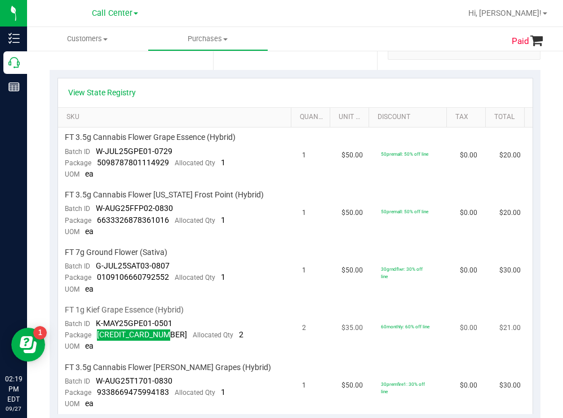
scroll to position [338, 0]
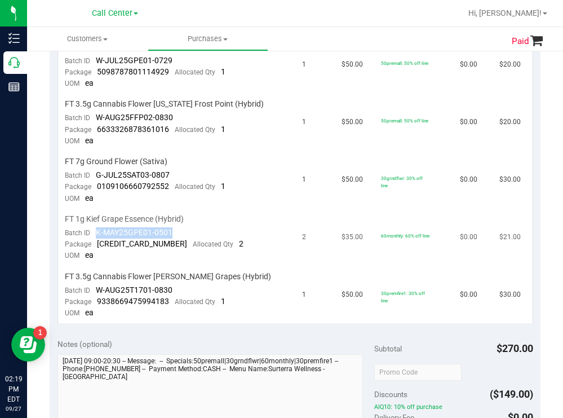
drag, startPoint x: 174, startPoint y: 232, endPoint x: 93, endPoint y: 229, distance: 81.2
click at [93, 229] on td "FT 1g Kief Grape Essence (Hybrid) Batch ID K-MAY25GPE01-0501 Package 5602830905…" at bounding box center [176, 238] width 237 height 58
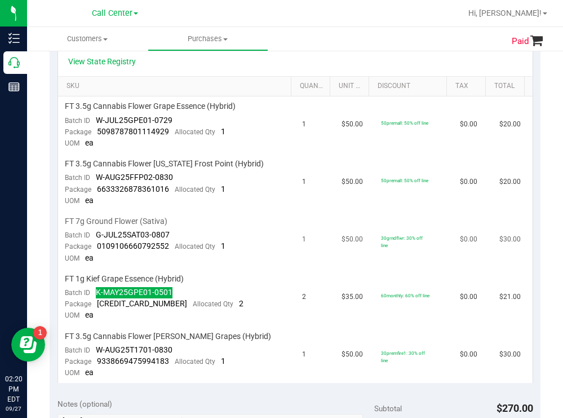
scroll to position [282, 0]
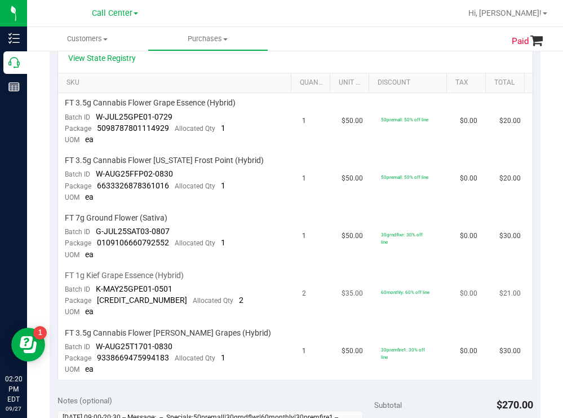
click at [211, 298] on div "Package 5602830905052388 Allocated Qty 2" at bounding box center [154, 300] width 179 height 11
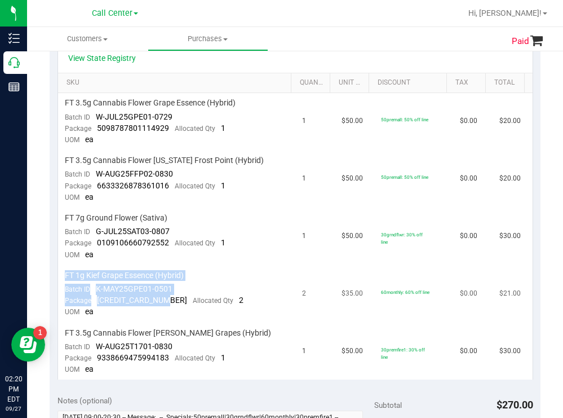
drag, startPoint x: 169, startPoint y: 299, endPoint x: 63, endPoint y: 279, distance: 107.8
click at [63, 279] on td "FT 1g Kief Grape Essence (Hybrid) Batch ID K-MAY25GPE01-0501 Package 5602830905…" at bounding box center [176, 295] width 237 height 58
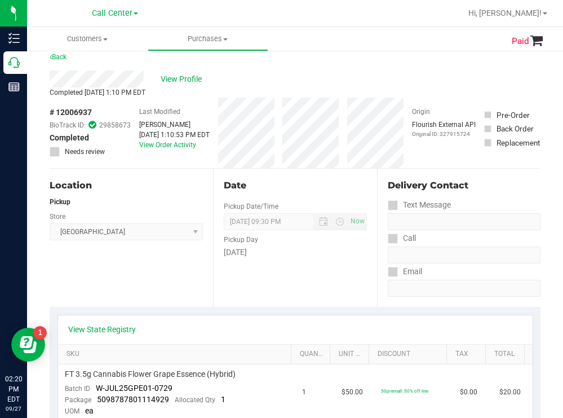
scroll to position [0, 0]
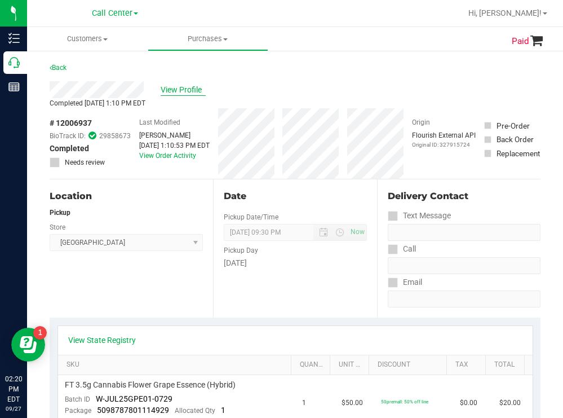
click at [201, 86] on span "View Profile" at bounding box center [183, 90] width 45 height 12
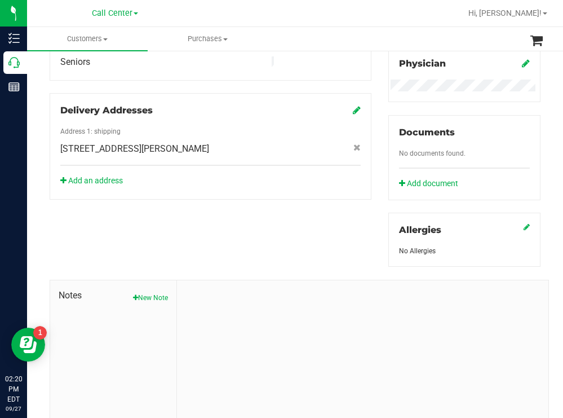
scroll to position [408, 0]
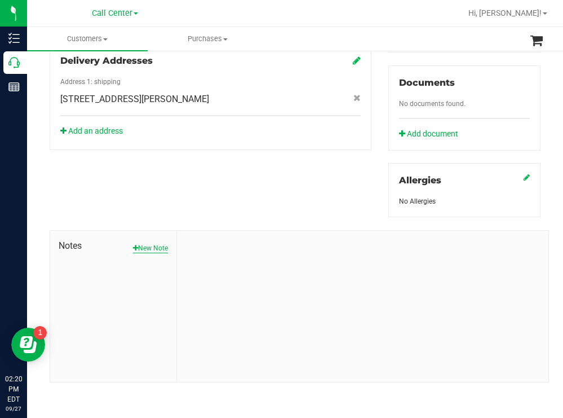
click at [149, 244] on button "New Note" at bounding box center [150, 248] width 35 height 10
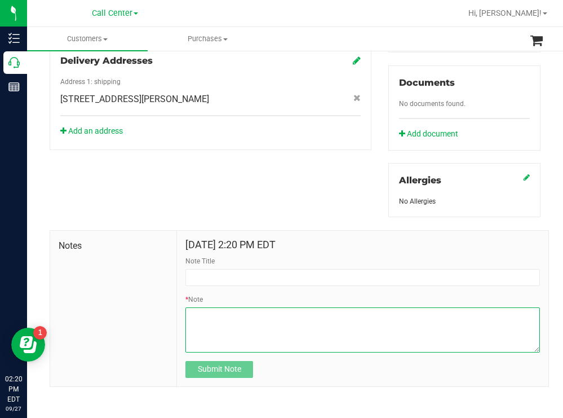
click at [217, 315] on textarea "* Note" at bounding box center [362, 329] width 355 height 45
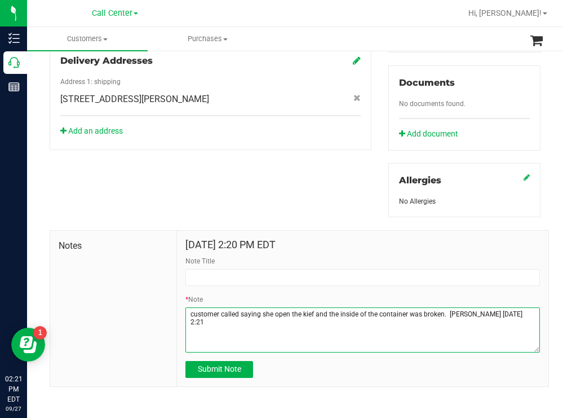
click at [440, 313] on textarea "* Note" at bounding box center [362, 329] width 355 height 45
paste textarea "FT 1g Kief Grape Essence (Hybrid) Batch IDK-MAY25GPE01-0501 Package560283090505…"
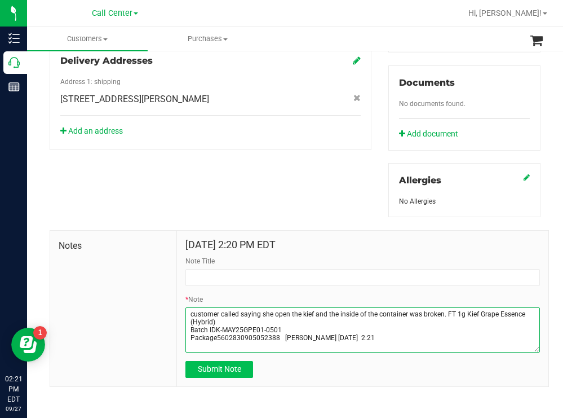
type textarea "customer called saying she open the kief and the inside of the container was br…"
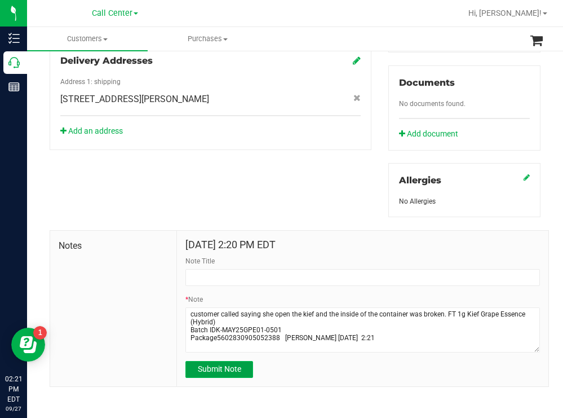
click at [222, 372] on span "Submit Note" at bounding box center [219, 368] width 43 height 9
type input "9/27/2025 14:21 PM EDT"
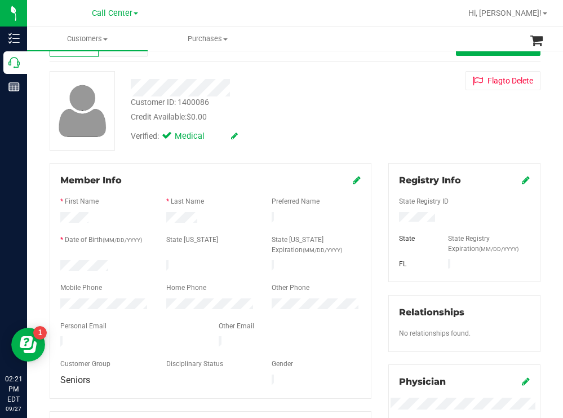
scroll to position [0, 0]
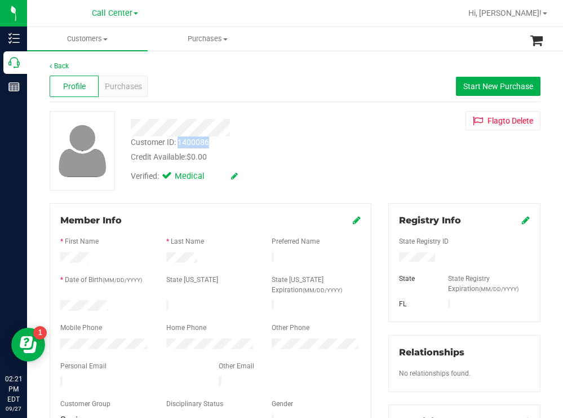
drag, startPoint x: 211, startPoint y: 141, endPoint x: 179, endPoint y: 138, distance: 31.8
click at [179, 138] on div "Customer ID: 1400086 Credit Available: $0.00" at bounding box center [249, 149] width 254 height 26
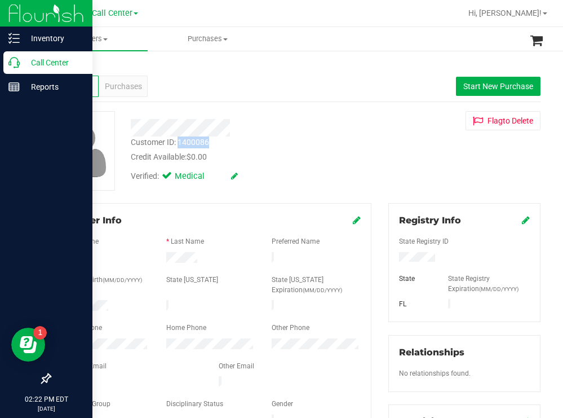
click at [64, 70] on div "Call Center" at bounding box center [47, 62] width 89 height 23
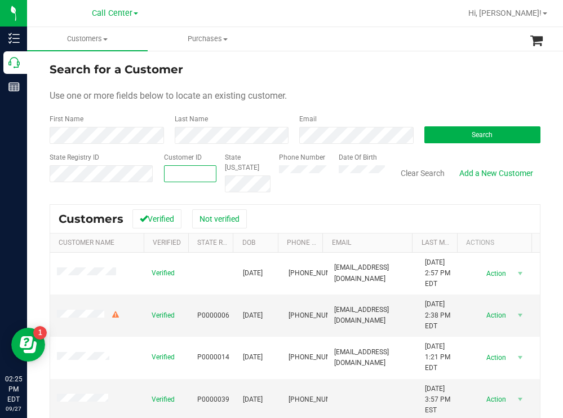
paste input "1403529"
type input "1403529"
click at [446, 133] on button "Search" at bounding box center [483, 134] width 117 height 17
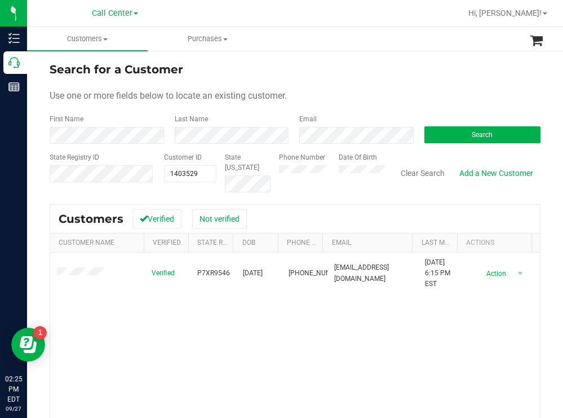
click at [317, 58] on div "Search for a Customer Use one or more fields below to locate an existing custom…" at bounding box center [295, 303] width 536 height 507
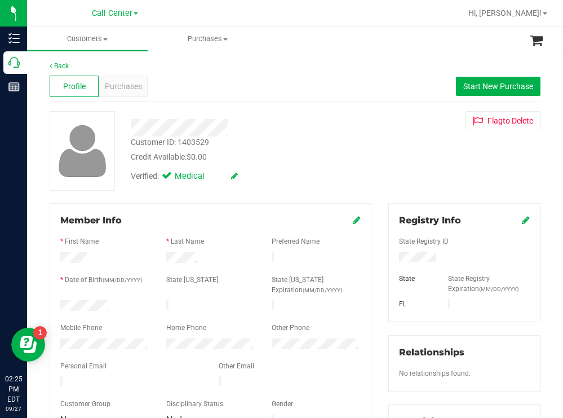
drag, startPoint x: 113, startPoint y: 307, endPoint x: 59, endPoint y: 305, distance: 54.1
click at [59, 305] on div at bounding box center [105, 307] width 106 height 14
drag, startPoint x: 433, startPoint y: 253, endPoint x: 380, endPoint y: 255, distance: 53.0
click at [380, 255] on div "Registry Info State Registry ID State State Registry Expiration (MM/DD/YYYY) [G…" at bounding box center [464, 414] width 169 height 422
click at [319, 161] on div "Credit Available: $0.00" at bounding box center [249, 157] width 237 height 12
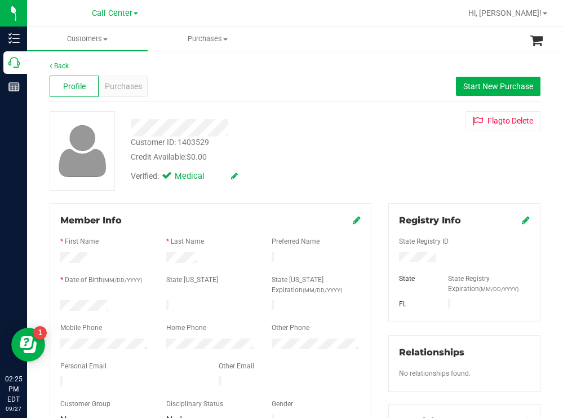
click at [59, 338] on div at bounding box center [105, 345] width 106 height 14
click at [117, 83] on span "Purchases" at bounding box center [123, 87] width 37 height 12
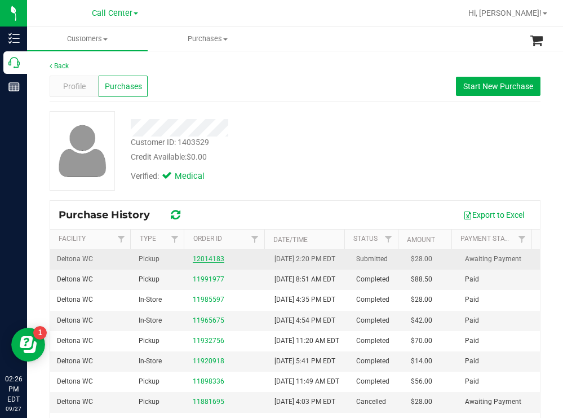
click at [202, 263] on link "12014183" at bounding box center [209, 259] width 32 height 8
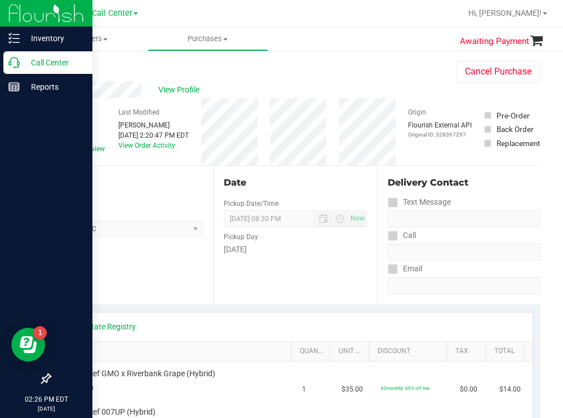
click at [45, 58] on p "Call Center" at bounding box center [54, 63] width 68 height 14
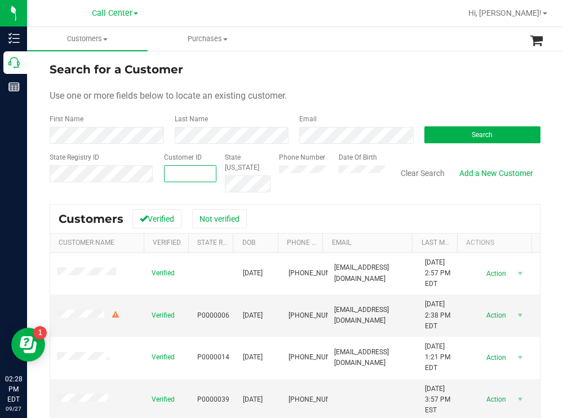
paste input "59265"
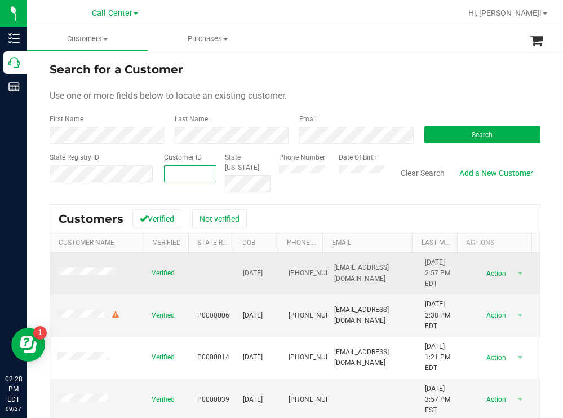
type input "59265"
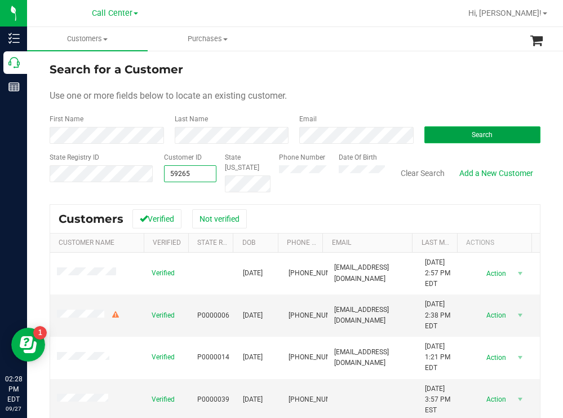
type input "59265"
click at [445, 132] on button "Search" at bounding box center [483, 134] width 117 height 17
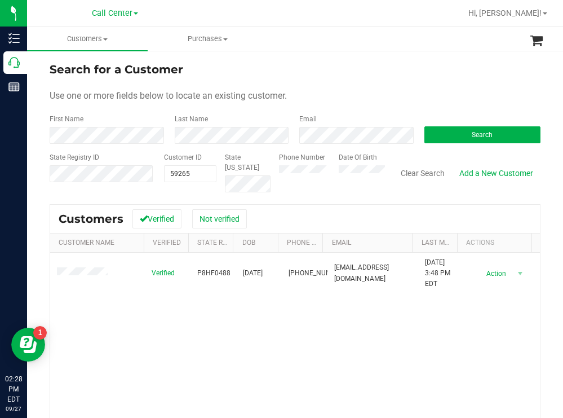
click at [335, 53] on div "Search for a Customer Use one or more fields below to locate an existing custom…" at bounding box center [295, 303] width 536 height 507
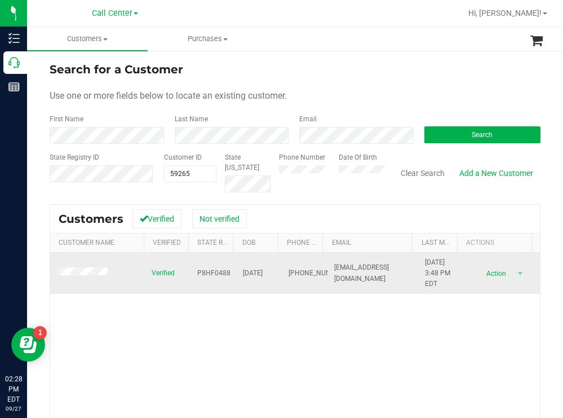
click at [98, 277] on span at bounding box center [84, 272] width 54 height 11
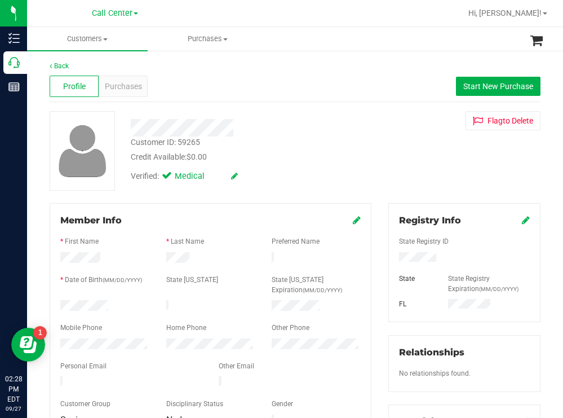
drag, startPoint x: 120, startPoint y: 300, endPoint x: 56, endPoint y: 304, distance: 63.8
click at [56, 304] on div at bounding box center [105, 307] width 106 height 14
drag, startPoint x: 443, startPoint y: 254, endPoint x: 389, endPoint y: 259, distance: 53.9
click at [391, 259] on div at bounding box center [465, 258] width 148 height 12
click at [320, 169] on div "Verified: Medical" at bounding box center [249, 175] width 254 height 25
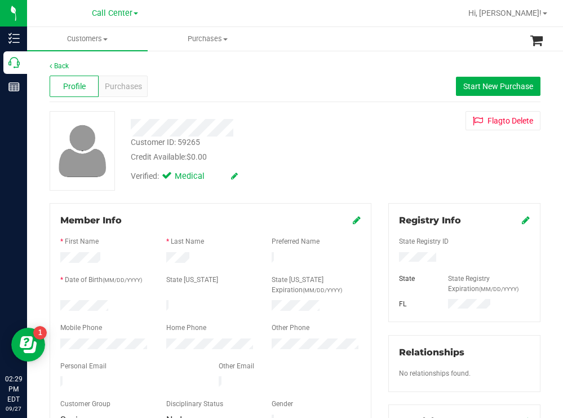
drag, startPoint x: 148, startPoint y: 333, endPoint x: 59, endPoint y: 339, distance: 89.3
click at [59, 339] on div at bounding box center [105, 345] width 106 height 14
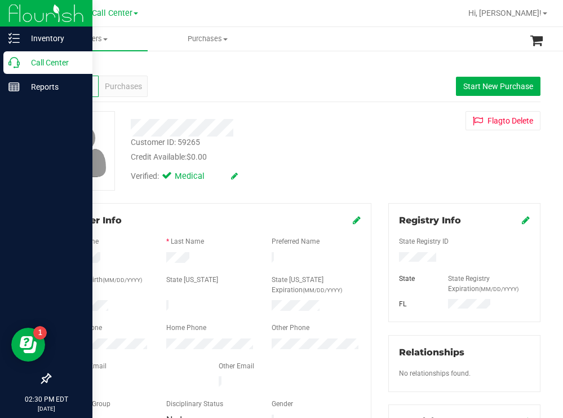
click at [35, 64] on p "Call Center" at bounding box center [54, 63] width 68 height 14
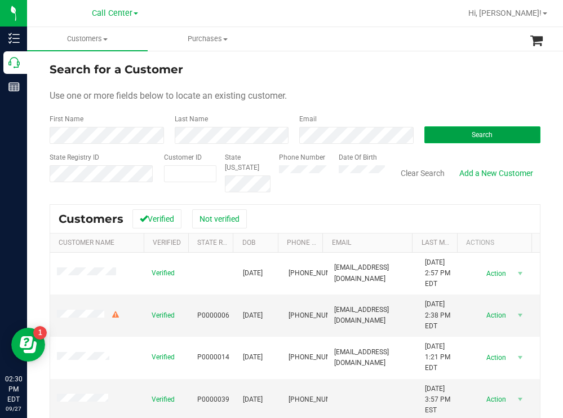
click at [445, 138] on button "Search" at bounding box center [483, 134] width 117 height 17
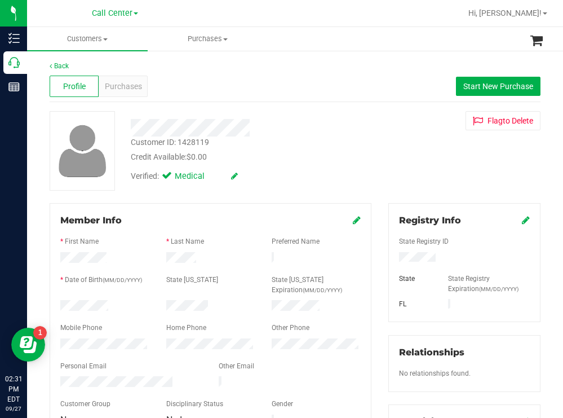
drag, startPoint x: 117, startPoint y: 300, endPoint x: 57, endPoint y: 303, distance: 59.9
click at [57, 303] on div at bounding box center [105, 307] width 106 height 14
click at [396, 260] on div at bounding box center [465, 258] width 148 height 12
click at [298, 156] on div "Credit Available: $0.00" at bounding box center [249, 157] width 237 height 12
click at [110, 82] on span "Purchases" at bounding box center [123, 87] width 37 height 12
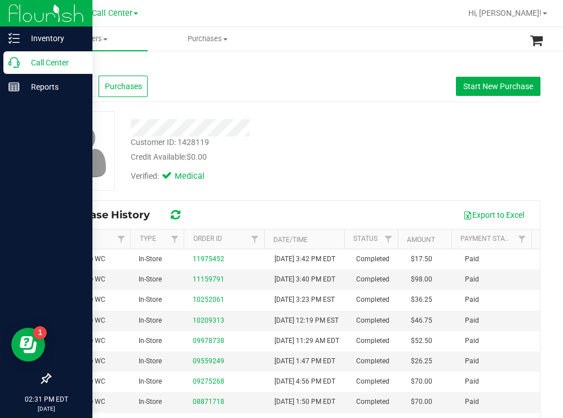
click at [36, 63] on p "Call Center" at bounding box center [54, 63] width 68 height 14
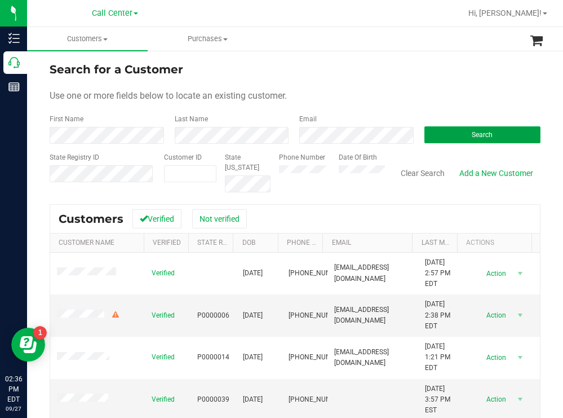
drag, startPoint x: 461, startPoint y: 136, endPoint x: 404, endPoint y: 107, distance: 64.8
click at [461, 136] on button "Search" at bounding box center [483, 134] width 117 height 17
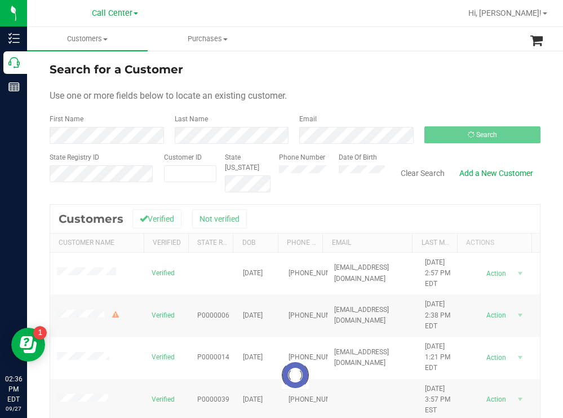
drag, startPoint x: 334, startPoint y: 56, endPoint x: 314, endPoint y: 54, distance: 20.4
click at [333, 56] on div "Search for a Customer Use one or more fields below to locate an existing custom…" at bounding box center [295, 303] width 536 height 507
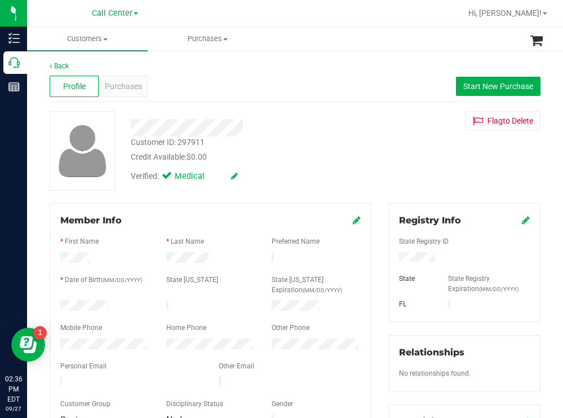
drag, startPoint x: 116, startPoint y: 304, endPoint x: 55, endPoint y: 303, distance: 60.3
click at [55, 303] on div at bounding box center [105, 307] width 106 height 14
drag, startPoint x: 444, startPoint y: 254, endPoint x: 388, endPoint y: 260, distance: 56.2
click at [391, 260] on div at bounding box center [465, 258] width 148 height 12
click at [341, 161] on div "Credit Available: $0.00" at bounding box center [249, 157] width 237 height 12
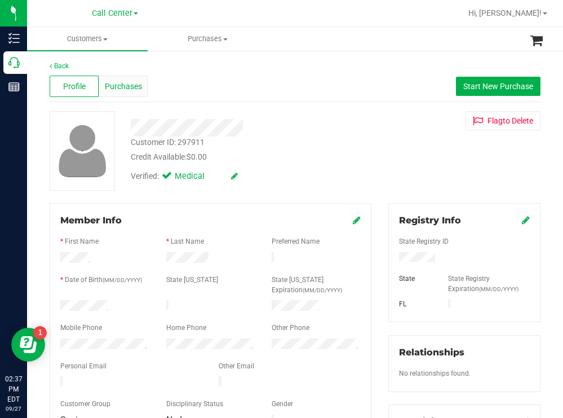
click at [118, 85] on span "Purchases" at bounding box center [123, 87] width 37 height 12
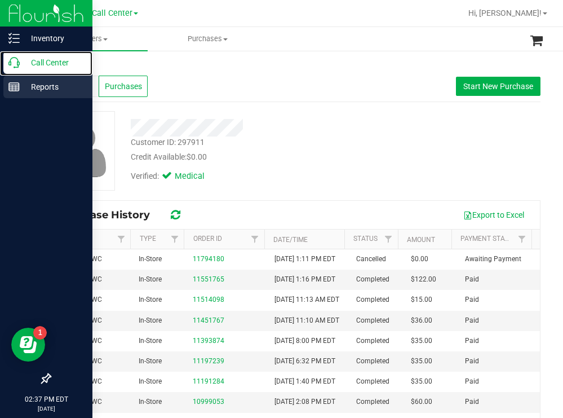
drag, startPoint x: 46, startPoint y: 63, endPoint x: 22, endPoint y: 76, distance: 27.5
click at [45, 63] on p "Call Center" at bounding box center [54, 63] width 68 height 14
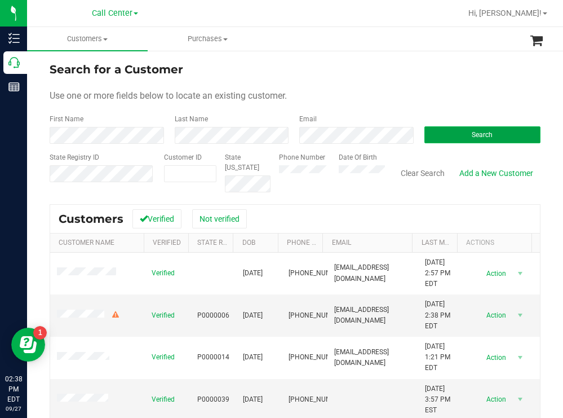
drag, startPoint x: 443, startPoint y: 136, endPoint x: 432, endPoint y: 133, distance: 11.1
click at [440, 136] on button "Search" at bounding box center [483, 134] width 117 height 17
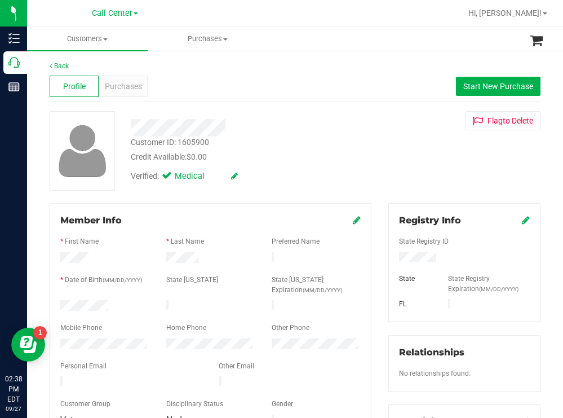
click at [62, 304] on div at bounding box center [105, 307] width 106 height 14
drag, startPoint x: 440, startPoint y: 254, endPoint x: 393, endPoint y: 261, distance: 47.9
click at [392, 261] on div at bounding box center [465, 258] width 148 height 12
drag, startPoint x: 289, startPoint y: 148, endPoint x: 241, endPoint y: 115, distance: 58.8
click at [283, 143] on div "Customer ID: 1605900 Credit Available: $0.00" at bounding box center [249, 149] width 254 height 26
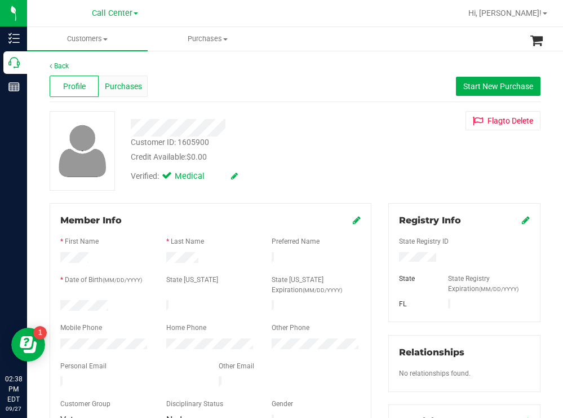
click at [122, 82] on span "Purchases" at bounding box center [123, 87] width 37 height 12
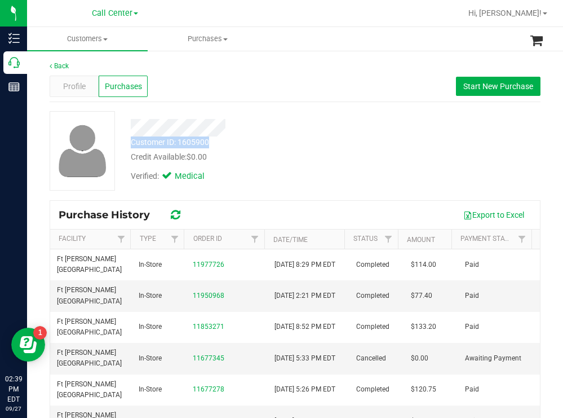
drag, startPoint x: 209, startPoint y: 139, endPoint x: 133, endPoint y: 140, distance: 76.1
click at [133, 140] on div "Customer ID: 1605900" at bounding box center [170, 142] width 78 height 12
click at [74, 89] on span "Profile" at bounding box center [74, 87] width 23 height 12
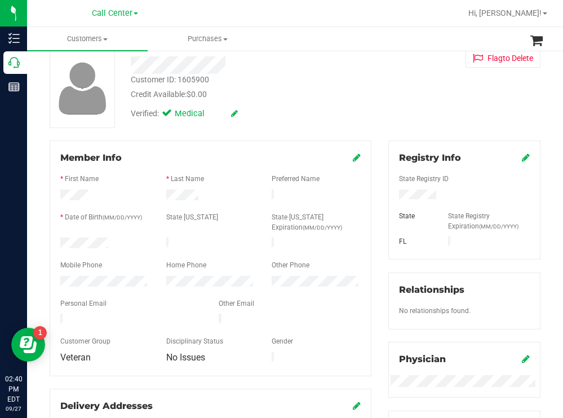
scroll to position [13, 0]
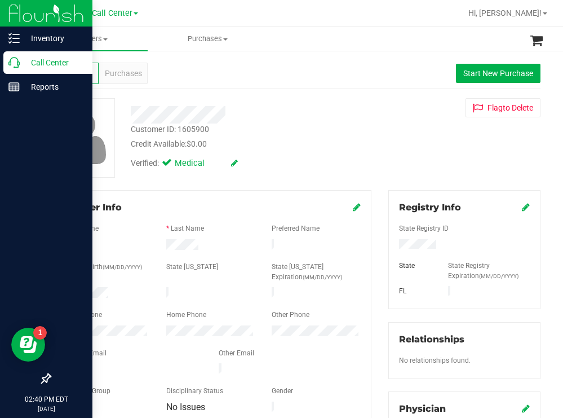
click at [47, 61] on p "Call Center" at bounding box center [54, 63] width 68 height 14
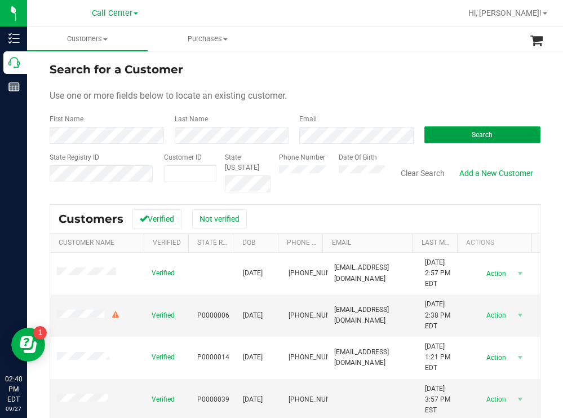
click at [425, 135] on button "Search" at bounding box center [483, 134] width 117 height 17
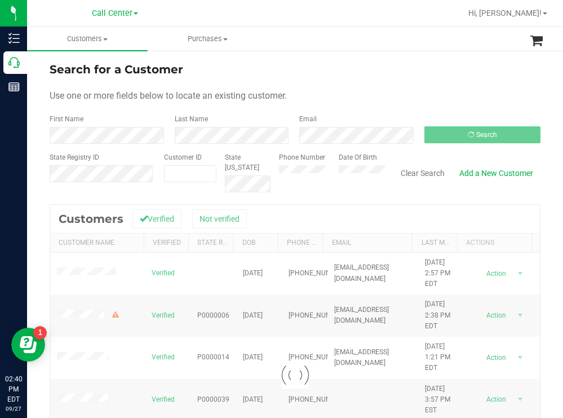
click at [335, 78] on form "Search for a Customer Use one or more fields below to locate an existing custom…" at bounding box center [295, 126] width 491 height 131
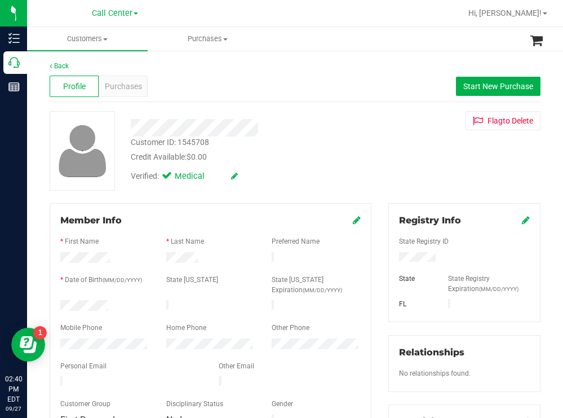
drag, startPoint x: 111, startPoint y: 302, endPoint x: 57, endPoint y: 303, distance: 54.1
click at [57, 303] on div at bounding box center [105, 307] width 106 height 14
drag, startPoint x: 436, startPoint y: 253, endPoint x: 391, endPoint y: 254, distance: 45.7
click at [391, 254] on div at bounding box center [465, 258] width 148 height 12
drag, startPoint x: 364, startPoint y: 165, endPoint x: 348, endPoint y: 156, distance: 18.0
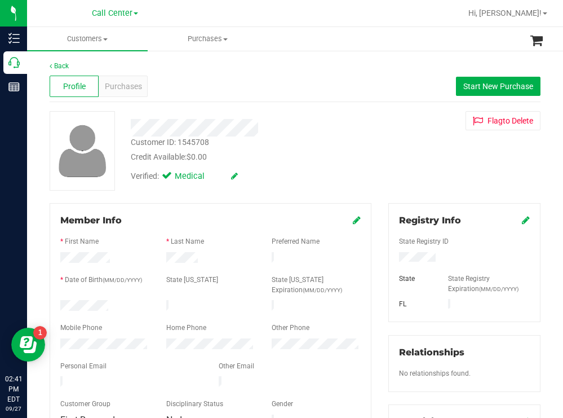
click at [363, 165] on div "Verified: Medical" at bounding box center [249, 175] width 254 height 25
click at [134, 77] on div "Purchases" at bounding box center [123, 86] width 49 height 21
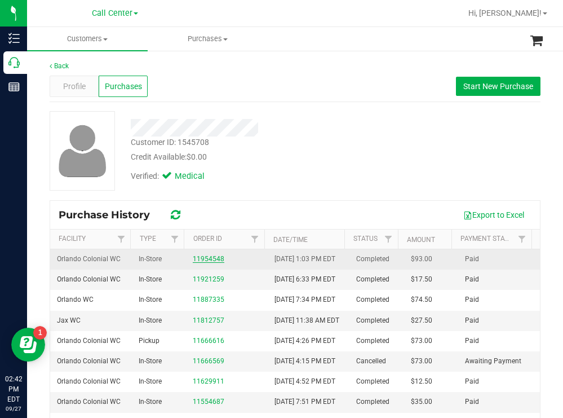
click at [208, 263] on link "11954548" at bounding box center [209, 259] width 32 height 8
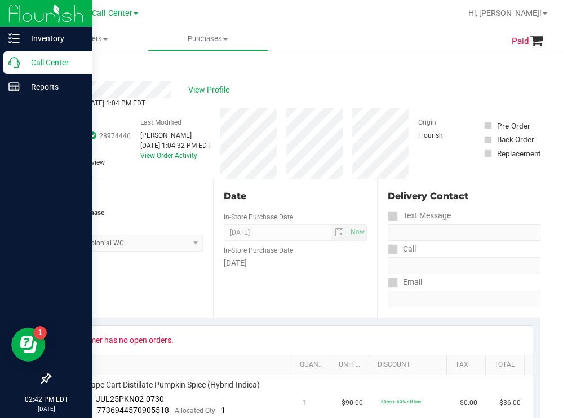
click at [51, 60] on p "Call Center" at bounding box center [54, 63] width 68 height 14
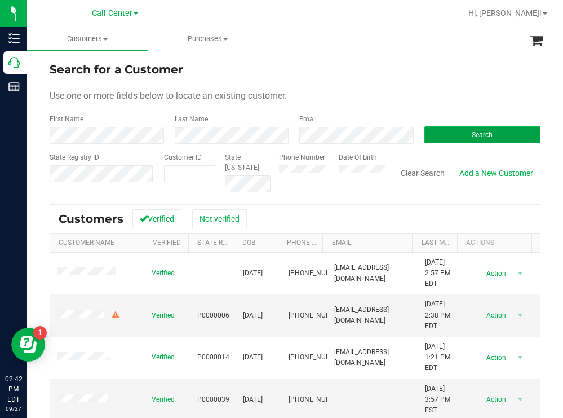
click at [444, 133] on button "Search" at bounding box center [483, 134] width 117 height 17
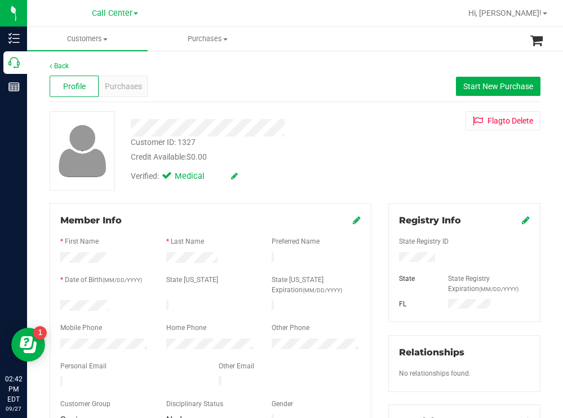
drag, startPoint x: 114, startPoint y: 302, endPoint x: 59, endPoint y: 302, distance: 55.3
click at [59, 302] on div at bounding box center [105, 307] width 106 height 14
drag, startPoint x: 438, startPoint y: 255, endPoint x: 387, endPoint y: 257, distance: 51.3
click at [391, 257] on div at bounding box center [465, 258] width 148 height 12
click at [346, 169] on div "Verified: Medical" at bounding box center [249, 175] width 254 height 25
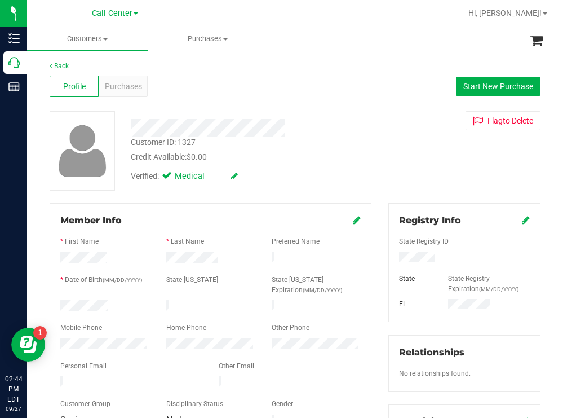
drag, startPoint x: 383, startPoint y: 174, endPoint x: 350, endPoint y: 166, distance: 34.9
click at [374, 169] on div "Customer ID: 1327 Credit Available: $0.00 Verified: Medical Flag to Delete" at bounding box center [295, 150] width 508 height 79
click at [117, 86] on span "Purchases" at bounding box center [123, 87] width 37 height 12
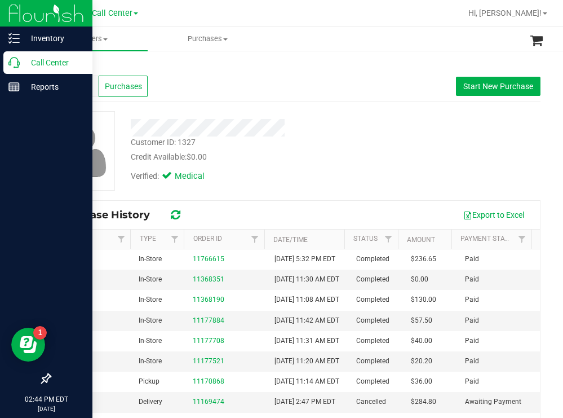
click at [41, 64] on p "Call Center" at bounding box center [54, 63] width 68 height 14
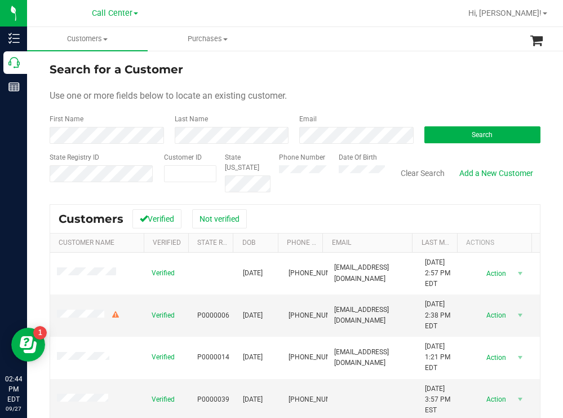
drag, startPoint x: 361, startPoint y: 89, endPoint x: 335, endPoint y: 91, distance: 25.5
click at [361, 88] on form "Search for a Customer Use one or more fields below to locate an existing custom…" at bounding box center [295, 126] width 491 height 131
click at [450, 127] on button "Search" at bounding box center [483, 134] width 117 height 17
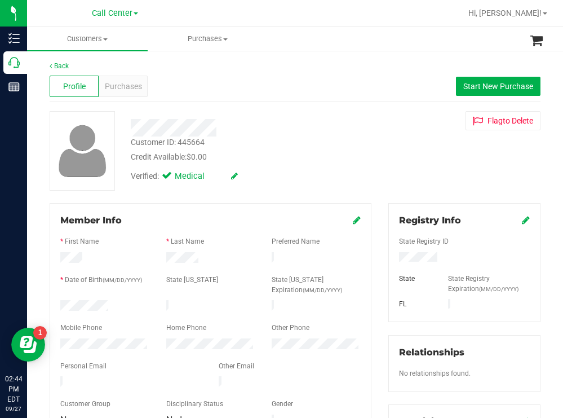
drag, startPoint x: 112, startPoint y: 302, endPoint x: 59, endPoint y: 303, distance: 52.4
click at [59, 303] on div at bounding box center [105, 307] width 106 height 14
drag, startPoint x: 450, startPoint y: 257, endPoint x: 381, endPoint y: 258, distance: 68.8
click at [381, 258] on div "Registry Info State Registry ID State State Registry Expiration (MM/DD/YYYY) [G…" at bounding box center [464, 414] width 169 height 422
drag, startPoint x: 321, startPoint y: 124, endPoint x: 306, endPoint y: 120, distance: 15.2
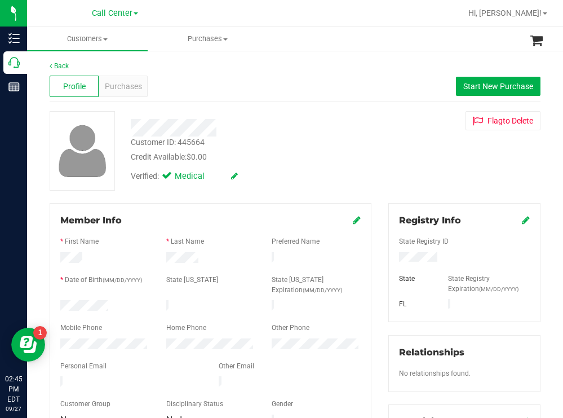
click at [321, 123] on div at bounding box center [249, 127] width 254 height 17
click at [122, 81] on span "Purchases" at bounding box center [123, 87] width 37 height 12
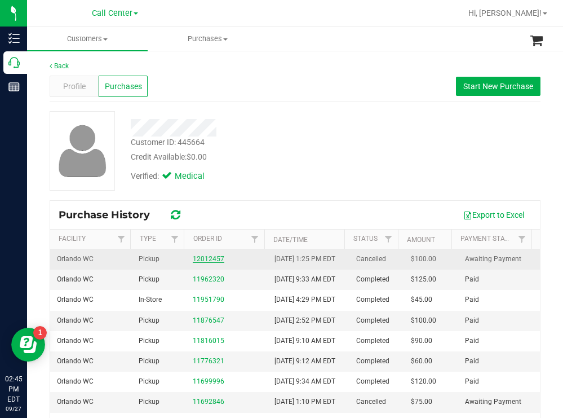
click at [215, 263] on link "12012457" at bounding box center [209, 259] width 32 height 8
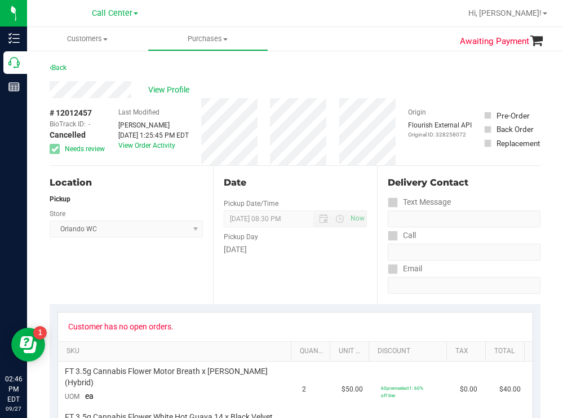
click at [299, 20] on div at bounding box center [331, 13] width 259 height 22
click at [283, 82] on div "View Profile" at bounding box center [295, 89] width 491 height 17
click at [171, 87] on span "View Profile" at bounding box center [170, 90] width 45 height 12
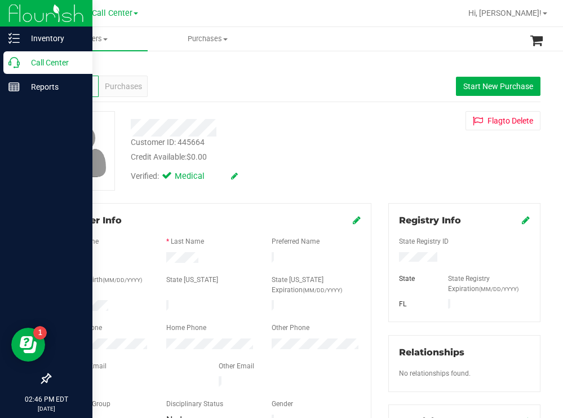
click at [36, 63] on p "Call Center" at bounding box center [54, 63] width 68 height 14
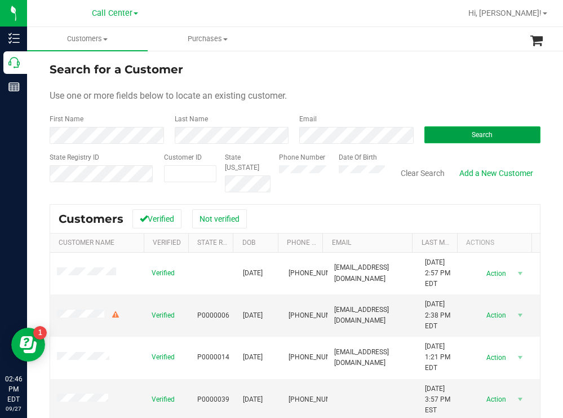
click at [432, 132] on button "Search" at bounding box center [483, 134] width 117 height 17
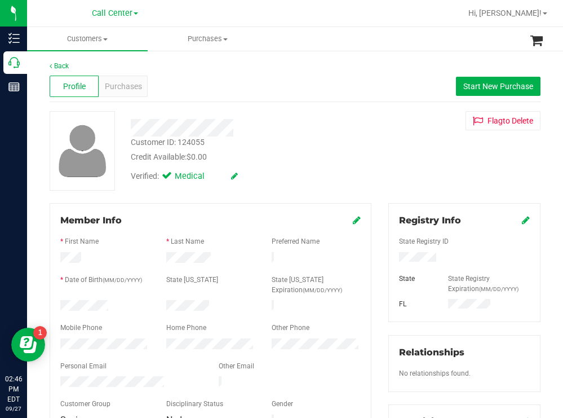
click at [316, 113] on div at bounding box center [249, 123] width 254 height 25
drag, startPoint x: 112, startPoint y: 300, endPoint x: 42, endPoint y: 307, distance: 69.7
click at [42, 307] on div "Member Info * First Name * Last Name Preferred Name * Date of Birth (MM/DD/YYYY…" at bounding box center [210, 380] width 339 height 355
drag, startPoint x: 440, startPoint y: 260, endPoint x: 386, endPoint y: 262, distance: 54.2
click at [391, 262] on div at bounding box center [465, 258] width 148 height 12
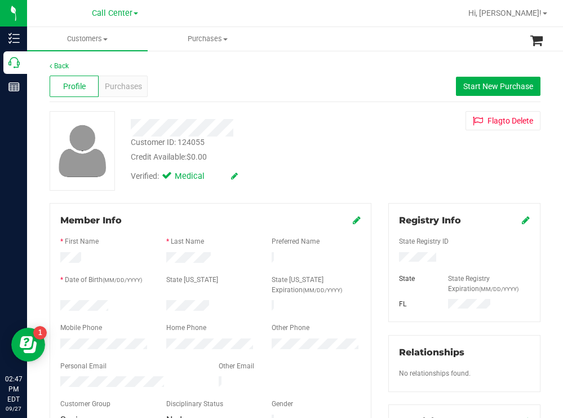
click at [304, 149] on div "Customer ID: 124055 Credit Available: $0.00" at bounding box center [249, 149] width 254 height 26
click at [130, 91] on span "Purchases" at bounding box center [123, 87] width 37 height 12
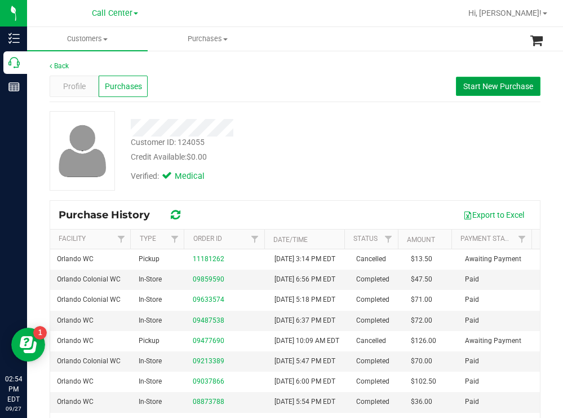
click at [480, 86] on span "Start New Purchase" at bounding box center [498, 86] width 70 height 9
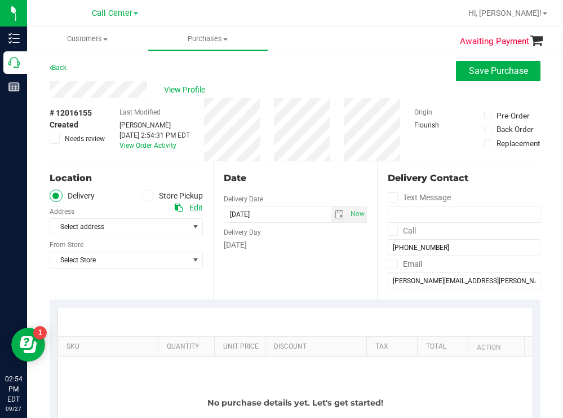
click at [152, 192] on label "Store Pickup" at bounding box center [173, 195] width 62 height 13
click at [0, 0] on input "Store Pickup" at bounding box center [0, 0] width 0 height 0
click at [125, 233] on span "Select Store" at bounding box center [119, 227] width 138 height 16
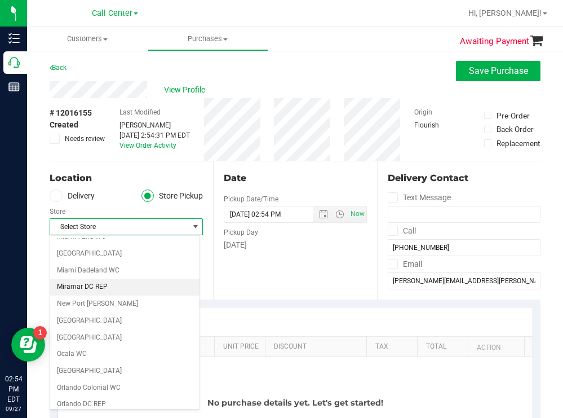
scroll to position [451, 0]
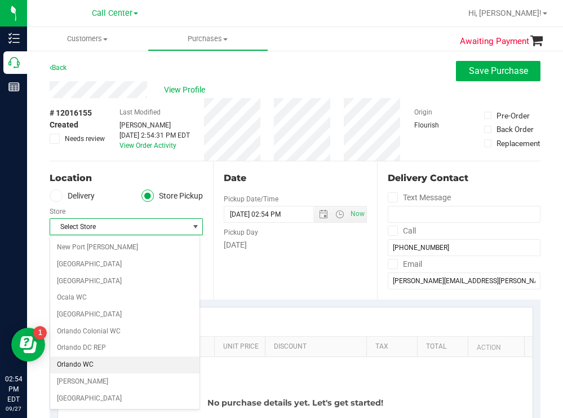
click at [79, 364] on li "Orlando WC" at bounding box center [124, 364] width 149 height 17
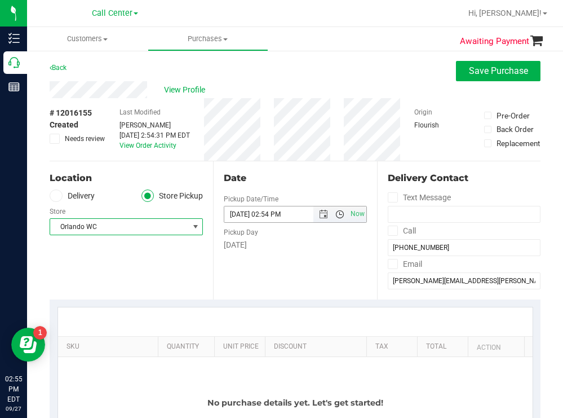
click at [335, 212] on span "Open the time view" at bounding box center [339, 214] width 9 height 9
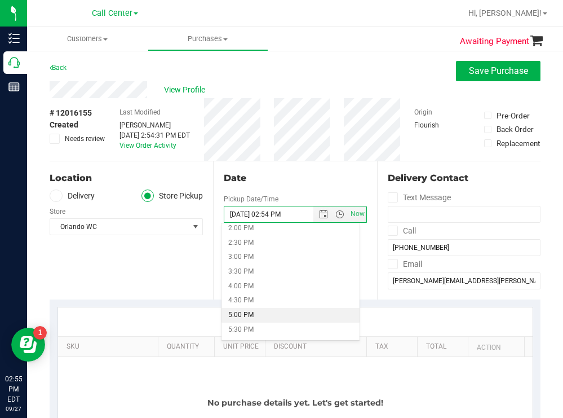
scroll to position [395, 0]
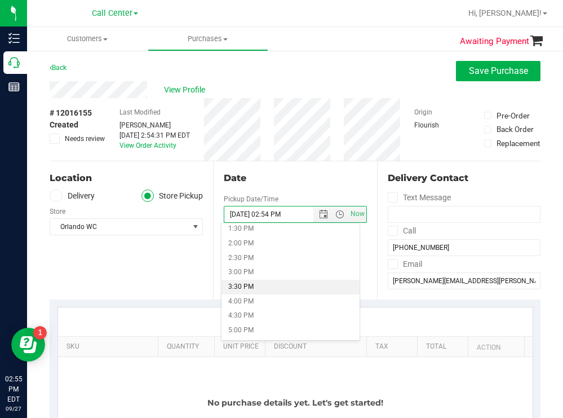
click at [249, 288] on li "3:30 PM" at bounding box center [291, 287] width 138 height 15
type input "[DATE] 03:30 PM"
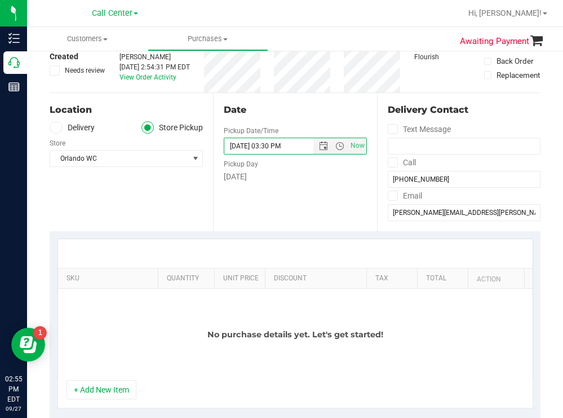
scroll to position [113, 0]
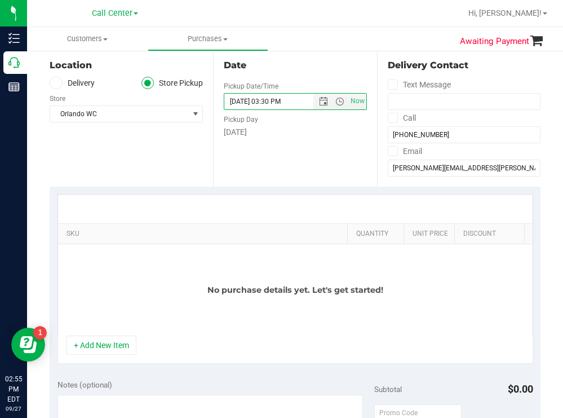
drag, startPoint x: 147, startPoint y: 230, endPoint x: 326, endPoint y: 191, distance: 184.0
click at [352, 196] on div "SKU Quantity Unit Price Discount Tax Total Action No purchase details yet. Let'…" at bounding box center [296, 265] width 476 height 142
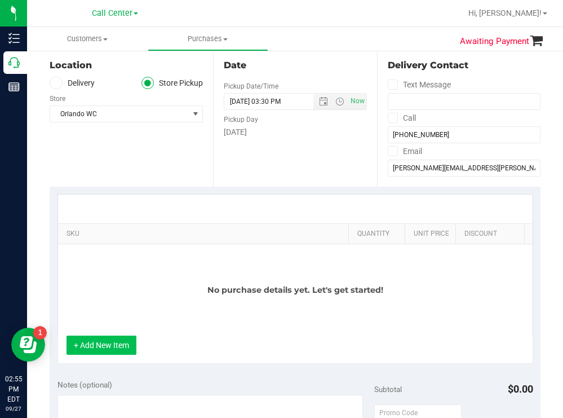
click at [114, 350] on button "+ Add New Item" at bounding box center [102, 344] width 70 height 19
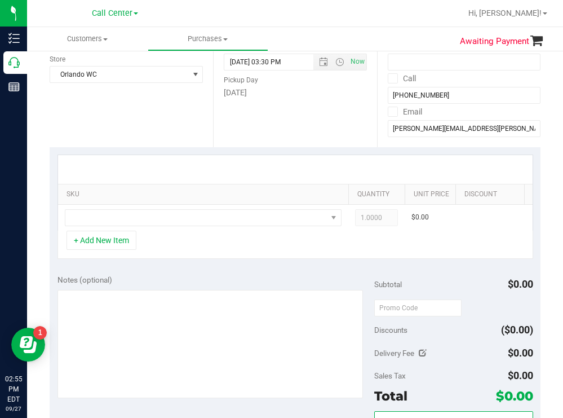
scroll to position [169, 0]
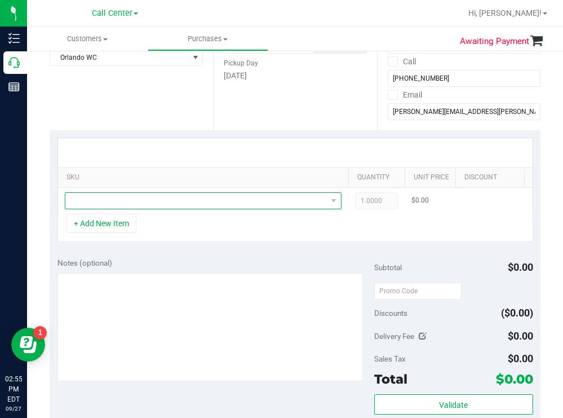
click at [175, 207] on span "NO DATA FOUND" at bounding box center [196, 201] width 262 height 16
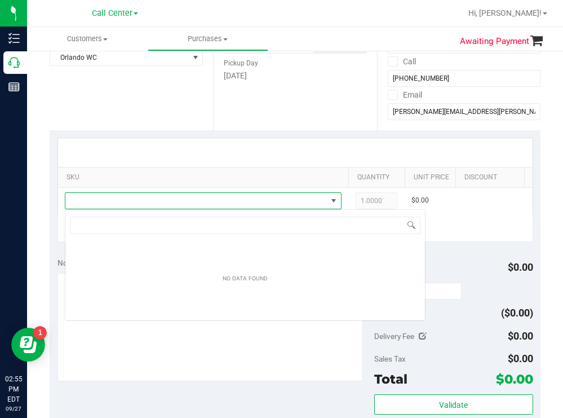
scroll to position [17, 277]
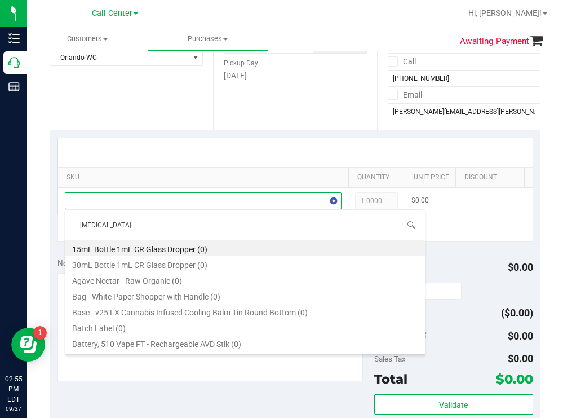
type input "balm"
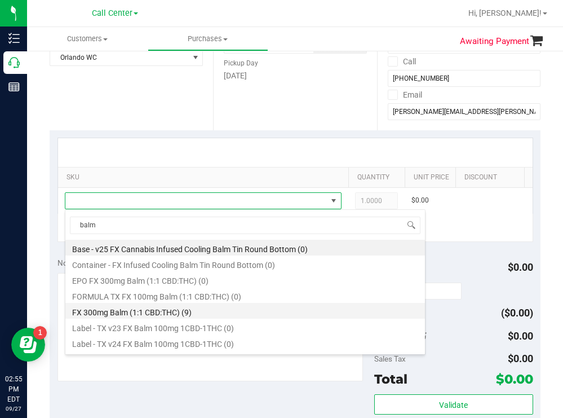
click at [171, 310] on li "FX 300mg Balm (1:1 CBD:THC) (9)" at bounding box center [245, 311] width 360 height 16
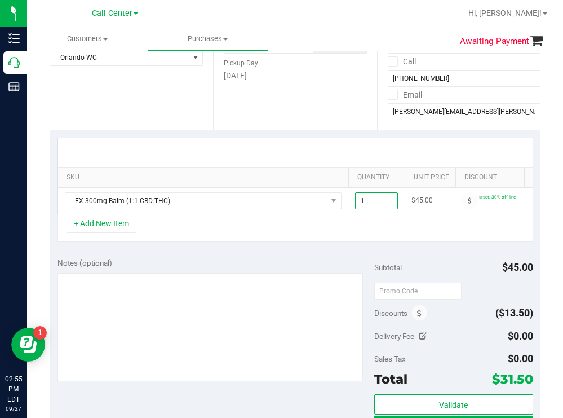
click at [373, 199] on span "1.00 1" at bounding box center [376, 200] width 43 height 17
type input "2"
type input "2.00"
click at [360, 227] on div "+ Add New Item" at bounding box center [296, 228] width 476 height 28
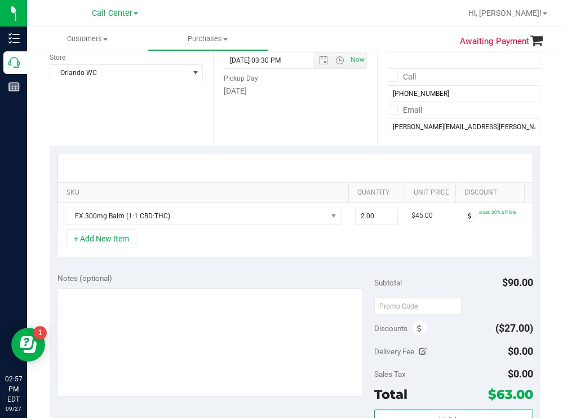
scroll to position [169, 0]
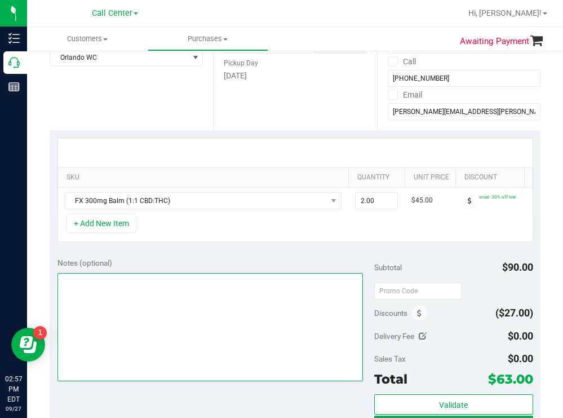
click at [154, 299] on textarea at bounding box center [211, 327] width 306 height 108
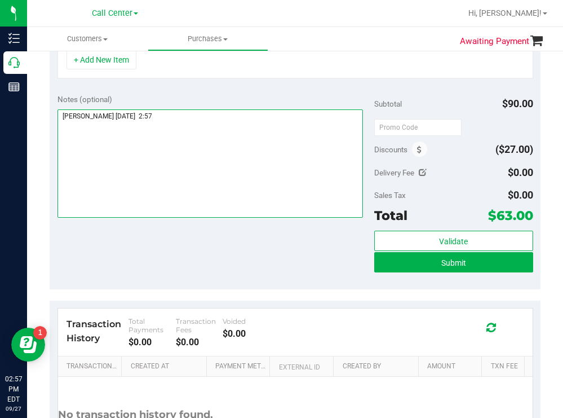
scroll to position [338, 0]
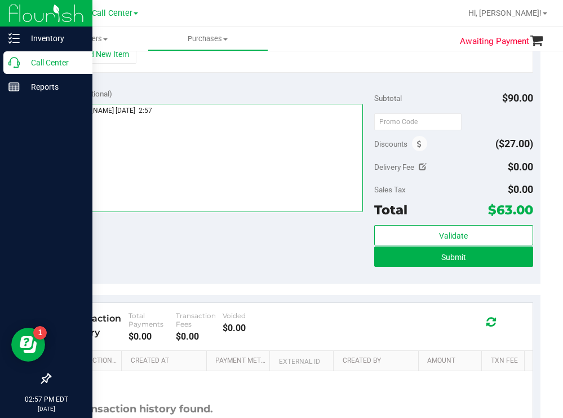
type textarea "[PERSON_NAME] [DATE] 2:57"
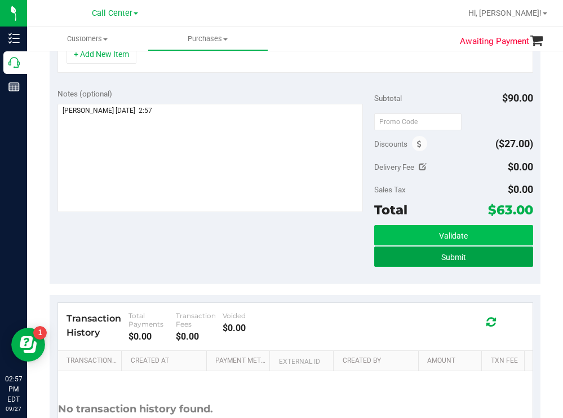
click at [434, 263] on button "Submit" at bounding box center [453, 256] width 158 height 20
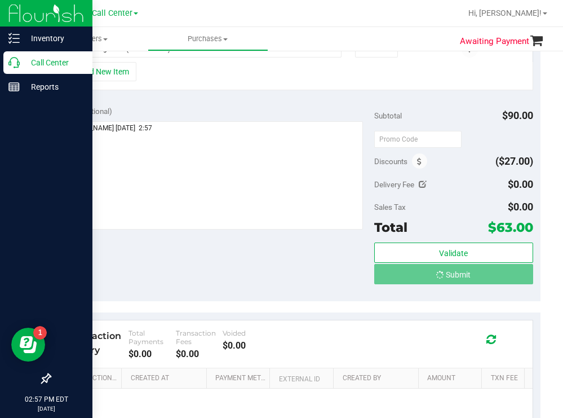
scroll to position [323, 0]
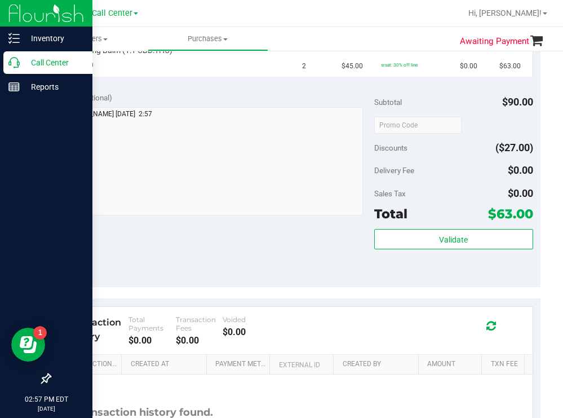
click at [53, 55] on div "Call Center" at bounding box center [47, 62] width 89 height 23
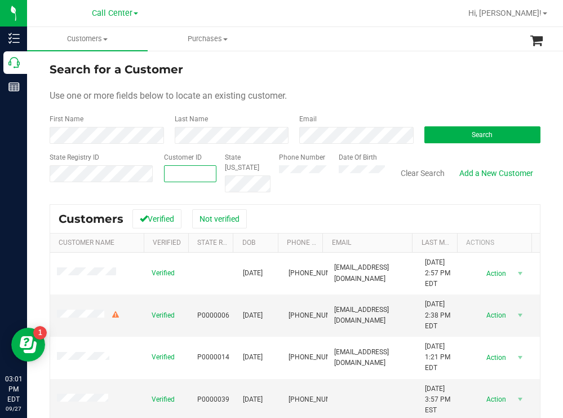
paste input "757813"
type input "757813"
click at [450, 143] on div "Search" at bounding box center [478, 129] width 125 height 30
click at [445, 135] on button "Search" at bounding box center [483, 134] width 117 height 17
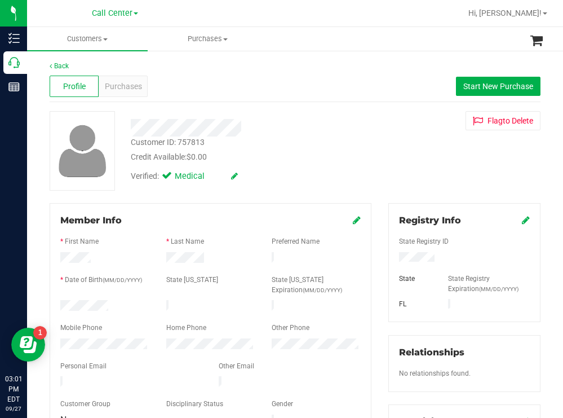
drag, startPoint x: 109, startPoint y: 301, endPoint x: 58, endPoint y: 305, distance: 50.9
click at [58, 305] on div at bounding box center [105, 307] width 106 height 14
drag, startPoint x: 436, startPoint y: 258, endPoint x: 386, endPoint y: 258, distance: 50.2
click at [391, 258] on div at bounding box center [465, 258] width 148 height 12
click at [382, 156] on div "Customer ID: 757813 Credit Available: $0.00 Verified: Medical Flag to [GEOGRAPH…" at bounding box center [295, 150] width 508 height 79
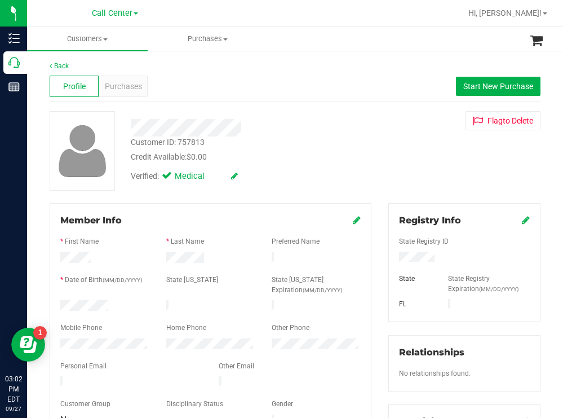
click at [58, 341] on div at bounding box center [105, 345] width 106 height 14
click at [307, 140] on div "Customer ID: 757813 Credit Available: $0.00" at bounding box center [249, 149] width 254 height 26
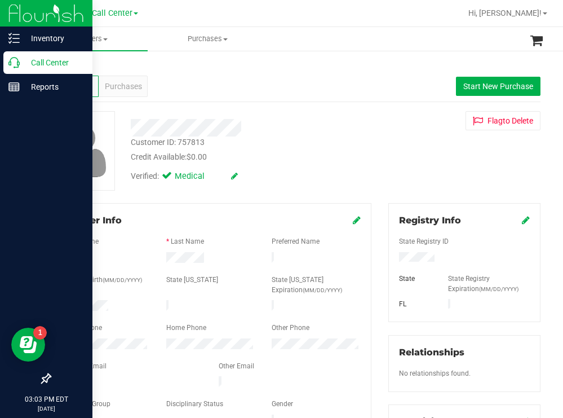
click at [42, 60] on p "Call Center" at bounding box center [54, 63] width 68 height 14
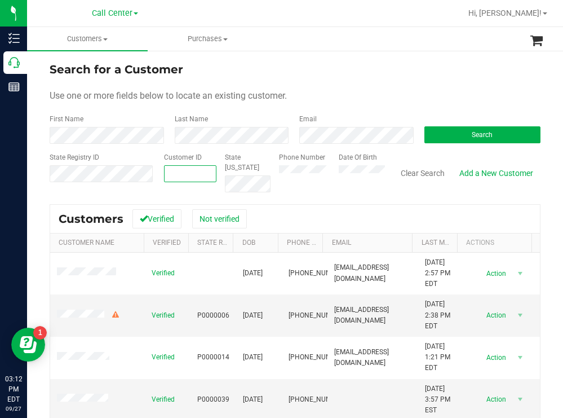
paste input "1591917"
type input "1591917"
click at [465, 130] on button "Search" at bounding box center [483, 134] width 117 height 17
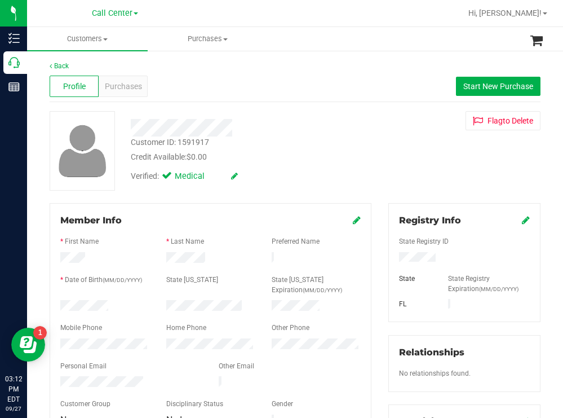
drag, startPoint x: 441, startPoint y: 257, endPoint x: 377, endPoint y: 260, distance: 64.4
click at [380, 260] on div "Registry Info State Registry ID State State Registry Expiration (MM/DD/YYYY) [G…" at bounding box center [464, 414] width 169 height 422
click at [326, 158] on div "Credit Available: $0.00" at bounding box center [249, 157] width 237 height 12
drag, startPoint x: 112, startPoint y: 300, endPoint x: 60, endPoint y: 300, distance: 51.9
click at [58, 300] on div at bounding box center [105, 307] width 106 height 14
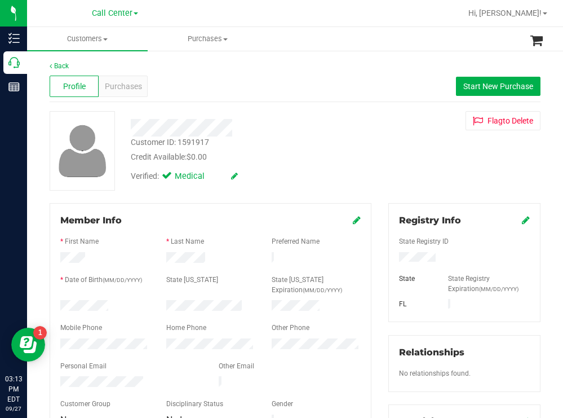
drag, startPoint x: 356, startPoint y: 165, endPoint x: 348, endPoint y: 164, distance: 7.4
click at [356, 165] on div "Verified: Medical" at bounding box center [249, 175] width 254 height 25
click at [53, 344] on div at bounding box center [105, 345] width 106 height 14
click at [123, 87] on span "Purchases" at bounding box center [123, 87] width 37 height 12
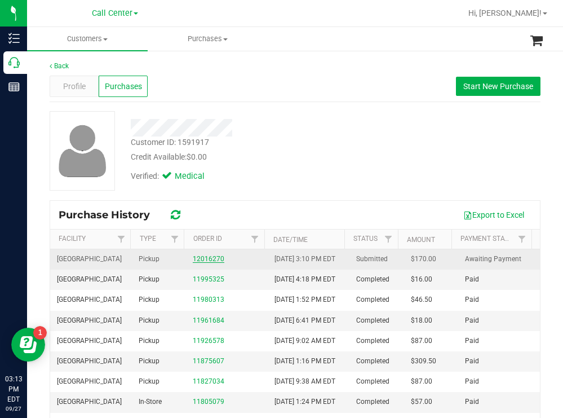
click at [193, 263] on link "12016270" at bounding box center [209, 259] width 32 height 8
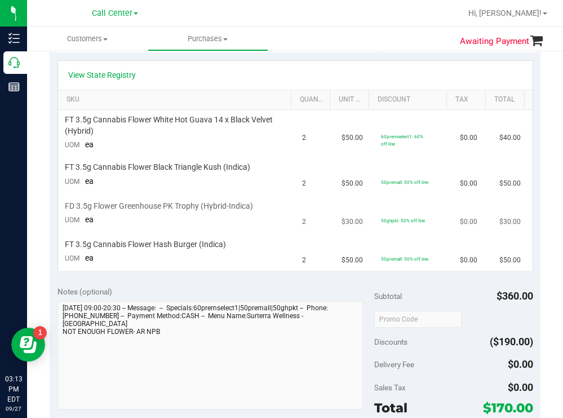
scroll to position [226, 0]
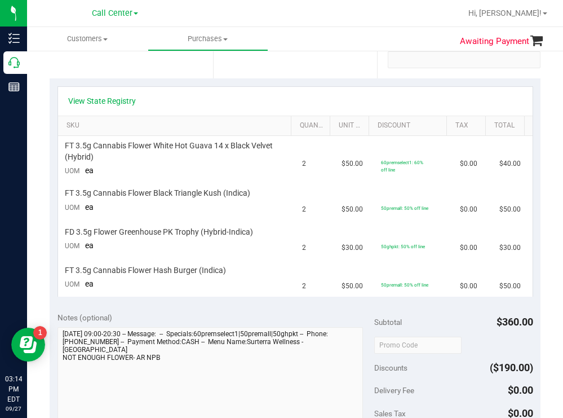
click at [354, 58] on div "Date Pickup Date/Time [DATE] Now [DATE] 08:30 PM Now Pickup Day [DATE]" at bounding box center [294, 9] width 163 height 138
drag, startPoint x: 284, startPoint y: 56, endPoint x: 126, endPoint y: 59, distance: 157.9
click at [283, 56] on div "Date Pickup Date/Time [DATE] Now [DATE] 08:30 PM Now Pickup Day [DATE]" at bounding box center [294, 9] width 163 height 138
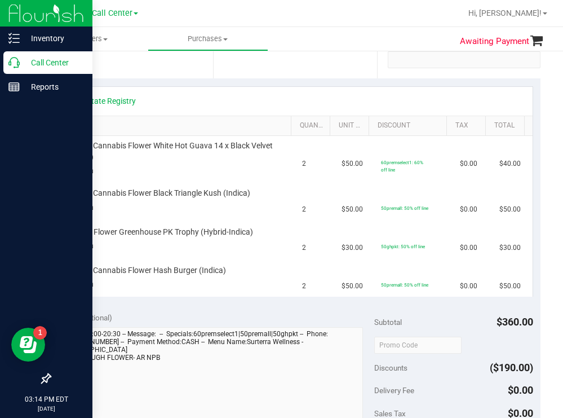
click at [52, 65] on p "Call Center" at bounding box center [54, 63] width 68 height 14
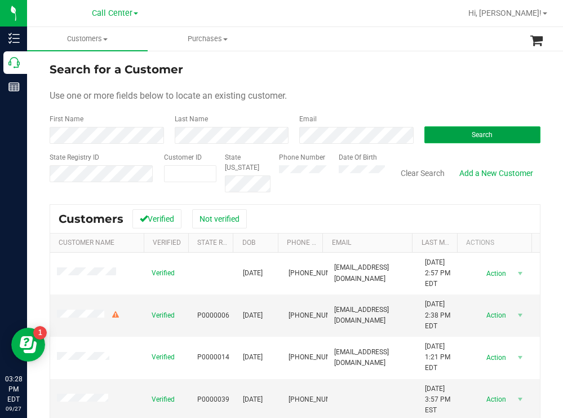
click at [445, 133] on button "Search" at bounding box center [483, 134] width 117 height 17
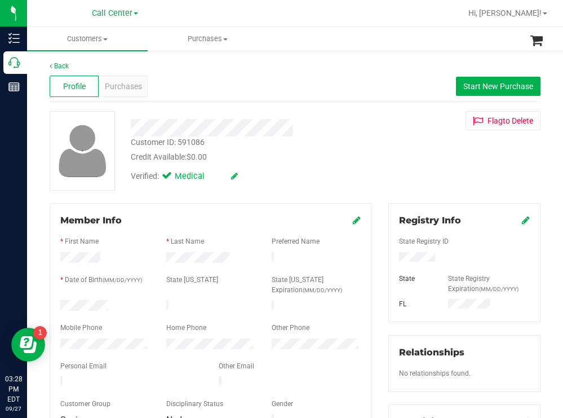
drag, startPoint x: 127, startPoint y: 307, endPoint x: 56, endPoint y: 303, distance: 70.6
click at [56, 303] on div at bounding box center [105, 307] width 106 height 14
drag, startPoint x: 449, startPoint y: 260, endPoint x: 386, endPoint y: 255, distance: 63.9
click at [391, 255] on div at bounding box center [465, 258] width 148 height 12
click at [394, 171] on div "Customer ID: 591086 Credit Available: $0.00 Verified: Medical Flag to [GEOGRAPH…" at bounding box center [295, 150] width 508 height 79
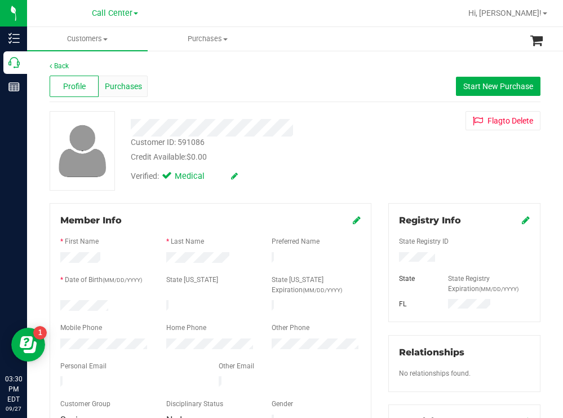
click at [127, 85] on span "Purchases" at bounding box center [123, 87] width 37 height 12
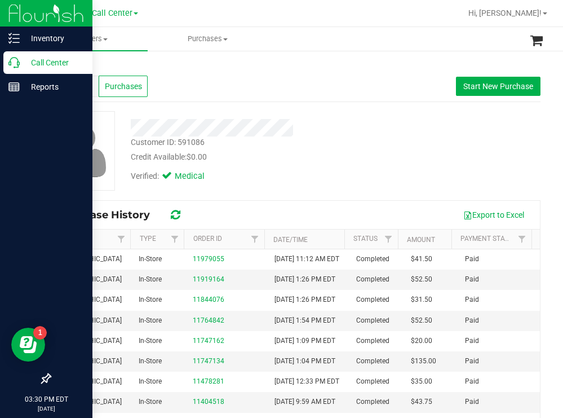
click at [42, 72] on div "Call Center" at bounding box center [47, 62] width 89 height 23
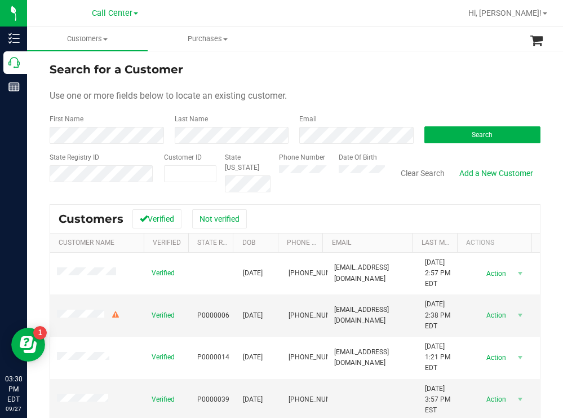
drag, startPoint x: 400, startPoint y: 56, endPoint x: 394, endPoint y: 57, distance: 6.9
click at [400, 56] on div "Search for a Customer Use one or more fields below to locate an existing custom…" at bounding box center [295, 303] width 536 height 507
click at [446, 132] on button "Search" at bounding box center [483, 134] width 117 height 17
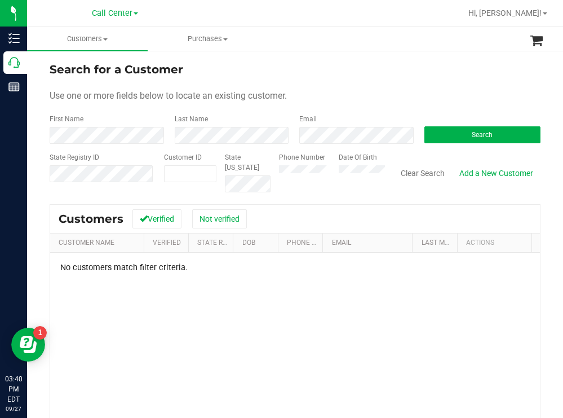
click at [325, 170] on div "Phone Number Date Of Birth" at bounding box center [328, 172] width 114 height 40
click at [441, 127] on button "Search" at bounding box center [483, 134] width 117 height 17
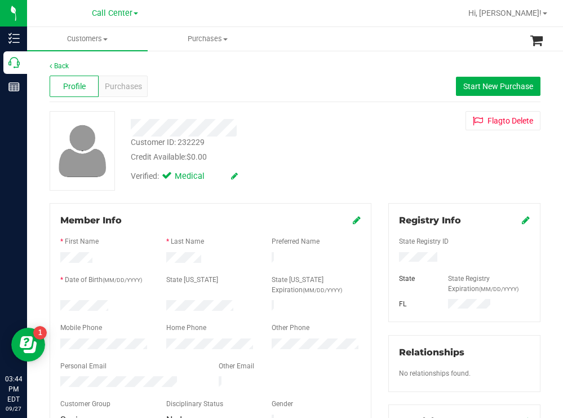
drag, startPoint x: 109, startPoint y: 303, endPoint x: 59, endPoint y: 302, distance: 50.2
click at [58, 301] on div at bounding box center [105, 307] width 106 height 14
click at [392, 172] on div "Customer ID: 232229 Credit Available: $0.00 Verified: Medical Flag to [GEOGRAPH…" at bounding box center [295, 150] width 508 height 79
drag, startPoint x: 444, startPoint y: 258, endPoint x: 390, endPoint y: 258, distance: 54.1
click at [391, 258] on div at bounding box center [465, 258] width 148 height 12
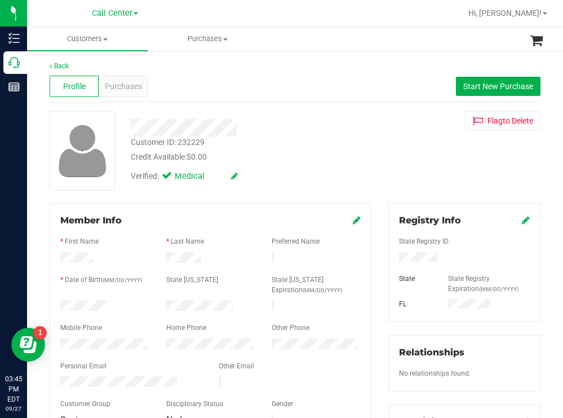
click at [278, 136] on div "Customer ID: 232229 Credit Available: $0.00" at bounding box center [249, 149] width 254 height 26
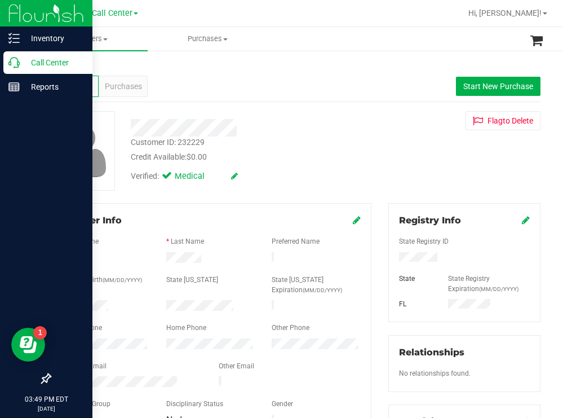
click at [42, 59] on p "Call Center" at bounding box center [54, 63] width 68 height 14
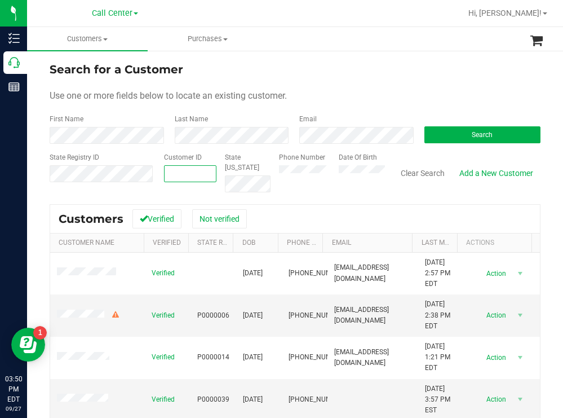
paste input "1620170"
type input "1620170"
click at [441, 138] on button "Search" at bounding box center [483, 134] width 117 height 17
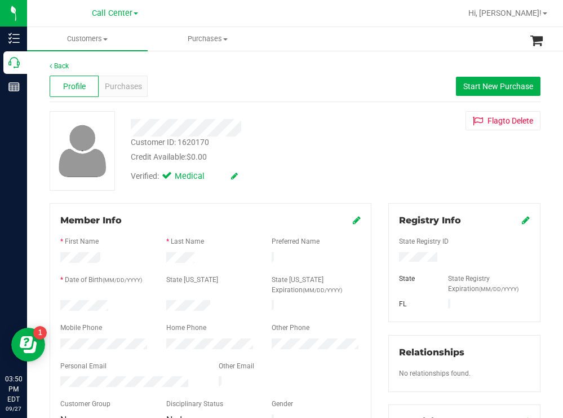
click at [61, 300] on div at bounding box center [105, 307] width 106 height 14
drag, startPoint x: 452, startPoint y: 258, endPoint x: 390, endPoint y: 257, distance: 62.0
click at [391, 257] on div at bounding box center [465, 258] width 148 height 12
drag, startPoint x: 348, startPoint y: 150, endPoint x: 287, endPoint y: 178, distance: 67.6
click at [333, 152] on div "Credit Available: $0.00" at bounding box center [249, 157] width 237 height 12
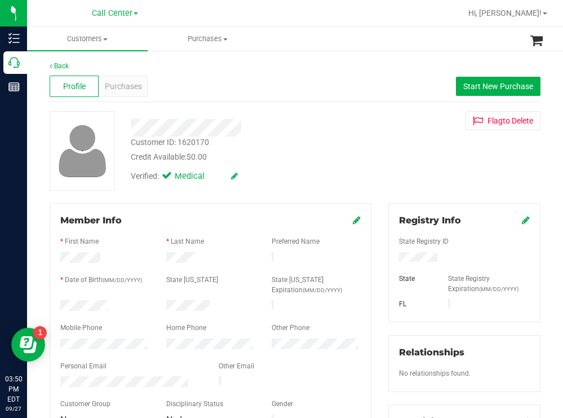
click at [60, 344] on div at bounding box center [105, 345] width 106 height 14
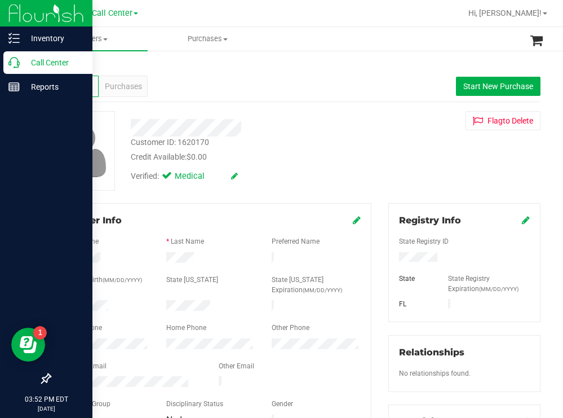
drag, startPoint x: 51, startPoint y: 64, endPoint x: 42, endPoint y: 68, distance: 9.3
click at [51, 64] on p "Call Center" at bounding box center [54, 63] width 68 height 14
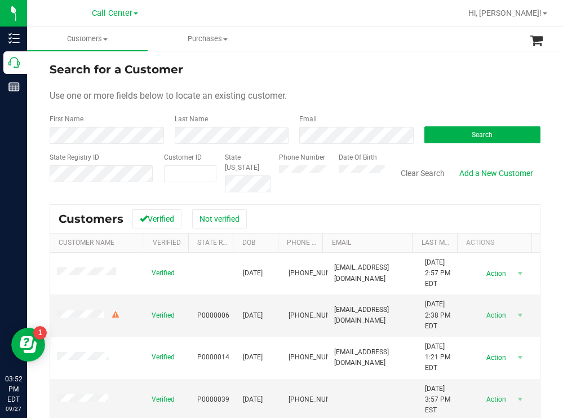
click at [312, 67] on div "Search for a Customer" at bounding box center [295, 69] width 491 height 17
drag, startPoint x: 351, startPoint y: 74, endPoint x: 311, endPoint y: 68, distance: 40.4
click at [351, 74] on div "Search for a Customer" at bounding box center [295, 69] width 491 height 17
paste input "1550841"
type input "1550841"
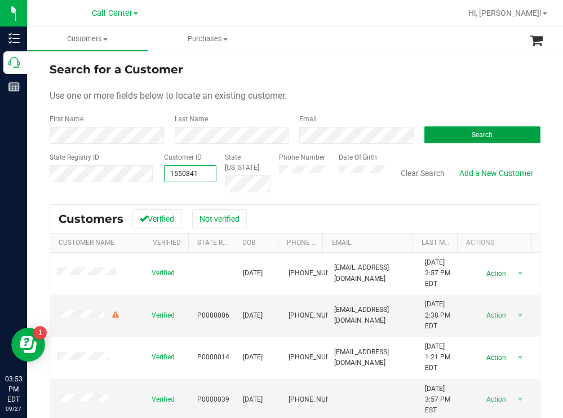
type input "1550841"
click at [459, 129] on button "Search" at bounding box center [483, 134] width 117 height 17
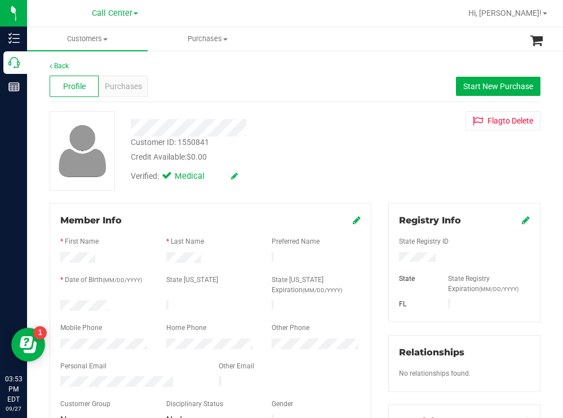
drag, startPoint x: 111, startPoint y: 304, endPoint x: 49, endPoint y: 308, distance: 62.1
click at [49, 308] on div "Member Info * First Name * Last Name Preferred Name * Date of Birth (MM/DD/YYYY…" at bounding box center [210, 372] width 339 height 339
drag, startPoint x: 437, startPoint y: 257, endPoint x: 392, endPoint y: 259, distance: 44.6
click at [392, 259] on div at bounding box center [465, 258] width 148 height 12
click at [332, 148] on div "Customer ID: 1550841 Credit Available: $0.00" at bounding box center [249, 149] width 254 height 26
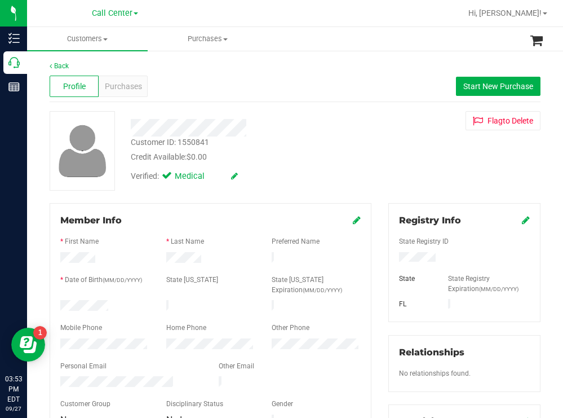
click at [59, 339] on div at bounding box center [105, 345] width 106 height 14
click at [139, 83] on span "Purchases" at bounding box center [123, 87] width 37 height 12
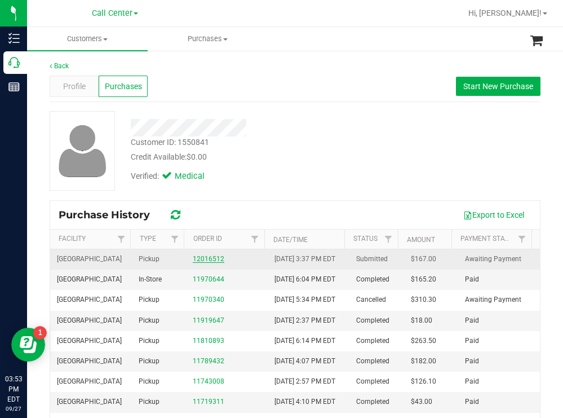
click at [213, 262] on link "12016512" at bounding box center [209, 259] width 32 height 8
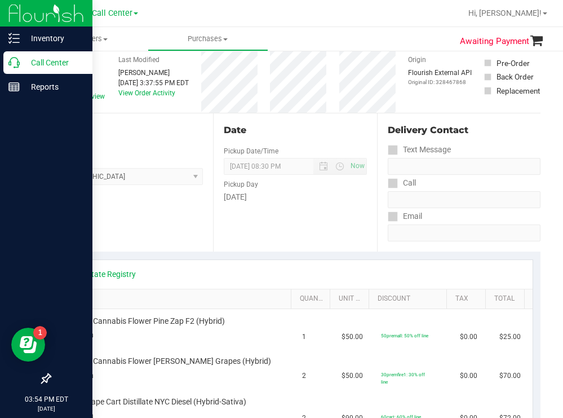
scroll to position [113, 0]
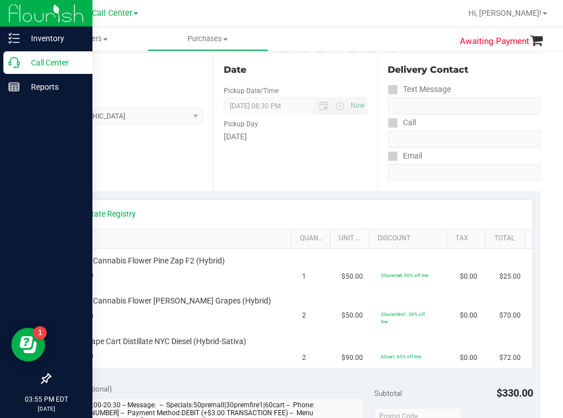
click at [30, 59] on p "Call Center" at bounding box center [54, 63] width 68 height 14
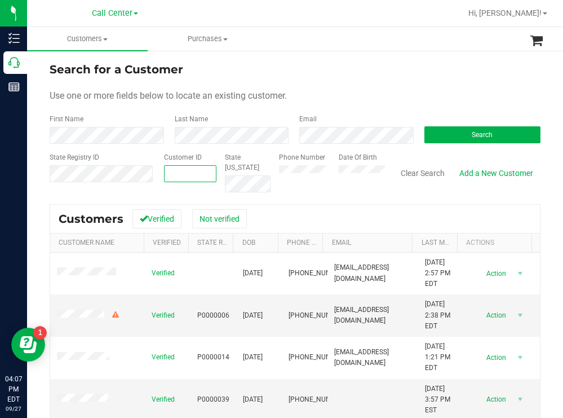
paste input "1614064"
type input "1614064"
click at [447, 131] on button "Search" at bounding box center [483, 134] width 117 height 17
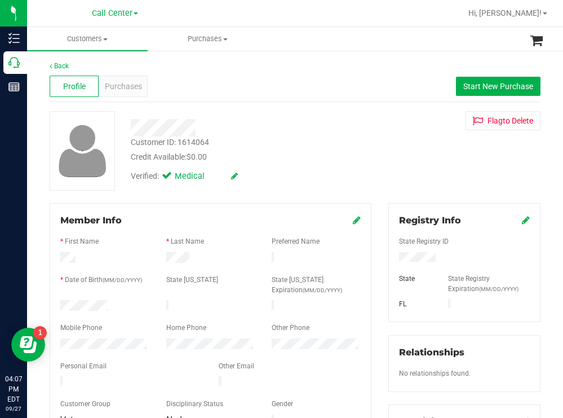
drag, startPoint x: 123, startPoint y: 301, endPoint x: 60, endPoint y: 301, distance: 63.1
click at [60, 301] on div at bounding box center [105, 307] width 106 height 14
click at [395, 262] on div at bounding box center [465, 258] width 148 height 12
click at [283, 144] on div "Customer ID: 1614064 Credit Available: $0.00" at bounding box center [249, 149] width 254 height 26
click at [132, 83] on span "Purchases" at bounding box center [123, 87] width 37 height 12
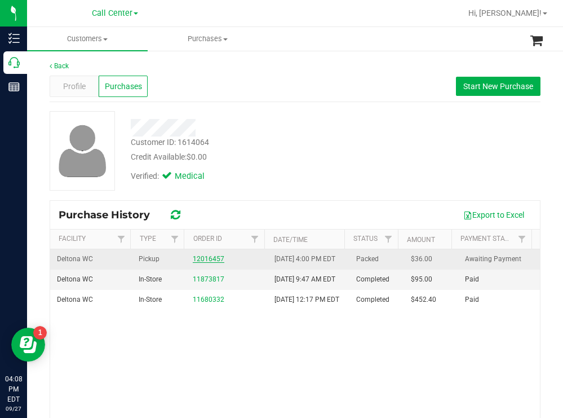
click at [202, 262] on link "12016457" at bounding box center [209, 259] width 32 height 8
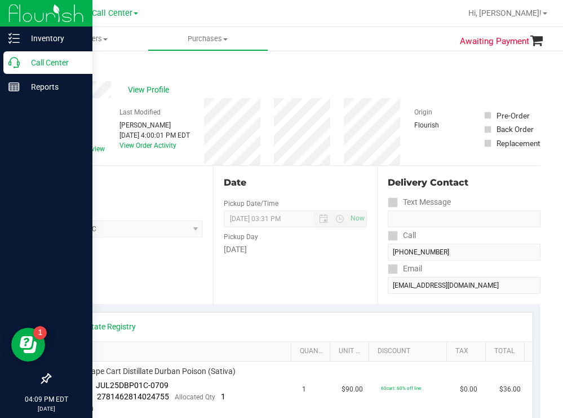
click at [56, 56] on p "Call Center" at bounding box center [54, 63] width 68 height 14
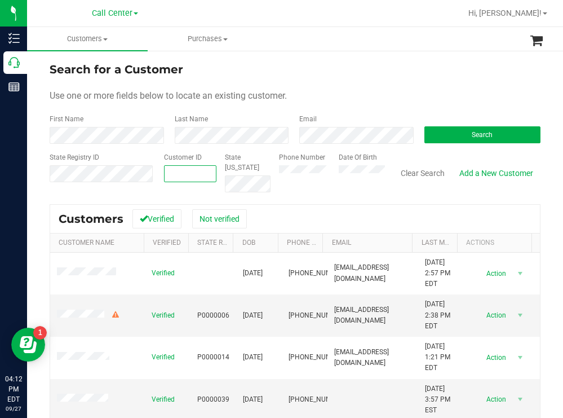
drag, startPoint x: 315, startPoint y: 184, endPoint x: 170, endPoint y: 177, distance: 144.5
paste input "340535"
type input "340535"
click at [458, 135] on button "Search" at bounding box center [483, 134] width 117 height 17
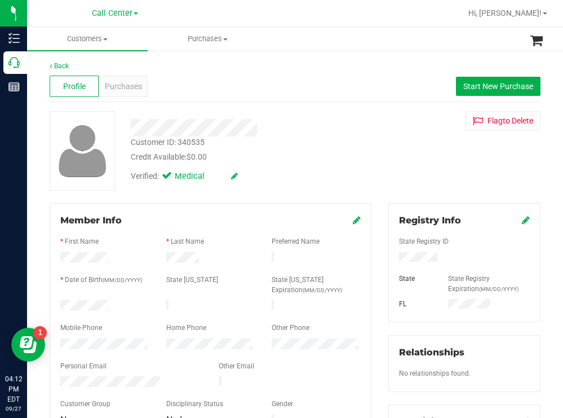
click at [60, 302] on div at bounding box center [105, 307] width 106 height 14
drag, startPoint x: 442, startPoint y: 258, endPoint x: 392, endPoint y: 259, distance: 49.6
click at [392, 259] on div at bounding box center [465, 258] width 148 height 12
click at [396, 182] on div "Customer ID: 340535 Credit Available: $0.00 Verified: Medical Flag to [GEOGRAPH…" at bounding box center [295, 150] width 508 height 79
click at [405, 156] on div "Customer ID: 340535 Credit Available: $0.00 Verified: Medical Flag to [GEOGRAPH…" at bounding box center [295, 150] width 508 height 79
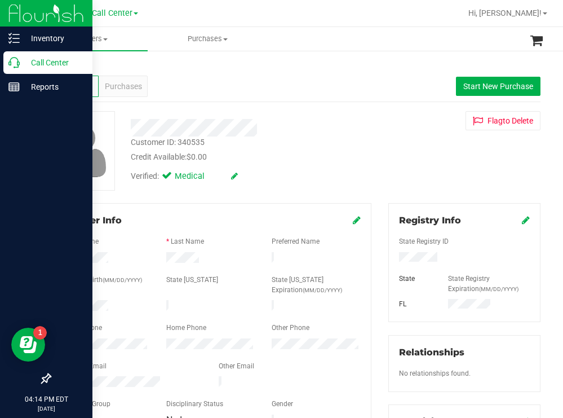
click at [64, 61] on p "Call Center" at bounding box center [54, 63] width 68 height 14
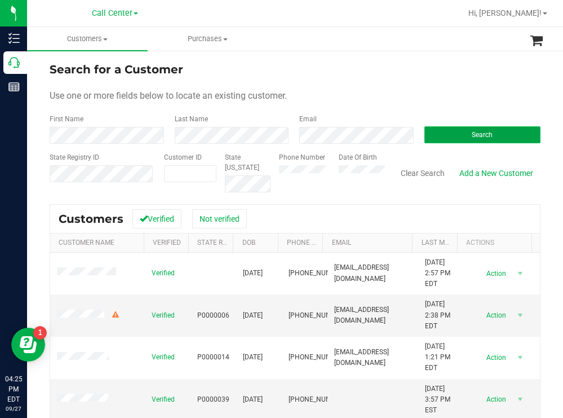
click at [431, 127] on button "Search" at bounding box center [483, 134] width 117 height 17
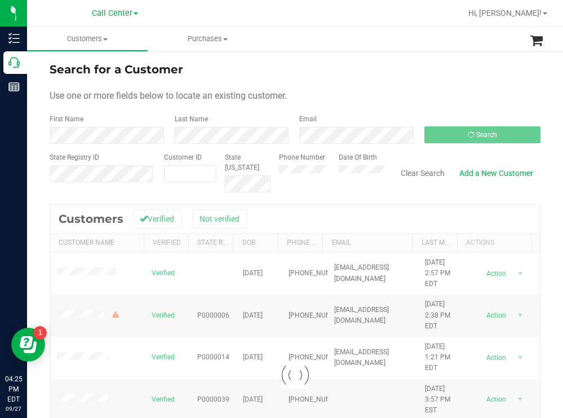
drag, startPoint x: 430, startPoint y: 52, endPoint x: 423, endPoint y: 52, distance: 6.8
click at [430, 52] on div "Search for a Customer Use one or more fields below to locate an existing custom…" at bounding box center [295, 303] width 536 height 507
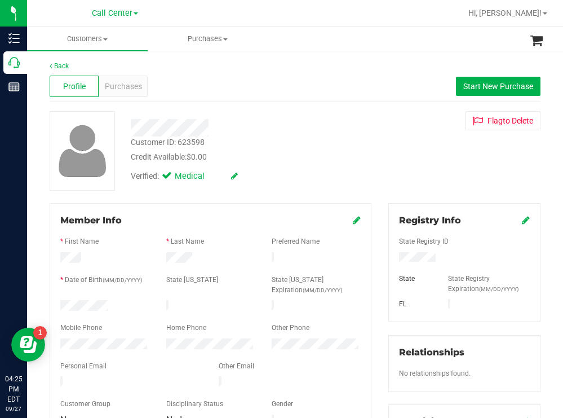
drag, startPoint x: 120, startPoint y: 302, endPoint x: 58, endPoint y: 301, distance: 61.5
click at [58, 301] on div at bounding box center [105, 307] width 106 height 14
click at [341, 175] on div "Verified: Medical" at bounding box center [249, 175] width 254 height 25
drag, startPoint x: 450, startPoint y: 259, endPoint x: 383, endPoint y: 259, distance: 67.1
click at [388, 259] on div "Registry Info State Registry ID State State Registry Expiration (MM/DD/YYYY) [G…" at bounding box center [464, 262] width 152 height 119
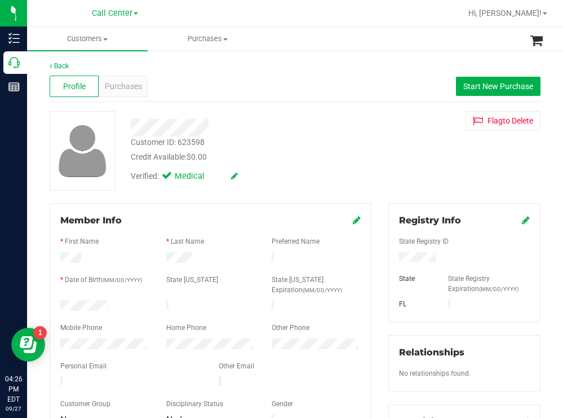
drag, startPoint x: 322, startPoint y: 187, endPoint x: 185, endPoint y: 117, distance: 154.1
click at [322, 187] on div "Verified: Medical" at bounding box center [249, 175] width 254 height 25
click at [126, 78] on div "Purchases" at bounding box center [123, 86] width 49 height 21
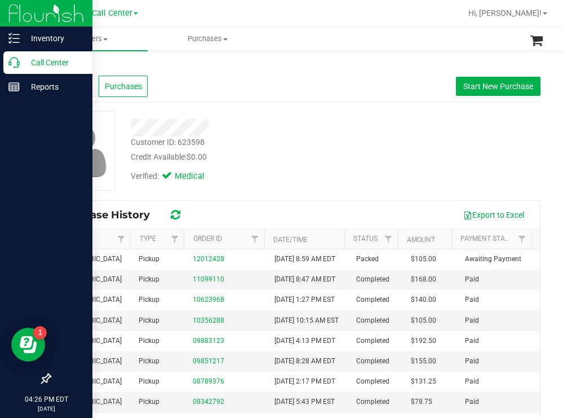
click at [70, 63] on p "Call Center" at bounding box center [54, 63] width 68 height 14
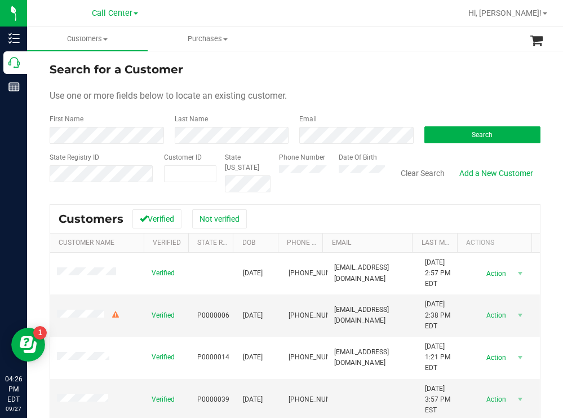
click at [343, 79] on form "Search for a Customer Use one or more fields below to locate an existing custom…" at bounding box center [295, 126] width 491 height 131
paste input "1585491"
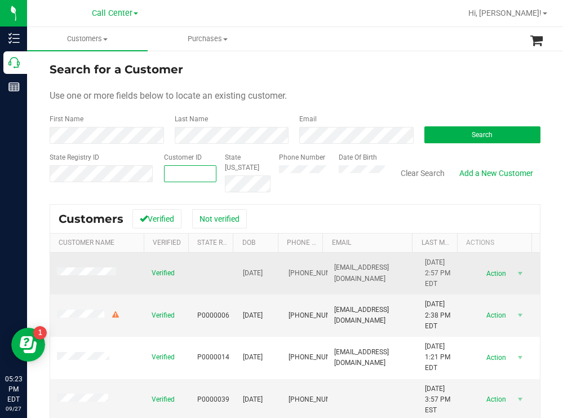
type input "1585491"
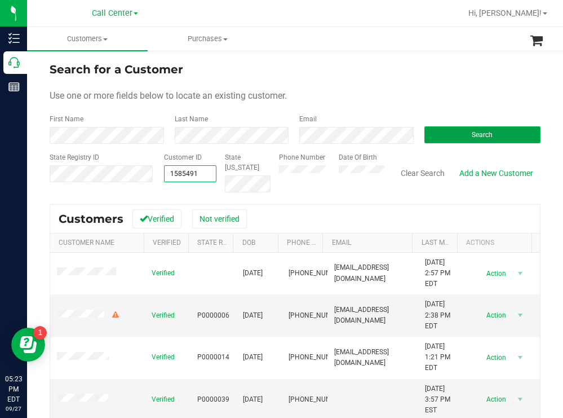
type input "1585491"
click at [439, 138] on button "Search" at bounding box center [483, 134] width 117 height 17
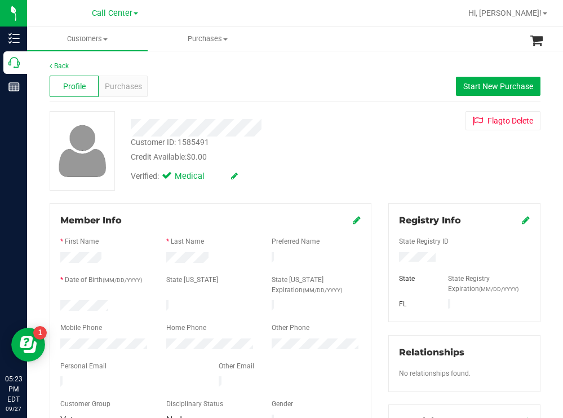
drag, startPoint x: 122, startPoint y: 301, endPoint x: 73, endPoint y: 295, distance: 49.4
click at [72, 295] on form "Member Info * First Name * Last Name Preferred Name * Date of Birth (MM/DD/YYYY…" at bounding box center [210, 321] width 300 height 214
drag, startPoint x: 434, startPoint y: 257, endPoint x: 393, endPoint y: 255, distance: 40.6
click at [393, 255] on div at bounding box center [465, 258] width 148 height 12
click at [322, 160] on div "Credit Available: $0.00" at bounding box center [249, 157] width 237 height 12
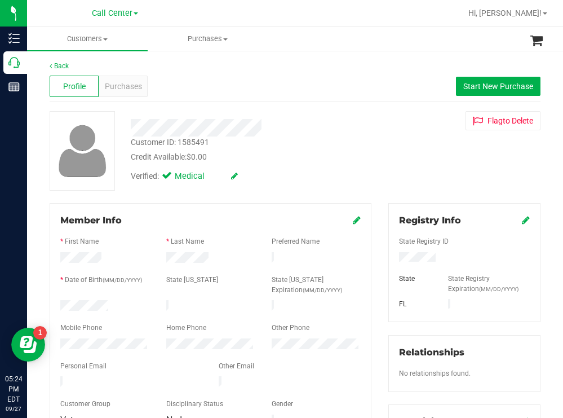
click at [72, 338] on div at bounding box center [105, 345] width 106 height 14
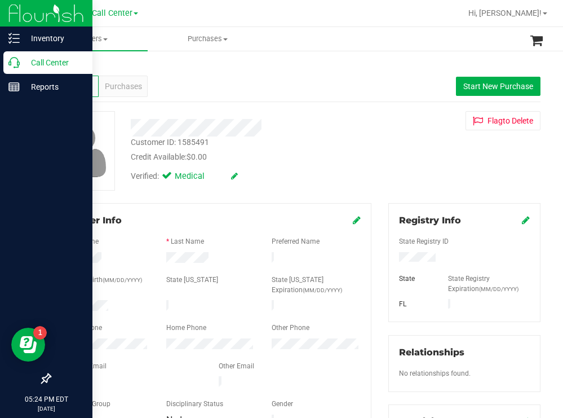
drag, startPoint x: 51, startPoint y: 64, endPoint x: 45, endPoint y: 65, distance: 5.7
click at [50, 64] on p "Call Center" at bounding box center [54, 63] width 68 height 14
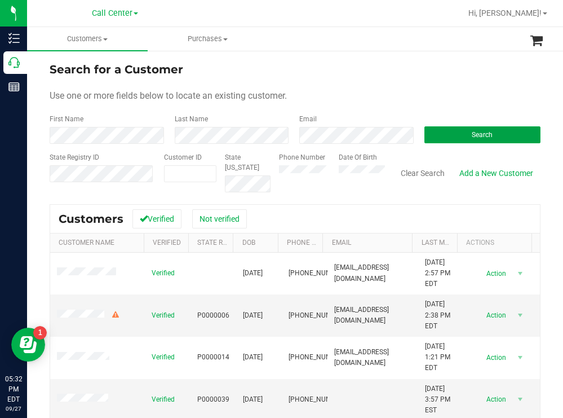
drag, startPoint x: 459, startPoint y: 132, endPoint x: 386, endPoint y: 108, distance: 77.9
click at [458, 132] on button "Search" at bounding box center [483, 134] width 117 height 17
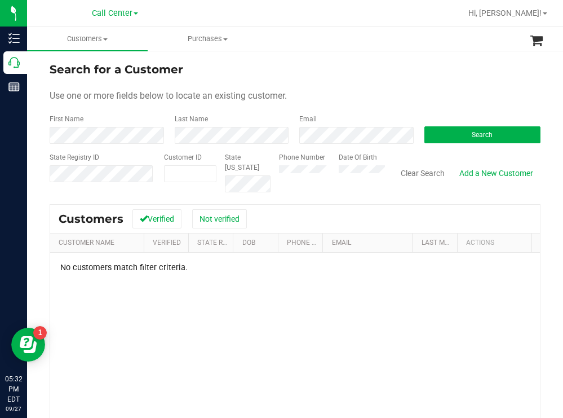
click at [328, 167] on div "Phone Number Date Of Birth" at bounding box center [328, 172] width 114 height 40
click at [390, 65] on div "Search for a Customer" at bounding box center [295, 69] width 491 height 17
click at [45, 172] on div "Search for a Customer Use one or more fields below to locate an existing custom…" at bounding box center [295, 303] width 536 height 507
drag, startPoint x: 441, startPoint y: 132, endPoint x: 438, endPoint y: 104, distance: 28.3
click at [441, 128] on button "Search" at bounding box center [483, 134] width 117 height 17
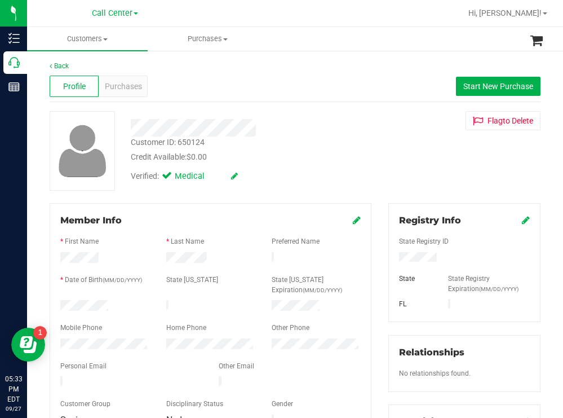
drag, startPoint x: 118, startPoint y: 301, endPoint x: 53, endPoint y: 302, distance: 64.8
click at [53, 302] on div at bounding box center [105, 307] width 106 height 14
drag, startPoint x: 59, startPoint y: 304, endPoint x: 301, endPoint y: 170, distance: 276.3
click at [301, 170] on div "Verified: Medical" at bounding box center [249, 175] width 254 height 25
click at [129, 88] on span "Purchases" at bounding box center [123, 87] width 37 height 12
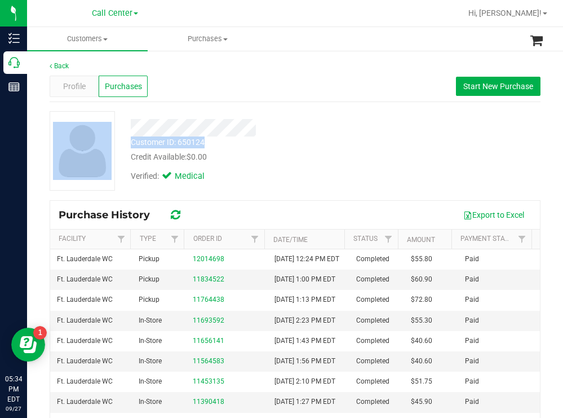
drag, startPoint x: 213, startPoint y: 145, endPoint x: 130, endPoint y: 144, distance: 82.3
click at [121, 144] on div "Customer ID: 650124 Credit Available: $0.00 Verified: Medical" at bounding box center [295, 150] width 508 height 79
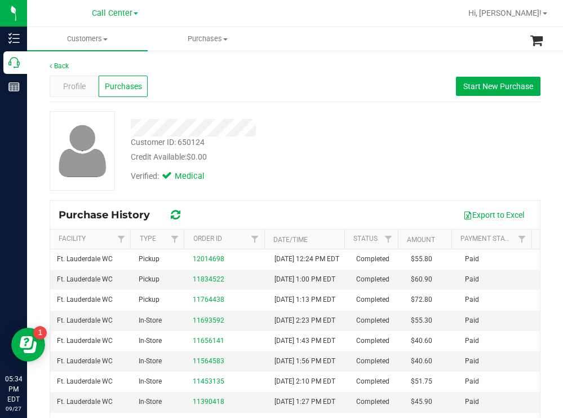
click at [236, 149] on div "Customer ID: 650124 Credit Available: $0.00" at bounding box center [249, 149] width 254 height 26
drag, startPoint x: 214, startPoint y: 145, endPoint x: 124, endPoint y: 143, distance: 90.2
click at [124, 143] on div "Customer ID: 650124 Credit Available: $0.00" at bounding box center [249, 149] width 254 height 26
copy div "Customer ID: 650124"
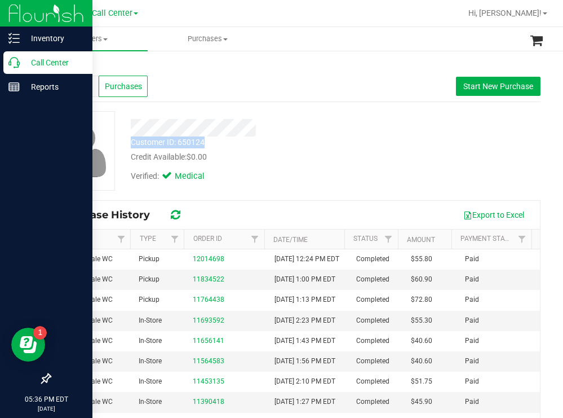
click at [51, 62] on p "Call Center" at bounding box center [54, 63] width 68 height 14
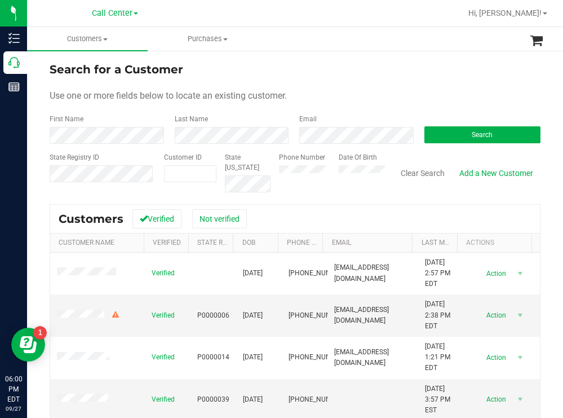
drag, startPoint x: 363, startPoint y: 25, endPoint x: 277, endPoint y: 0, distance: 89.2
click at [358, 23] on nav "Call Center Hi, [PERSON_NAME]!" at bounding box center [295, 13] width 536 height 27
click at [519, 13] on span "Hi, [PERSON_NAME]!" at bounding box center [505, 12] width 73 height 9
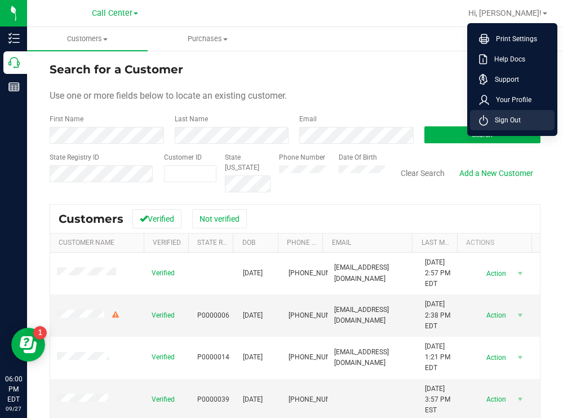
click at [500, 116] on span "Sign Out" at bounding box center [504, 119] width 33 height 11
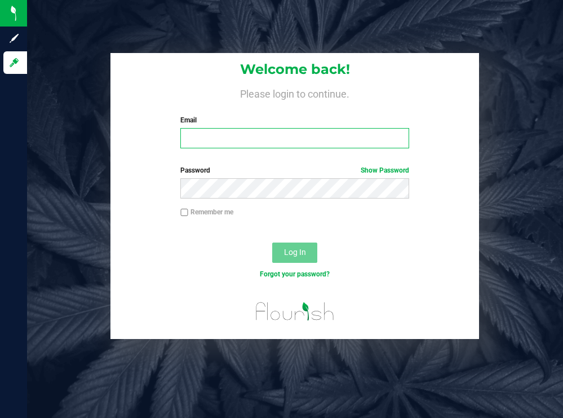
type input "[EMAIL_ADDRESS][DOMAIN_NAME]"
